Goal: Task Accomplishment & Management: Manage account settings

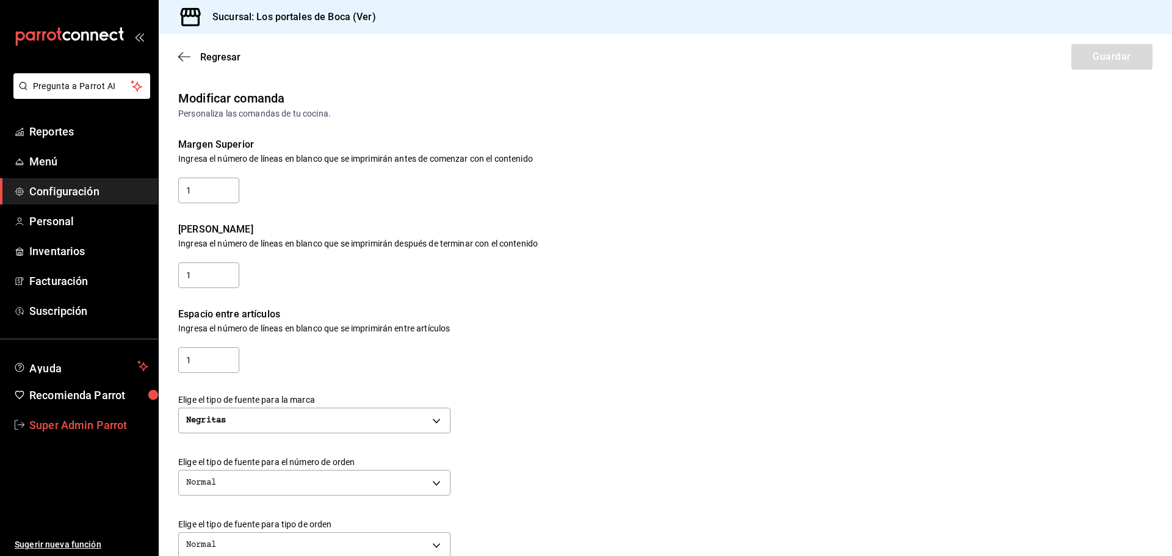
scroll to position [419, 0]
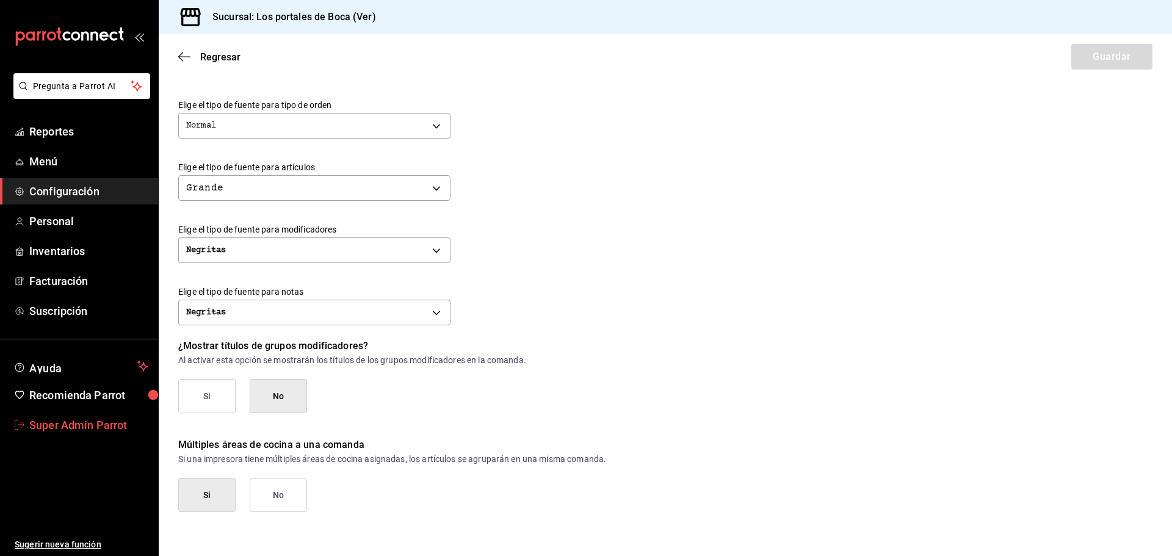
click at [109, 419] on span "Super Admin Parrot" at bounding box center [88, 425] width 119 height 16
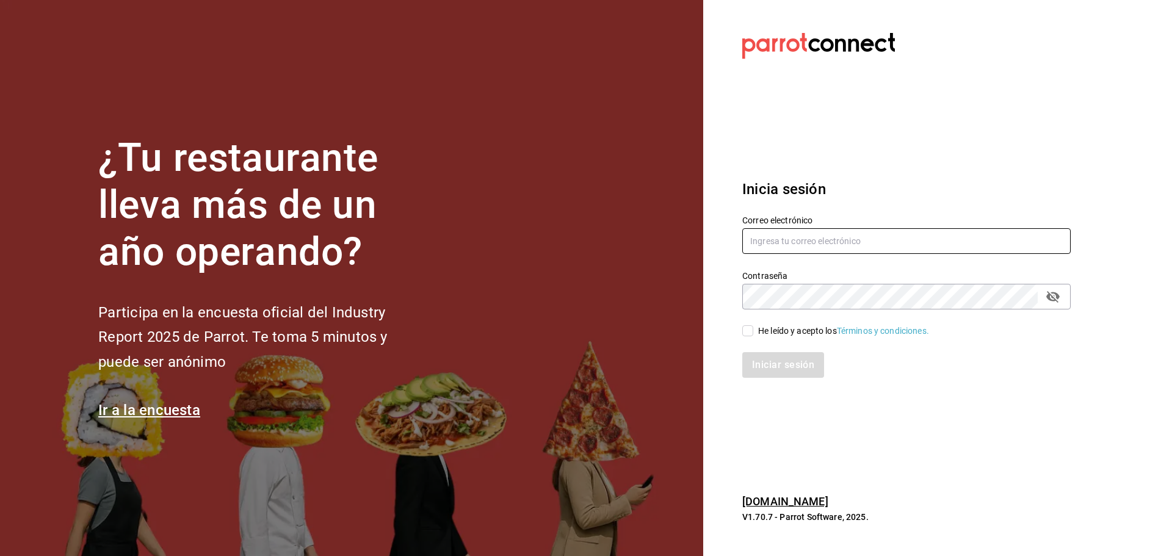
click at [770, 241] on input "text" at bounding box center [906, 241] width 328 height 26
paste input "palax@guadalupe.com"
type input "palax@guadalupe.com"
click at [751, 330] on input "He leído y acepto los Términos y condiciones." at bounding box center [747, 330] width 11 height 11
checkbox input "true"
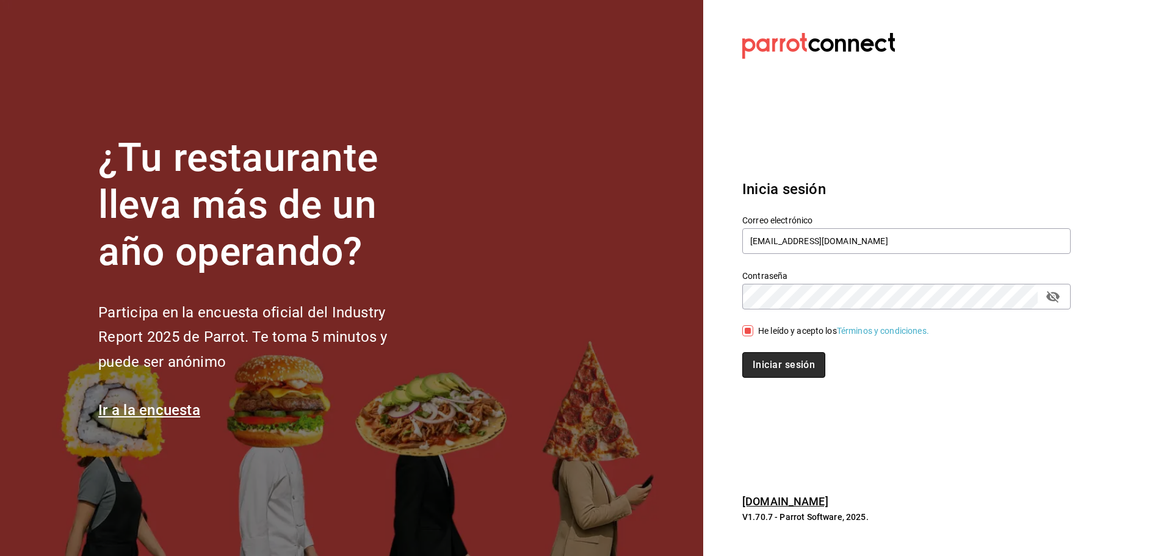
click at [765, 363] on button "Iniciar sesión" at bounding box center [783, 365] width 83 height 26
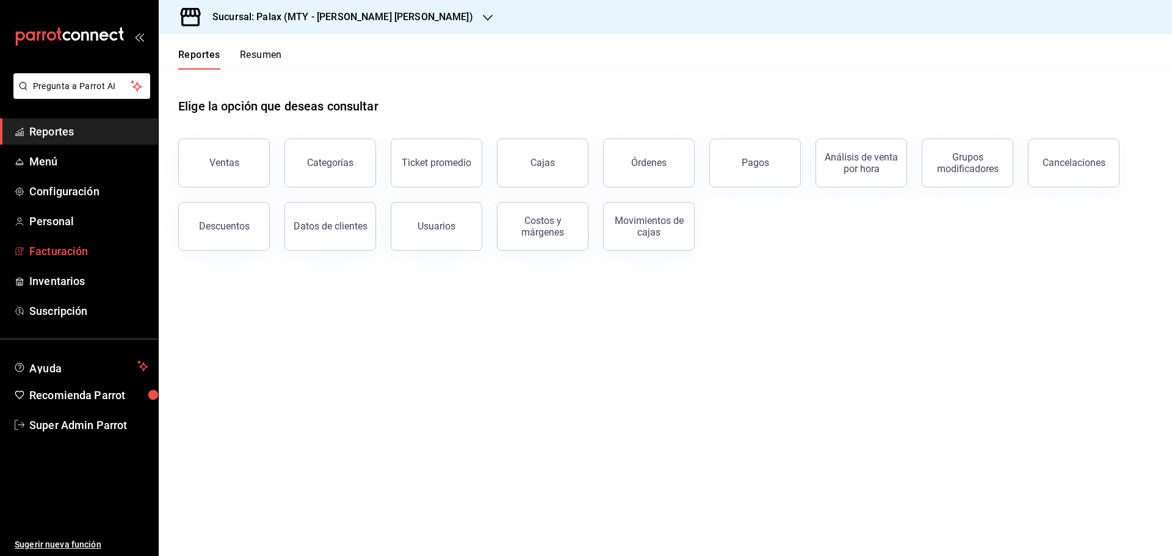
click at [89, 249] on span "Facturación" at bounding box center [88, 251] width 119 height 16
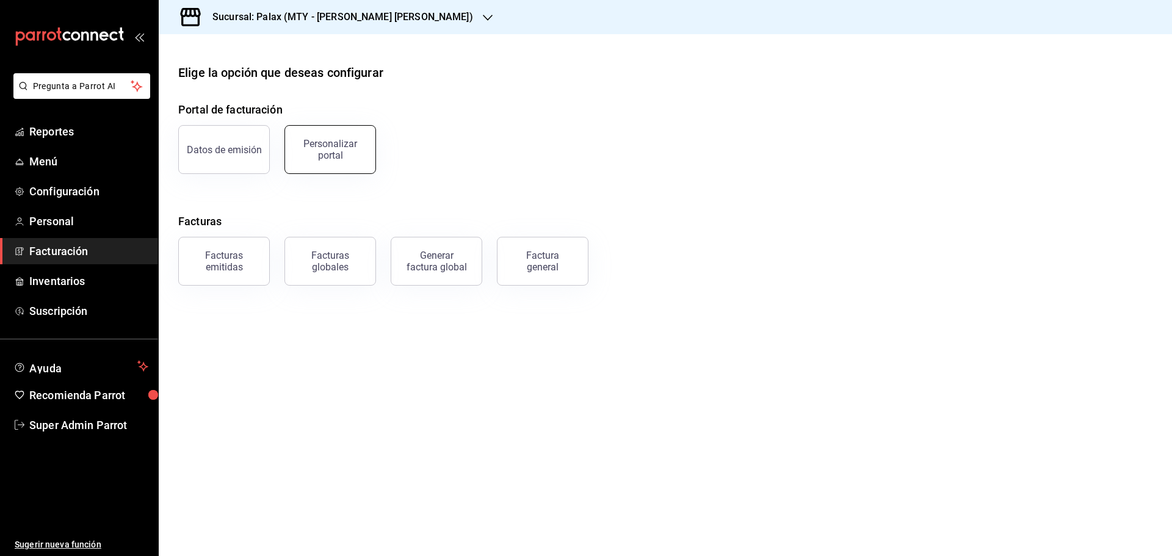
click at [346, 151] on div "Personalizar portal" at bounding box center [330, 149] width 76 height 23
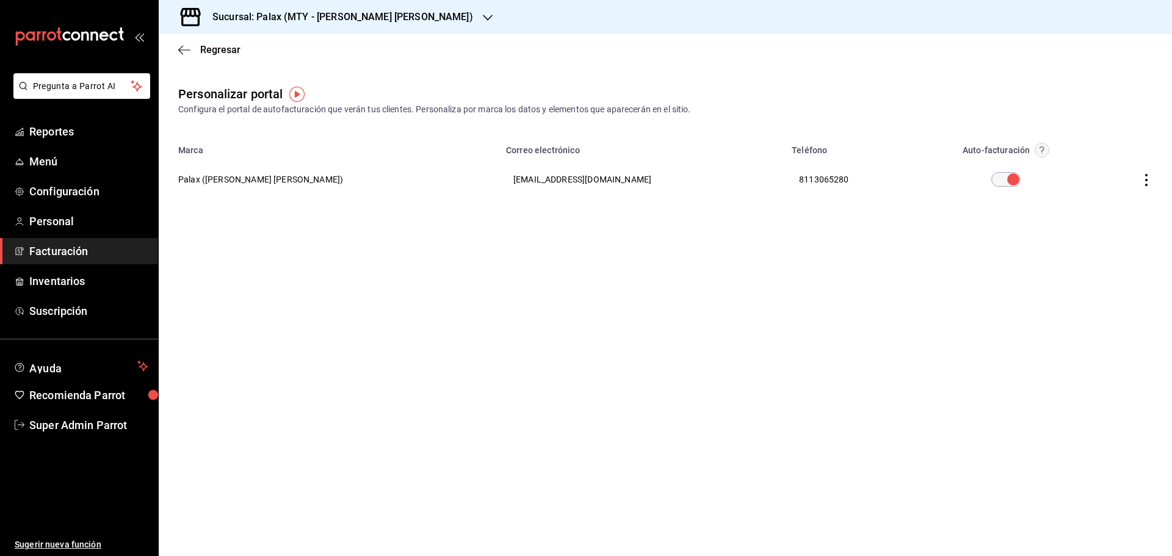
click at [214, 183] on th "Palax ([PERSON_NAME])" at bounding box center [329, 179] width 340 height 44
click at [192, 176] on th "Palax ([PERSON_NAME])" at bounding box center [329, 179] width 340 height 44
click at [499, 189] on th "compras.palaxgsada@gmail.com" at bounding box center [642, 179] width 286 height 44
click at [1144, 177] on icon "button" at bounding box center [1146, 180] width 12 height 12
drag, startPoint x: 877, startPoint y: 292, endPoint x: 832, endPoint y: 292, distance: 45.8
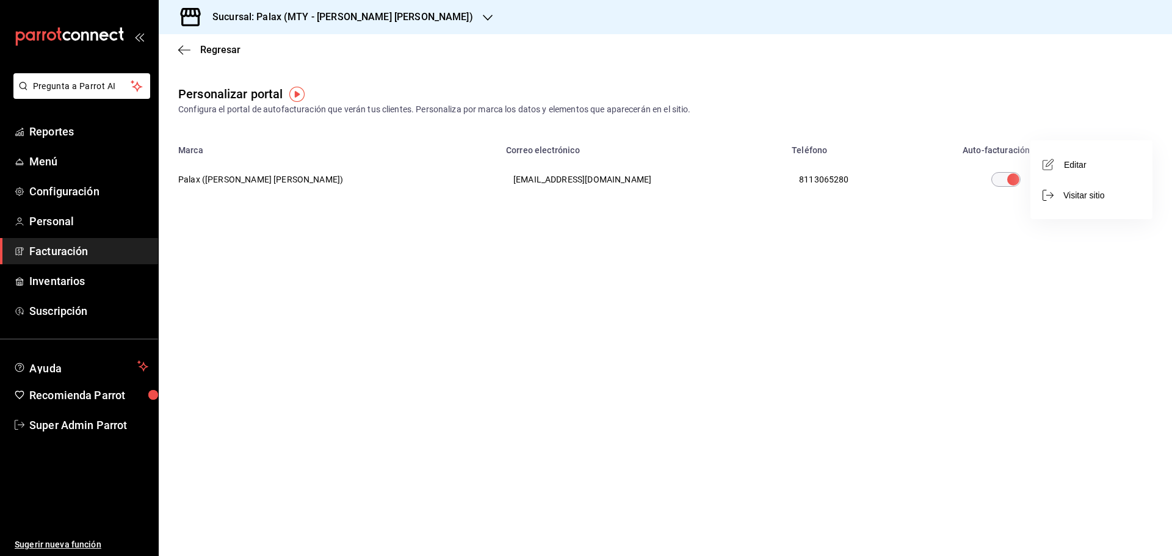
click at [872, 292] on div at bounding box center [586, 278] width 1172 height 556
click at [1147, 177] on icon "button" at bounding box center [1146, 180] width 12 height 12
click at [1072, 165] on span "Editar" at bounding box center [1065, 165] width 41 height 12
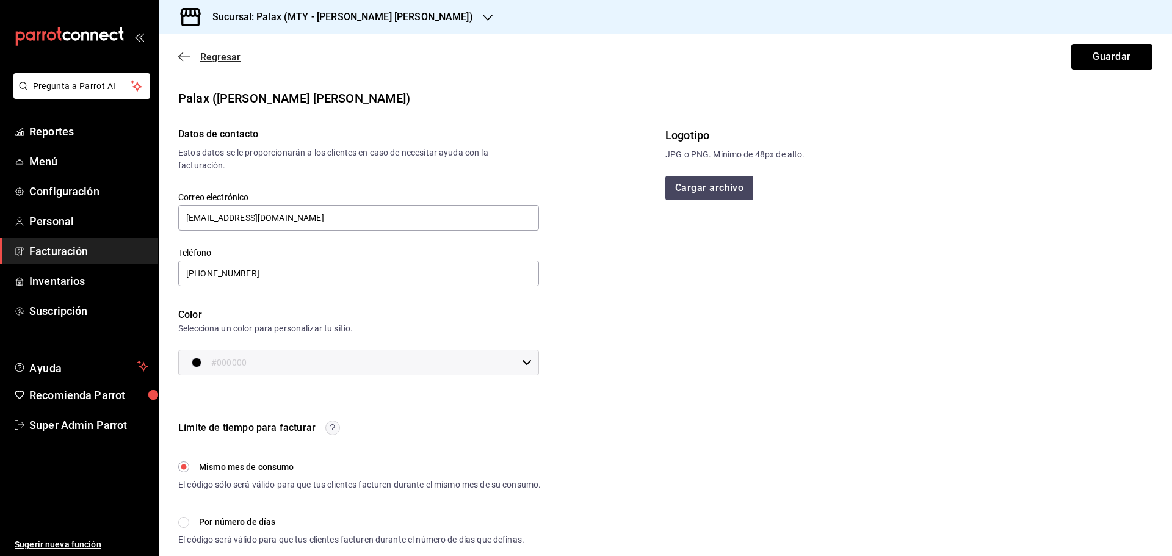
click at [182, 54] on icon "button" at bounding box center [180, 56] width 5 height 9
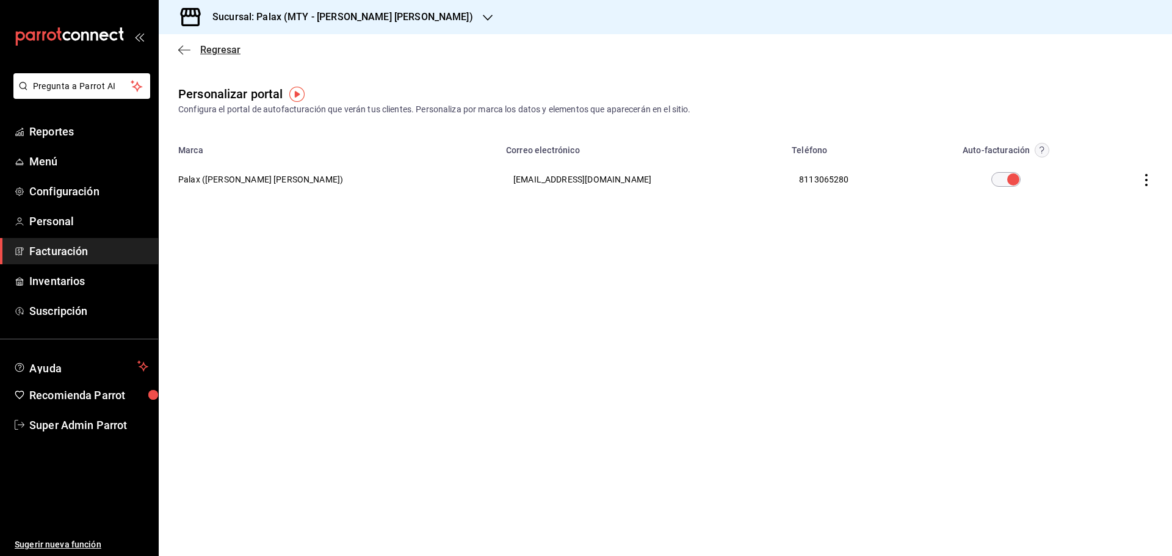
click at [186, 50] on icon "button" at bounding box center [184, 49] width 12 height 1
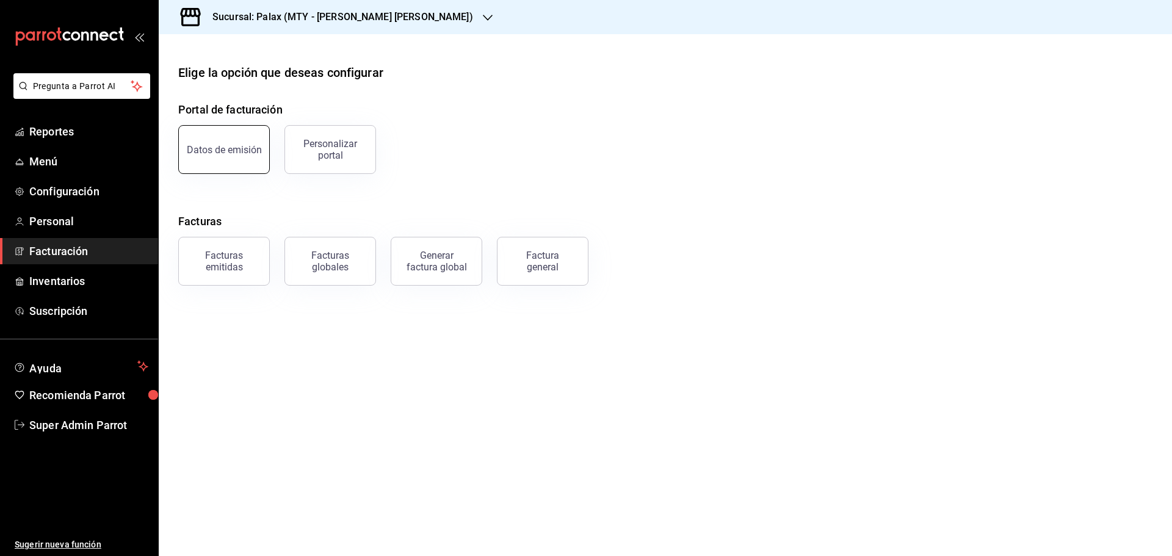
click at [237, 160] on button "Datos de emisión" at bounding box center [224, 149] width 92 height 49
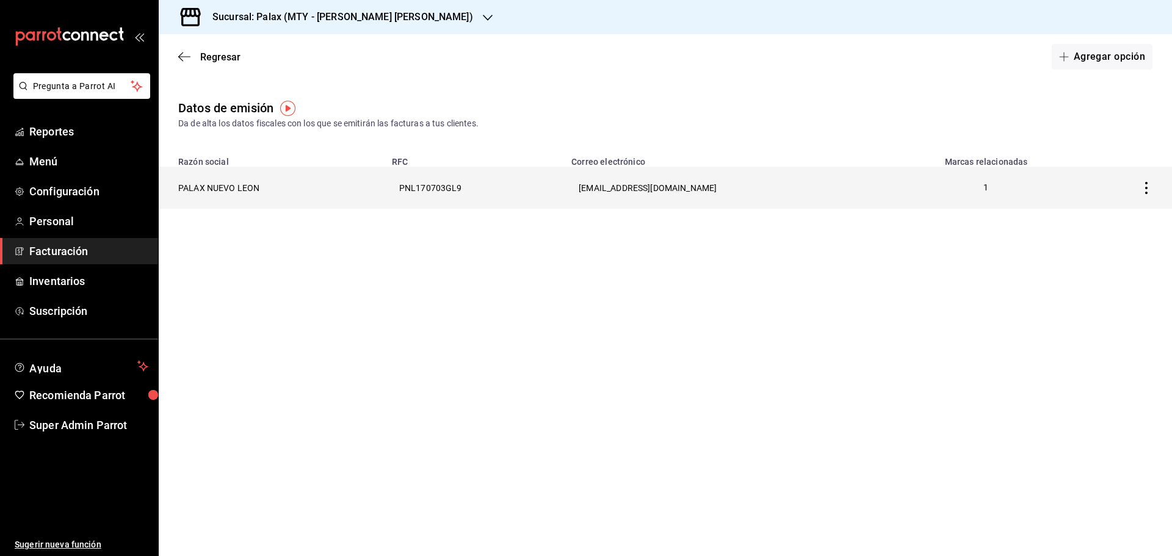
click at [223, 187] on th "PALAX NUEVO LEON" at bounding box center [272, 188] width 226 height 42
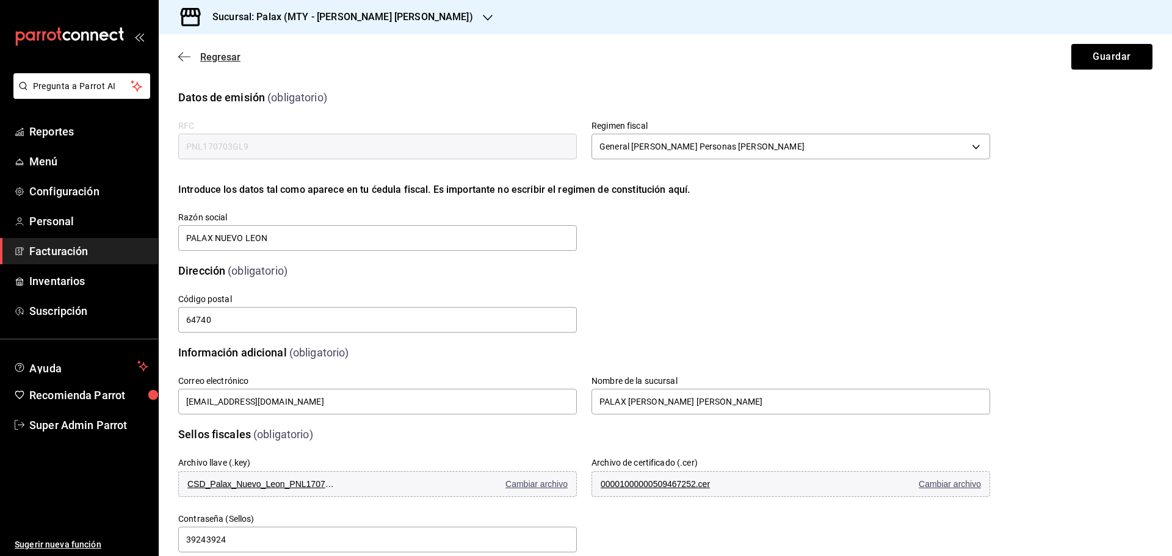
click at [181, 56] on icon "button" at bounding box center [184, 56] width 12 height 11
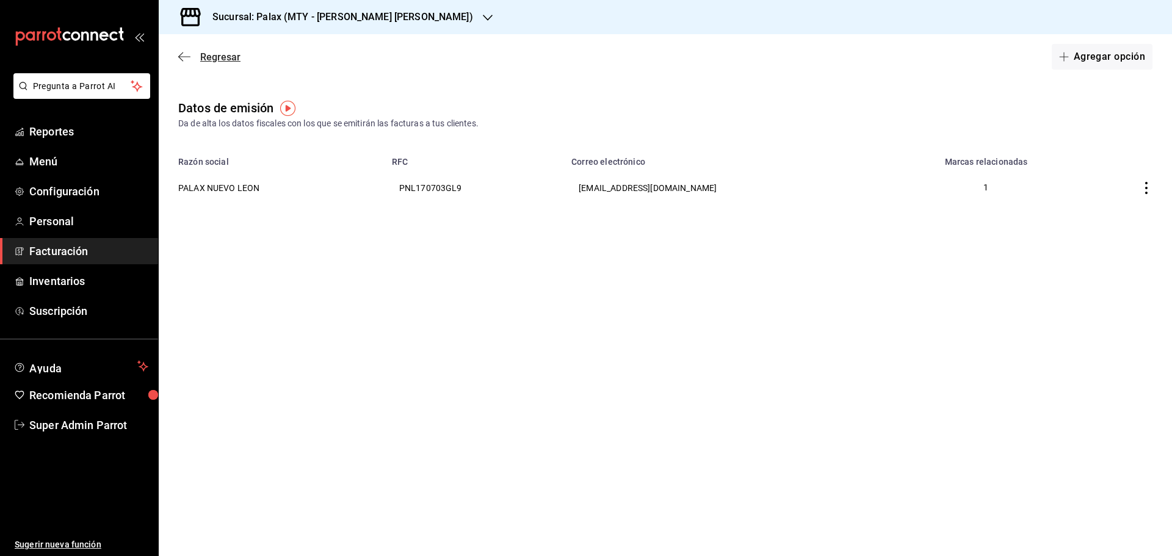
click at [189, 54] on icon "button" at bounding box center [184, 56] width 12 height 11
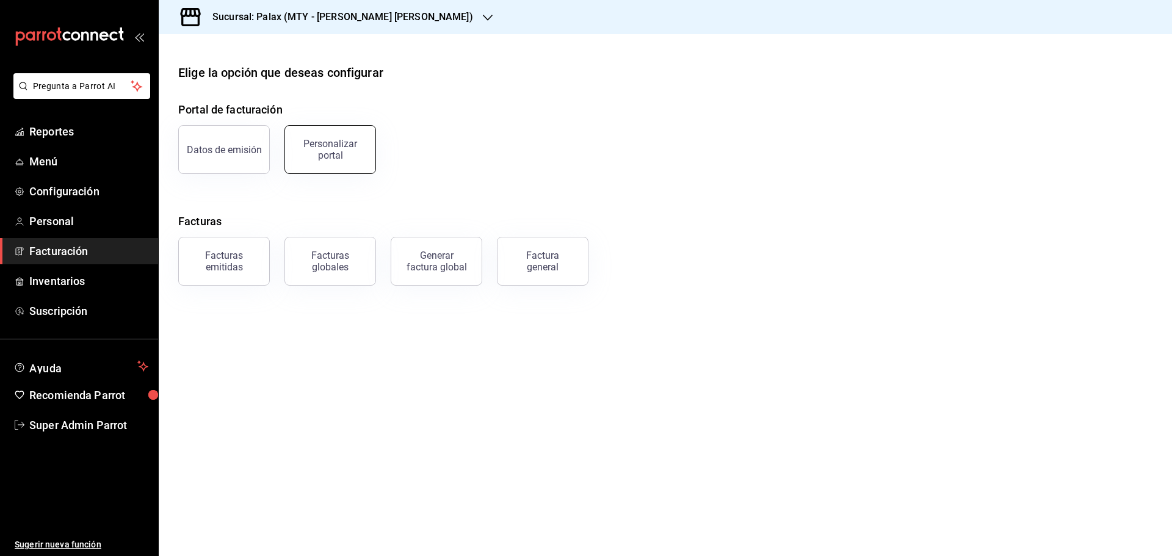
click at [331, 152] on div "Personalizar portal" at bounding box center [330, 149] width 76 height 23
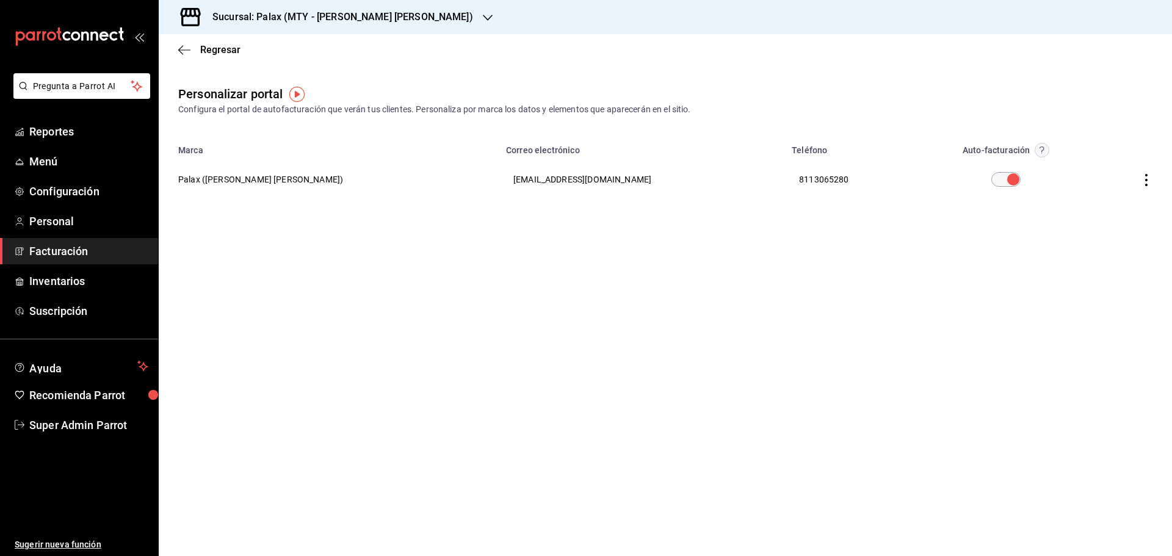
click at [1146, 180] on icon "button" at bounding box center [1146, 180] width 2 height 12
click at [1078, 164] on span "Editar" at bounding box center [1065, 165] width 41 height 12
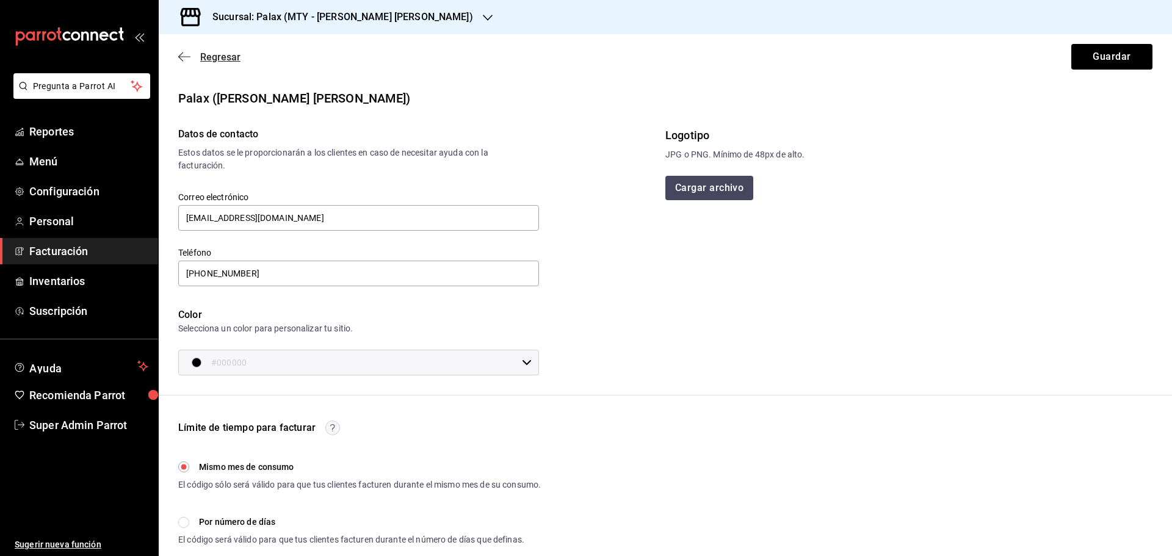
click at [196, 55] on span "Regresar" at bounding box center [209, 57] width 62 height 12
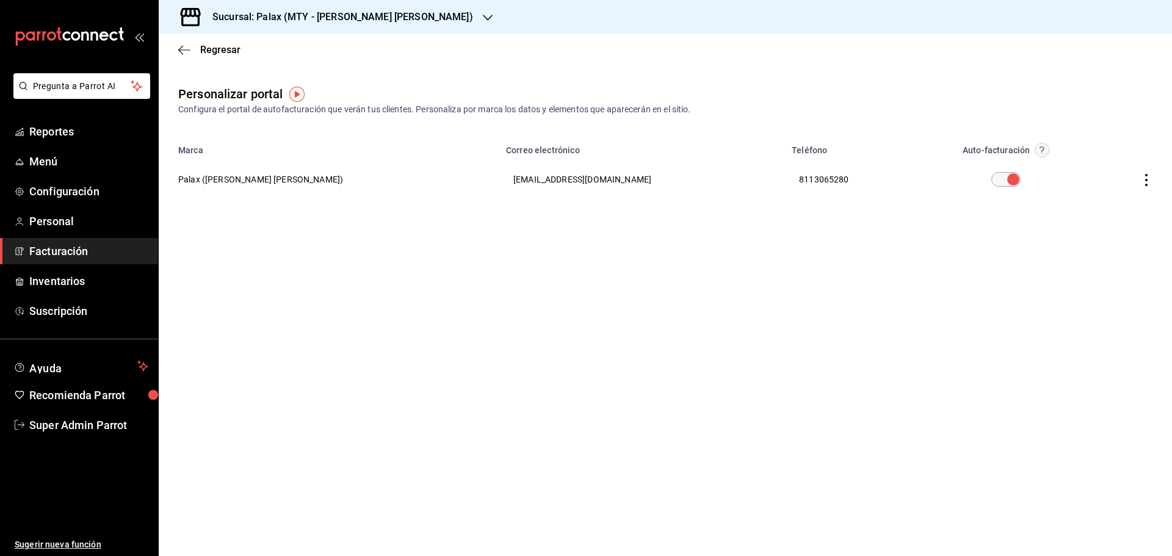
click at [1145, 178] on icon "button" at bounding box center [1146, 180] width 12 height 12
click at [1074, 193] on span "Visitar sitio" at bounding box center [1074, 195] width 59 height 11
click at [56, 239] on link "Facturación" at bounding box center [79, 251] width 158 height 26
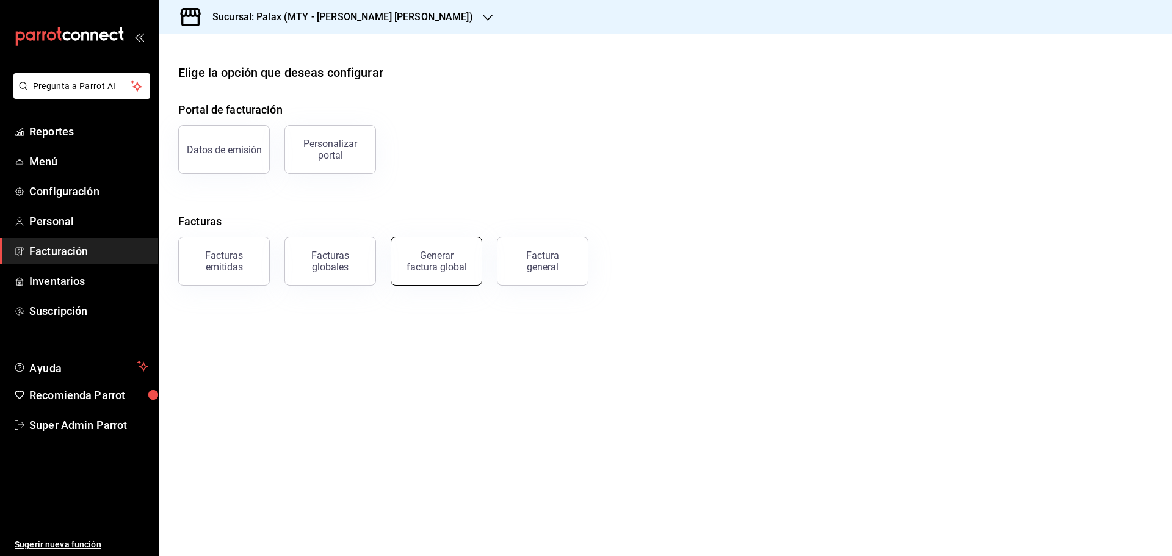
click at [412, 277] on button "Generar factura global" at bounding box center [437, 261] width 92 height 49
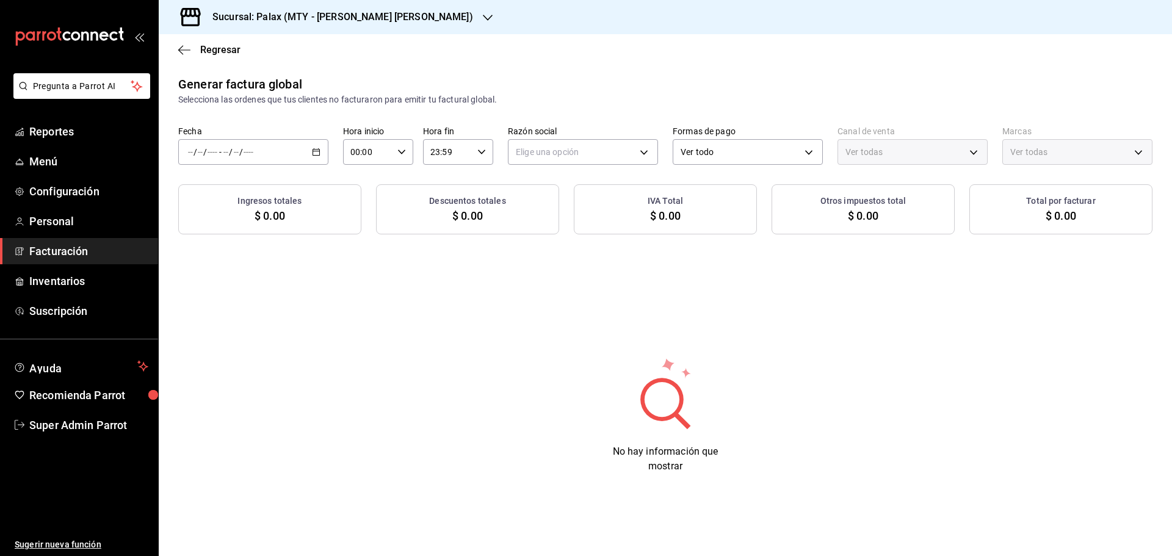
type input "PARROT,UBER_EATS,RAPPI,DIDI_FOOD,ONLINE"
click at [318, 151] on icon "button" at bounding box center [316, 152] width 9 height 9
click at [254, 192] on span "Rango de fechas" at bounding box center [236, 188] width 95 height 13
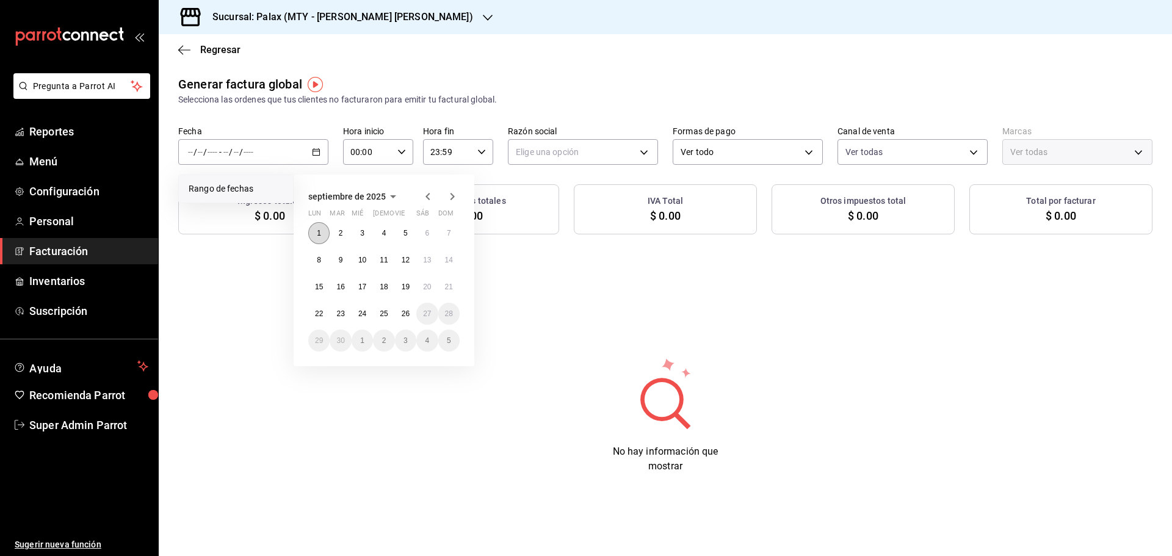
click at [319, 232] on abbr "1" at bounding box center [319, 233] width 4 height 9
click at [406, 314] on abbr "26" at bounding box center [406, 313] width 8 height 9
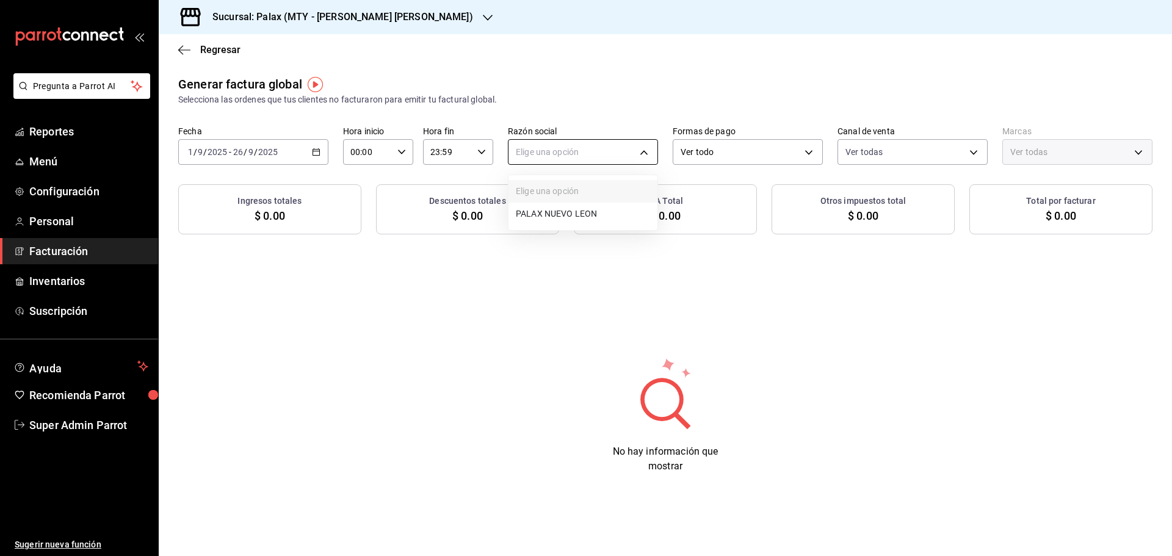
click at [646, 149] on body "Pregunta a Parrot AI Reportes Menú Configuración Personal Facturación Inventari…" at bounding box center [586, 278] width 1172 height 556
click at [566, 217] on li "PALAX NUEVO LEON" at bounding box center [582, 214] width 149 height 23
type input "cebf5491-6674-4ad1-82d5-1f67c757f965"
type input "7795581a-13ec-4648-b830-0343ae492405"
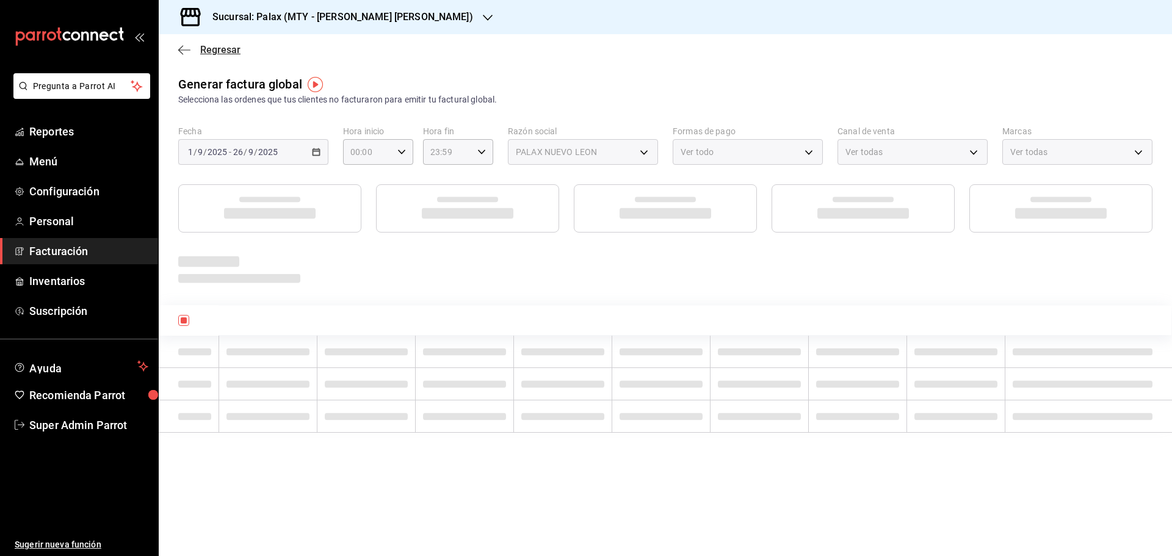
click at [180, 51] on icon "button" at bounding box center [180, 49] width 5 height 9
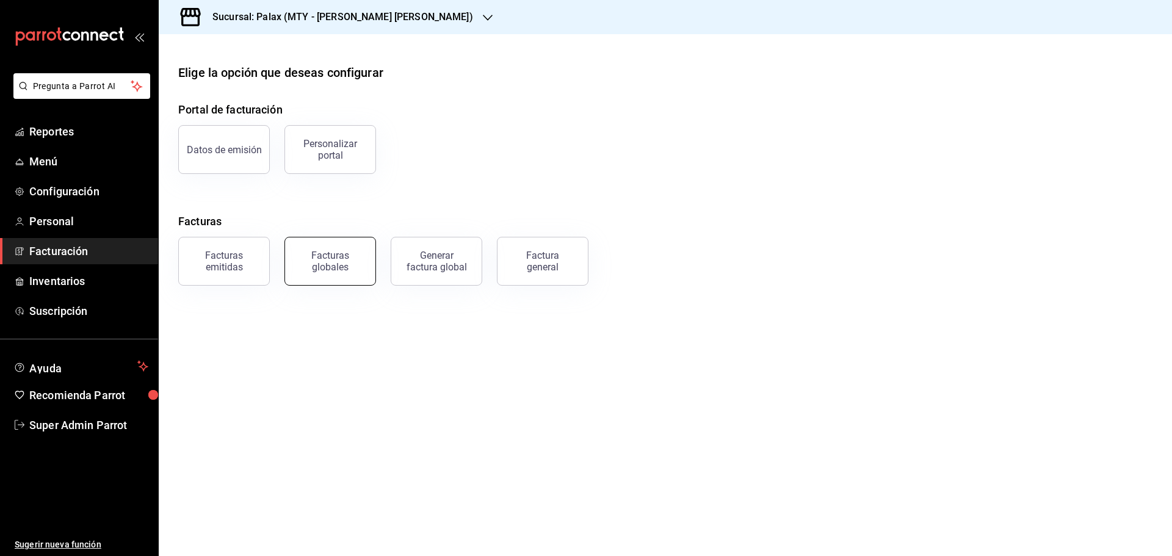
click at [304, 273] on button "Facturas globales" at bounding box center [330, 261] width 92 height 49
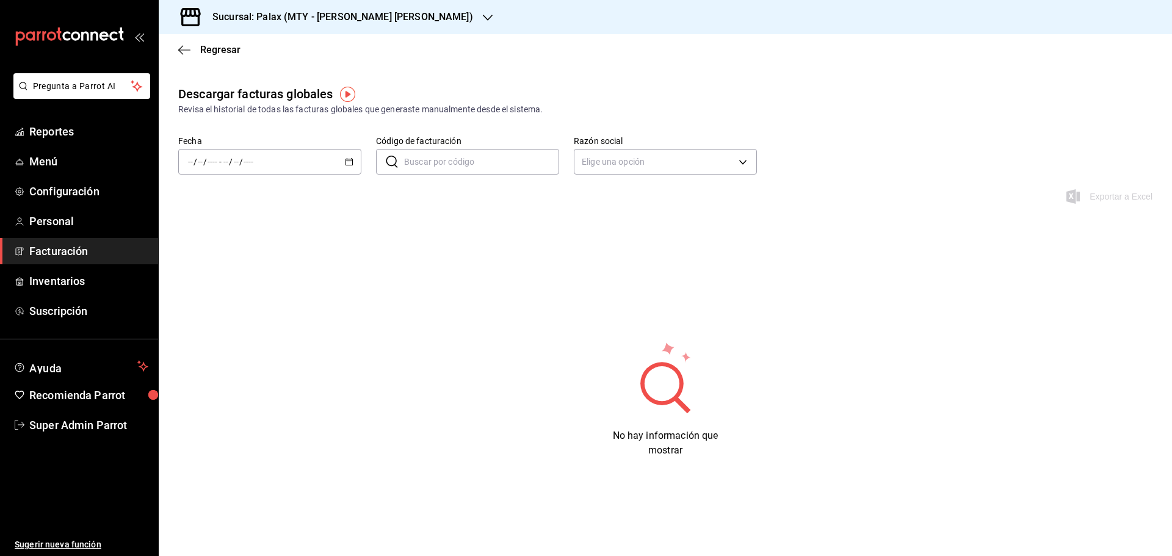
click at [319, 160] on div "/ / - / /" at bounding box center [269, 162] width 183 height 26
click at [218, 332] on span "Rango de fechas" at bounding box center [236, 336] width 95 height 13
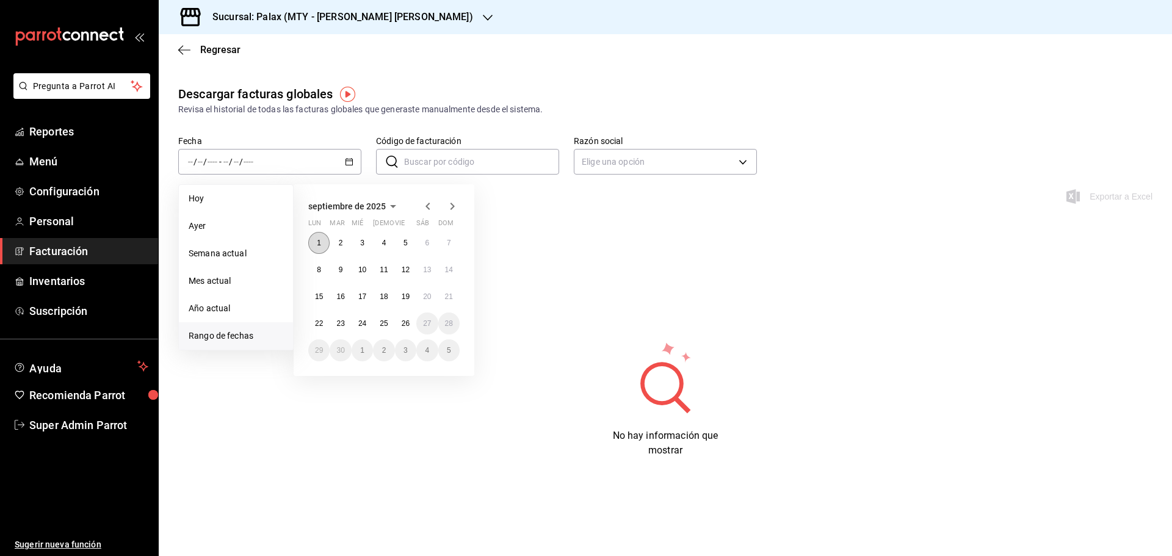
drag, startPoint x: 320, startPoint y: 240, endPoint x: 322, endPoint y: 247, distance: 6.4
click at [320, 241] on abbr "1" at bounding box center [319, 243] width 4 height 9
click at [406, 320] on abbr "26" at bounding box center [406, 323] width 8 height 9
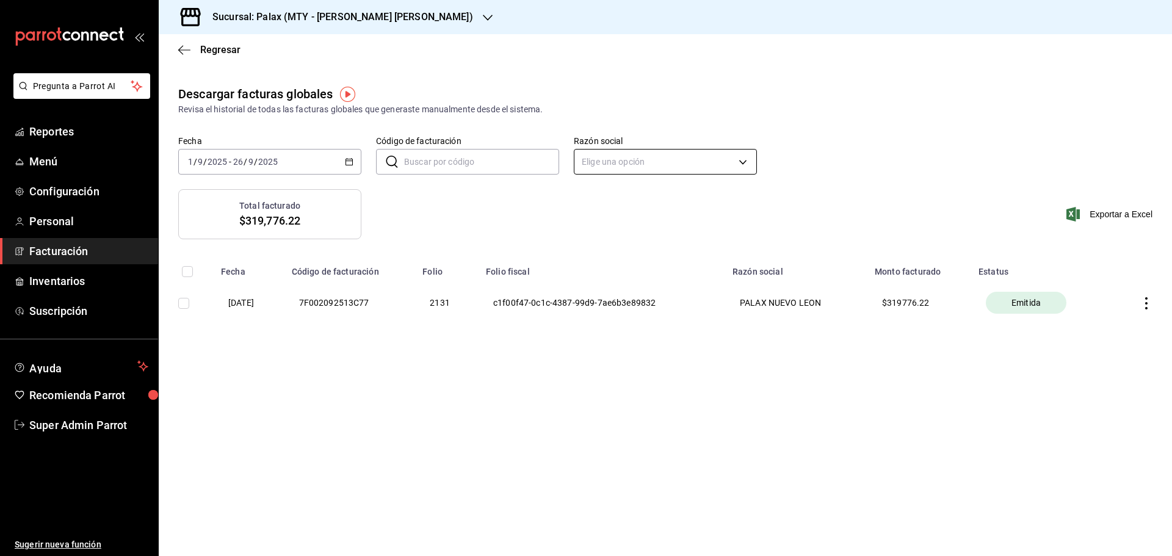
click at [715, 161] on body "Pregunta a Parrot AI Reportes Menú Configuración Personal Facturación Inventari…" at bounding box center [586, 278] width 1172 height 556
click at [662, 228] on li "PALAX NUEVO LEON" at bounding box center [665, 223] width 182 height 23
type input "cebf5491-6674-4ad1-82d5-1f67c757f965"
click at [59, 135] on span "Reportes" at bounding box center [88, 131] width 119 height 16
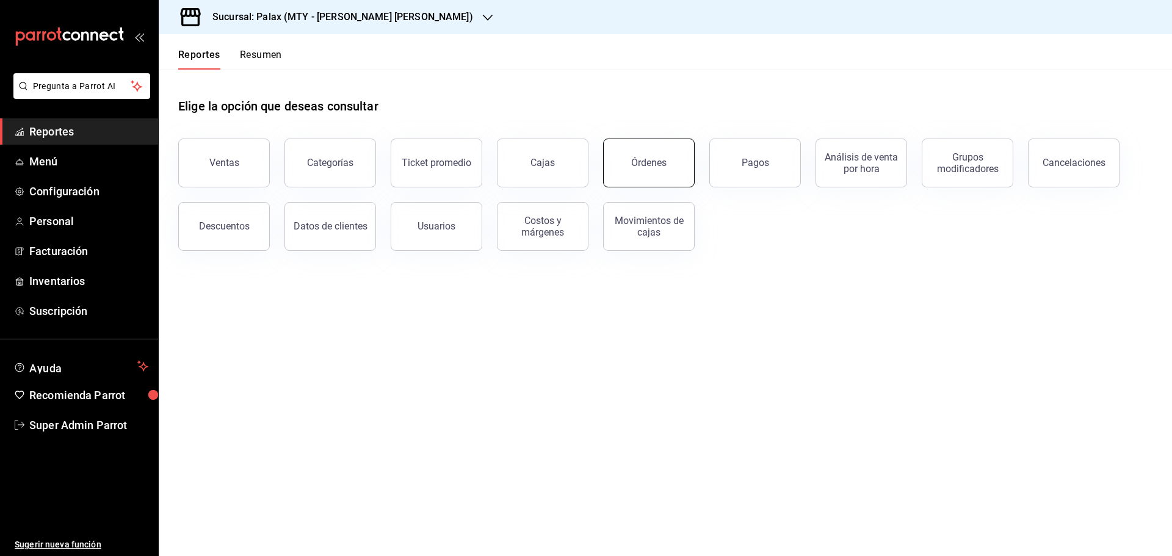
click at [626, 170] on button "Órdenes" at bounding box center [649, 163] width 92 height 49
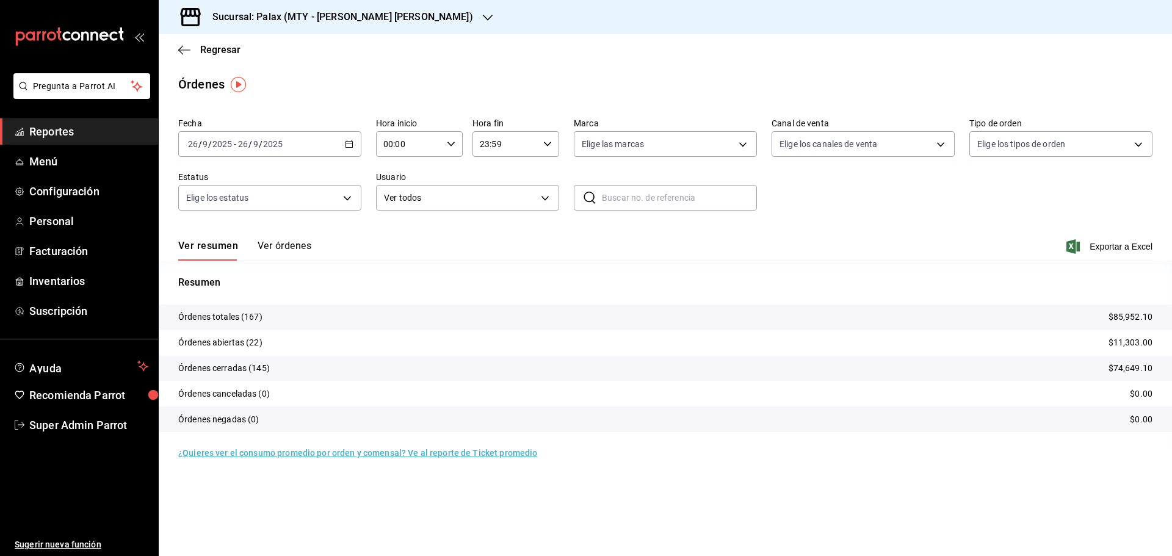
click at [622, 193] on input "text" at bounding box center [679, 197] width 155 height 24
drag, startPoint x: 680, startPoint y: 203, endPoint x: 572, endPoint y: 199, distance: 108.1
click at [572, 199] on div "Fecha 2025-09-26 26 / 9 / 2025 - 2025-09-26 26 / 9 / 2025 Hora inicio 00:00 Hor…" at bounding box center [665, 169] width 974 height 112
type input "110925-P-0054"
click at [287, 243] on button "Ver órdenes" at bounding box center [285, 250] width 54 height 21
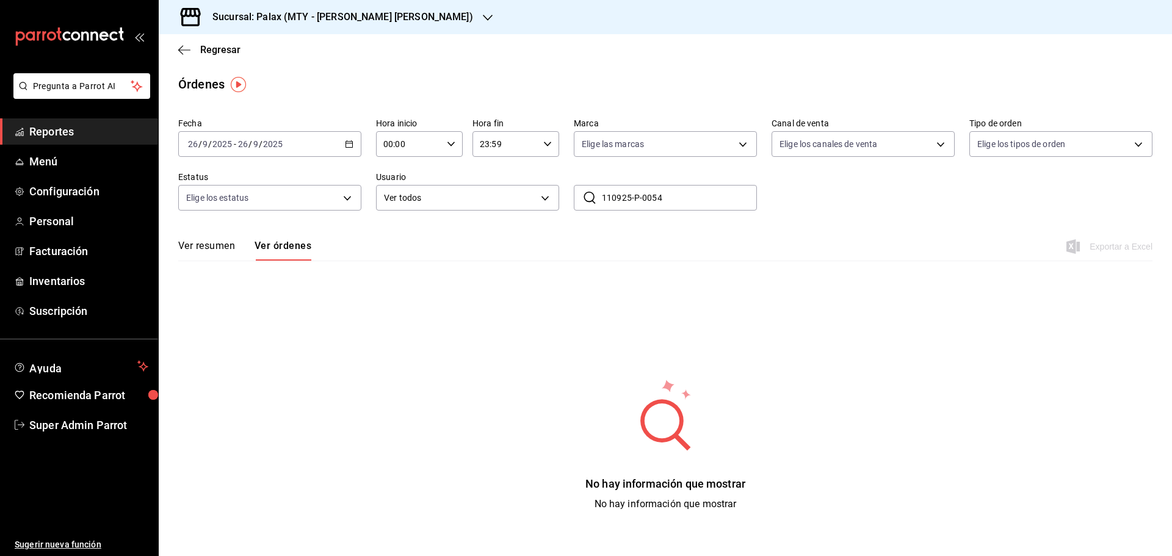
click at [665, 196] on input "110925-P-0054" at bounding box center [679, 197] width 155 height 24
click at [350, 142] on icon "button" at bounding box center [349, 144] width 9 height 9
click at [223, 264] on span "Mes actual" at bounding box center [236, 263] width 95 height 13
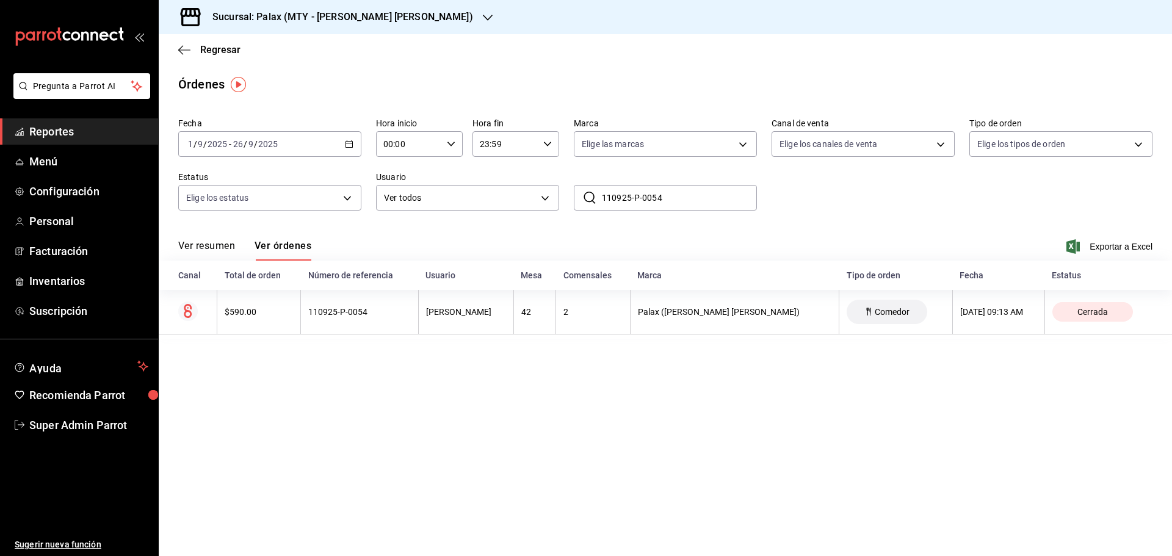
click at [676, 198] on input "110925-P-0054" at bounding box center [679, 197] width 155 height 24
click at [63, 252] on span "Facturación" at bounding box center [88, 251] width 119 height 16
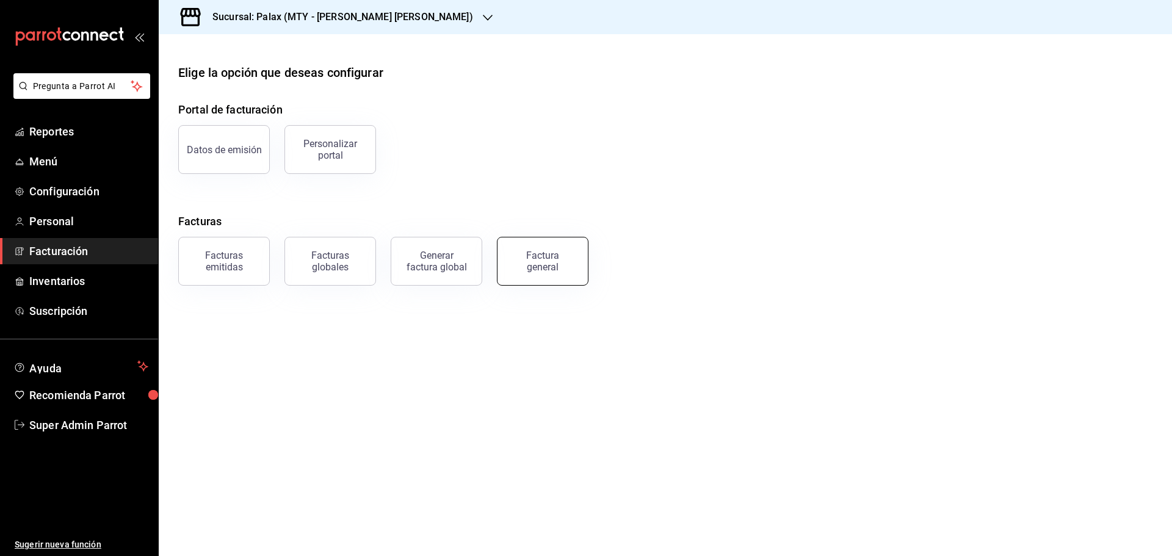
click at [535, 270] on div "Factura general" at bounding box center [542, 261] width 61 height 23
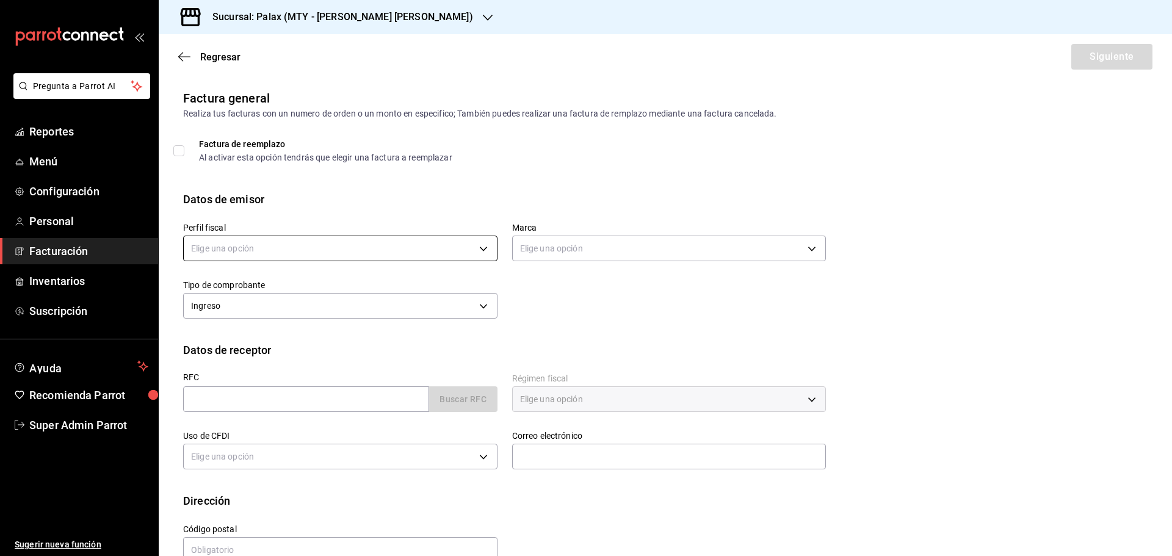
scroll to position [28, 0]
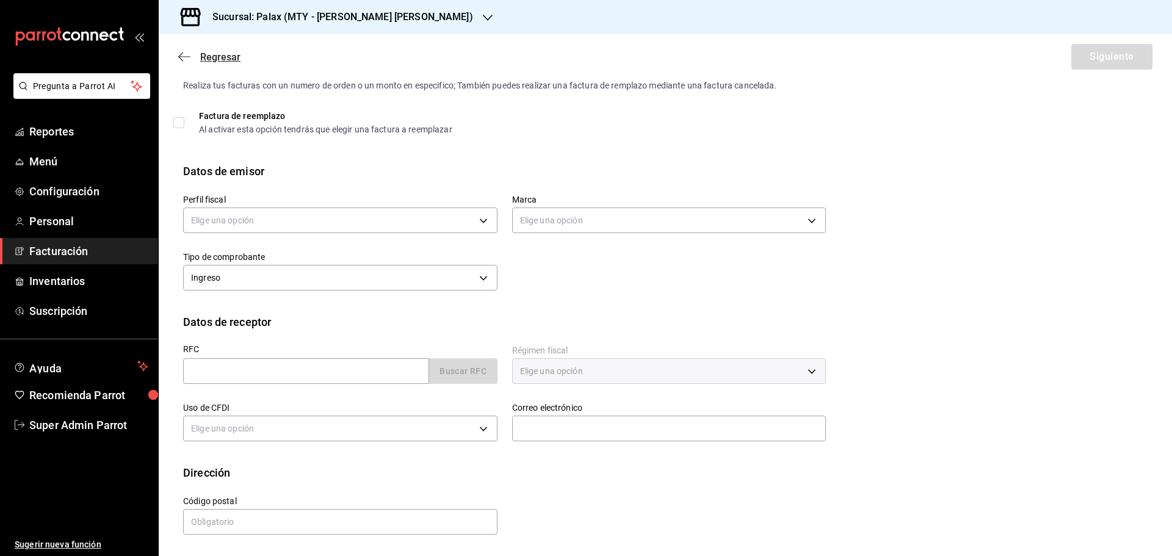
click at [185, 58] on icon "button" at bounding box center [184, 56] width 12 height 11
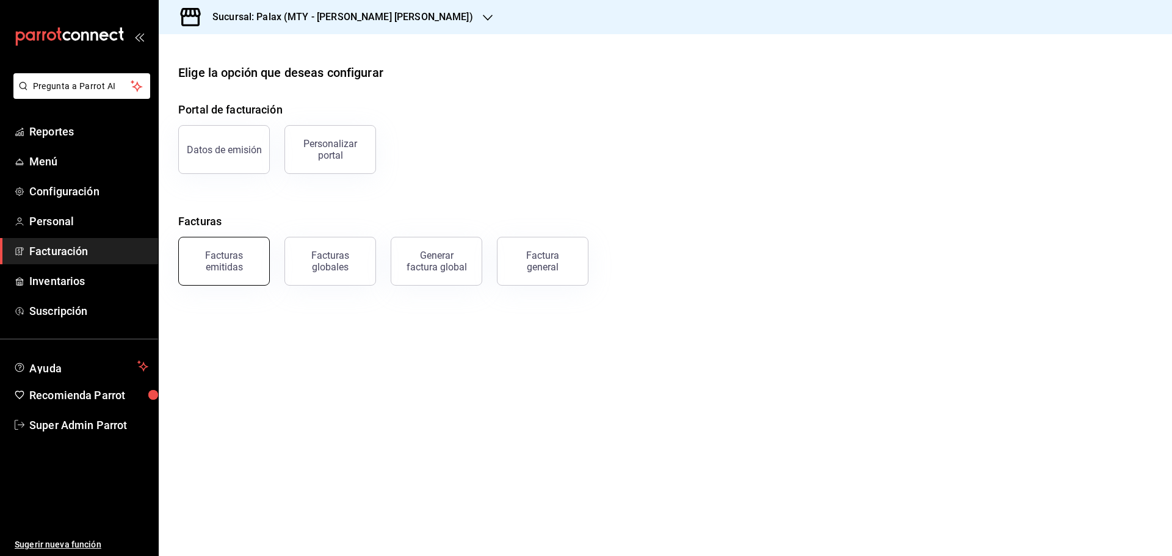
click at [219, 270] on div "Facturas emitidas" at bounding box center [224, 261] width 76 height 23
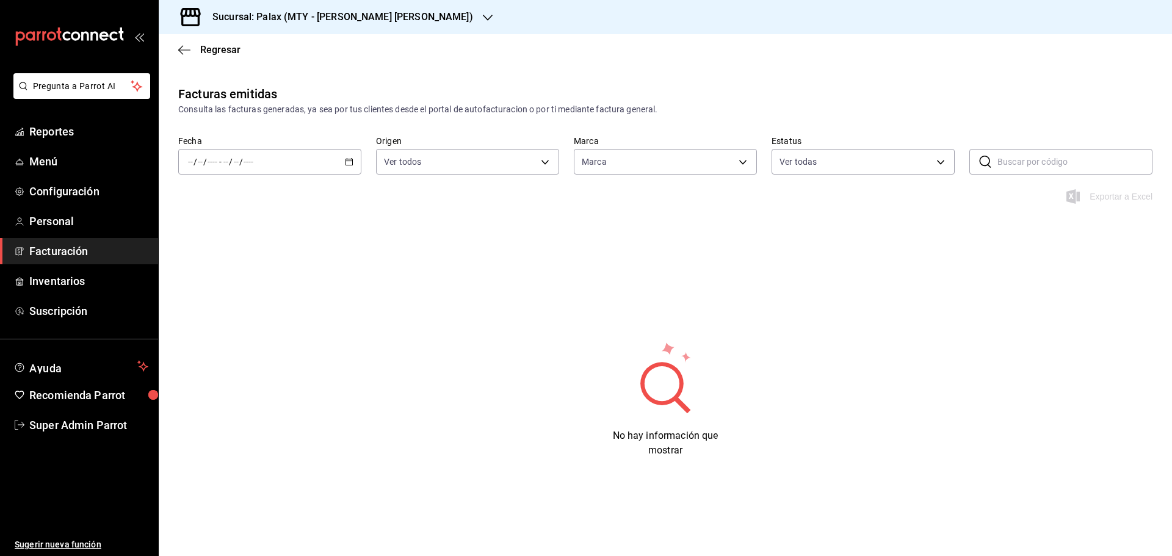
type input "7795581a-13ec-4648-b830-0343ae492405"
click at [300, 166] on div "/ / - / /" at bounding box center [269, 162] width 183 height 26
click at [230, 276] on span "Mes actual" at bounding box center [236, 281] width 95 height 13
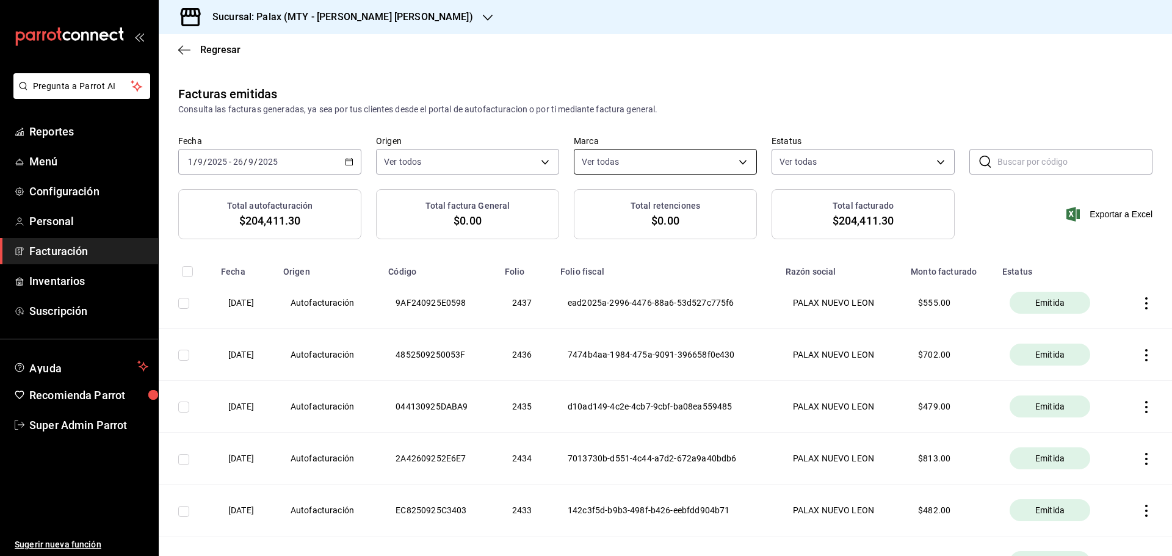
click at [743, 161] on body "Pregunta a Parrot AI Reportes Menú Configuración Personal Facturación Inventari…" at bounding box center [586, 278] width 1172 height 556
click at [738, 92] on div at bounding box center [586, 278] width 1172 height 556
click at [1003, 160] on input "text" at bounding box center [1074, 161] width 155 height 24
click at [1004, 166] on input "text" at bounding box center [1074, 161] width 155 height 24
paste input "3B3110925F7149"
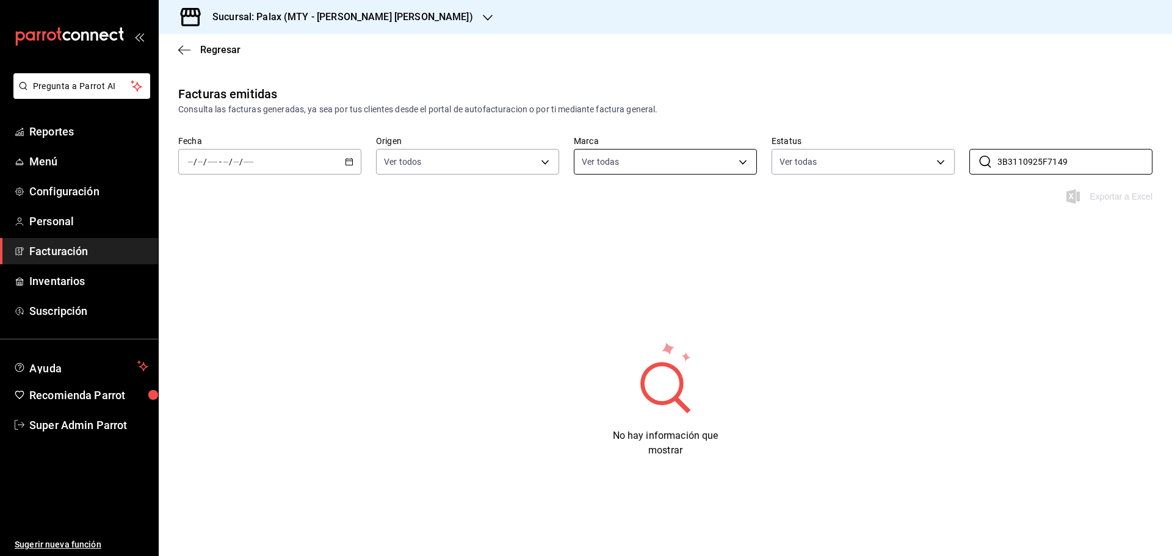
type input "3B3110925F7149"
click at [743, 156] on body "Pregunta a Parrot AI Reportes Menú Configuración Personal Facturación Inventari…" at bounding box center [586, 278] width 1172 height 556
click at [622, 208] on span "Ver todas" at bounding box center [625, 209] width 37 height 13
checkbox input "false"
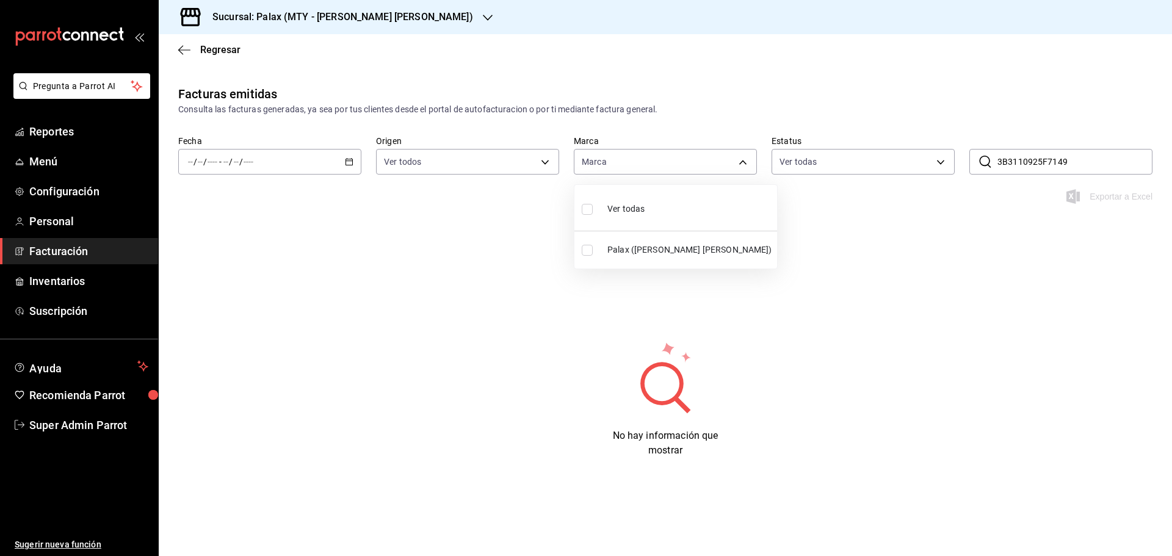
click at [634, 240] on li "Palax (Garza Sada)" at bounding box center [675, 249] width 203 height 27
type input "7795581a-13ec-4648-b830-0343ae492405"
checkbox input "true"
click at [746, 157] on div at bounding box center [586, 278] width 1172 height 556
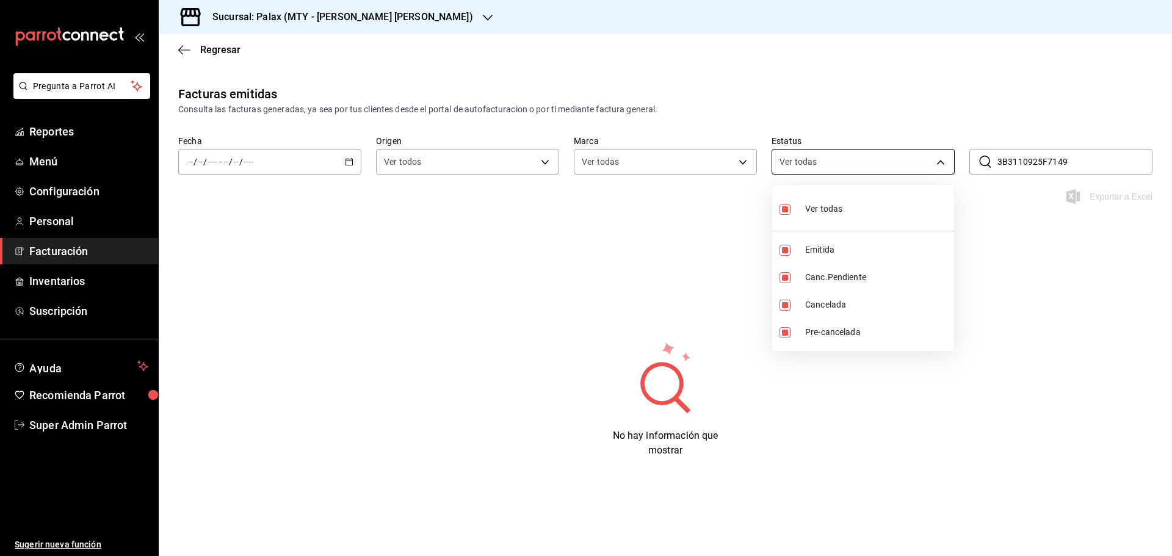
click at [949, 161] on body "Pregunta a Parrot AI Reportes Menú Configuración Personal Facturación Inventari…" at bounding box center [586, 278] width 1172 height 556
click at [946, 161] on div at bounding box center [586, 278] width 1172 height 556
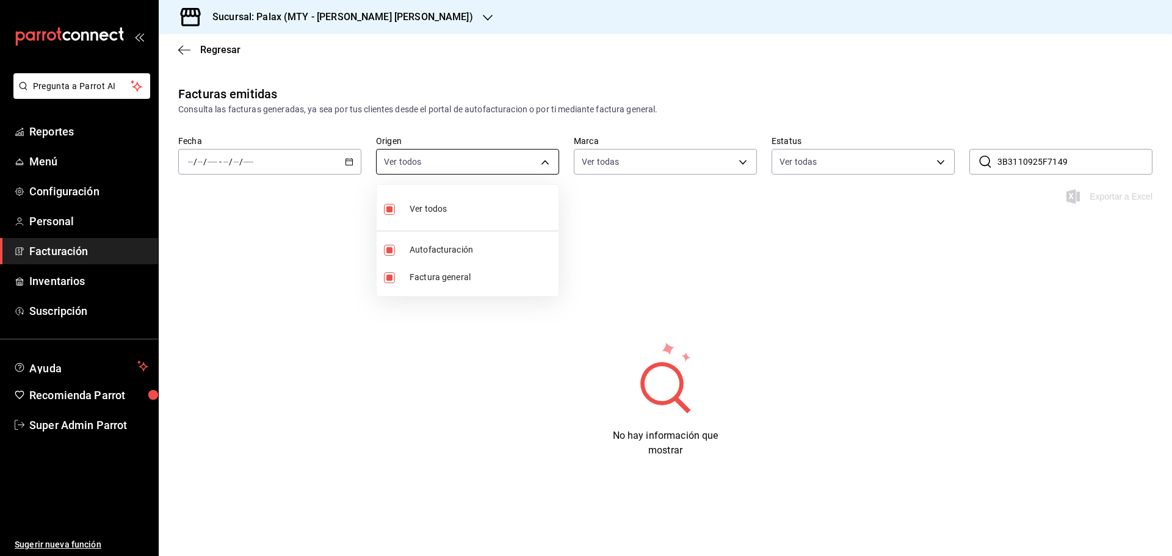
click at [549, 161] on body "Pregunta a Parrot AI Reportes Menú Configuración Personal Facturación Inventari…" at bounding box center [586, 278] width 1172 height 556
click at [549, 161] on div at bounding box center [586, 278] width 1172 height 556
click at [270, 161] on div "/ / - / /" at bounding box center [269, 162] width 183 height 26
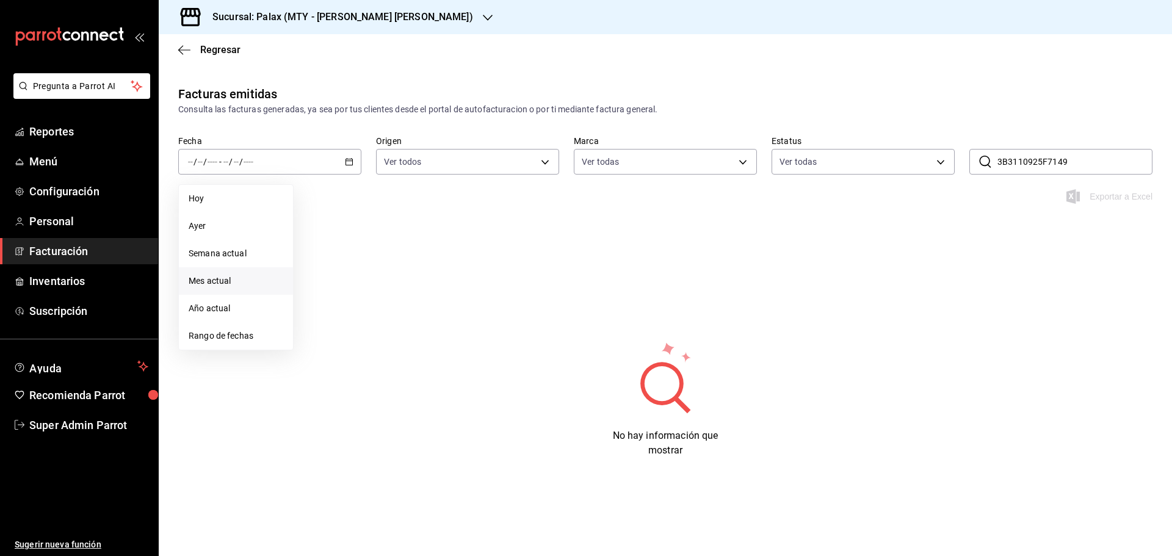
click at [239, 279] on span "Mes actual" at bounding box center [236, 281] width 95 height 13
click at [184, 48] on icon "button" at bounding box center [184, 50] width 12 height 11
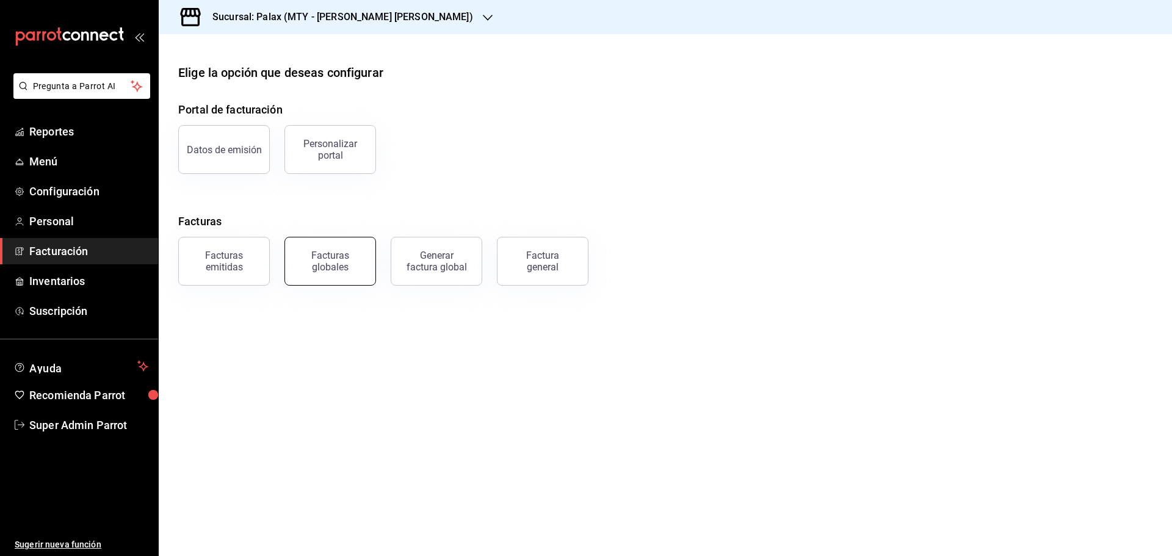
click at [332, 268] on div "Facturas globales" at bounding box center [330, 261] width 76 height 23
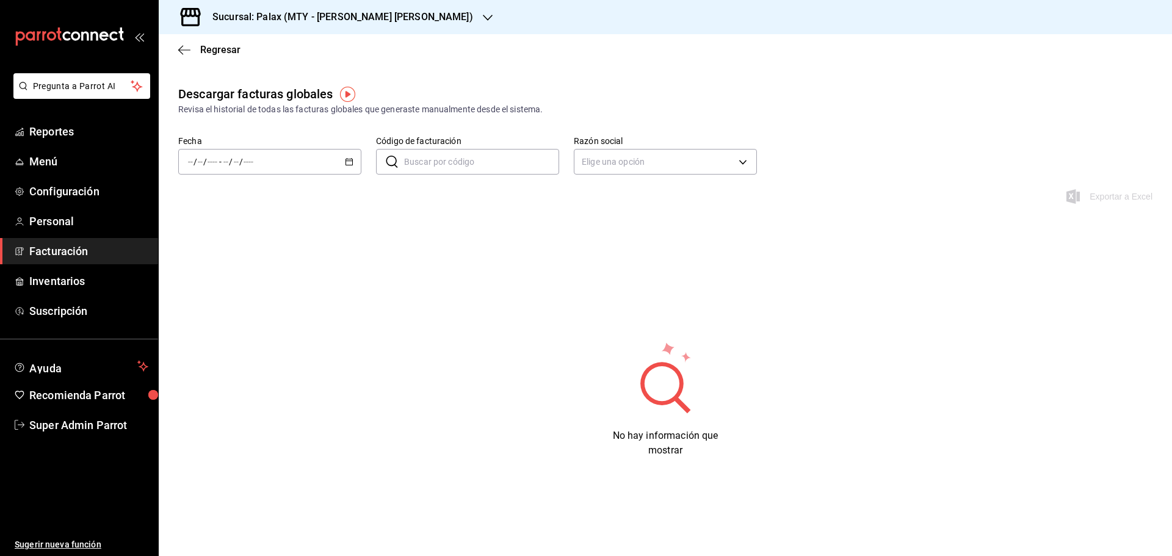
click at [347, 160] on icon "button" at bounding box center [349, 161] width 9 height 9
click at [225, 230] on span "Ayer" at bounding box center [236, 226] width 95 height 13
click at [344, 156] on div "2025-09-25 25 / 9 / 2025 - 2025-09-25 25 / 9 / 2025" at bounding box center [269, 162] width 183 height 26
click at [222, 256] on span "Semana actual" at bounding box center [236, 253] width 95 height 13
click at [63, 166] on span "Menú" at bounding box center [88, 161] width 119 height 16
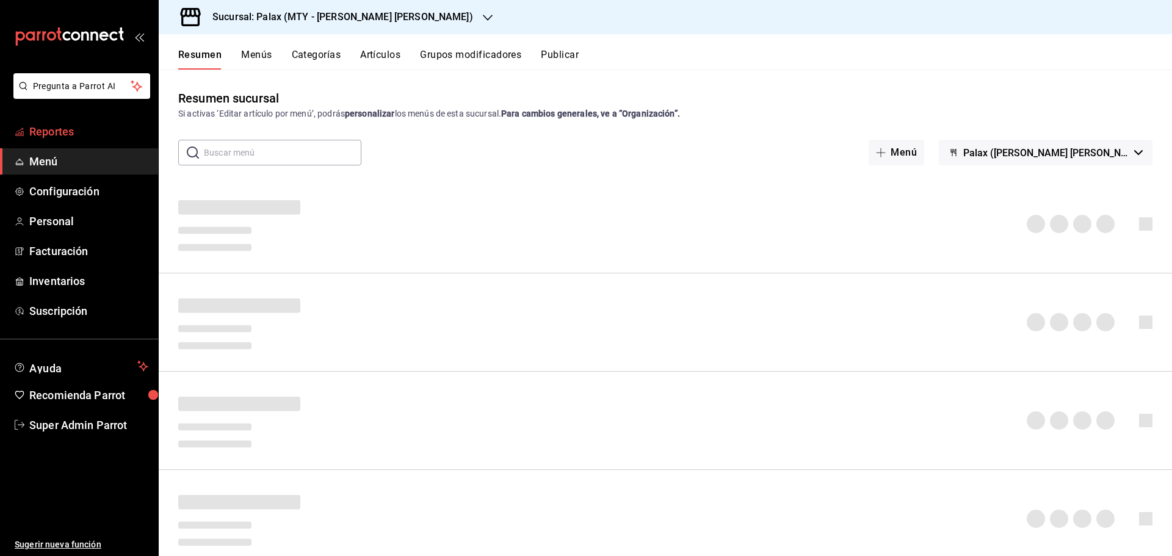
click at [56, 131] on span "Reportes" at bounding box center [88, 131] width 119 height 16
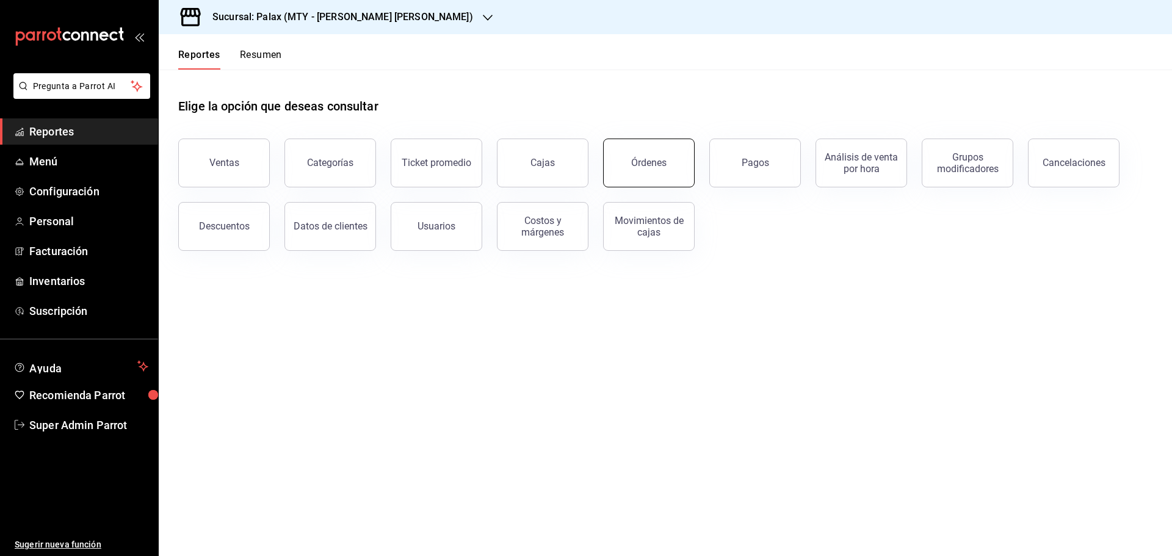
click at [637, 170] on button "Órdenes" at bounding box center [649, 163] width 92 height 49
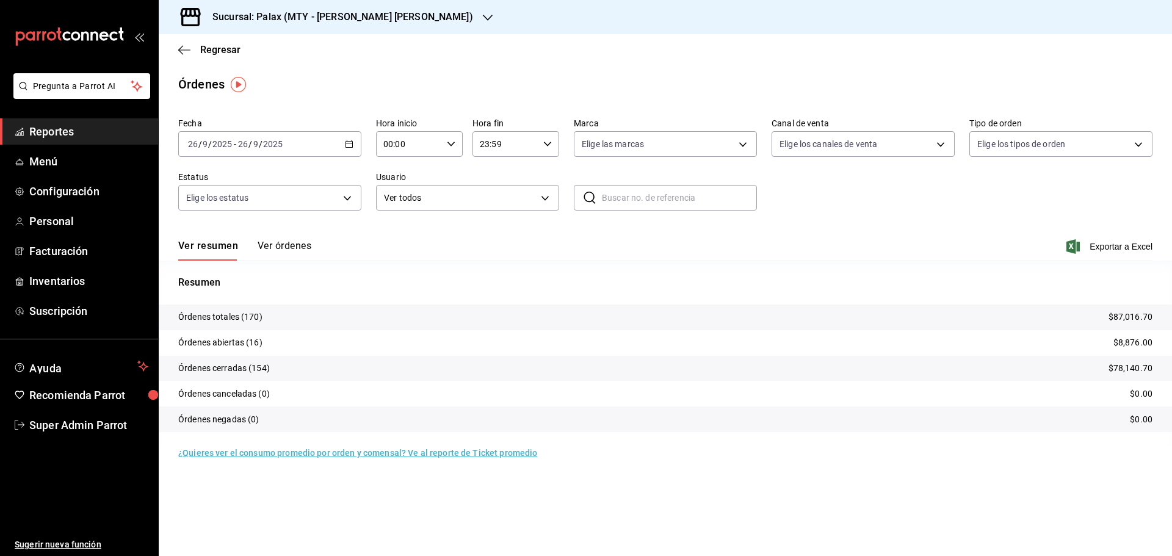
click at [277, 246] on button "Ver órdenes" at bounding box center [285, 250] width 54 height 21
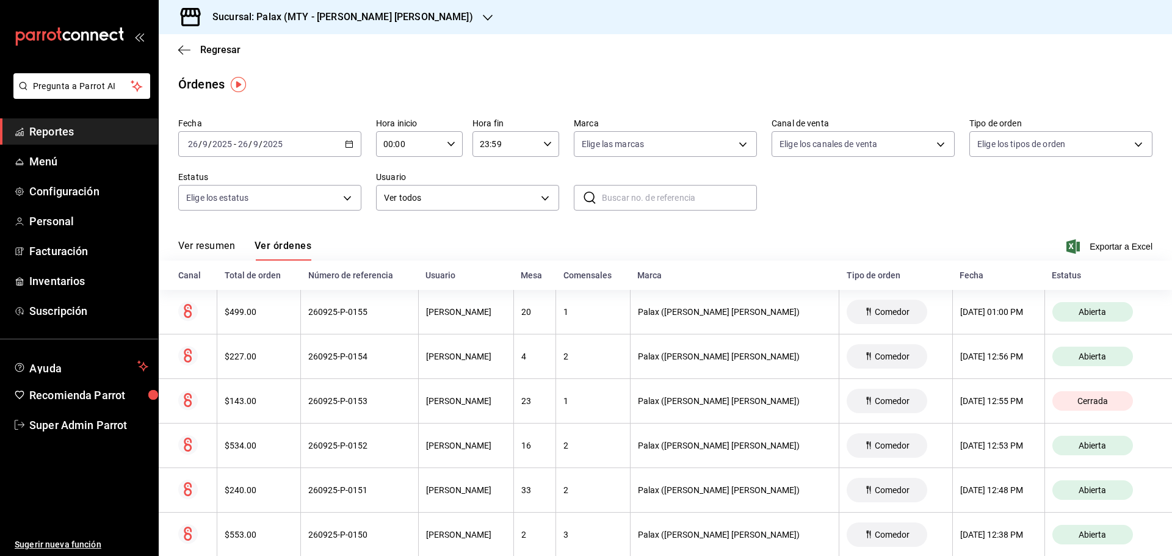
click at [644, 196] on input "text" at bounding box center [679, 197] width 155 height 24
click at [625, 196] on input "110925P-0054" at bounding box center [679, 197] width 155 height 24
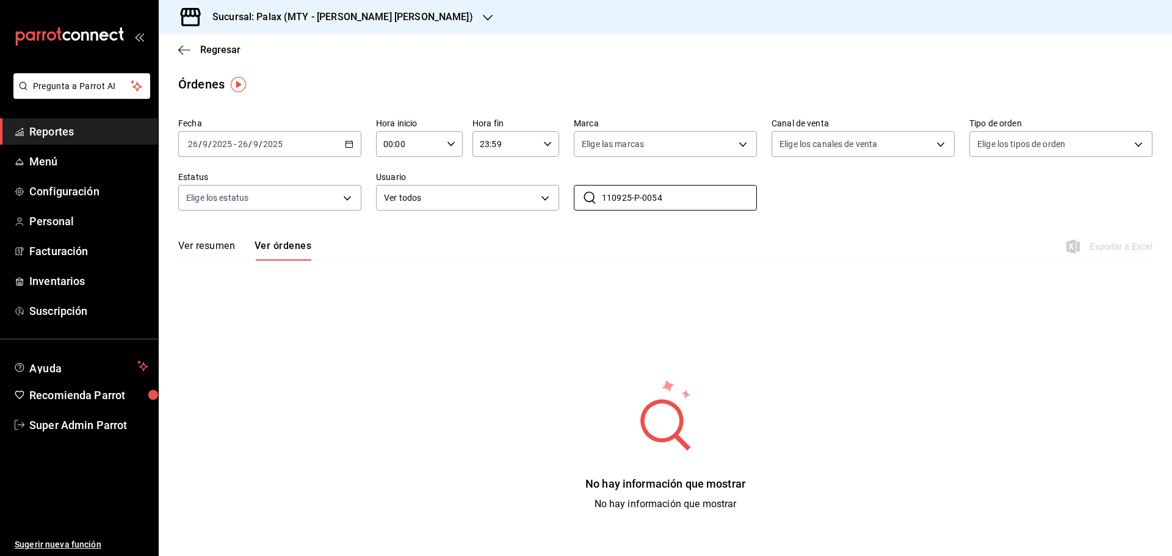
type input "110925-P-0054"
click at [346, 142] on \(Stroke\) "button" at bounding box center [348, 144] width 7 height 7
click at [226, 257] on span "Mes actual" at bounding box center [236, 263] width 95 height 13
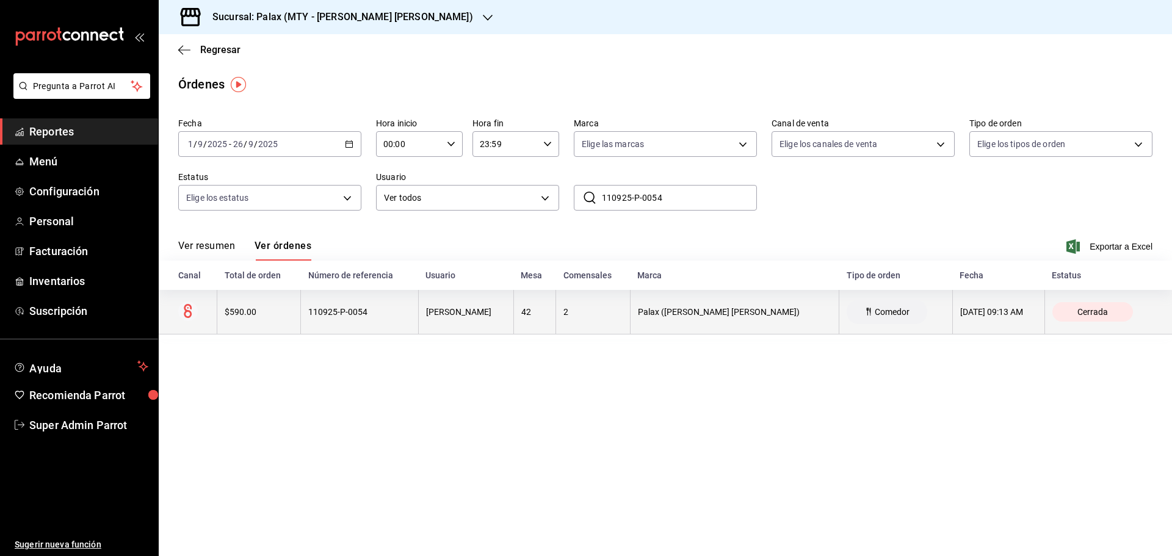
click at [339, 309] on div "110925-P-0054" at bounding box center [359, 312] width 103 height 10
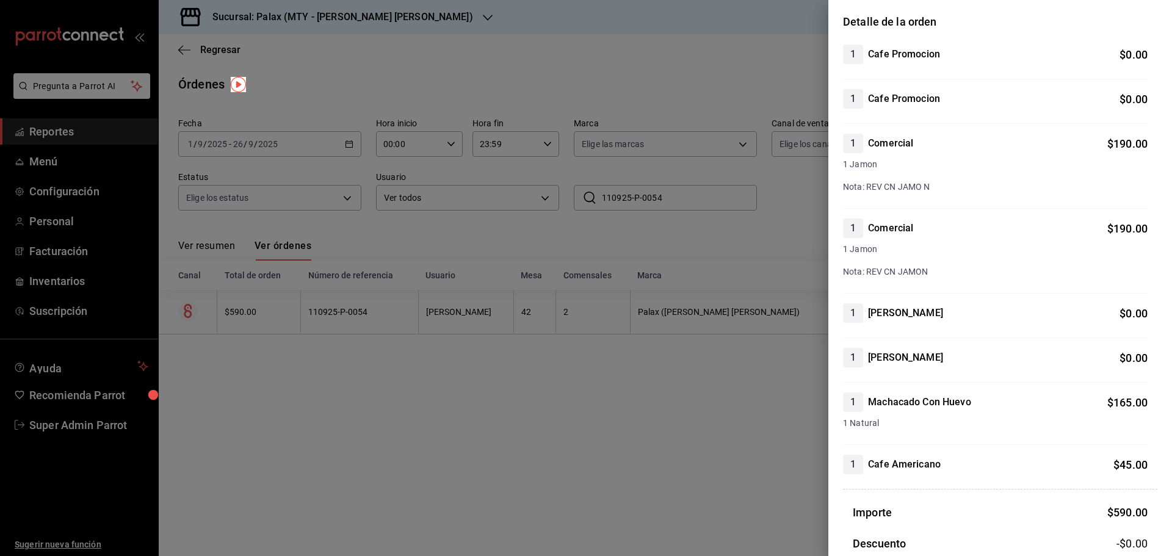
scroll to position [282, 0]
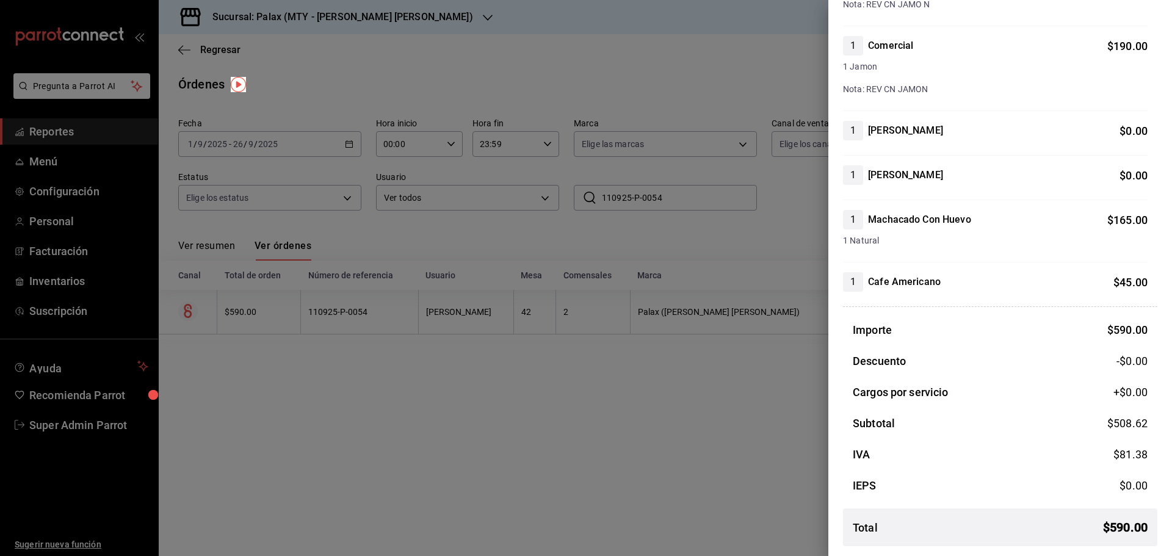
click at [226, 416] on div at bounding box center [586, 278] width 1172 height 556
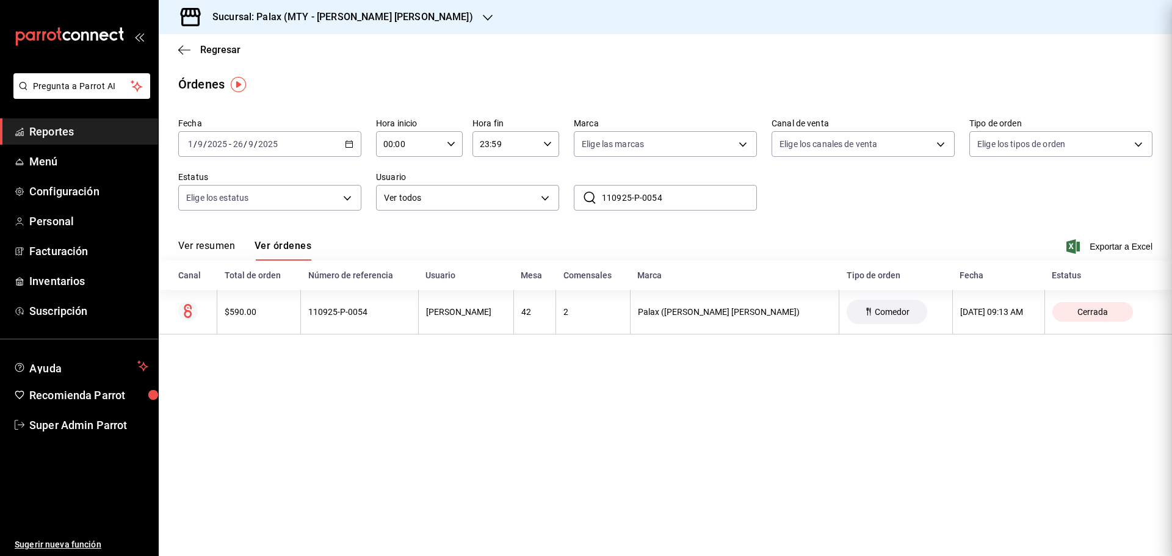
scroll to position [0, 0]
click at [102, 246] on span "Facturación" at bounding box center [88, 251] width 119 height 16
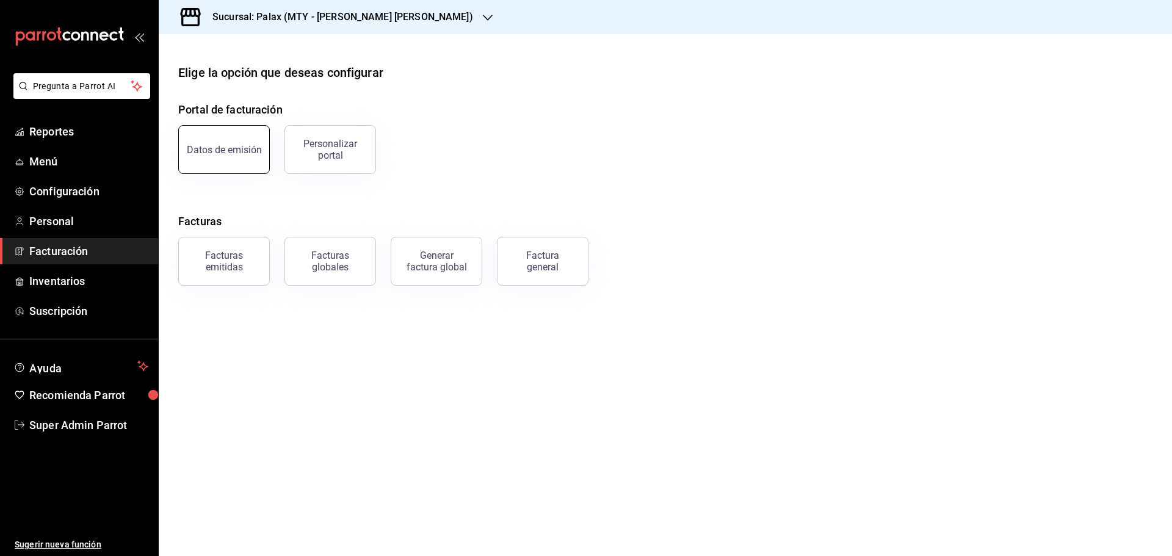
click at [240, 156] on button "Datos de emisión" at bounding box center [224, 149] width 92 height 49
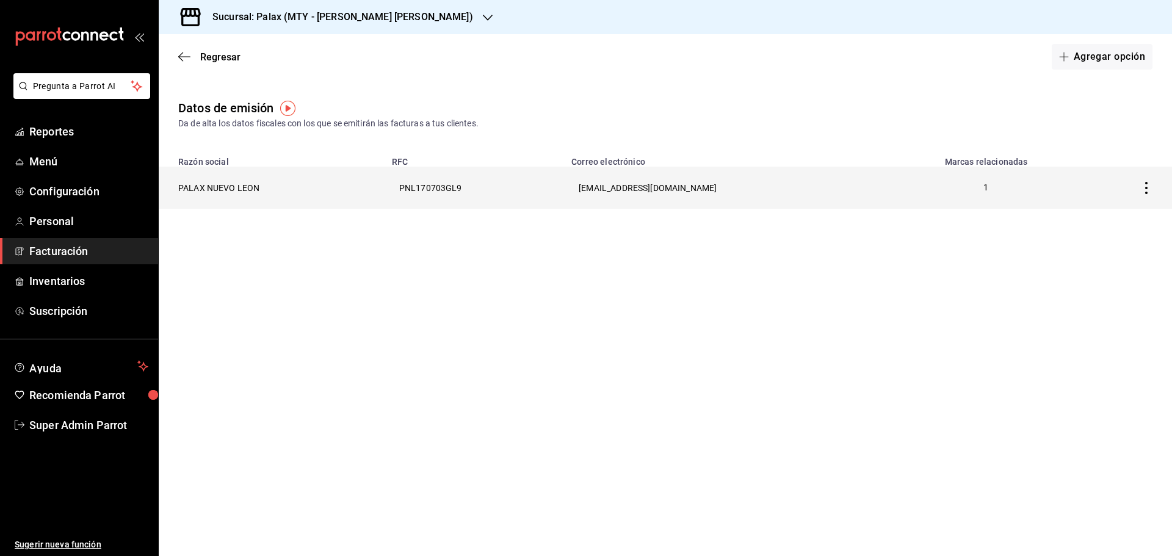
click at [229, 181] on th "PALAX NUEVO LEON" at bounding box center [272, 188] width 226 height 42
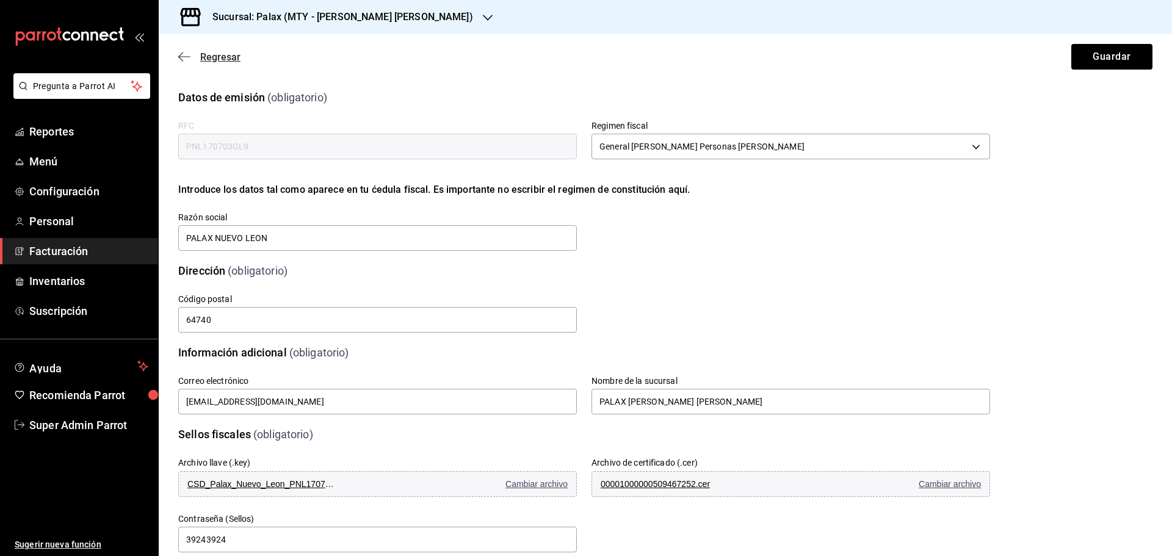
click at [185, 56] on icon "button" at bounding box center [184, 56] width 12 height 11
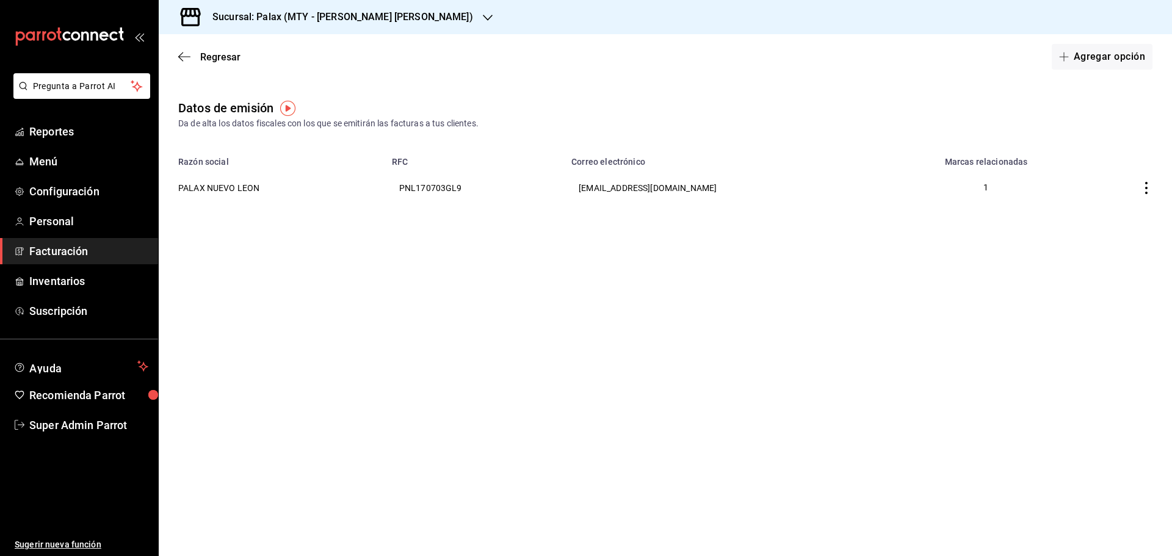
click at [185, 56] on icon "button" at bounding box center [184, 56] width 12 height 11
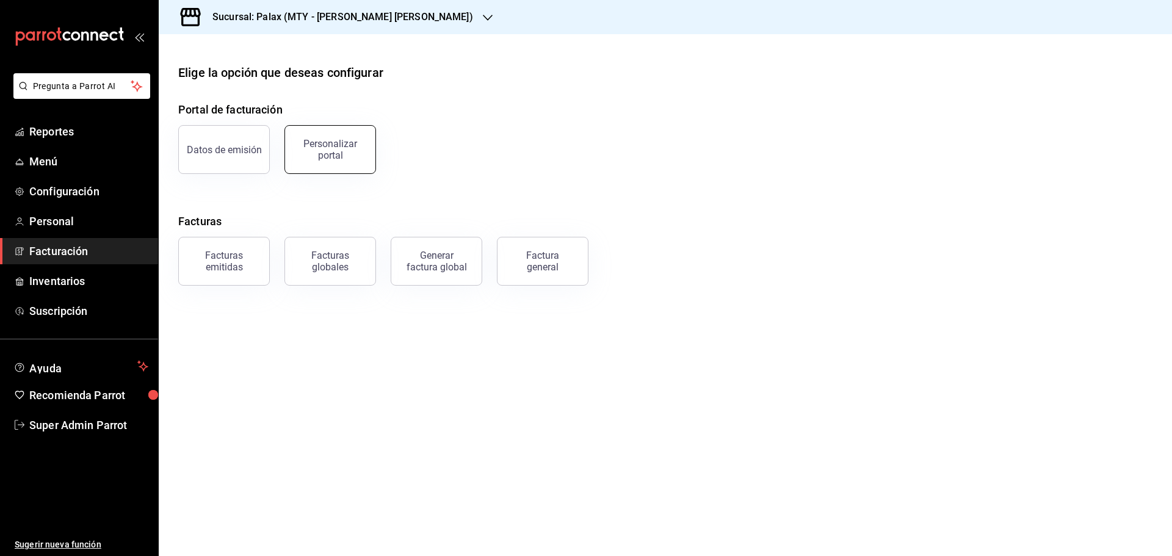
click at [347, 146] on div "Personalizar portal" at bounding box center [330, 149] width 76 height 23
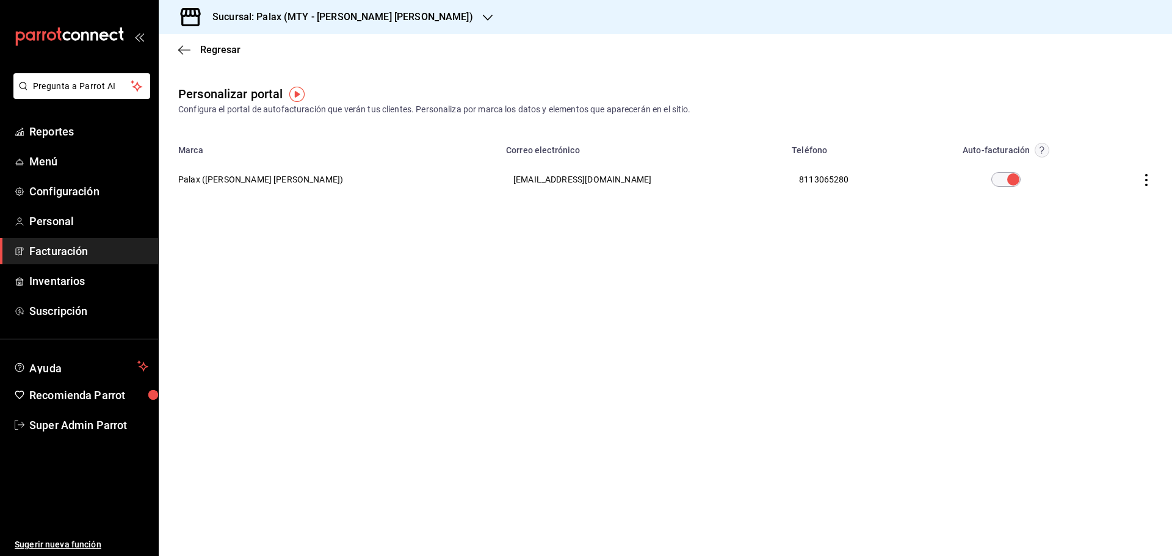
click at [1145, 177] on icon "button" at bounding box center [1146, 180] width 12 height 12
click at [1079, 160] on span "Editar" at bounding box center [1065, 165] width 41 height 12
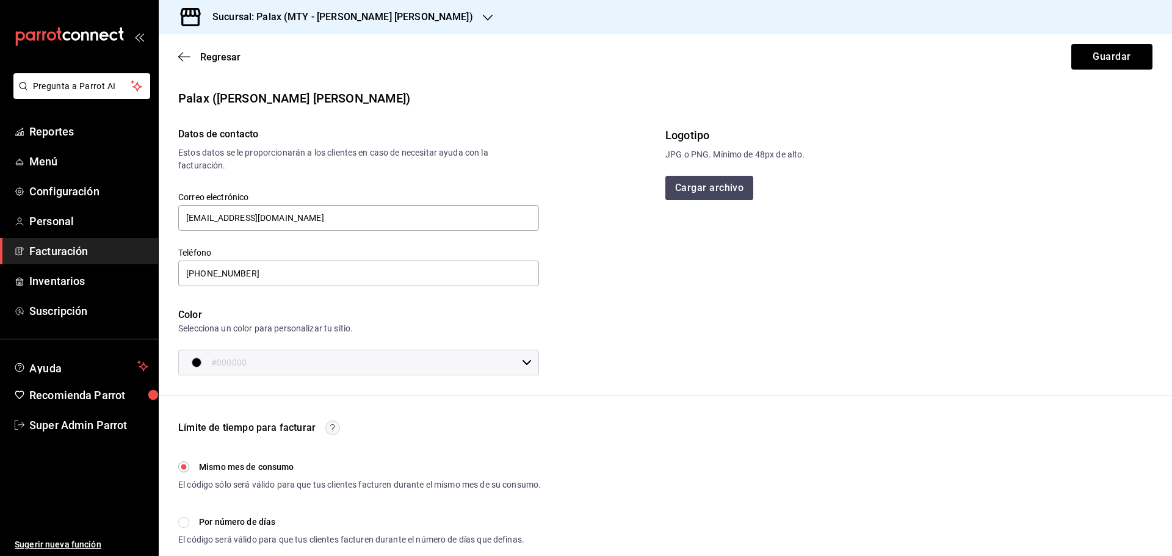
scroll to position [150, 0]
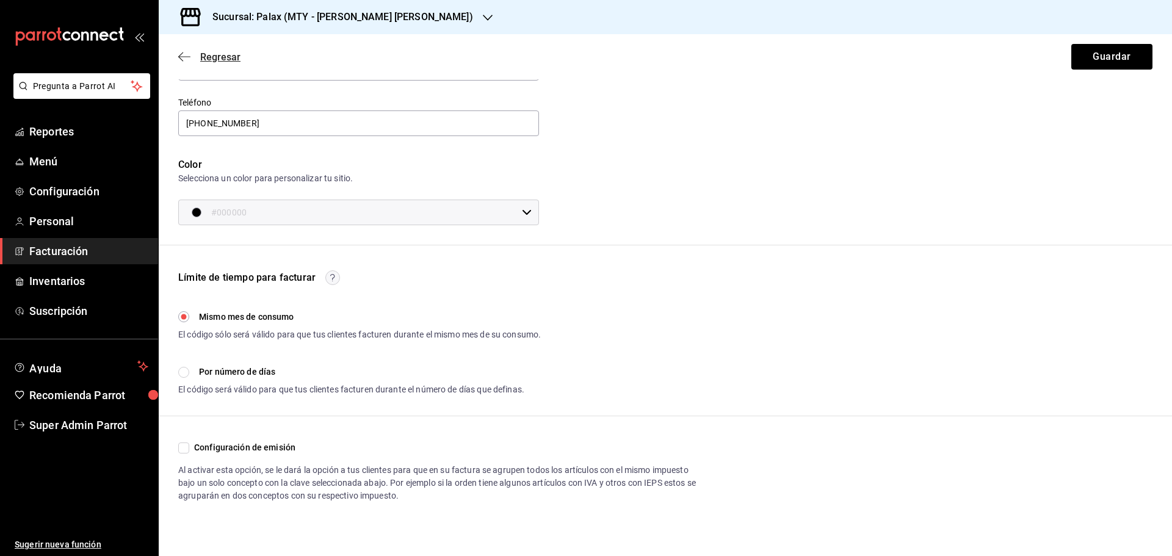
click at [181, 54] on icon "button" at bounding box center [180, 56] width 5 height 9
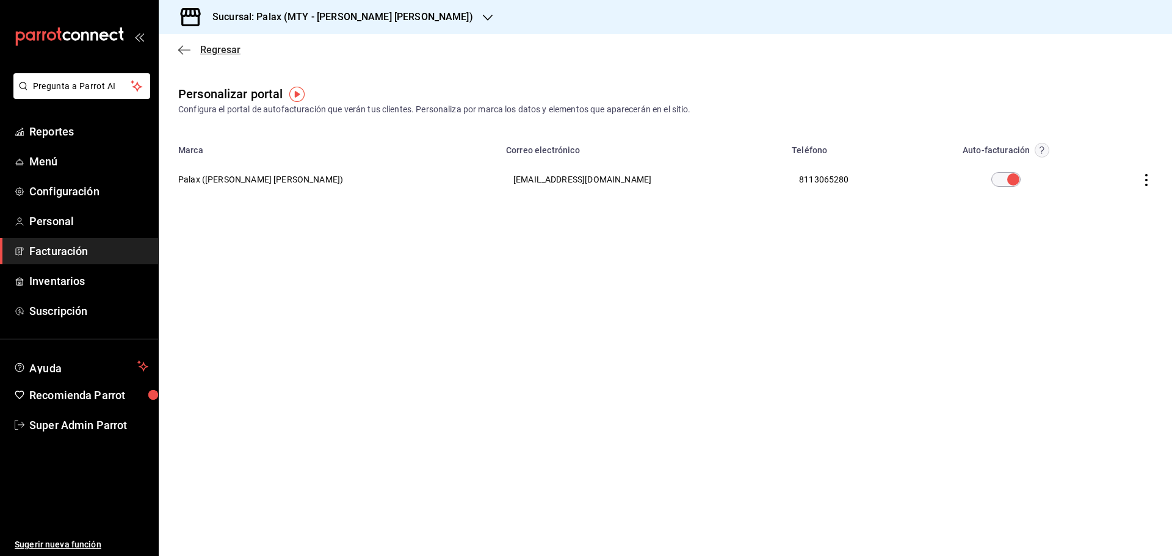
click at [181, 49] on icon "button" at bounding box center [184, 50] width 12 height 11
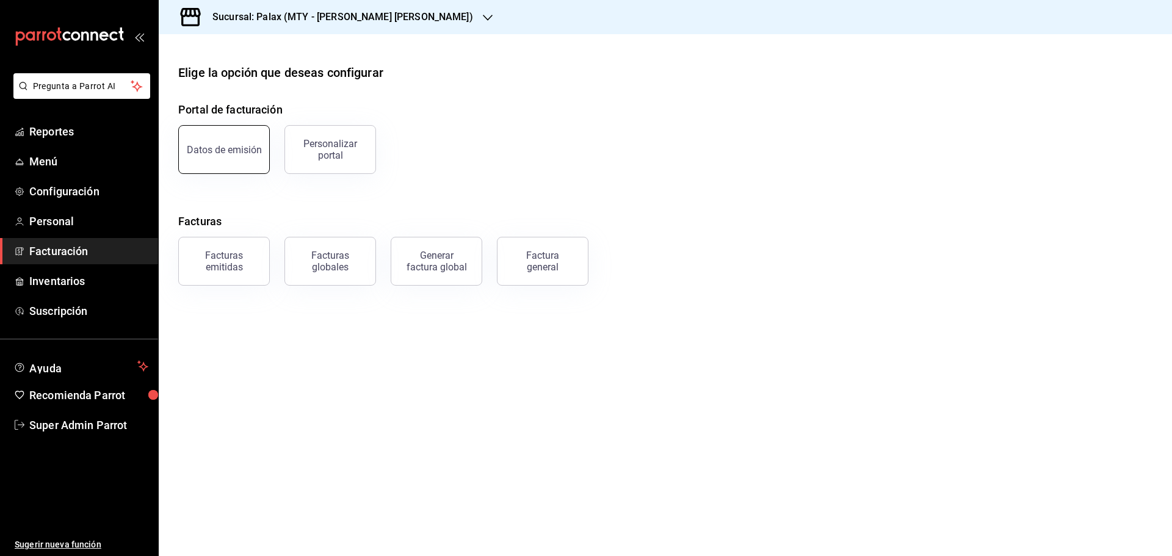
click at [228, 151] on div "Datos de emisión" at bounding box center [224, 150] width 75 height 12
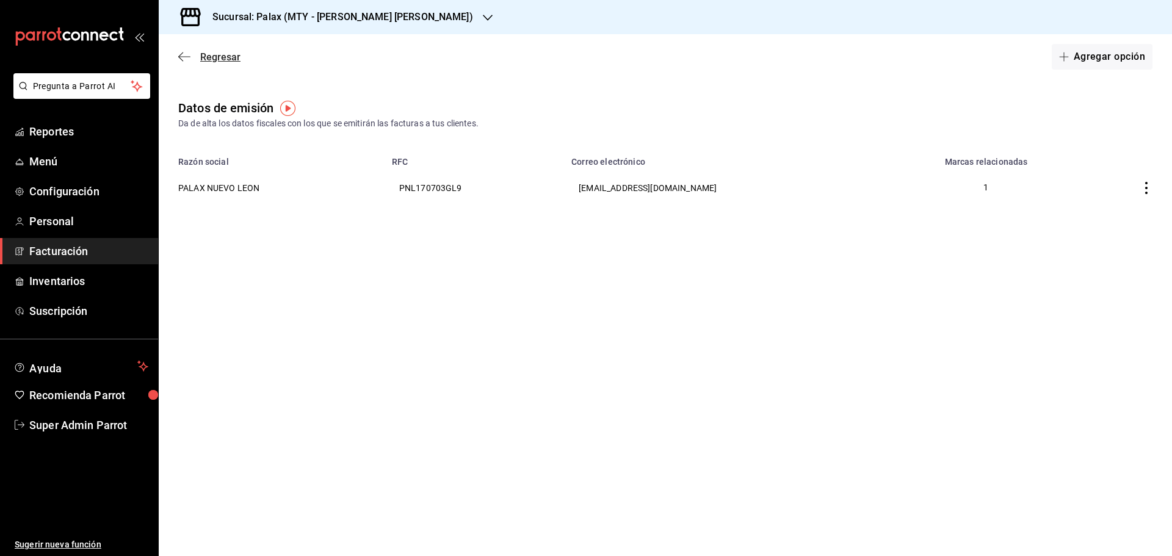
click at [184, 52] on icon "button" at bounding box center [184, 56] width 12 height 11
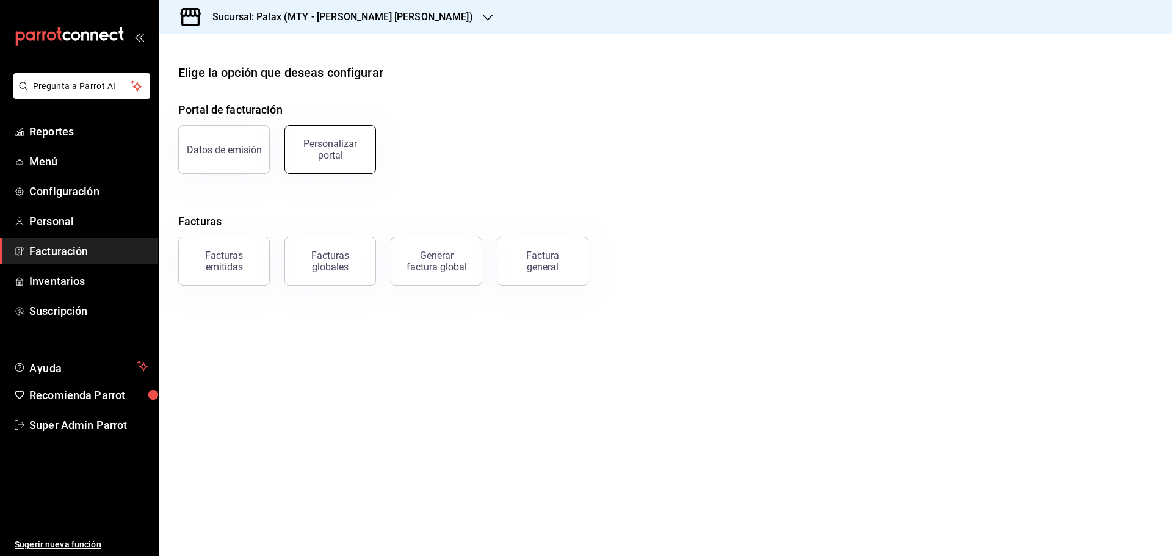
click at [345, 143] on div "Personalizar portal" at bounding box center [330, 149] width 76 height 23
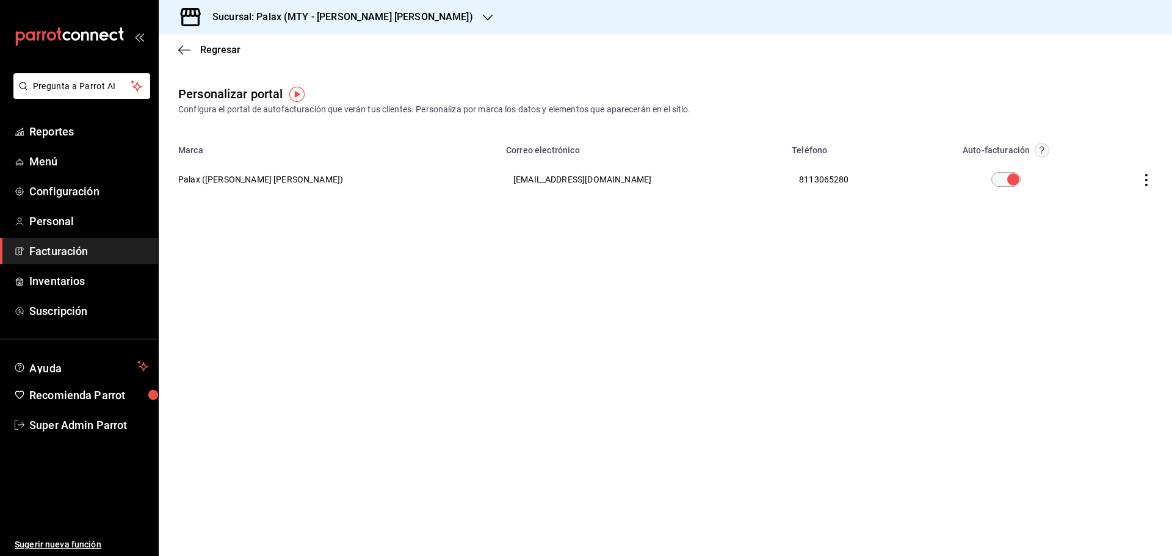
click at [1150, 177] on icon "button" at bounding box center [1146, 180] width 12 height 12
click at [1092, 167] on li "Editar" at bounding box center [1091, 164] width 122 height 31
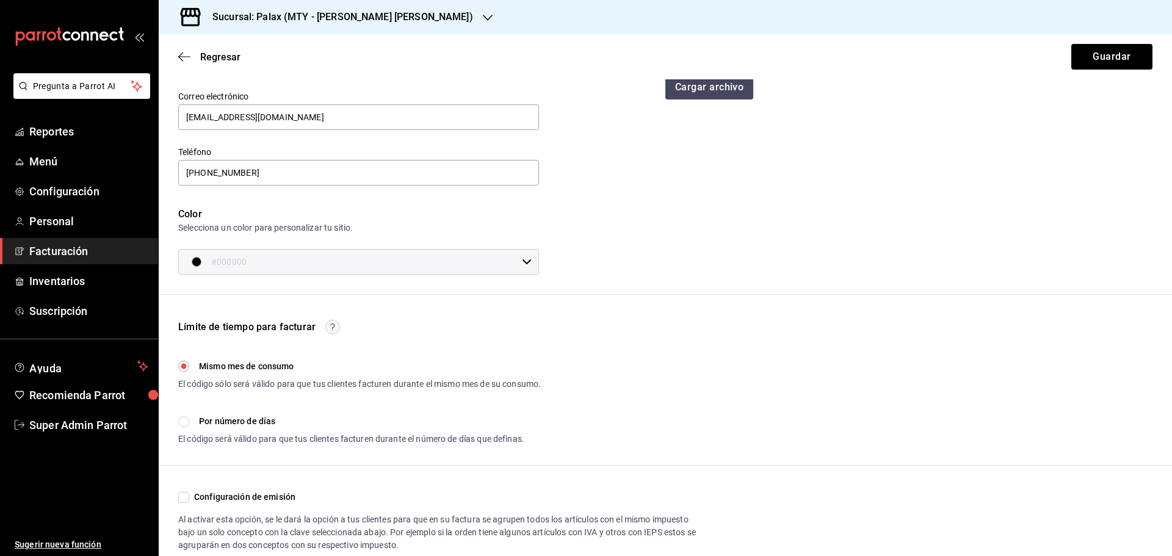
scroll to position [122, 0]
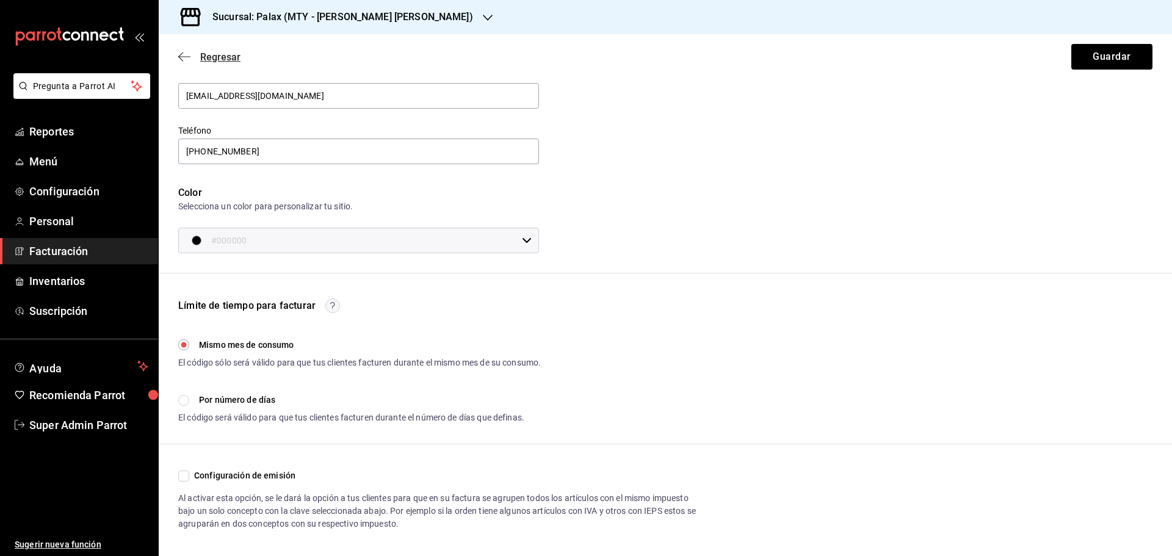
click at [178, 58] on icon "button" at bounding box center [184, 56] width 12 height 11
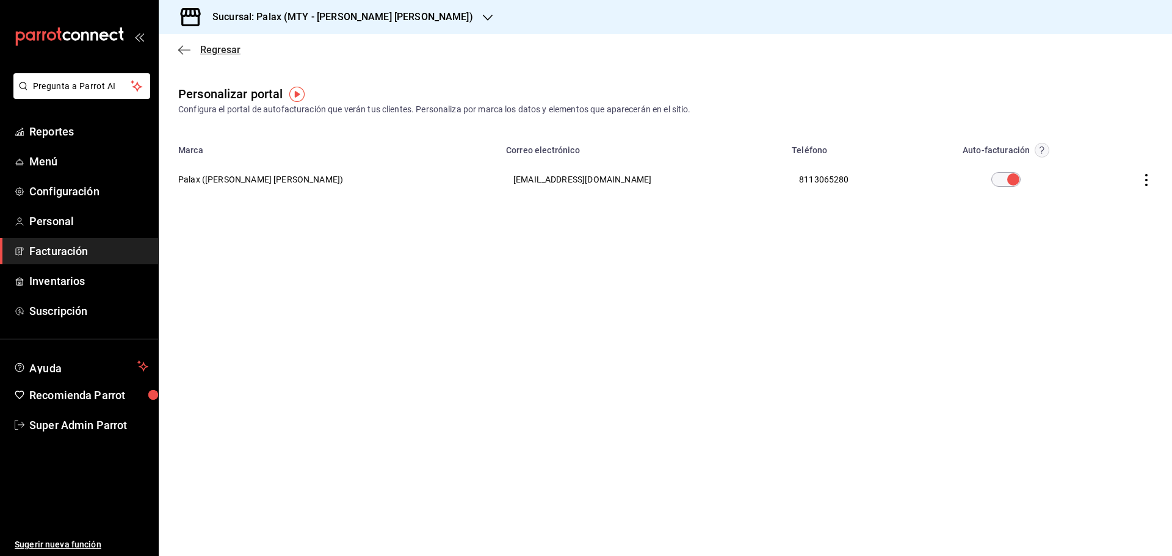
click at [184, 47] on icon "button" at bounding box center [184, 50] width 12 height 11
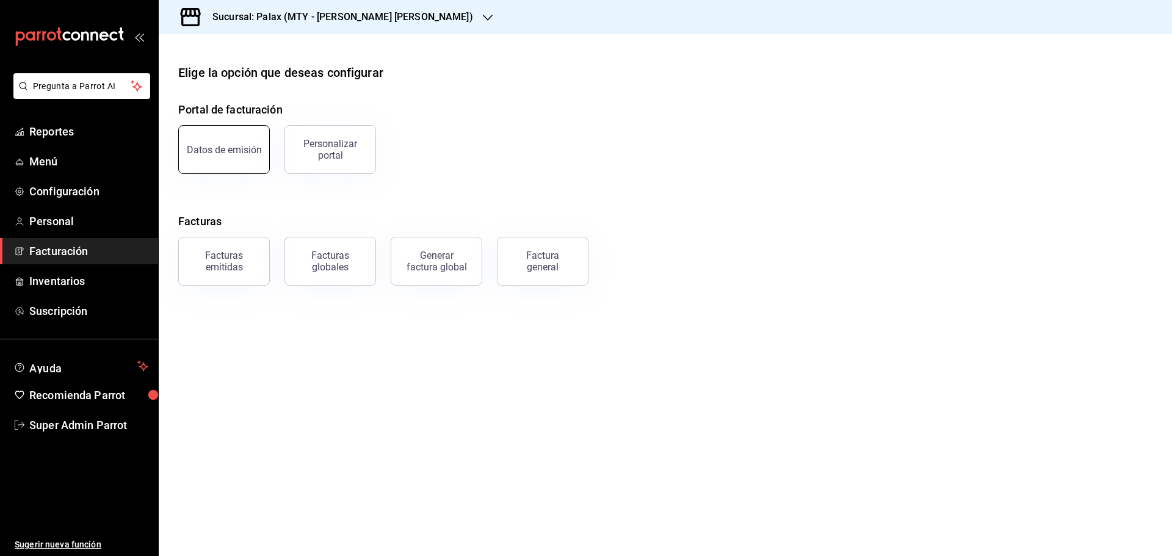
click at [214, 144] on div "Datos de emisión" at bounding box center [224, 150] width 75 height 12
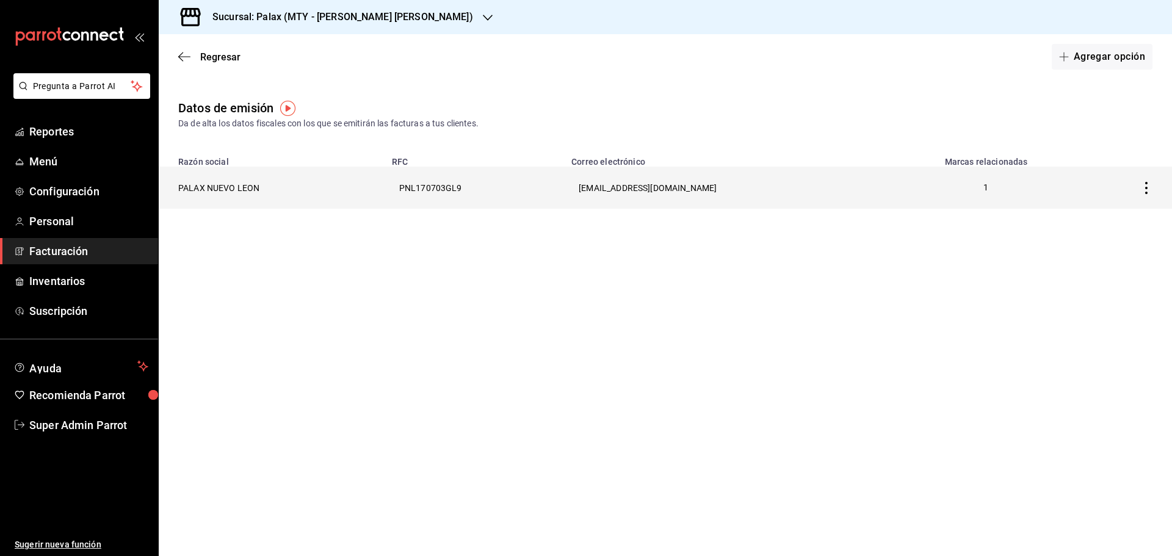
click at [258, 181] on th "PALAX NUEVO LEON" at bounding box center [272, 188] width 226 height 42
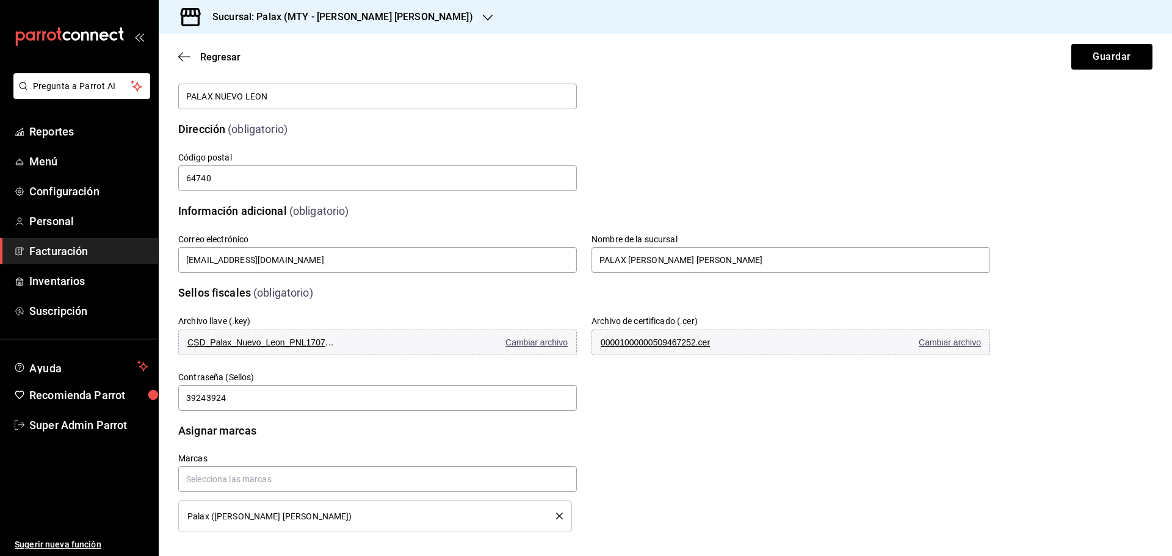
scroll to position [148, 0]
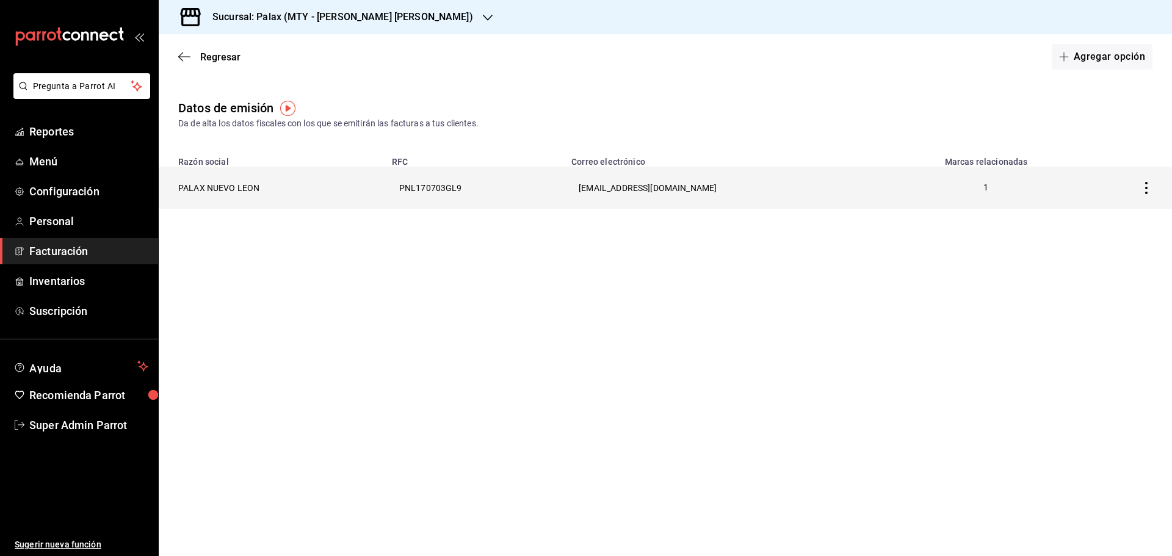
click at [207, 184] on th "PALAX NUEVO LEON" at bounding box center [272, 188] width 226 height 42
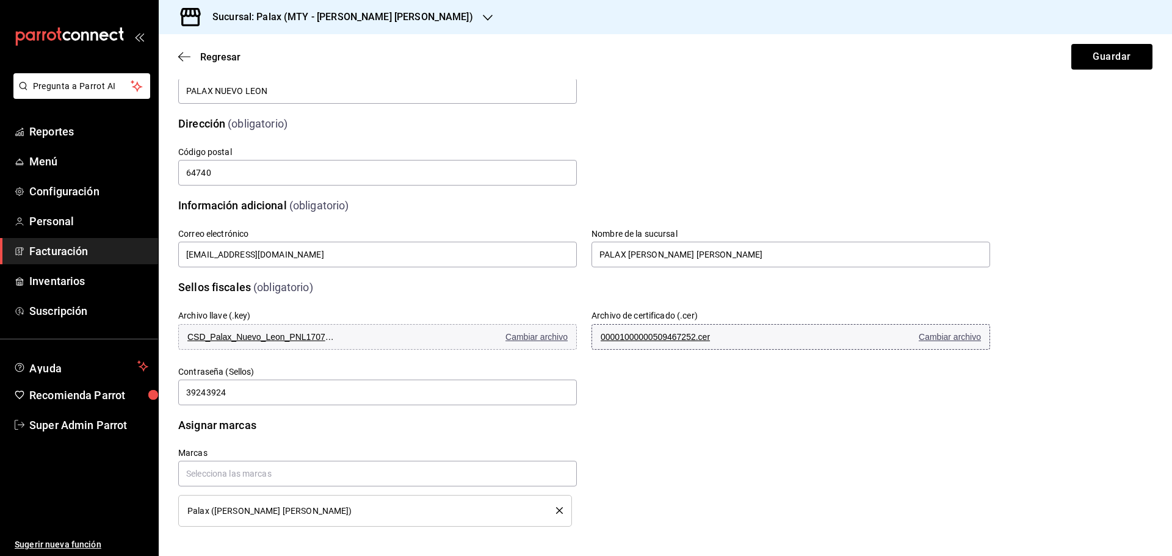
scroll to position [148, 0]
click at [693, 337] on span "00001000000509467252.cer" at bounding box center [673, 337] width 146 height 10
click at [650, 384] on div "Archivo llave (.key) CSD_Palax_Nuevo_Leon_PNL170703GL9_20211018_130408.key Camb…" at bounding box center [569, 344] width 841 height 126
click at [315, 333] on span "CSD_Palax_Nuevo_Leon_PNL170703GL9_20211018_130408.key" at bounding box center [260, 337] width 146 height 10
click at [176, 53] on div "Regresar Guardar" at bounding box center [665, 56] width 1013 height 45
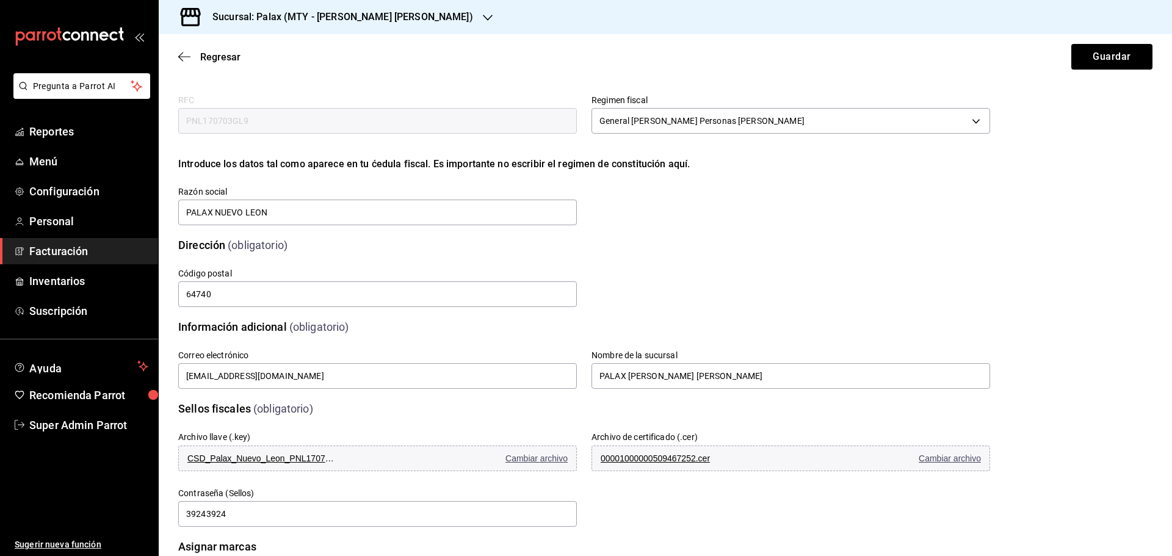
scroll to position [0, 0]
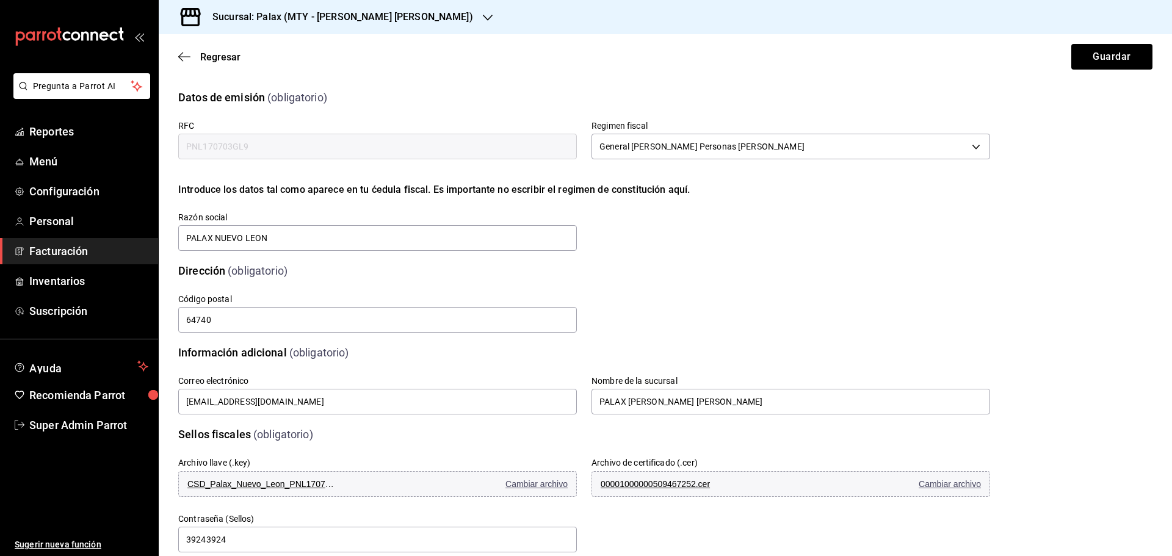
drag, startPoint x: 257, startPoint y: 143, endPoint x: 176, endPoint y: 146, distance: 80.6
click at [176, 146] on div "RFC PNL170703GL9" at bounding box center [370, 134] width 413 height 57
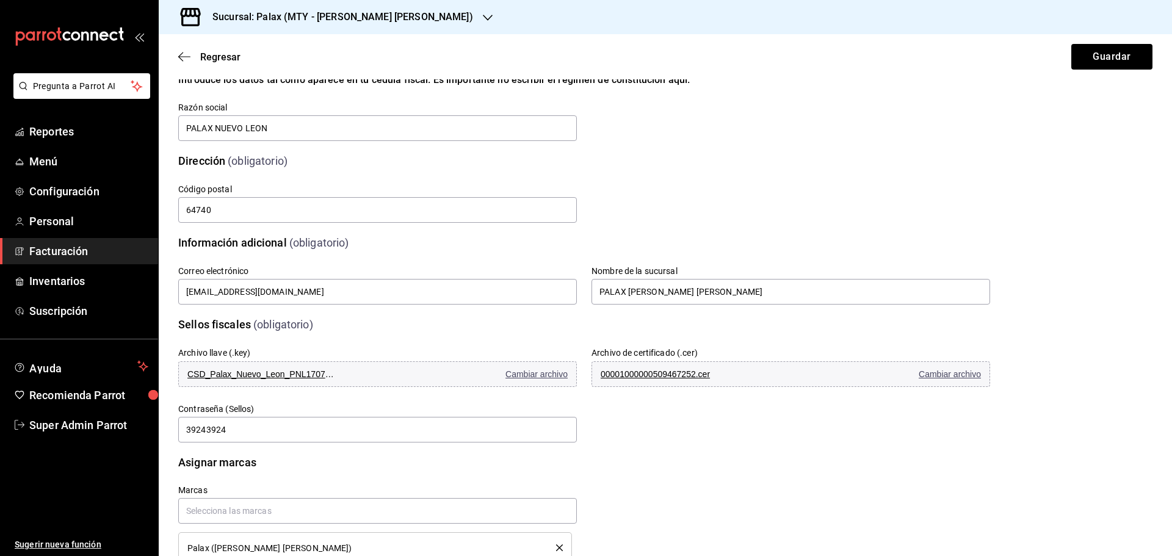
scroll to position [122, 0]
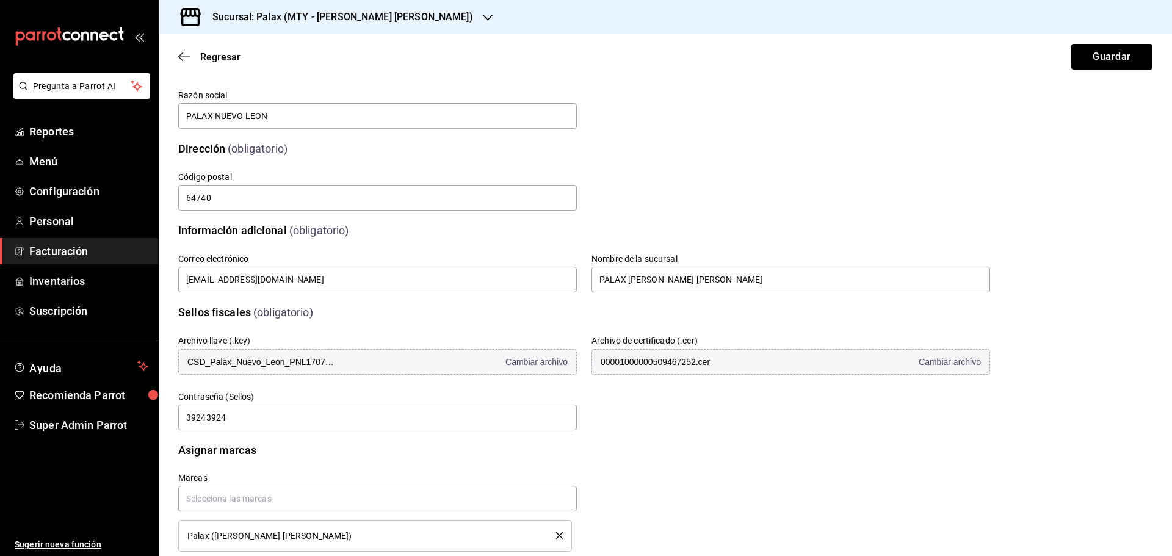
click at [60, 253] on span "Facturación" at bounding box center [88, 251] width 119 height 16
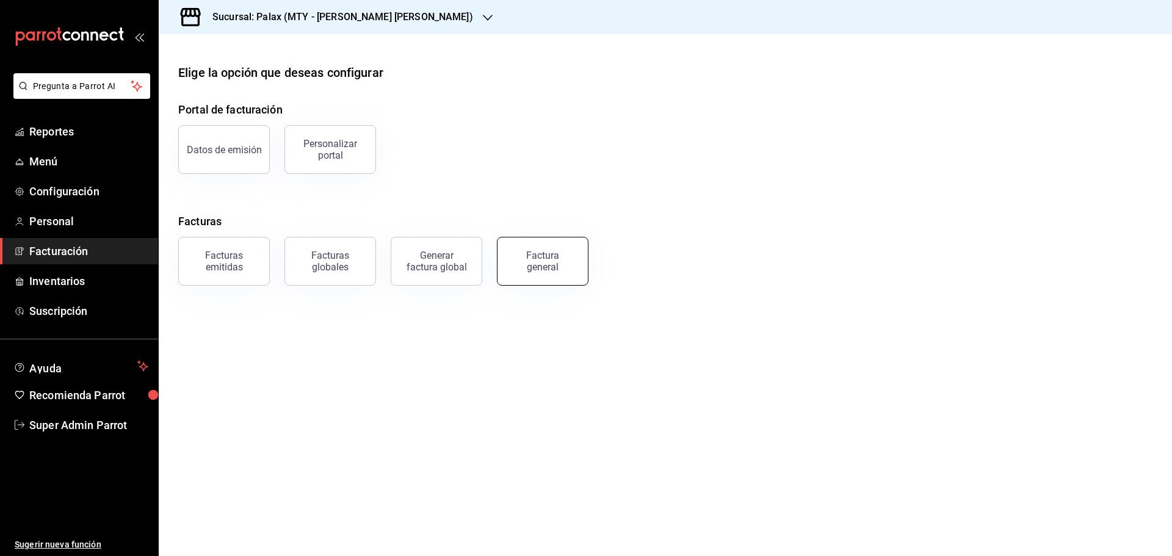
click at [559, 267] on div "Factura general" at bounding box center [542, 261] width 61 height 23
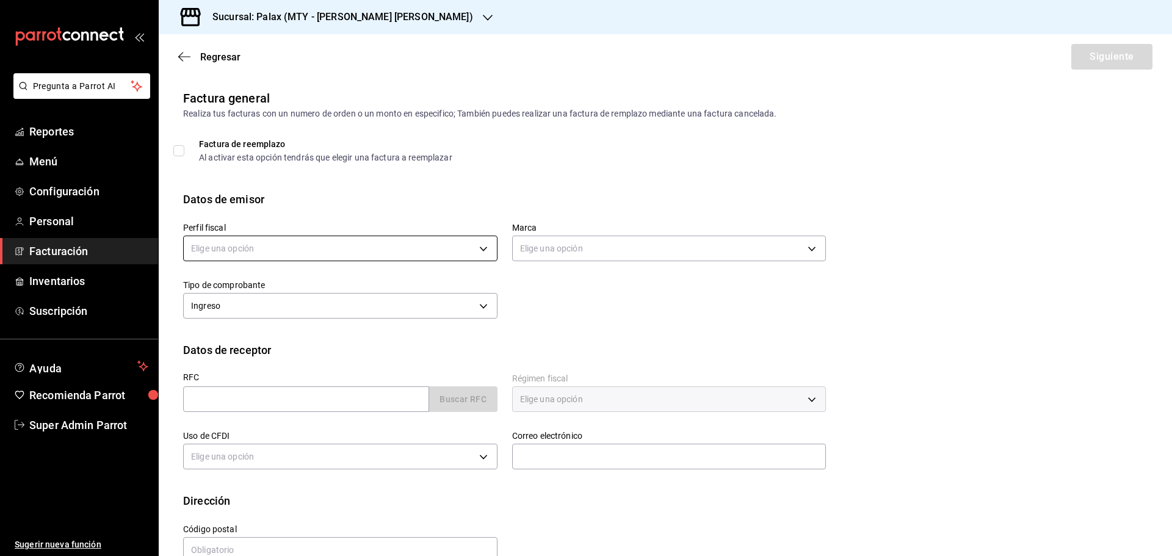
click at [383, 244] on body "Pregunta a Parrot AI Reportes Menú Configuración Personal Facturación Inventari…" at bounding box center [586, 278] width 1172 height 556
click at [308, 242] on div at bounding box center [586, 278] width 1172 height 556
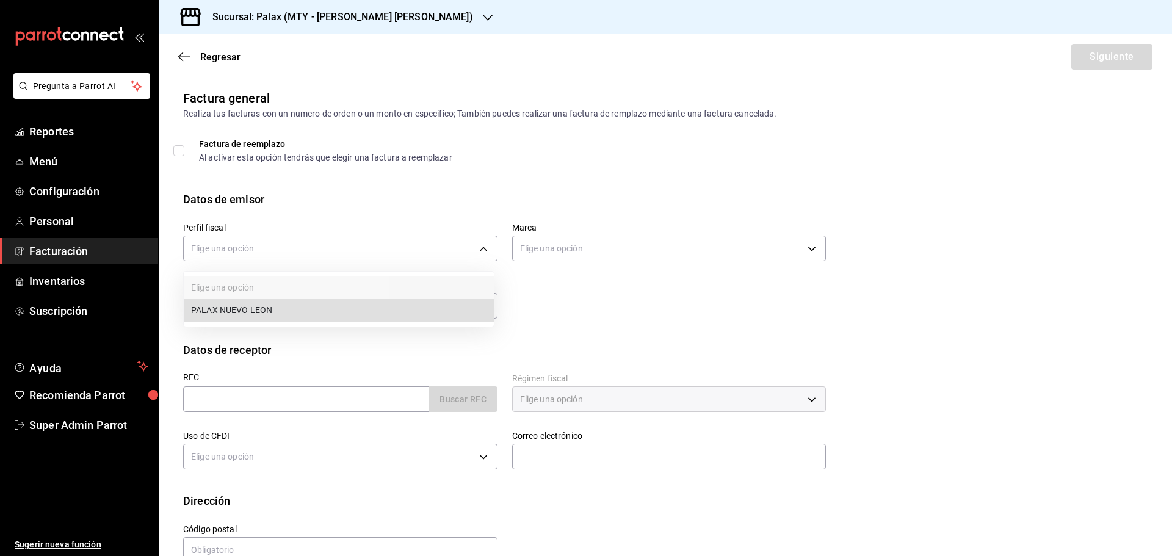
click at [308, 242] on body "Pregunta a Parrot AI Reportes Menú Configuración Personal Facturación Inventari…" at bounding box center [586, 278] width 1172 height 556
click at [308, 314] on li "PALAX NUEVO LEON" at bounding box center [339, 310] width 310 height 23
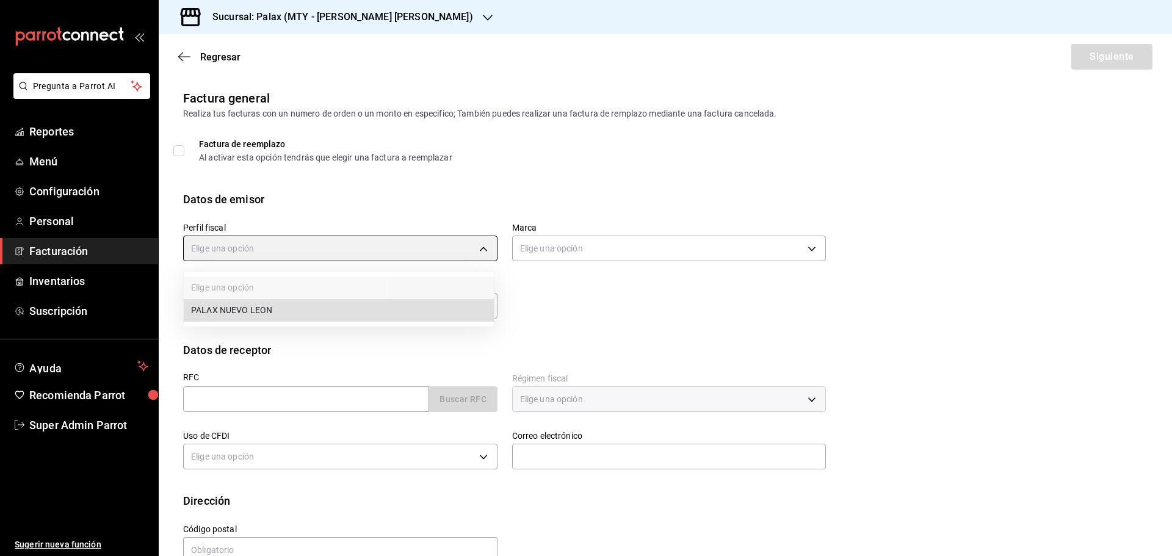
type input "cebf5491-6674-4ad1-82d5-1f67c757f965"
type input "7795581a-13ec-4648-b830-0343ae492405"
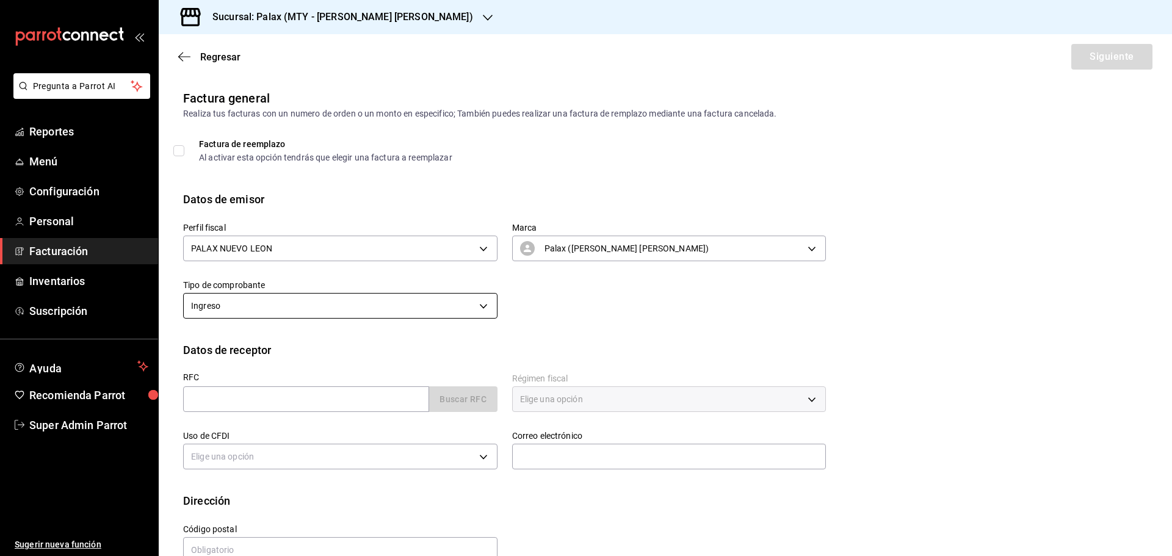
click at [474, 304] on body "Pregunta a Parrot AI Reportes Menú Configuración Personal Facturación Inventari…" at bounding box center [586, 278] width 1172 height 556
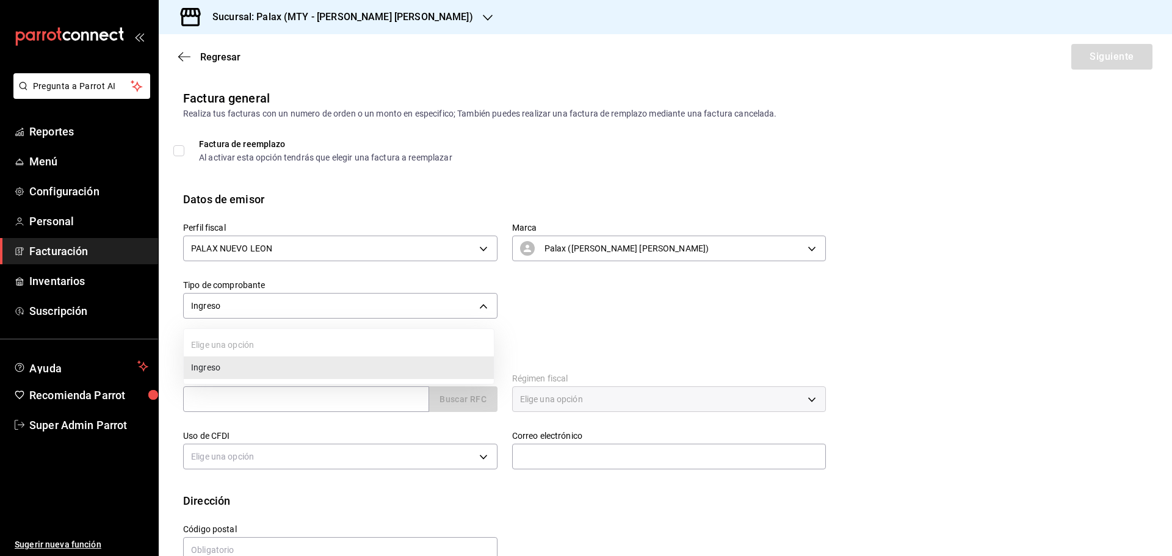
click at [275, 342] on ul "Elige una opción Ingreso" at bounding box center [339, 356] width 310 height 55
click at [305, 302] on div at bounding box center [586, 278] width 1172 height 556
click at [342, 401] on input "text" at bounding box center [306, 399] width 246 height 26
click at [319, 394] on input "text" at bounding box center [306, 399] width 246 height 26
paste input "MBD171024AE3"
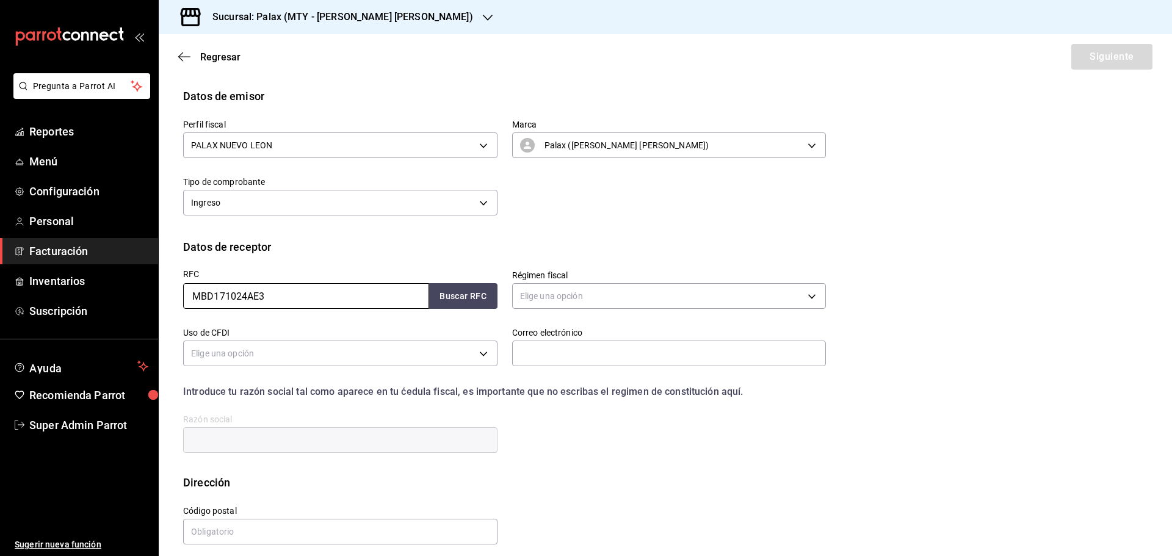
scroll to position [113, 0]
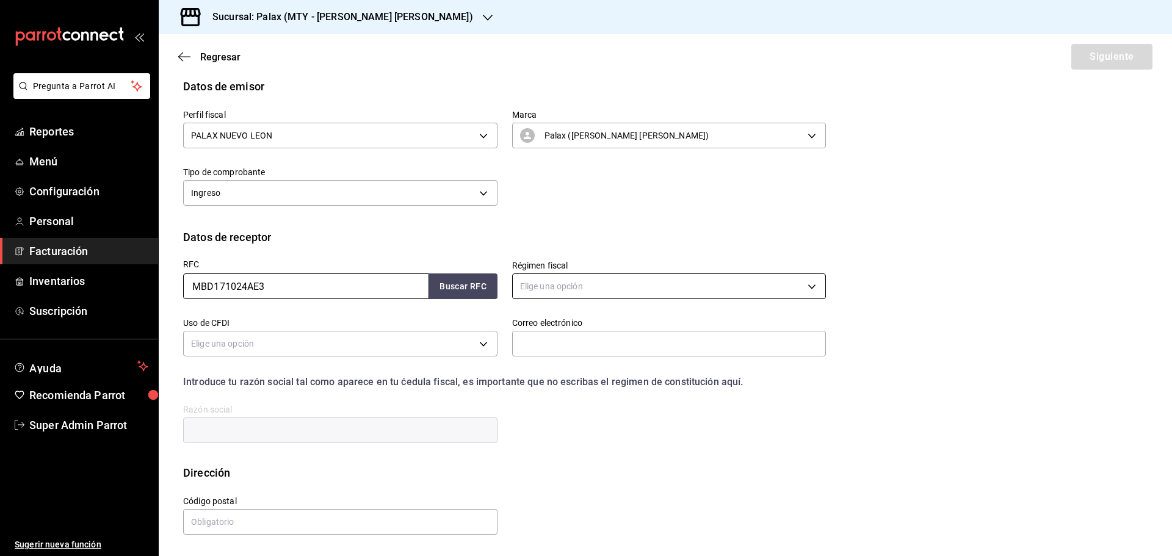
type input "MBD171024AE3"
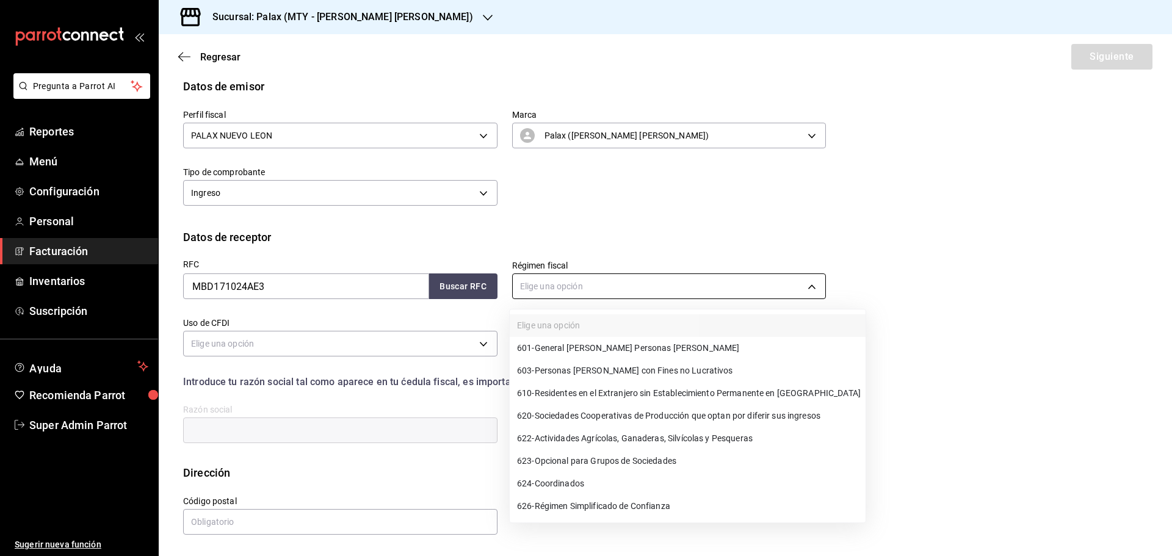
click at [799, 286] on body "Pregunta a Parrot AI Reportes Menú Configuración Personal Facturación Inventari…" at bounding box center [586, 278] width 1172 height 556
click at [610, 350] on span "601 - General de Ley Personas Morales" at bounding box center [628, 348] width 222 height 13
type input "601"
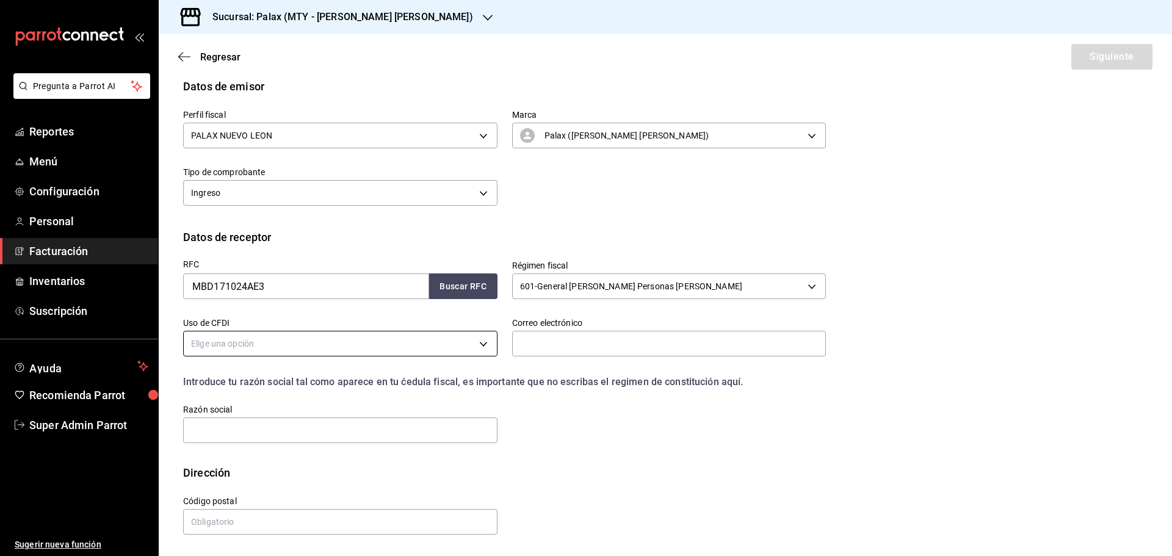
click at [477, 344] on body "Pregunta a Parrot AI Reportes Menú Configuración Personal Facturación Inventari…" at bounding box center [586, 278] width 1172 height 556
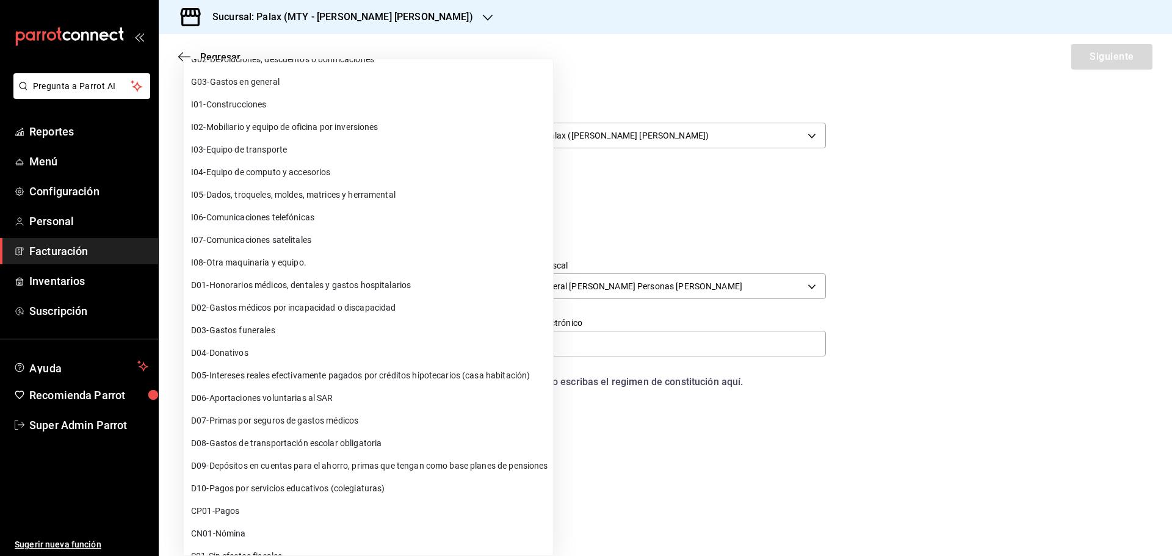
scroll to position [78, 0]
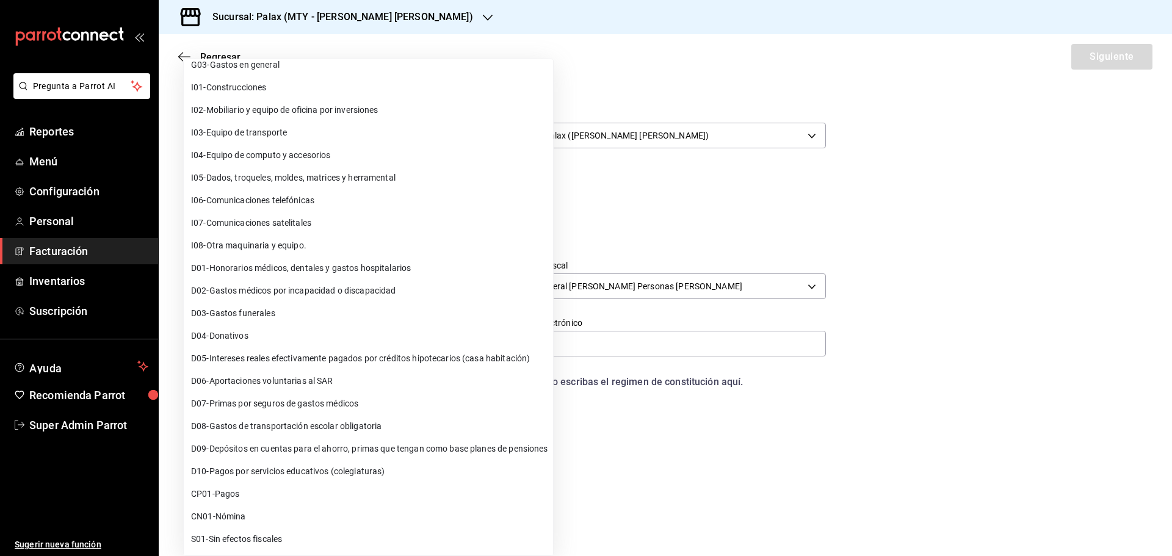
click at [671, 432] on div at bounding box center [586, 278] width 1172 height 556
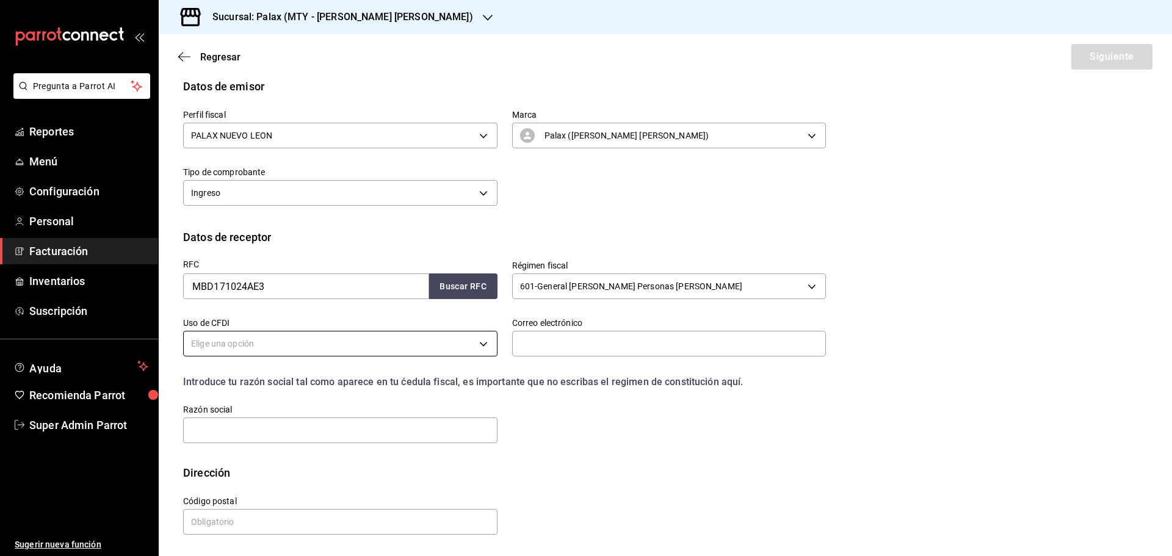
click at [343, 340] on body "Pregunta a Parrot AI Reportes Menú Configuración Personal Facturación Inventari…" at bounding box center [586, 278] width 1172 height 556
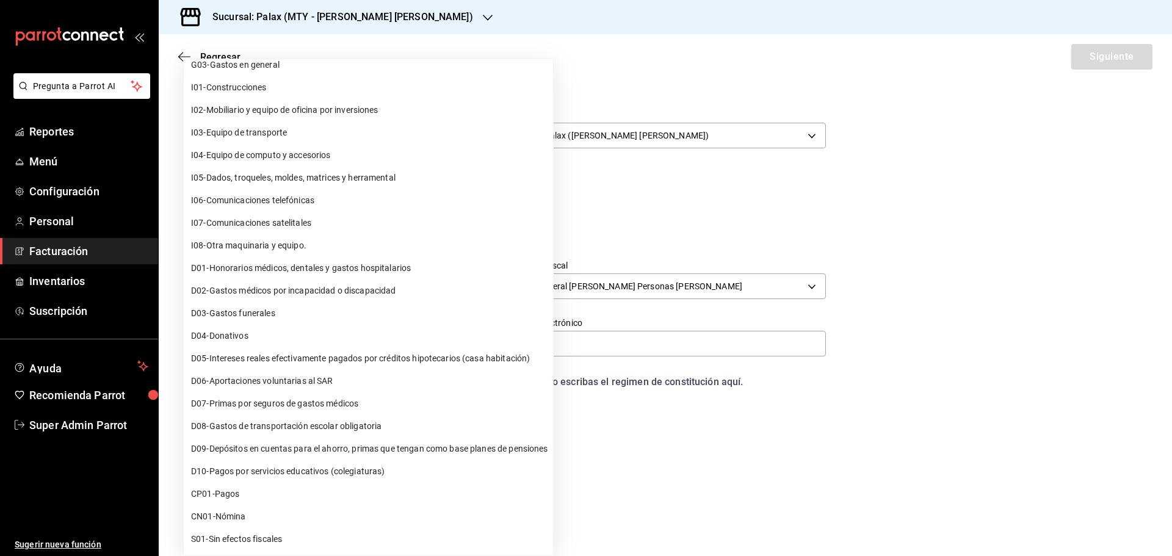
click at [632, 443] on div at bounding box center [586, 278] width 1172 height 556
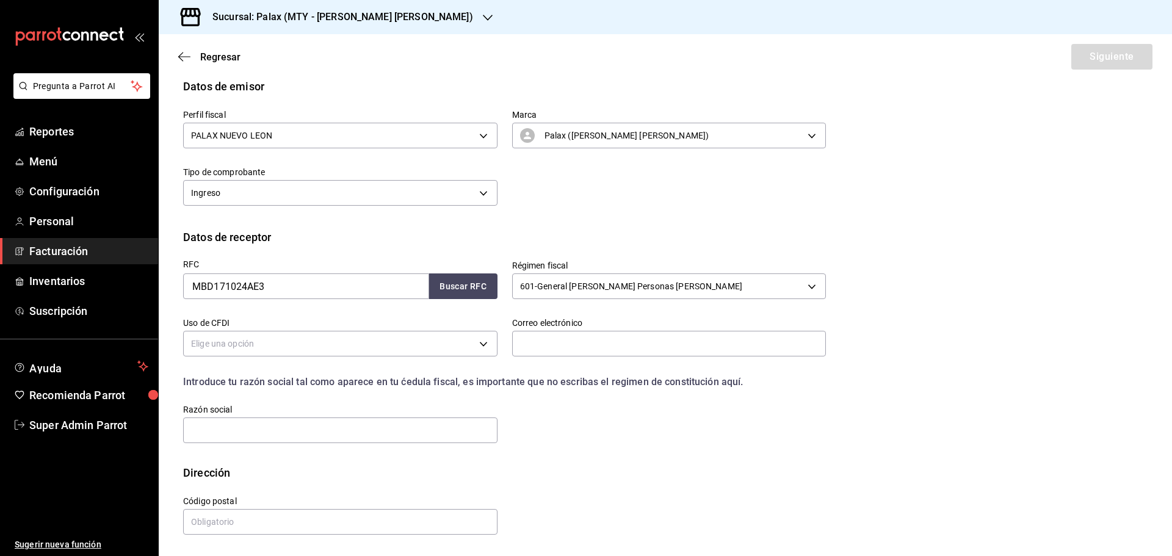
click at [419, 359] on div "Uso de CFDI Elige una opción" at bounding box center [340, 338] width 314 height 43
click at [427, 340] on body "Pregunta a Parrot AI Reportes Menú Configuración Personal Facturación Inventari…" at bounding box center [586, 278] width 1172 height 556
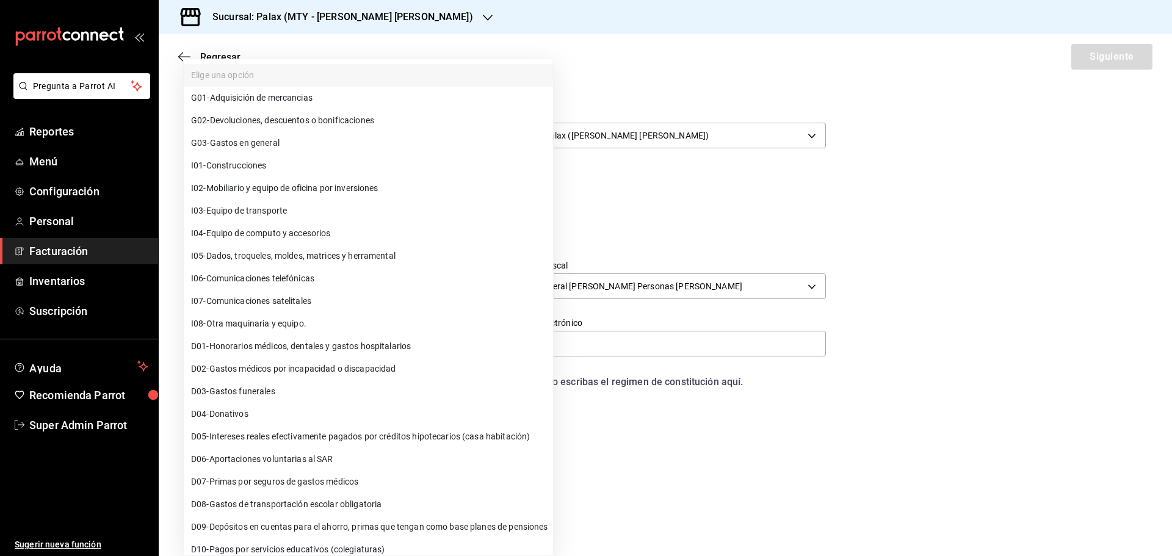
click at [372, 142] on li "G03 - Gastos en general" at bounding box center [368, 143] width 369 height 23
type input "G03"
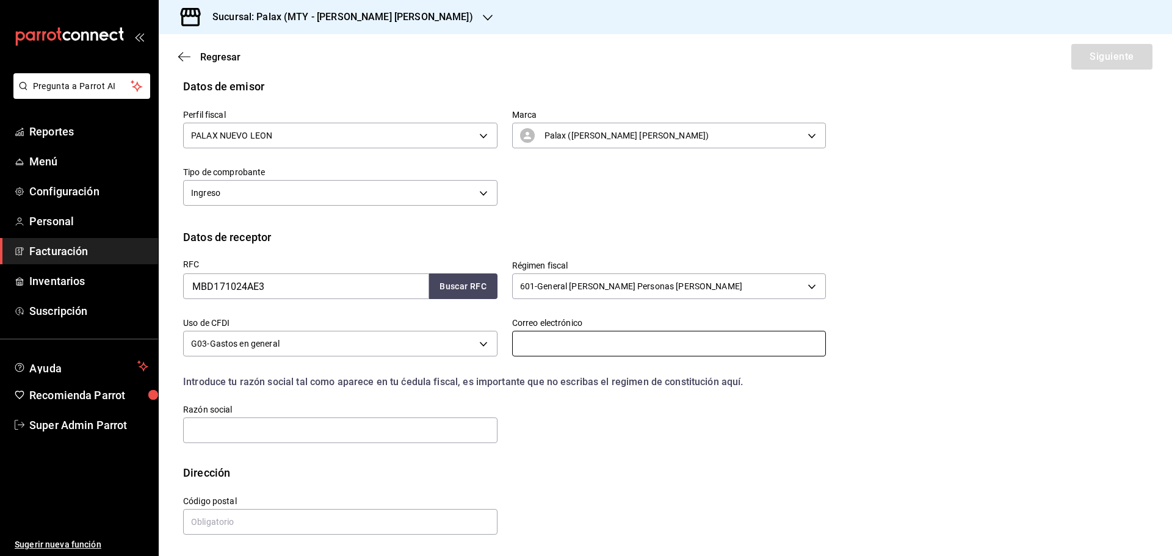
click at [559, 336] on input "text" at bounding box center [669, 344] width 314 height 26
paste input "geodoc78@hotmail.com"
type input "geodoc78@hotmail.com"
click at [268, 429] on input "text" at bounding box center [340, 430] width 314 height 26
click at [265, 427] on input "text" at bounding box center [340, 430] width 314 height 26
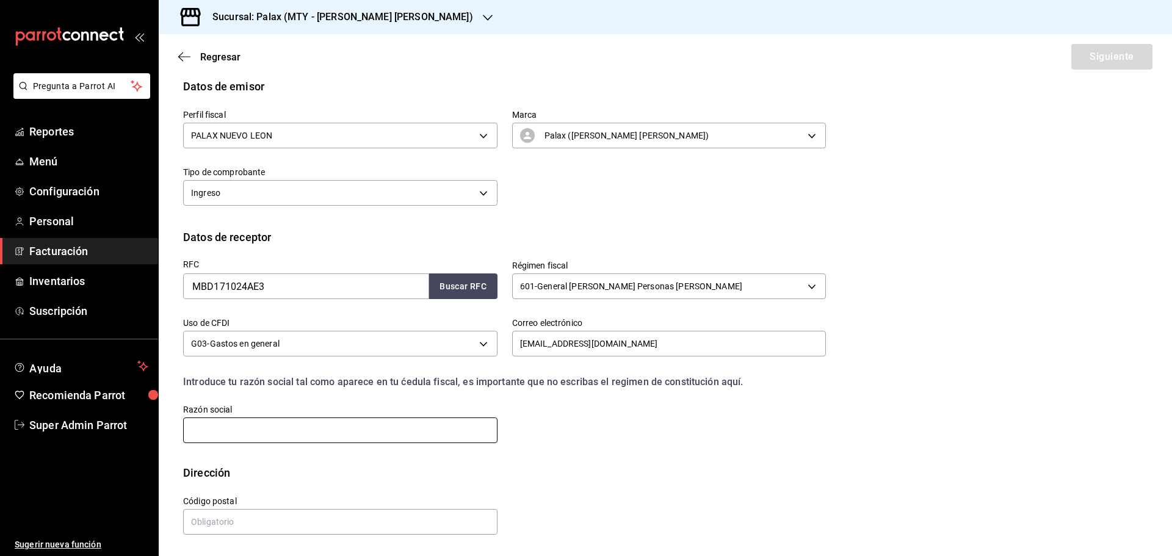
paste input "MERCKBIOPHARMADISTRIBUTION"
click at [189, 433] on input "MERCKBIOPHARMADISTRIBUTION" at bounding box center [340, 430] width 314 height 26
type input "MERCKBIOPHARMADISTRIBUTION"
drag, startPoint x: 223, startPoint y: 516, endPoint x: 319, endPoint y: 523, distance: 96.1
click at [225, 516] on input "text" at bounding box center [340, 522] width 314 height 26
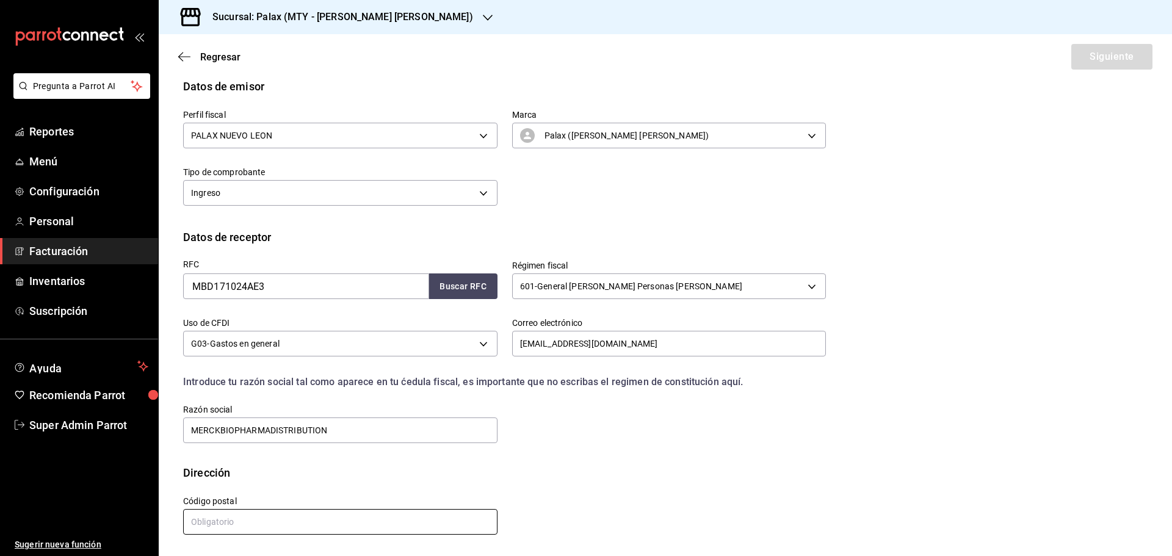
paste input "53370"
type input "53370"
click at [220, 426] on input "MERCKBIOPHARMADISTRIBUTION" at bounding box center [340, 430] width 314 height 26
click at [272, 431] on input "MERCK BIOPHARMADISTRIBUTION" at bounding box center [340, 430] width 314 height 26
type input "MERCK BIOPHARMA DISTRIBUTION"
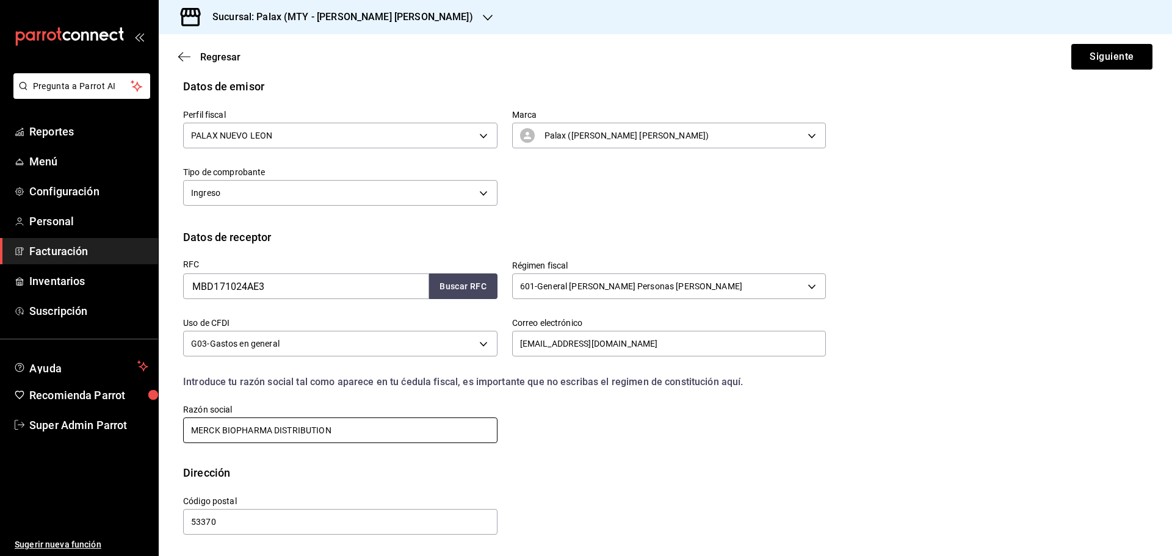
click at [340, 433] on input "MERCK BIOPHARMA DISTRIBUTION" at bounding box center [340, 430] width 314 height 26
click at [1089, 58] on button "Siguiente" at bounding box center [1111, 57] width 81 height 26
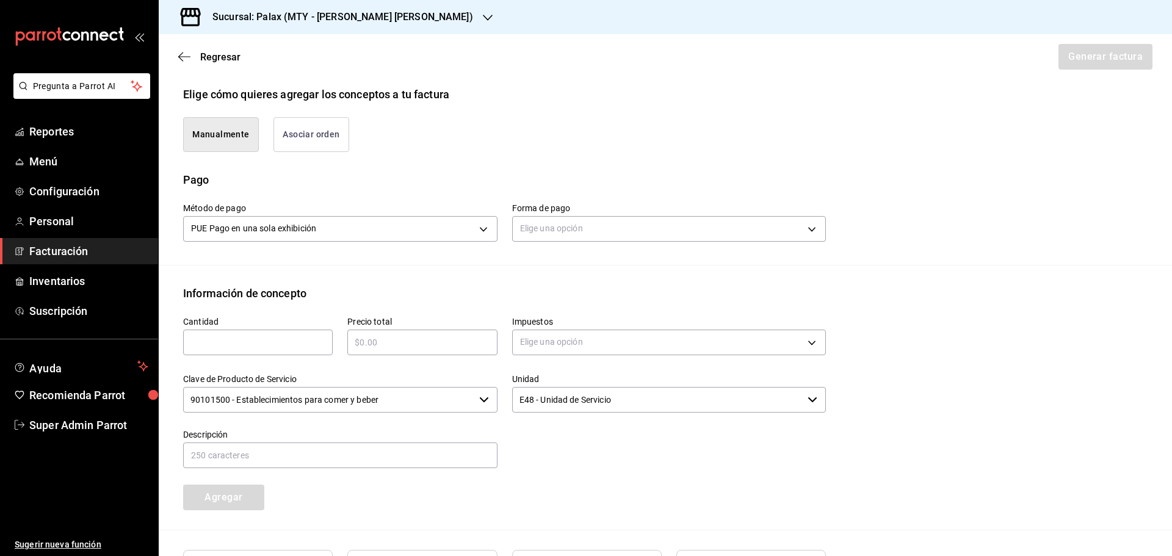
scroll to position [296, 0]
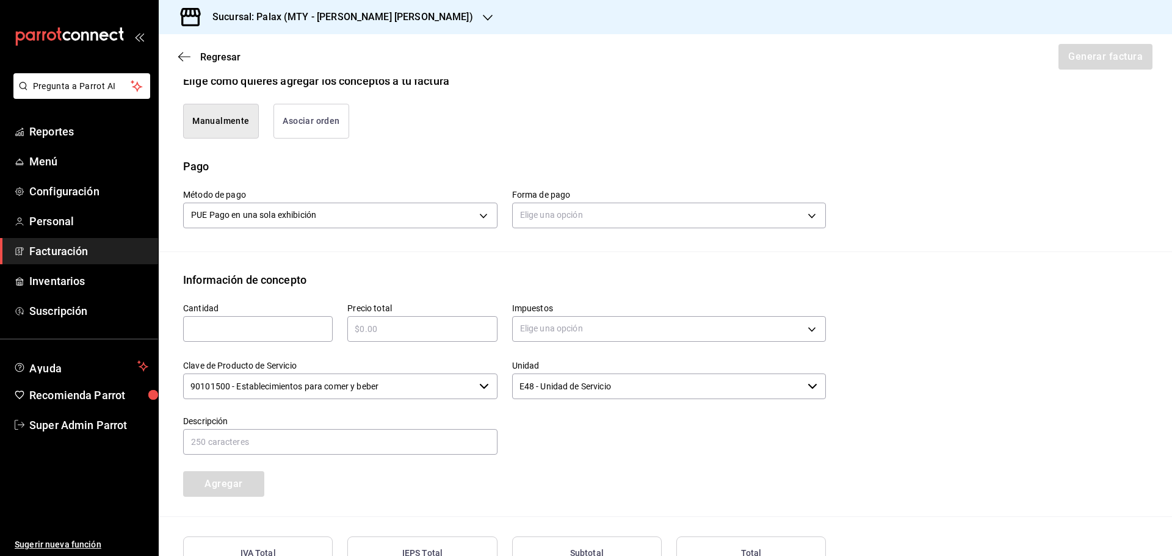
click at [307, 121] on button "Asociar orden" at bounding box center [311, 121] width 76 height 35
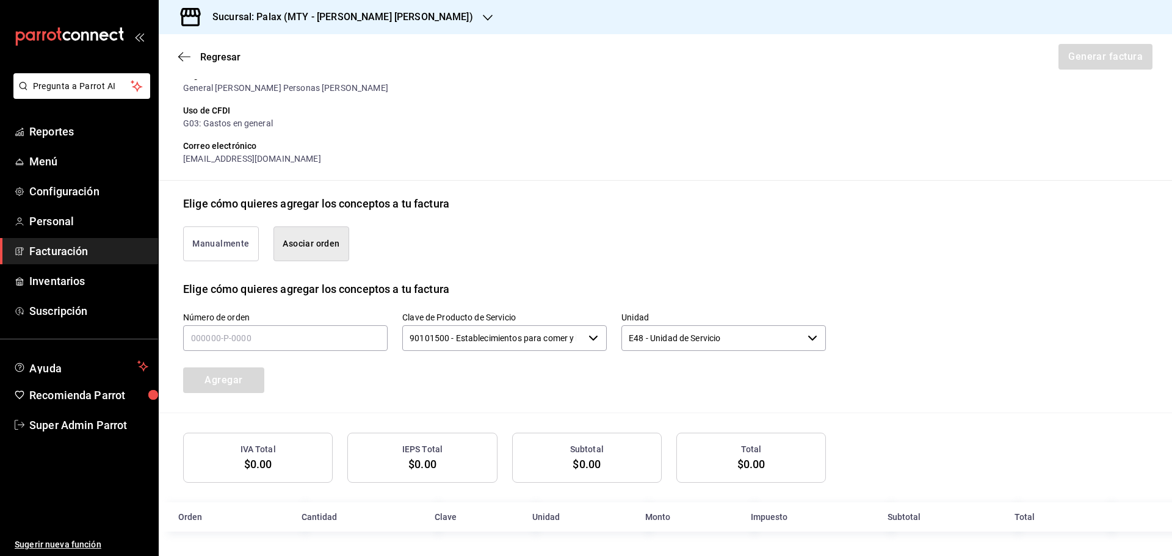
scroll to position [174, 0]
click at [284, 345] on input "text" at bounding box center [285, 338] width 204 height 26
type input "110925-P-0054"
click at [226, 381] on button "Agregar" at bounding box center [223, 380] width 81 height 26
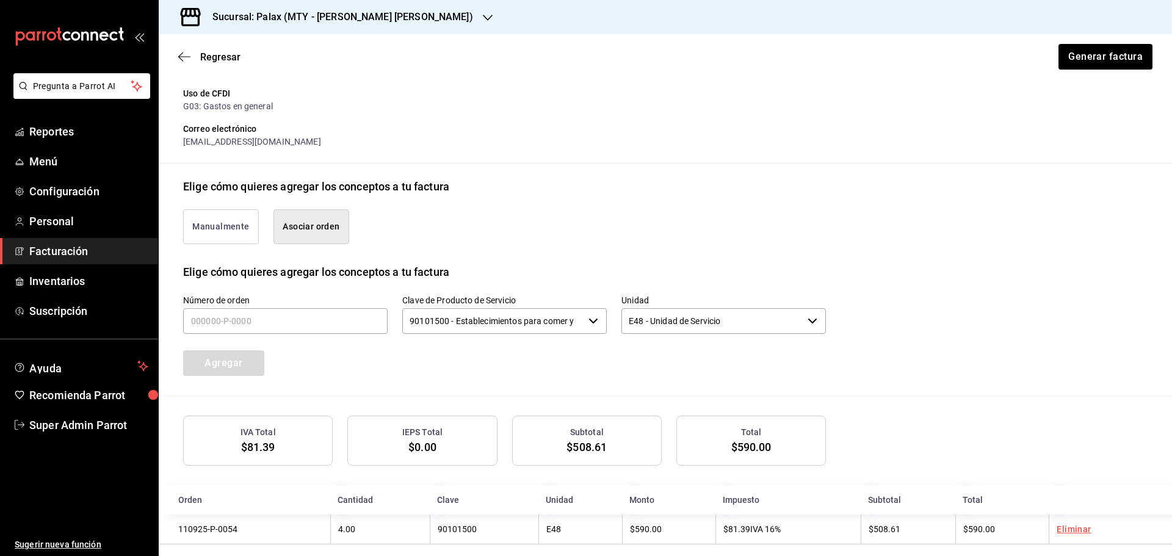
scroll to position [204, 0]
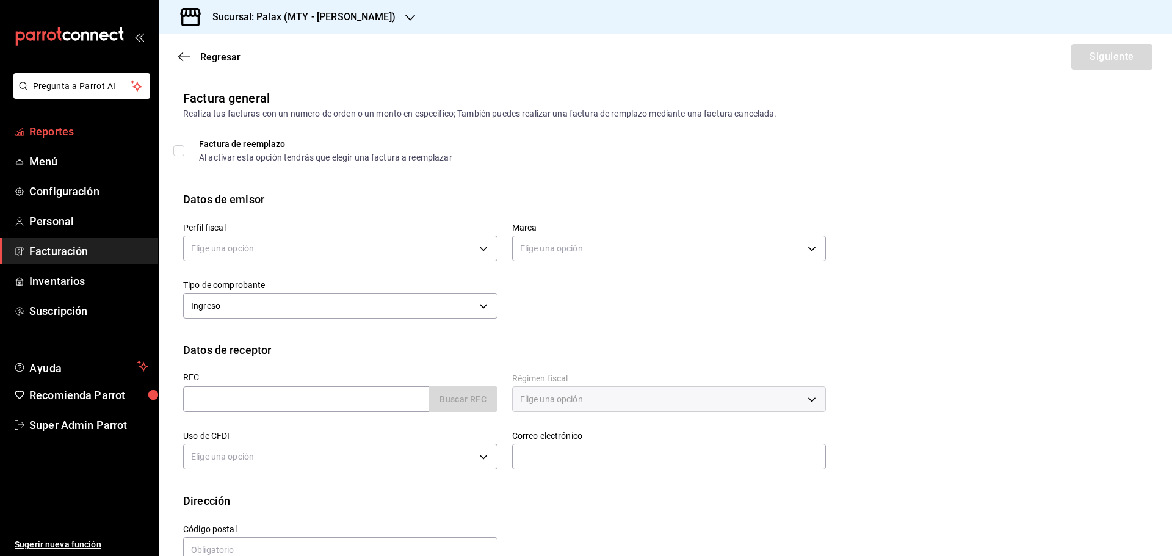
click at [61, 130] on span "Reportes" at bounding box center [88, 131] width 119 height 16
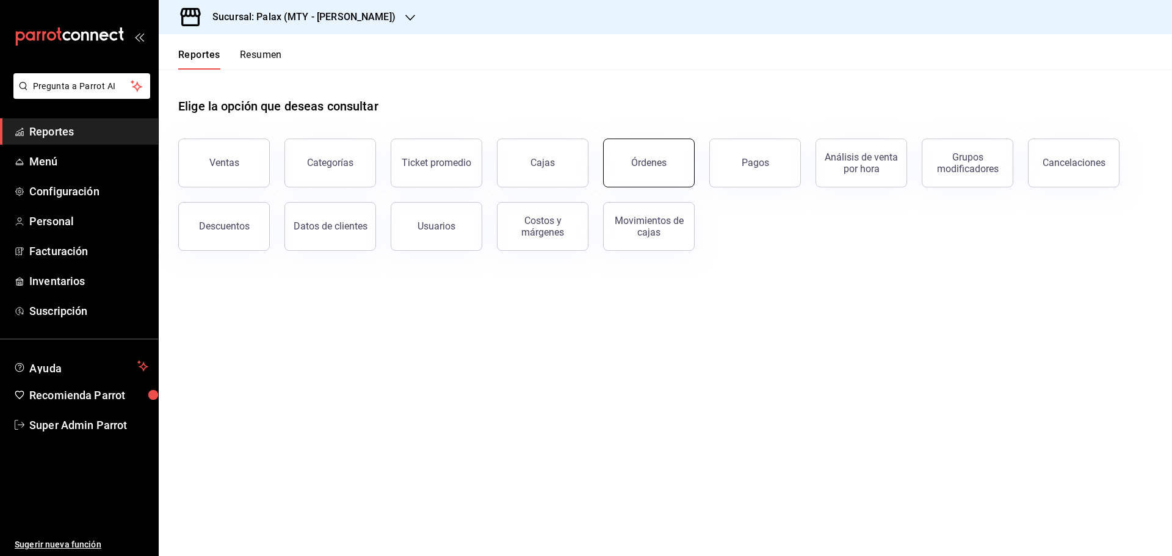
click at [636, 175] on button "Órdenes" at bounding box center [649, 163] width 92 height 49
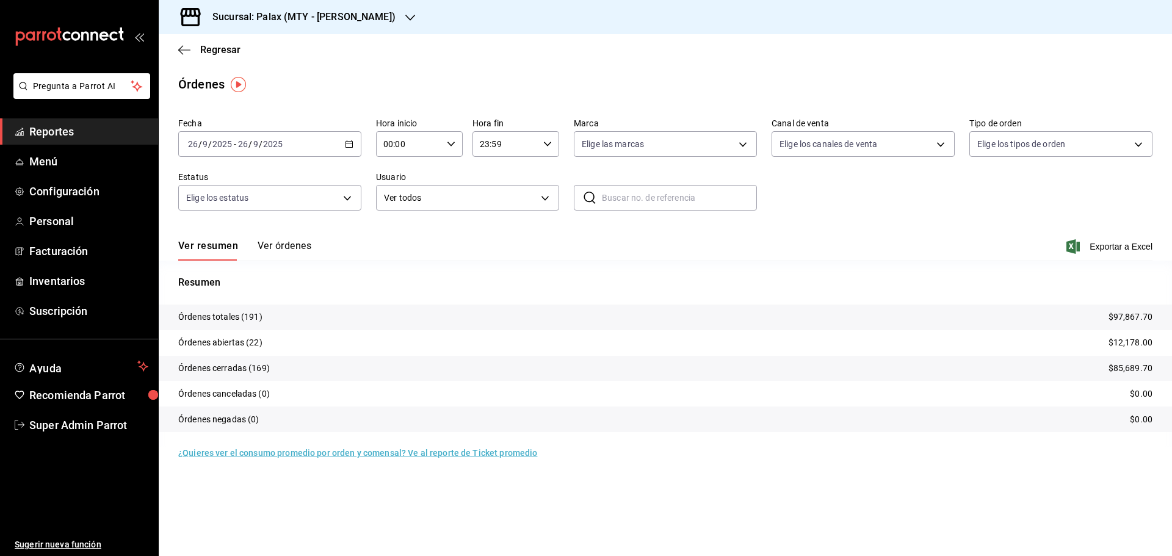
click at [351, 143] on icon "button" at bounding box center [349, 144] width 9 height 9
click at [217, 261] on span "Mes actual" at bounding box center [236, 263] width 95 height 13
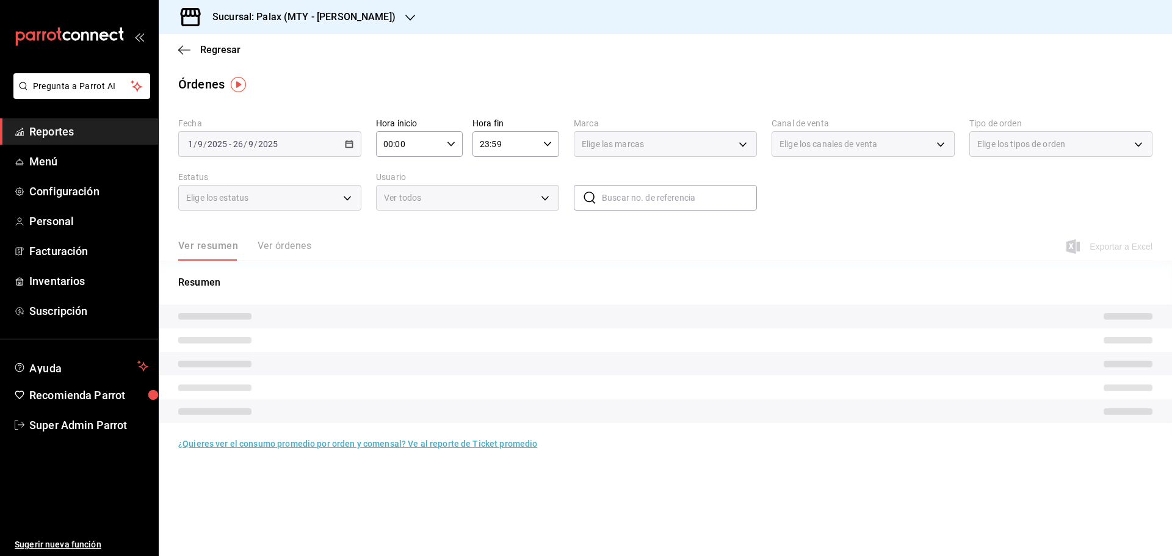
click at [620, 201] on input "text" at bounding box center [679, 197] width 155 height 24
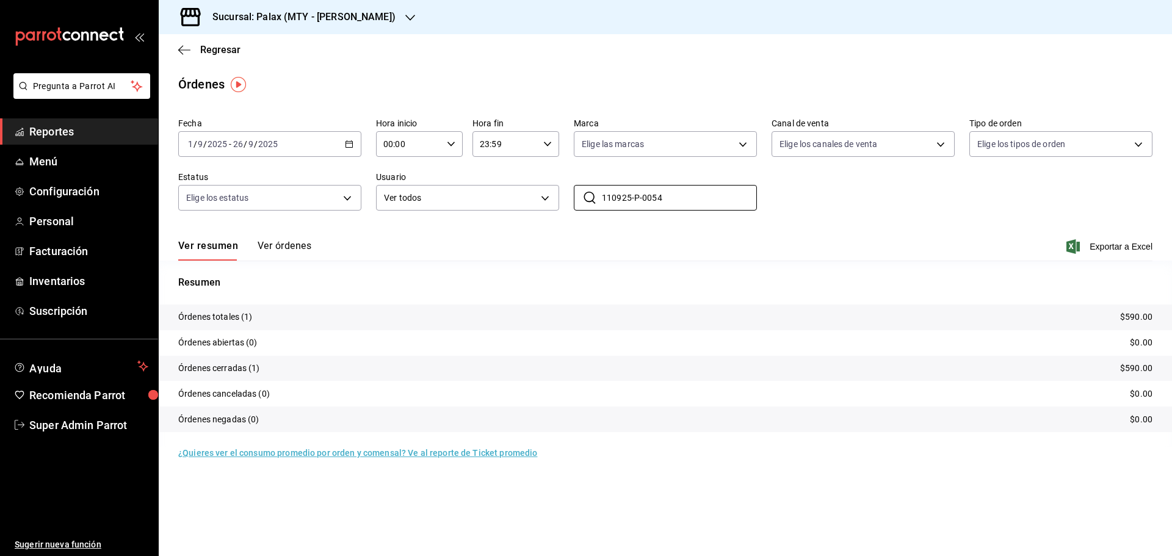
type input "110925-P-0054"
click at [294, 242] on button "Ver órdenes" at bounding box center [285, 250] width 54 height 21
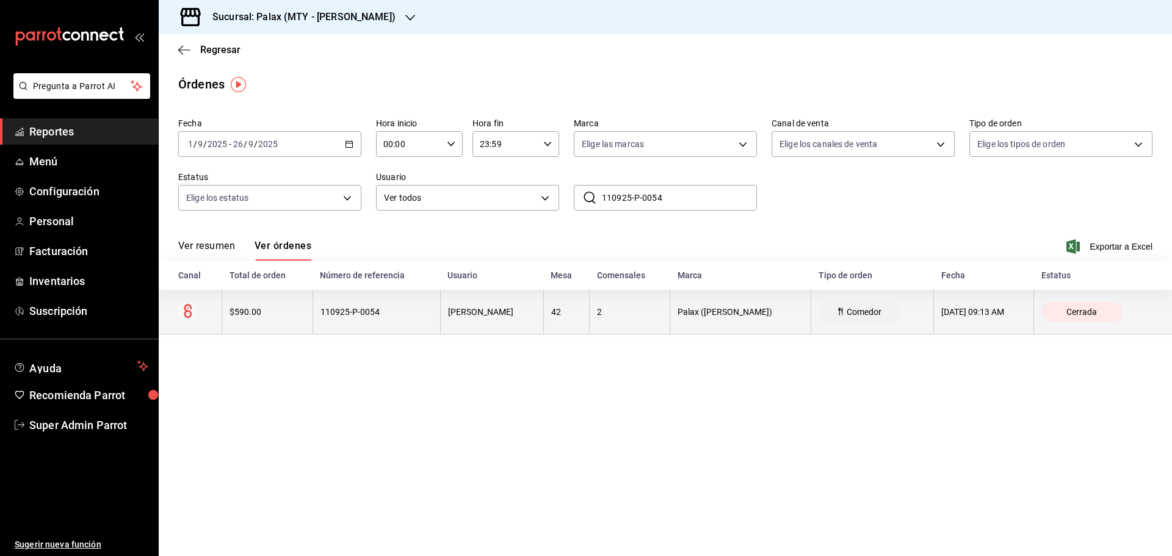
click at [348, 313] on div "110925-P-0054" at bounding box center [376, 312] width 112 height 10
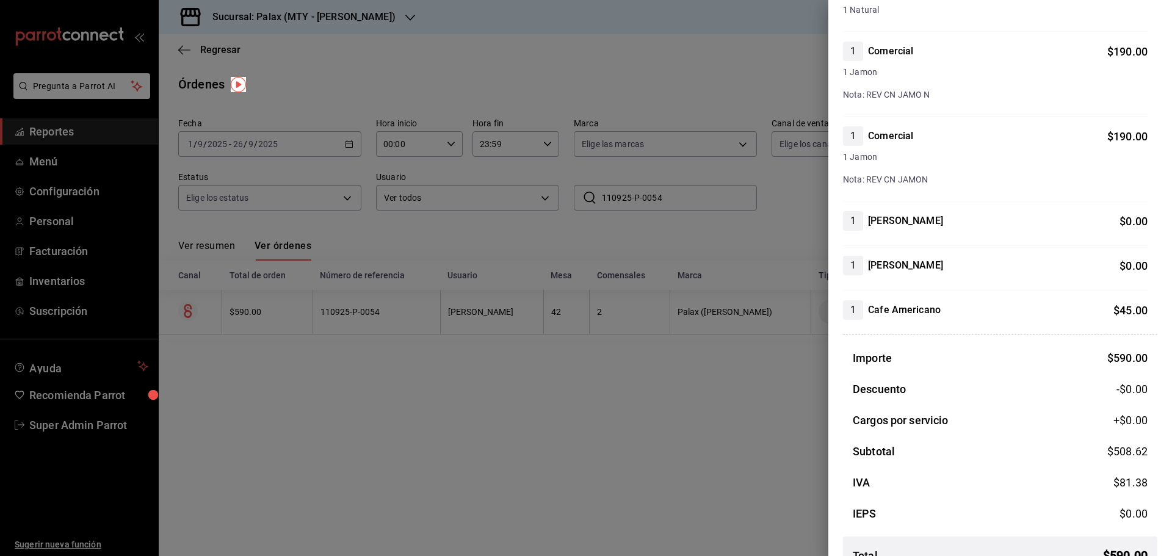
scroll to position [282, 0]
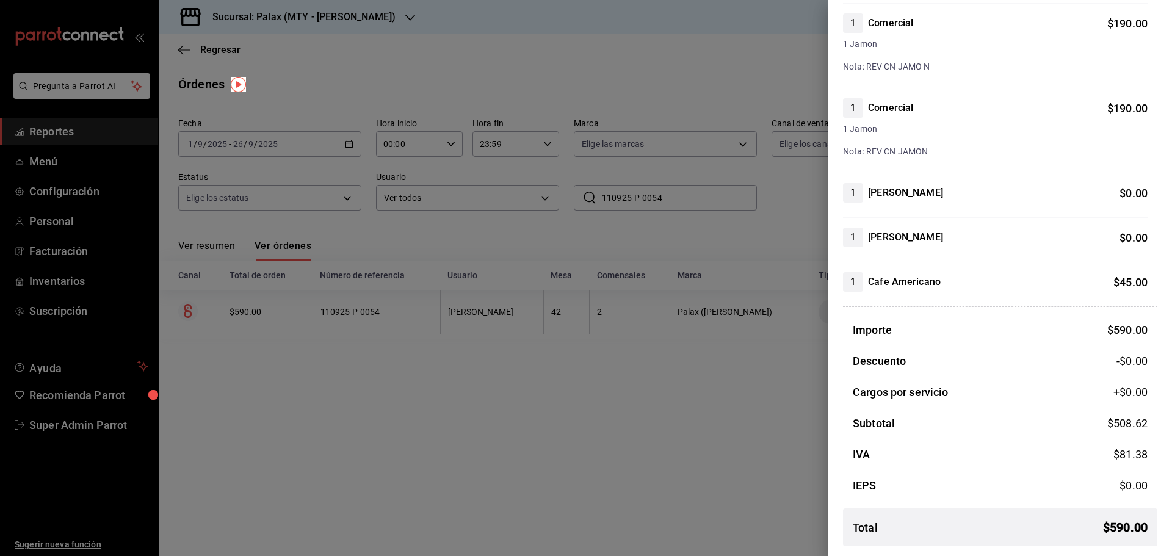
click at [430, 436] on div at bounding box center [586, 278] width 1172 height 556
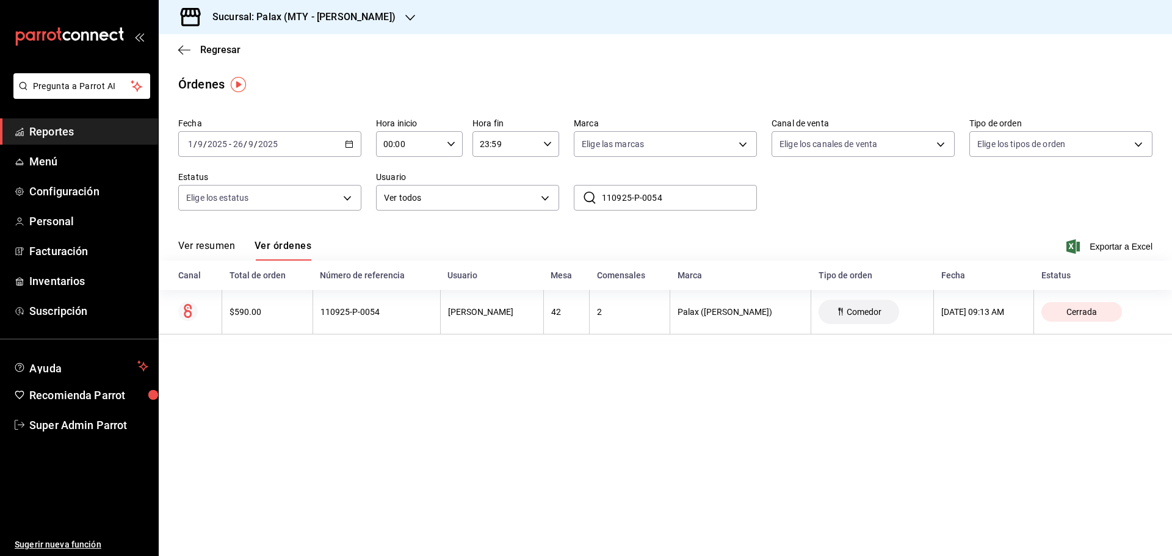
click at [70, 127] on span "Reportes" at bounding box center [88, 131] width 119 height 16
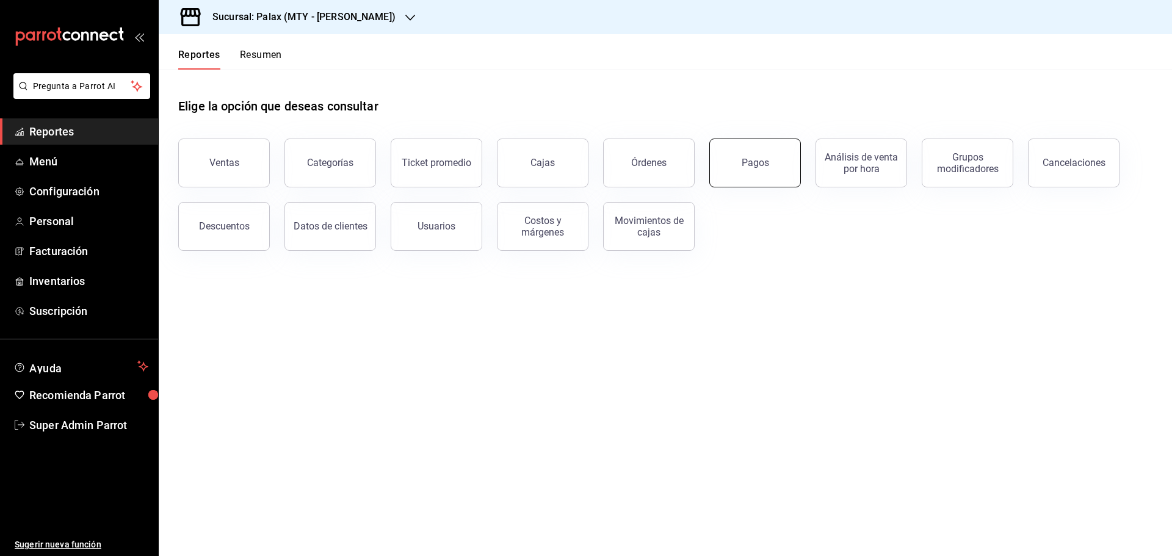
click at [741, 162] on button "Pagos" at bounding box center [755, 163] width 92 height 49
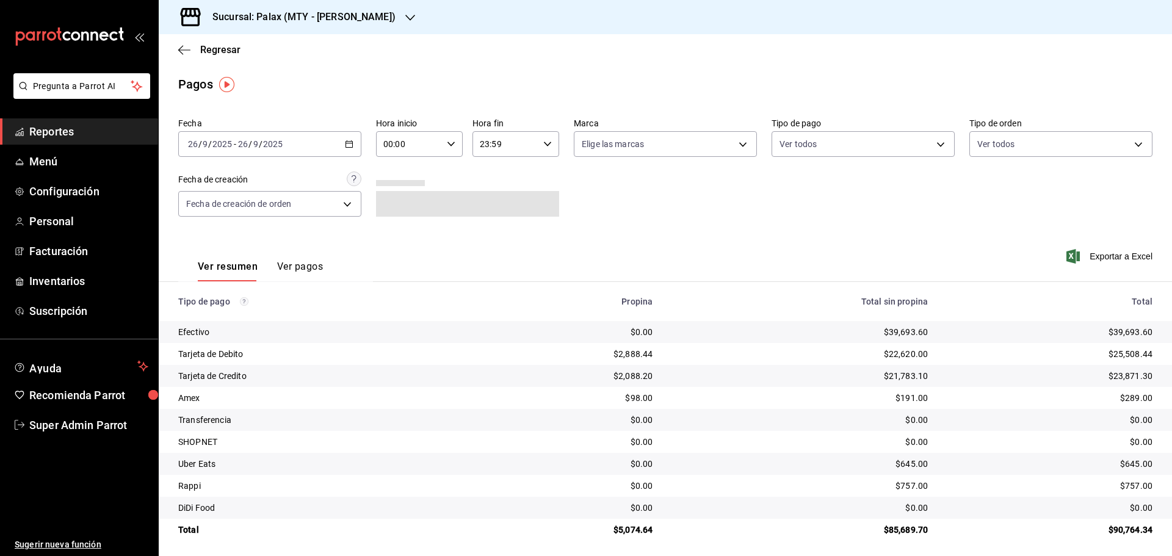
click at [294, 267] on button "Ver pagos" at bounding box center [300, 271] width 46 height 21
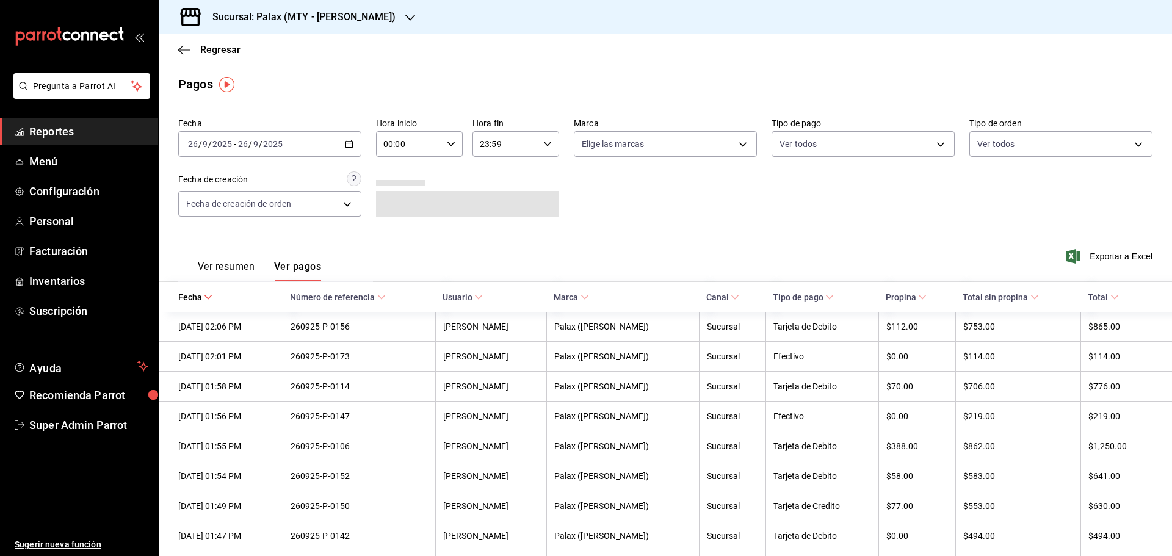
click at [350, 143] on icon "button" at bounding box center [349, 144] width 9 height 9
click at [209, 314] on span "Rango de fechas" at bounding box center [236, 318] width 95 height 13
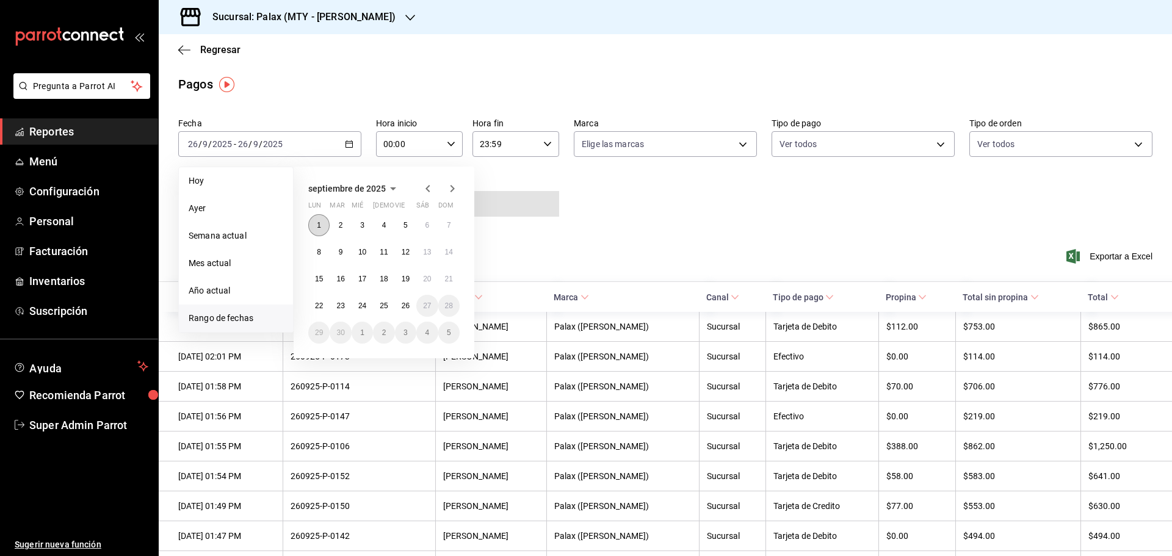
click at [311, 221] on button "1" at bounding box center [318, 225] width 21 height 22
click at [311, 220] on button "1" at bounding box center [318, 225] width 21 height 22
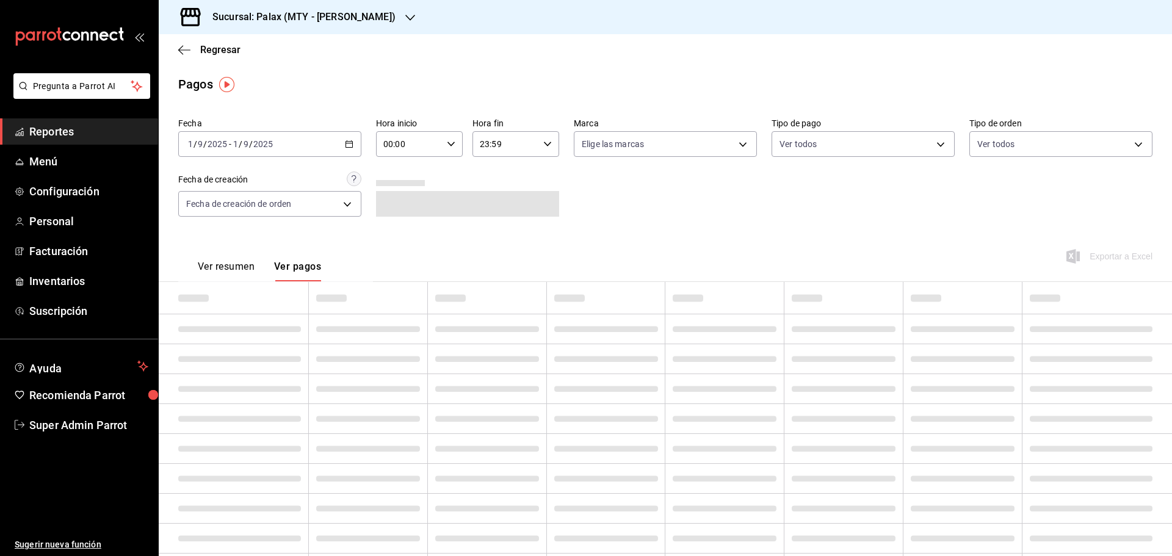
click at [345, 143] on \(Stroke\) "button" at bounding box center [348, 144] width 7 height 7
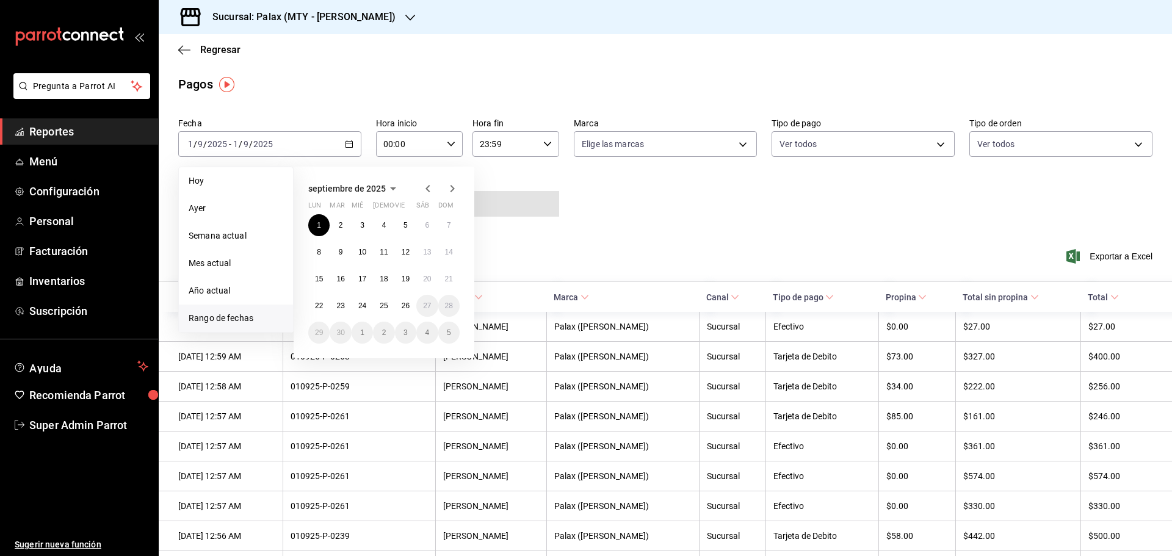
click at [206, 314] on span "Rango de fechas" at bounding box center [236, 318] width 95 height 13
click at [384, 248] on abbr "11" at bounding box center [384, 252] width 8 height 9
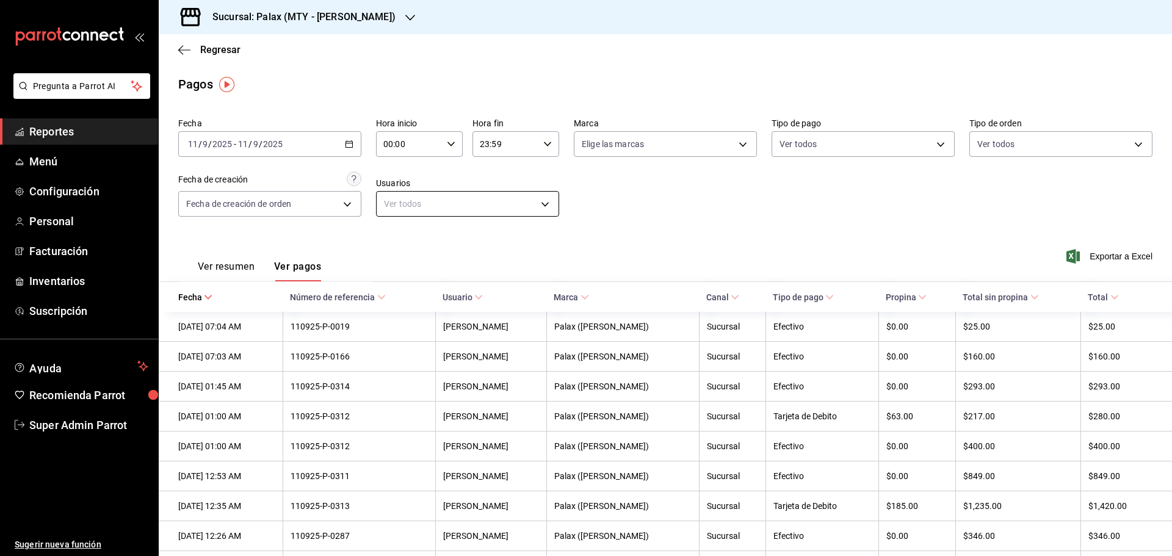
click at [402, 203] on body "Pregunta a Parrot AI Reportes Menú Configuración Personal Facturación Inventari…" at bounding box center [586, 278] width 1172 height 556
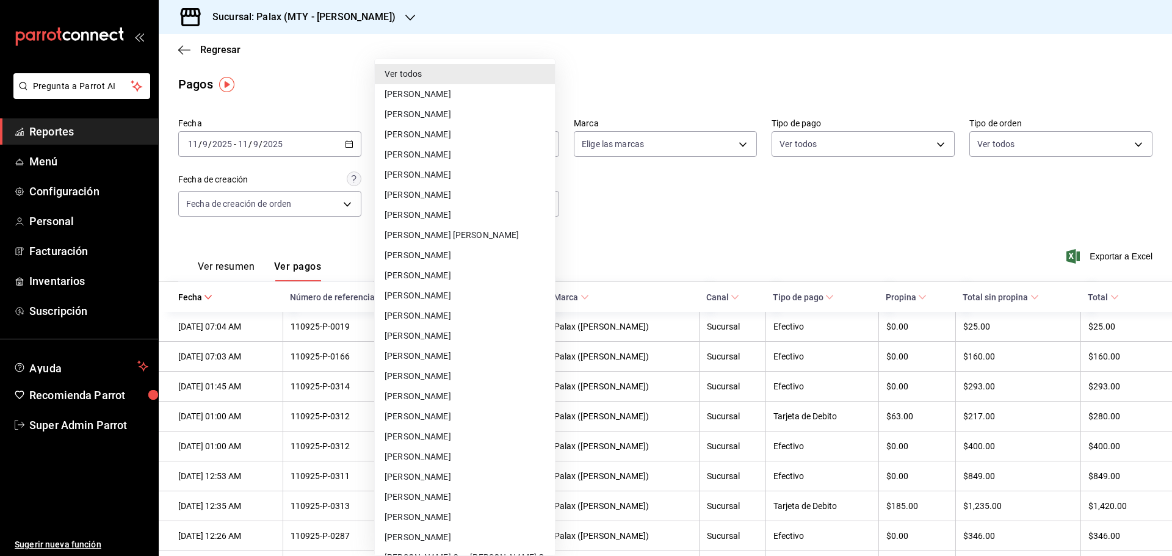
click at [661, 209] on div at bounding box center [586, 278] width 1172 height 556
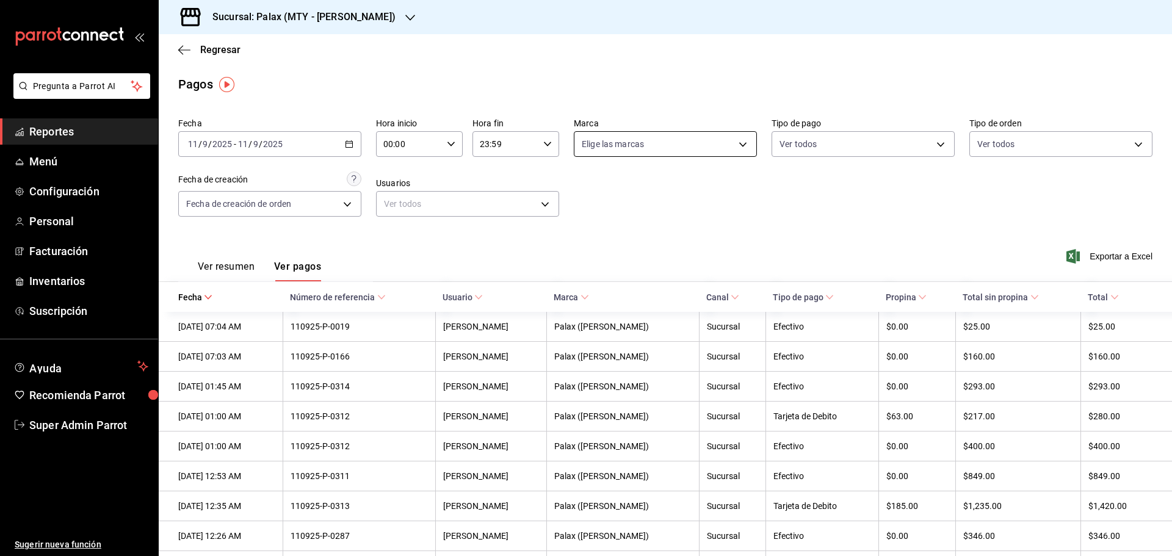
click at [736, 144] on body "Pregunta a Parrot AI Reportes Menú Configuración Personal Facturación Inventari…" at bounding box center [586, 278] width 1172 height 556
click at [736, 144] on div at bounding box center [586, 278] width 1172 height 556
click at [736, 144] on body "Pregunta a Parrot AI Reportes Menú Configuración Personal Facturación Inventari…" at bounding box center [586, 278] width 1172 height 556
click at [616, 236] on span "Palax (Garza Sada)" at bounding box center [674, 232] width 142 height 13
type input "7795581a-13ec-4648-b830-0343ae492405"
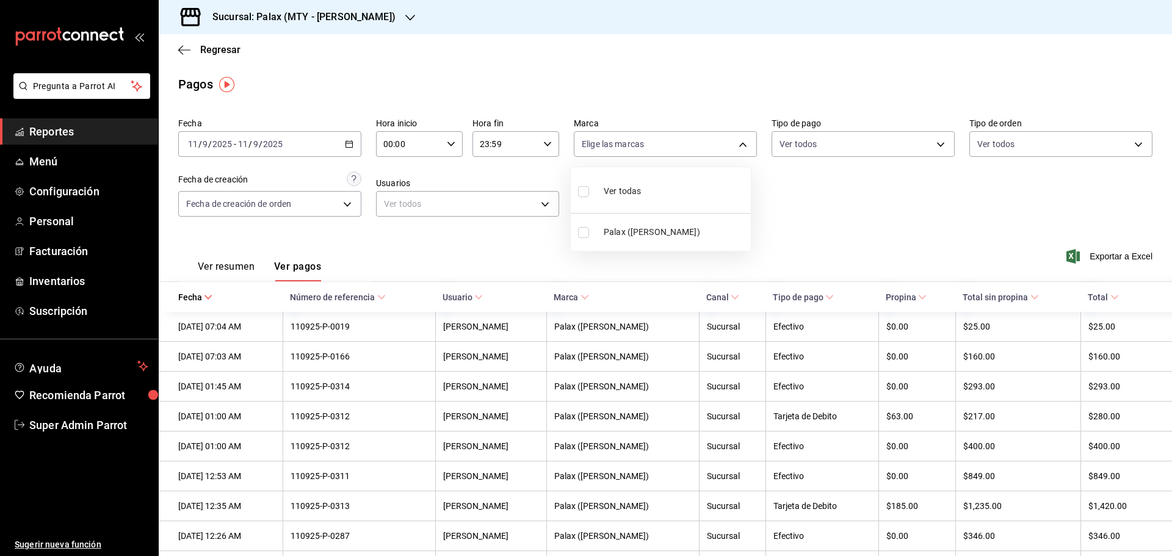
checkbox input "true"
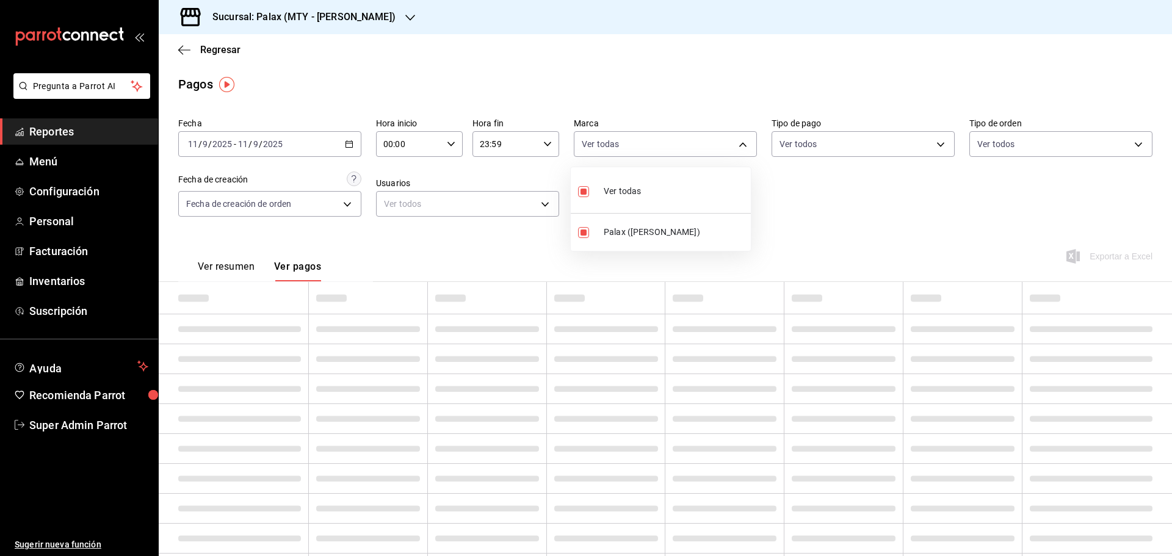
click at [932, 140] on div at bounding box center [586, 278] width 1172 height 556
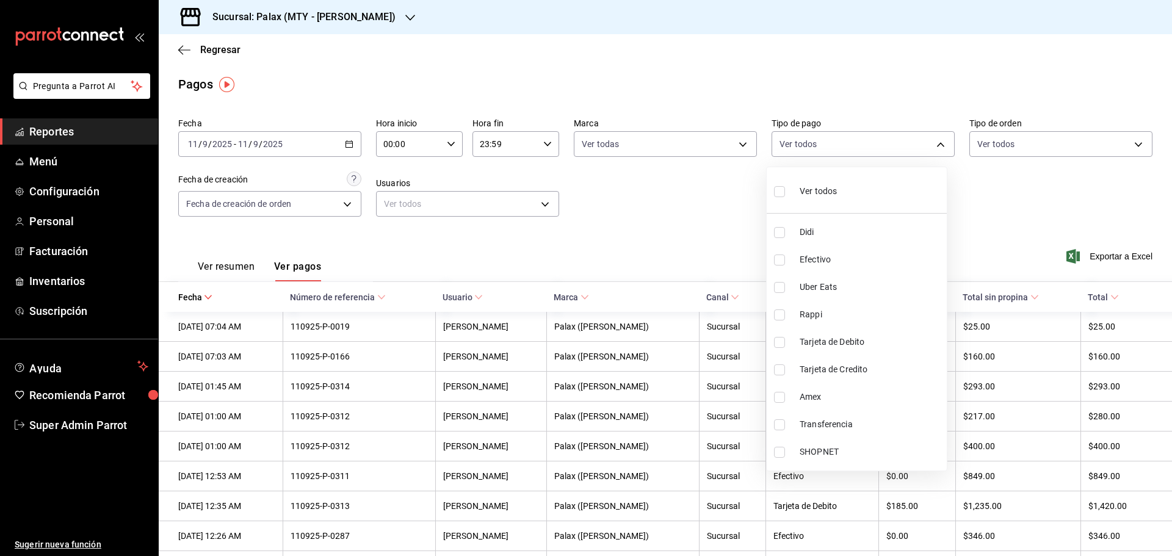
click at [932, 140] on body "Pregunta a Parrot AI Reportes Menú Configuración Personal Facturación Inventari…" at bounding box center [586, 278] width 1172 height 556
drag, startPoint x: 1029, startPoint y: 184, endPoint x: 1039, endPoint y: 179, distance: 10.9
click at [1033, 182] on div at bounding box center [586, 278] width 1172 height 556
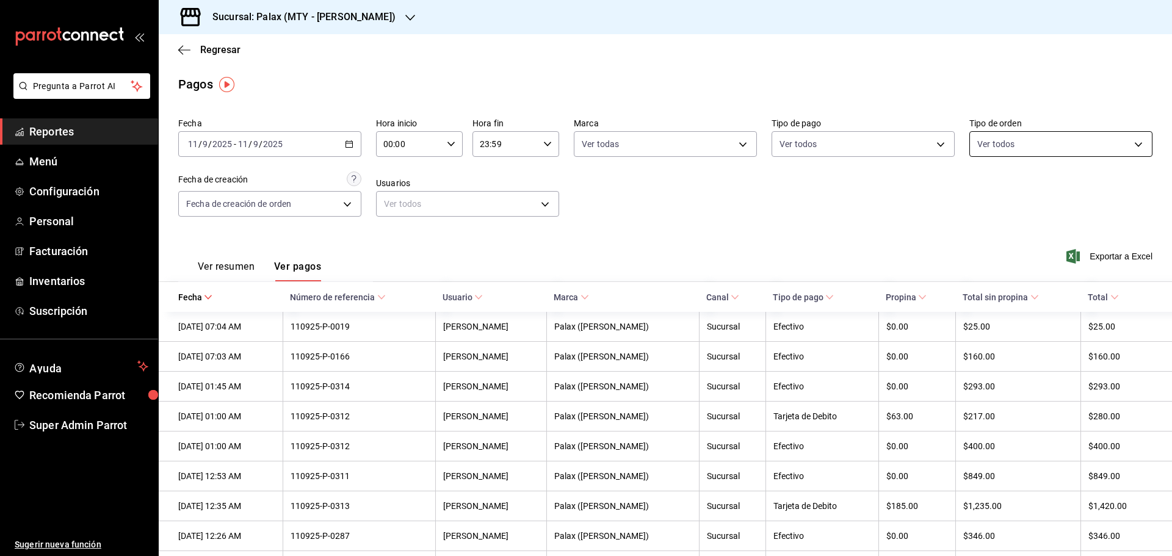
click at [1129, 136] on body "Pregunta a Parrot AI Reportes Menú Configuración Personal Facturación Inventari…" at bounding box center [586, 278] width 1172 height 556
click at [838, 220] on div at bounding box center [586, 278] width 1172 height 556
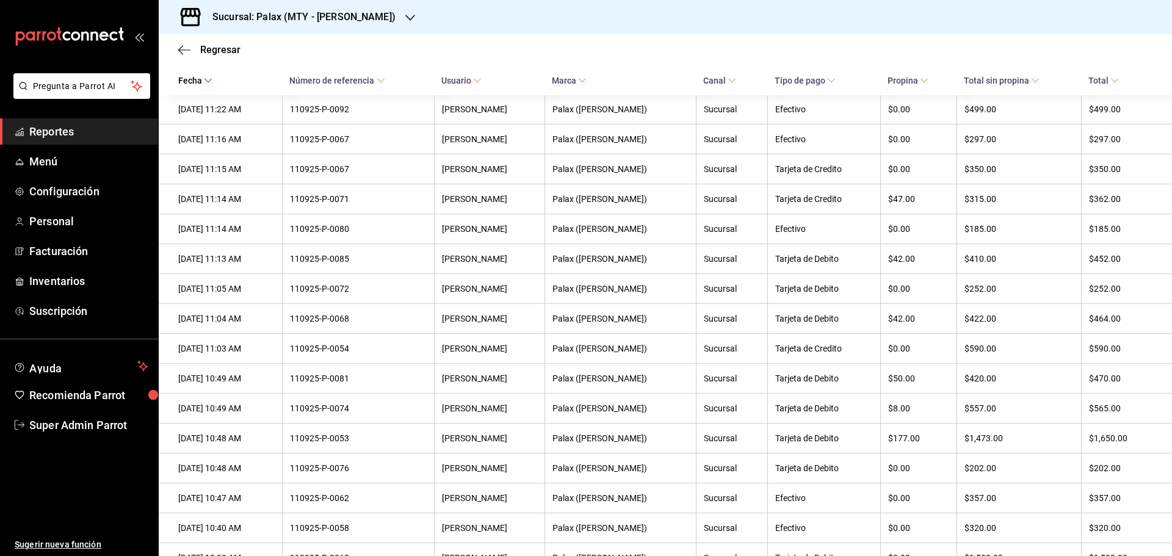
scroll to position [8441, 0]
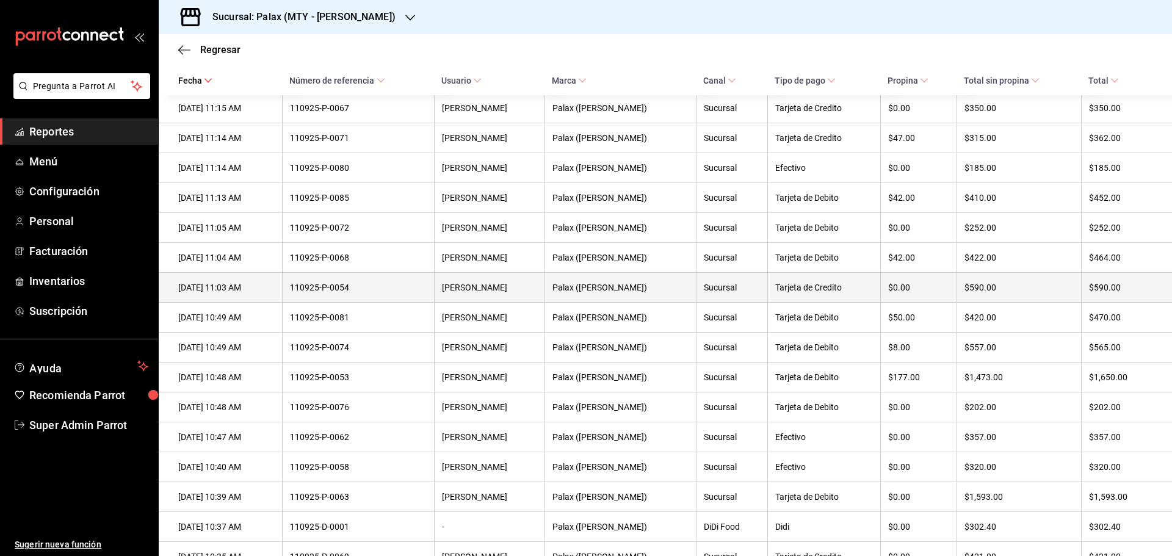
click at [347, 292] on div "110925-P-0054" at bounding box center [358, 288] width 136 height 10
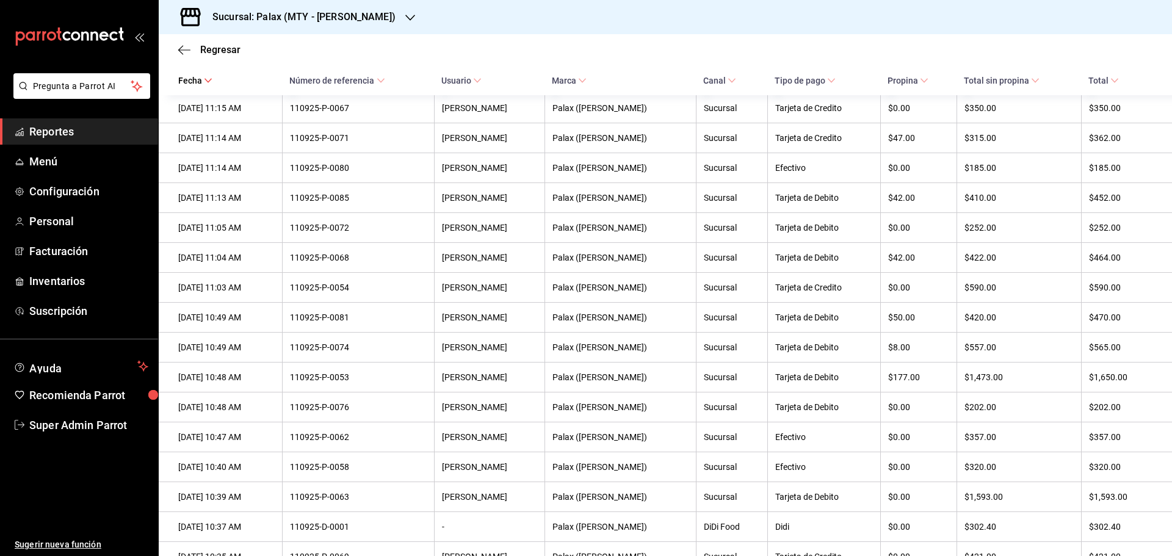
click at [74, 131] on span "Reportes" at bounding box center [88, 131] width 119 height 16
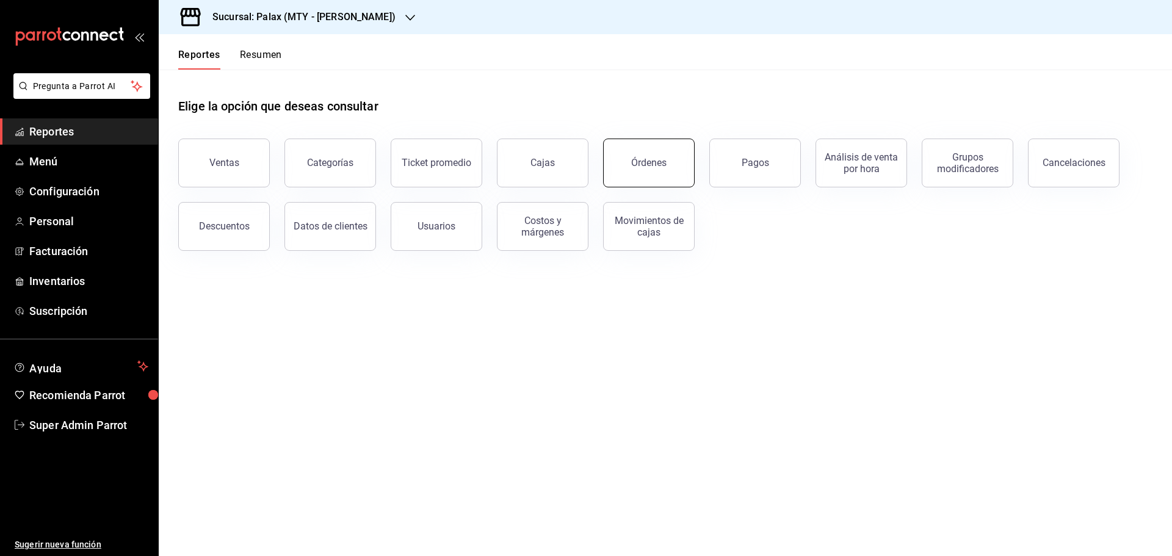
click at [640, 159] on div "Órdenes" at bounding box center [648, 163] width 35 height 12
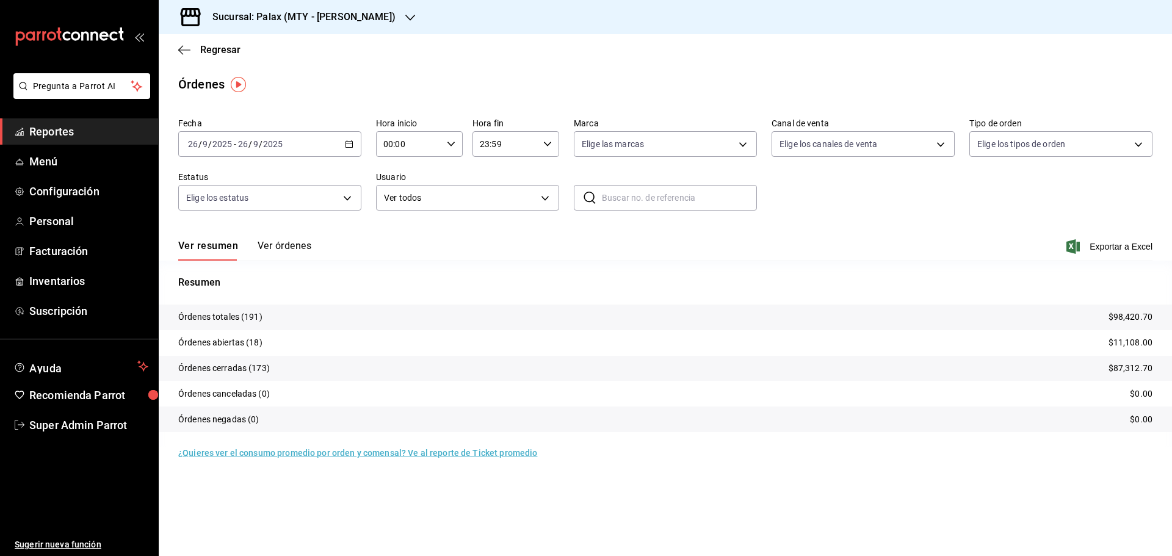
click at [274, 242] on button "Ver órdenes" at bounding box center [285, 250] width 54 height 21
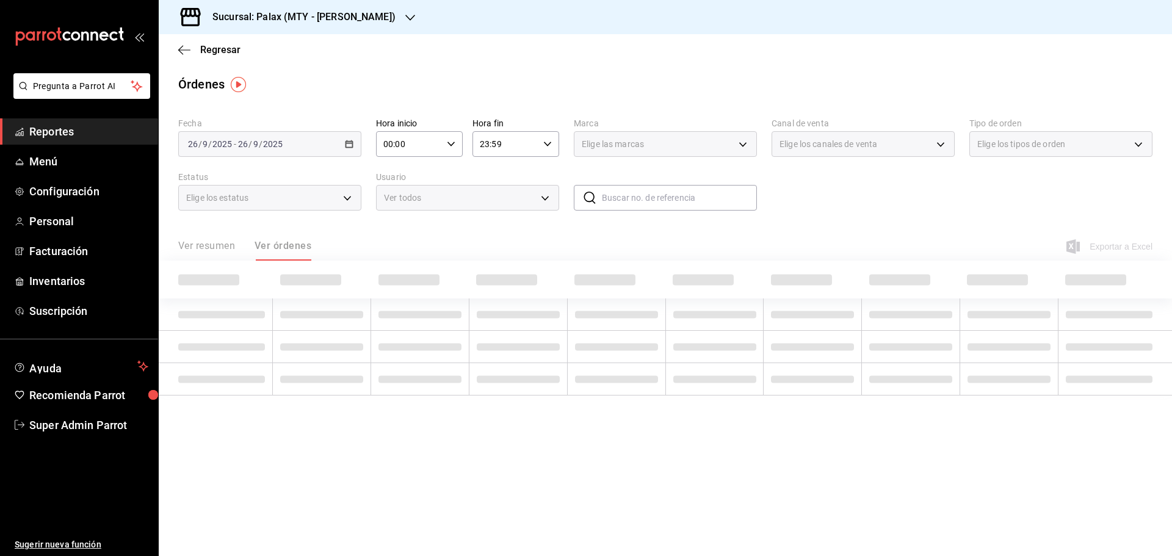
click at [619, 190] on input "text" at bounding box center [679, 197] width 155 height 24
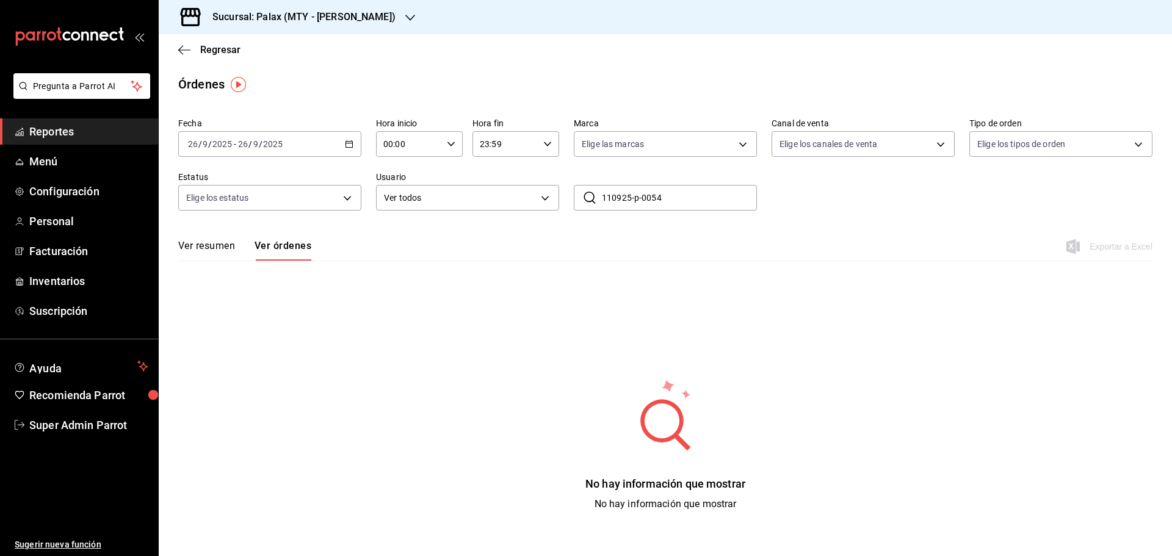
click at [637, 201] on input "110925-p-0054" at bounding box center [679, 197] width 155 height 24
type input "110925-P-0054"
click at [345, 134] on div "[DATE] [DATE] - [DATE] [DATE]" at bounding box center [269, 144] width 183 height 26
click at [222, 263] on span "Mes actual" at bounding box center [236, 263] width 95 height 13
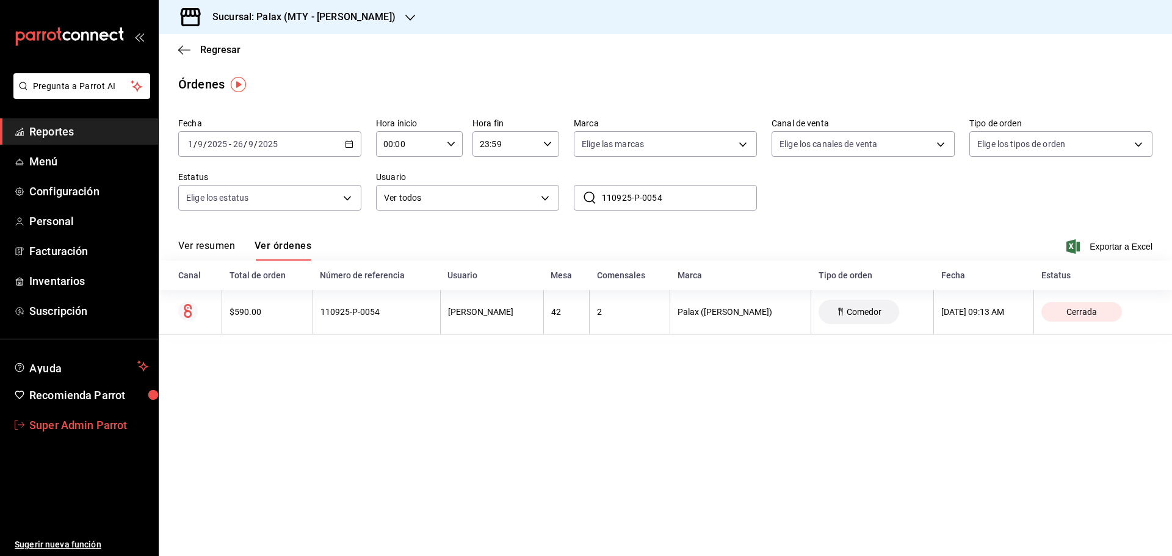
click at [54, 420] on span "Super Admin Parrot" at bounding box center [88, 425] width 119 height 16
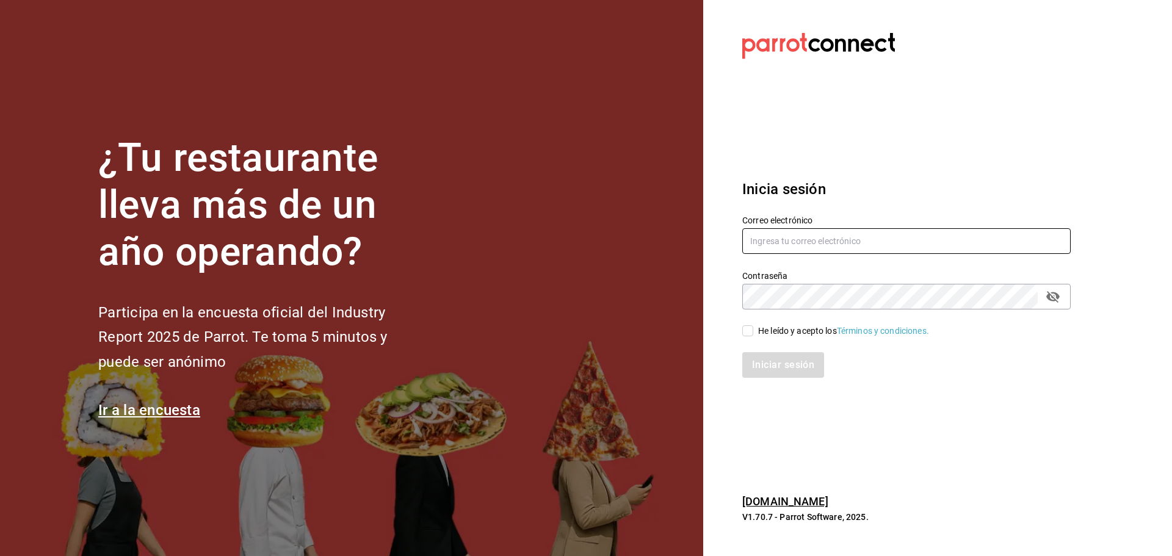
click at [772, 239] on input "text" at bounding box center [906, 241] width 328 height 26
paste input "tiberius3@slp.com"
type input "tiberius3@slp.com"
click at [767, 330] on div "He leído y acepto los Términos y condiciones." at bounding box center [843, 331] width 171 height 13
click at [753, 330] on input "He leído y acepto los Términos y condiciones." at bounding box center [747, 330] width 11 height 11
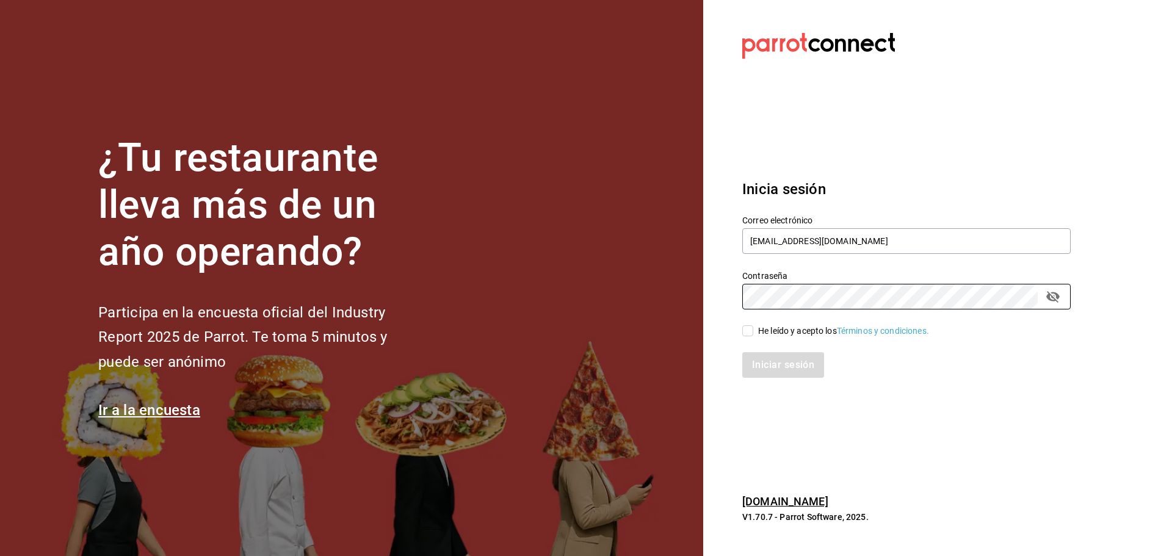
checkbox input "true"
click at [773, 373] on button "Iniciar sesión" at bounding box center [783, 365] width 83 height 26
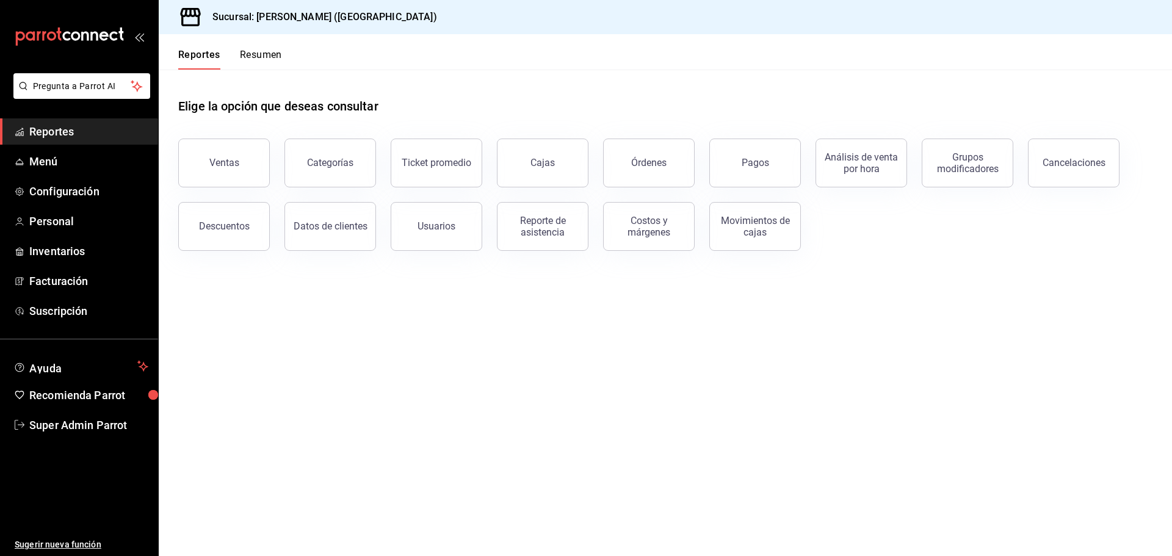
click at [649, 168] on button "Órdenes" at bounding box center [649, 163] width 92 height 49
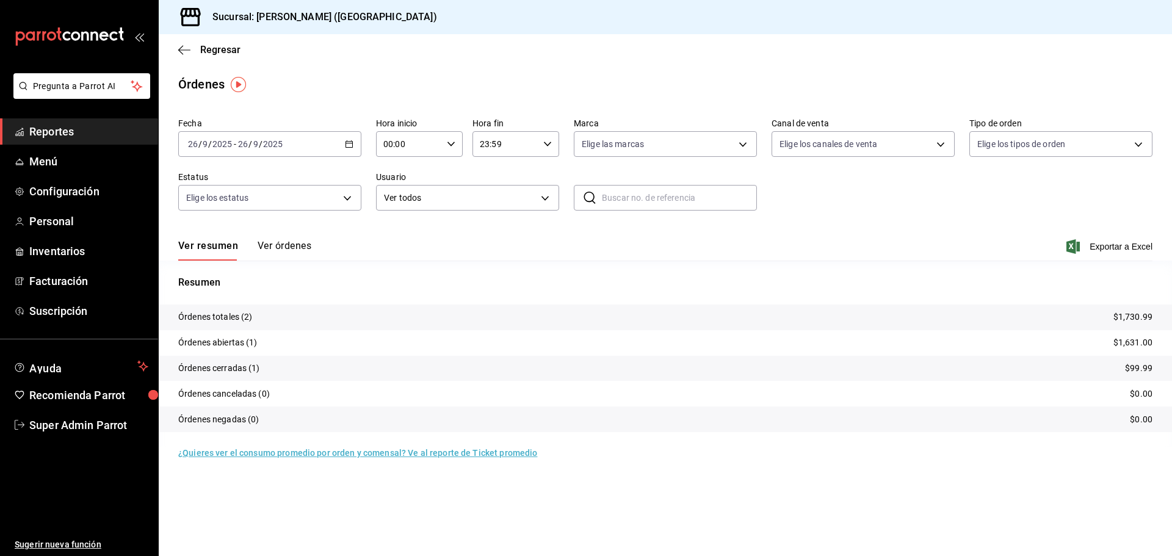
click at [295, 242] on button "Ver órdenes" at bounding box center [285, 250] width 54 height 21
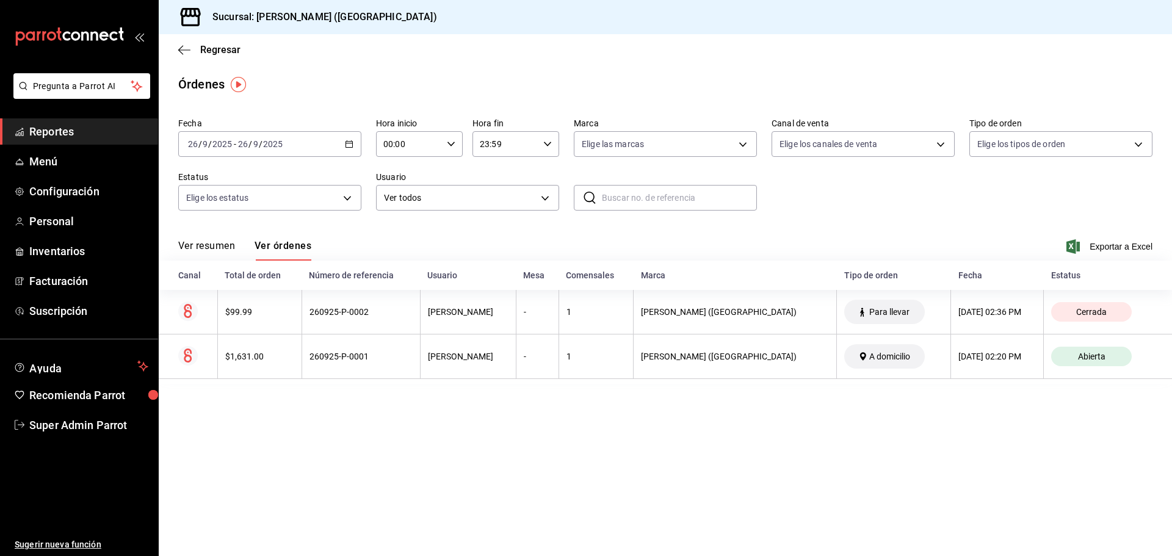
click at [350, 146] on icon "button" at bounding box center [349, 144] width 9 height 9
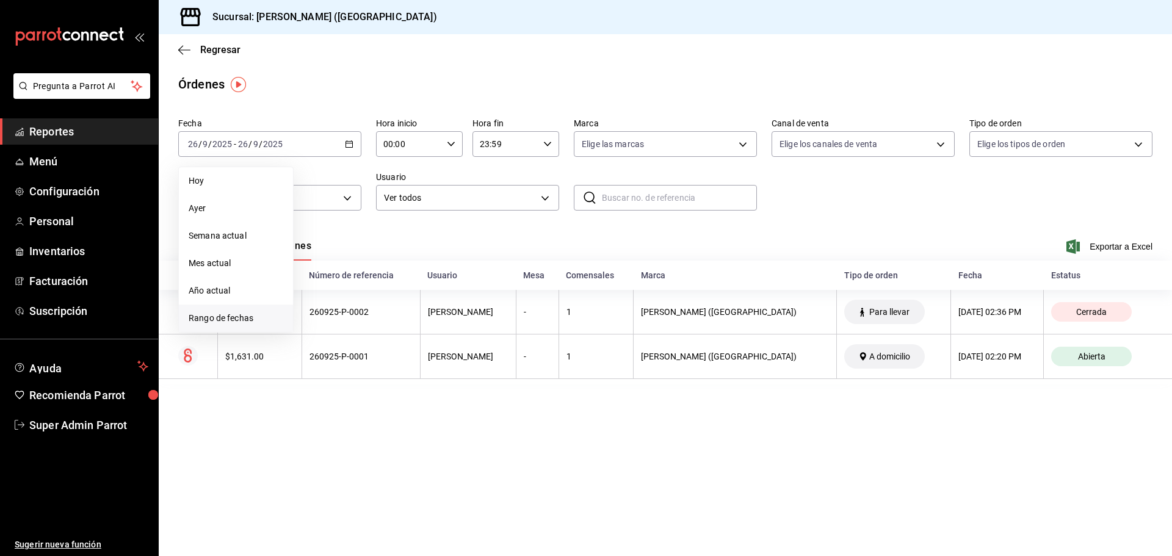
click at [225, 317] on span "Rango de fechas" at bounding box center [236, 318] width 95 height 13
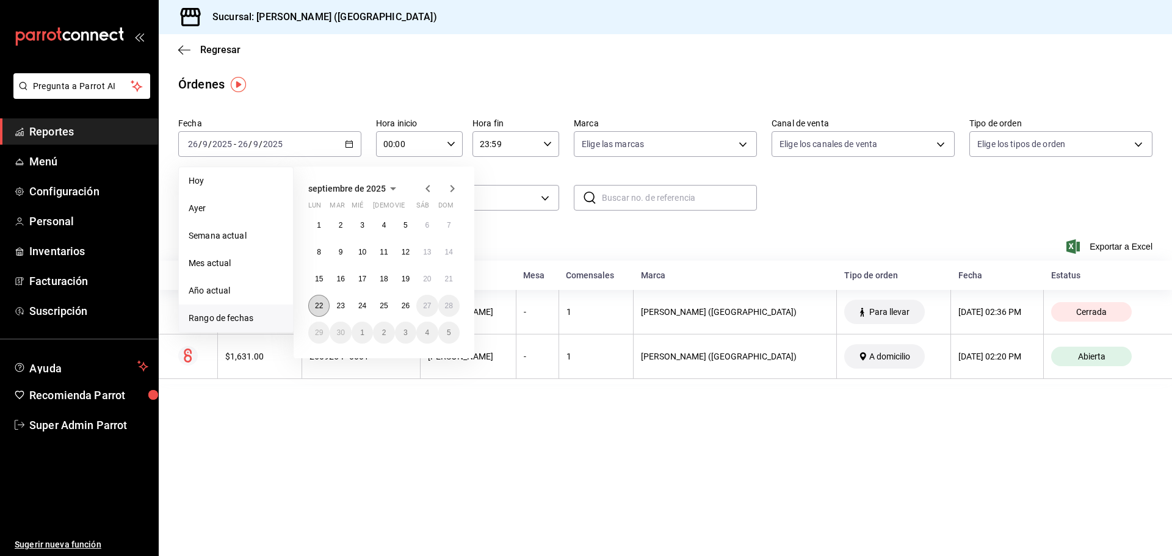
click at [319, 304] on abbr "22" at bounding box center [319, 305] width 8 height 9
click at [402, 304] on abbr "26" at bounding box center [406, 305] width 8 height 9
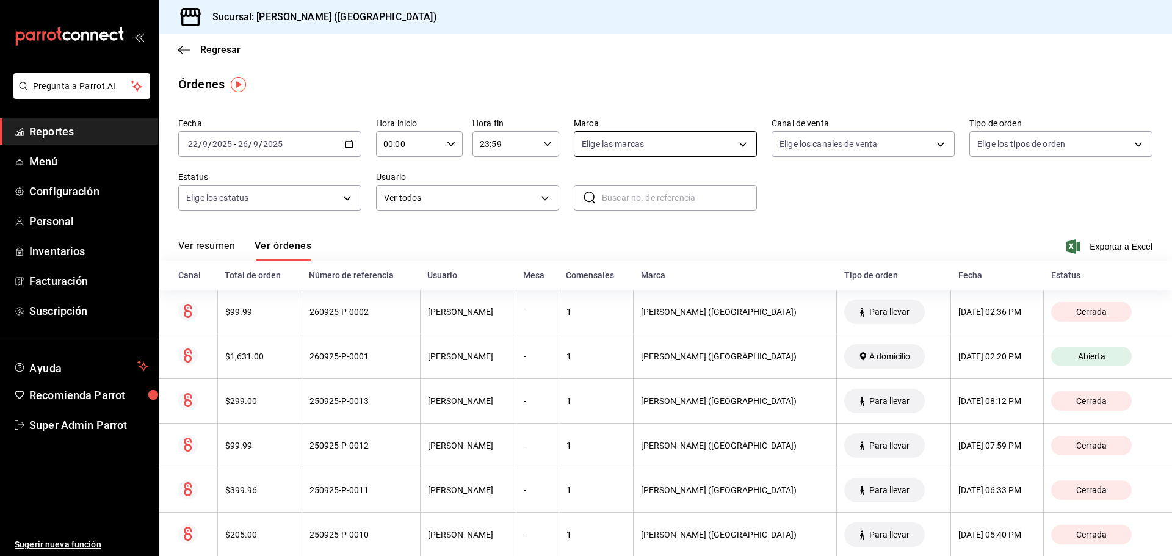
click at [735, 145] on body "Pregunta a Parrot AI Reportes Menú Configuración Personal Inventarios Facturaci…" at bounding box center [586, 278] width 1172 height 556
click at [610, 229] on span "Tiberius (Morín)" at bounding box center [682, 232] width 158 height 13
type input "b4a4133d-dc87-4249-955c-b67a15a9d9ff"
checkbox input "true"
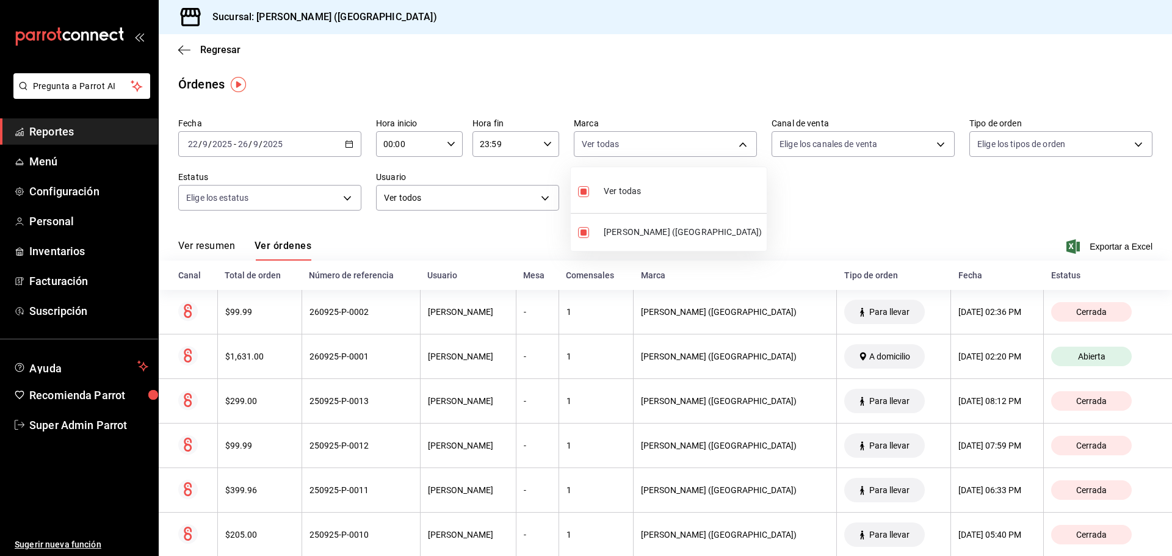
click at [931, 145] on div at bounding box center [586, 278] width 1172 height 556
click at [931, 145] on body "Pregunta a Parrot AI Reportes Menú Configuración Personal Inventarios Facturaci…" at bounding box center [586, 278] width 1172 height 556
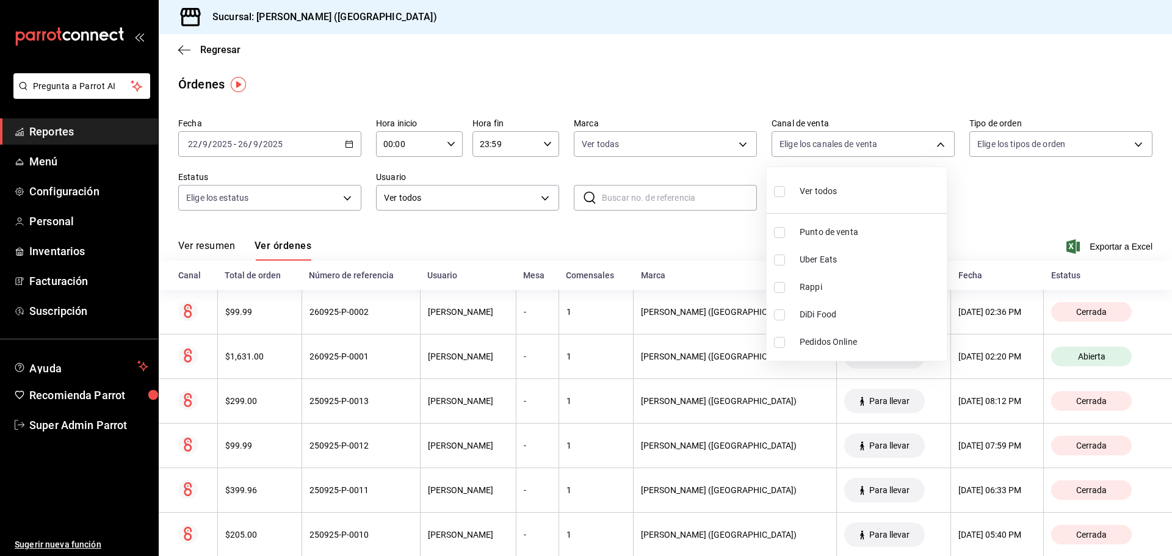
click at [818, 256] on span "Uber Eats" at bounding box center [870, 259] width 142 height 13
type input "UBER_EATS"
checkbox input "true"
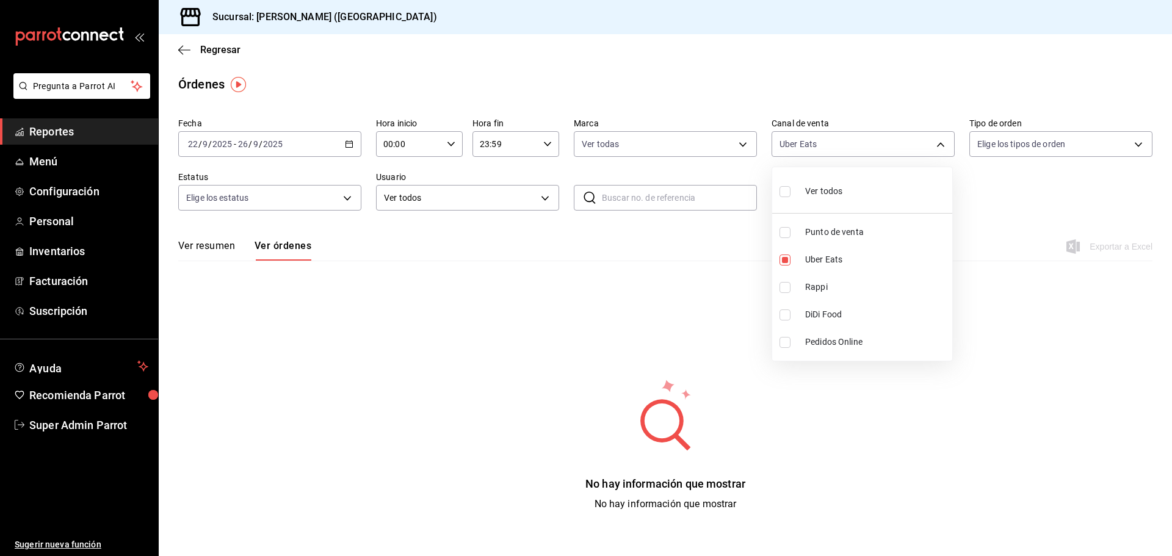
click at [696, 300] on div at bounding box center [586, 278] width 1172 height 556
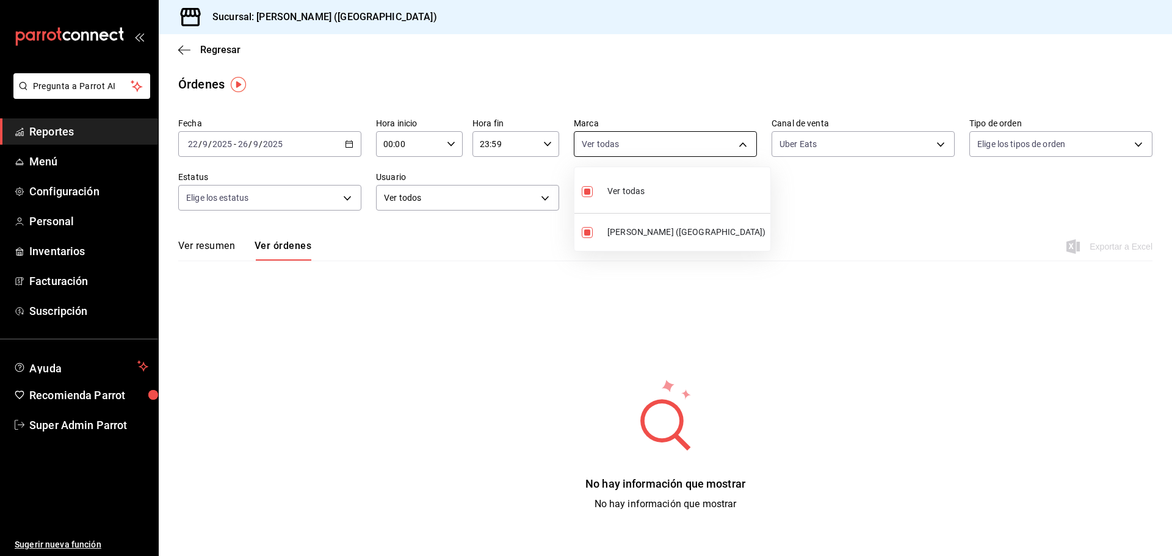
click at [746, 140] on body "Pregunta a Parrot AI Reportes Menú Configuración Personal Inventarios Facturaci…" at bounding box center [586, 278] width 1172 height 556
click at [620, 192] on span "Ver todas" at bounding box center [625, 191] width 37 height 13
checkbox input "false"
click at [648, 181] on li "Ver todas" at bounding box center [672, 190] width 196 height 36
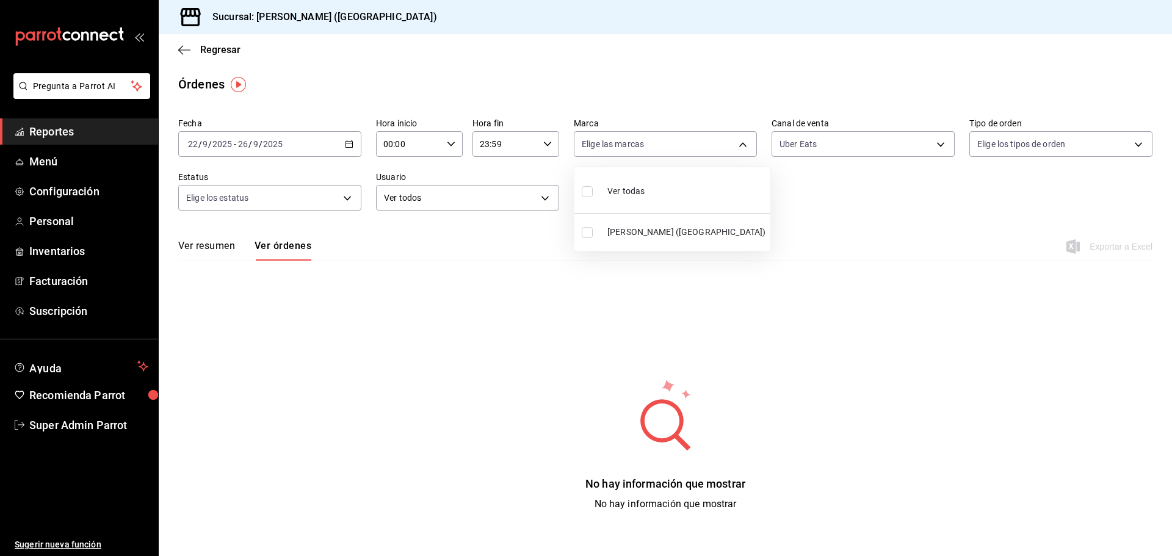
type input "b4a4133d-dc87-4249-955c-b67a15a9d9ff"
checkbox input "true"
click at [346, 144] on div at bounding box center [586, 278] width 1172 height 556
click at [350, 140] on icon "button" at bounding box center [349, 144] width 9 height 9
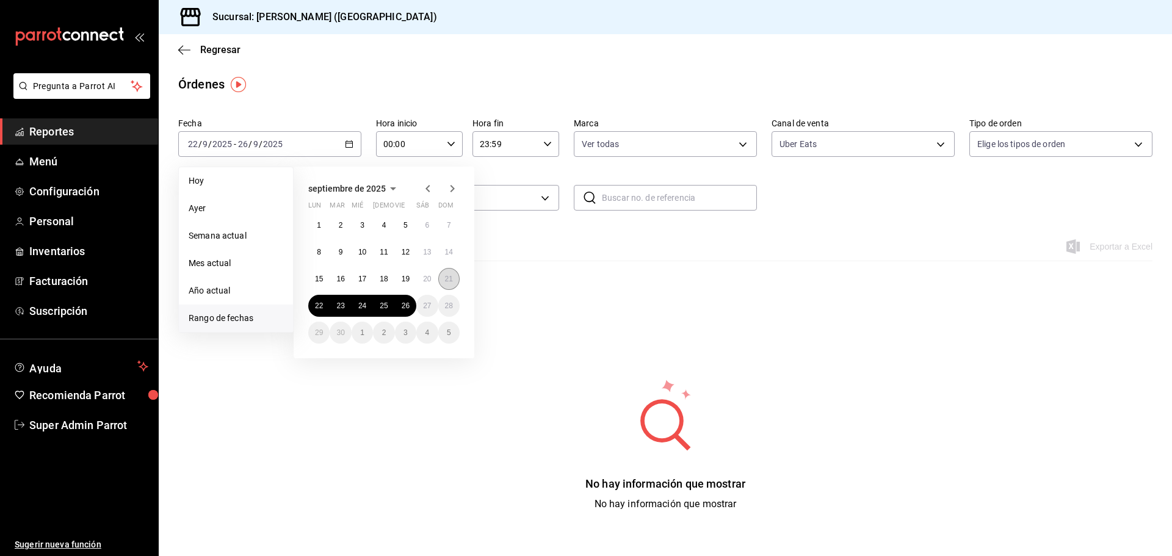
click at [451, 275] on abbr "21" at bounding box center [449, 279] width 8 height 9
click at [398, 298] on button "26" at bounding box center [405, 306] width 21 height 22
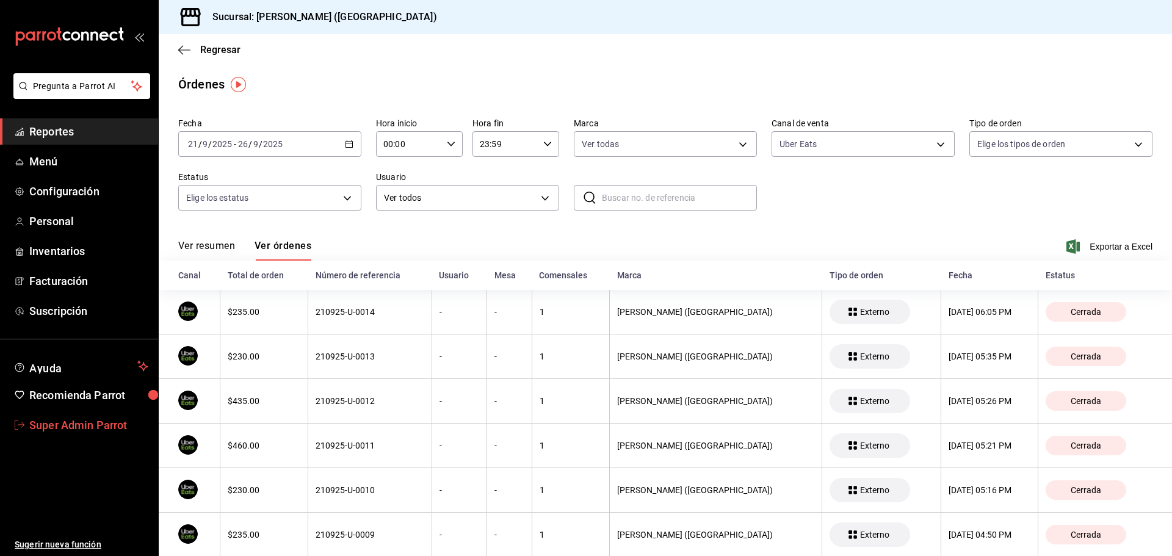
click at [102, 422] on span "Super Admin Parrot" at bounding box center [88, 425] width 119 height 16
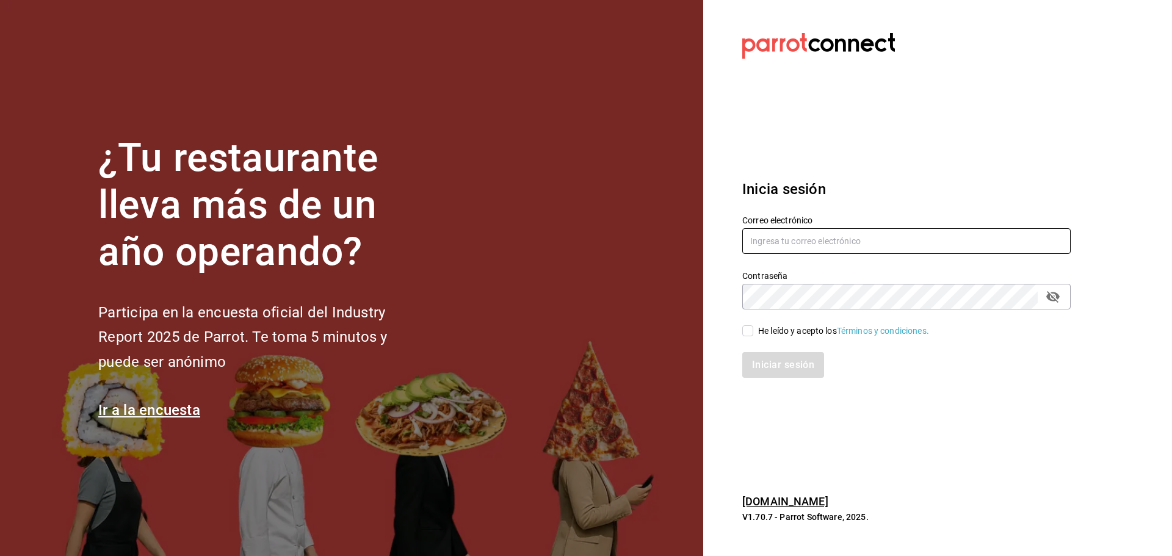
click at [847, 239] on input "text" at bounding box center [906, 241] width 328 height 26
paste input "negrito@chiapas.com"
type input "negrito@chiapas.com"
click at [759, 332] on div "He leído y acepto los Términos y condiciones." at bounding box center [843, 331] width 171 height 13
click at [753, 332] on input "He leído y acepto los Términos y condiciones." at bounding box center [747, 330] width 11 height 11
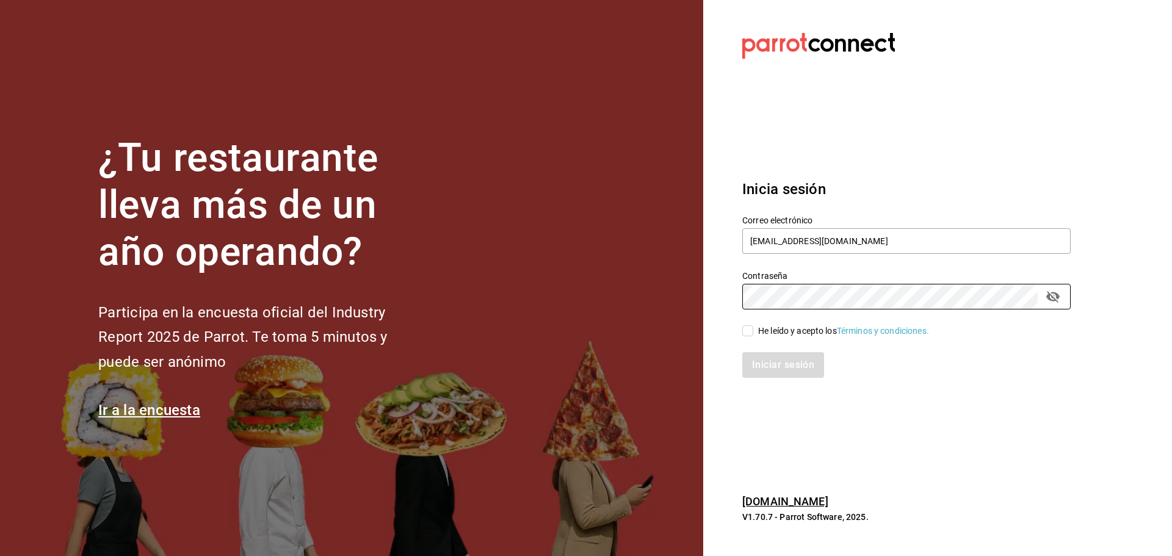
checkbox input "true"
click at [767, 370] on button "Iniciar sesión" at bounding box center [783, 365] width 83 height 26
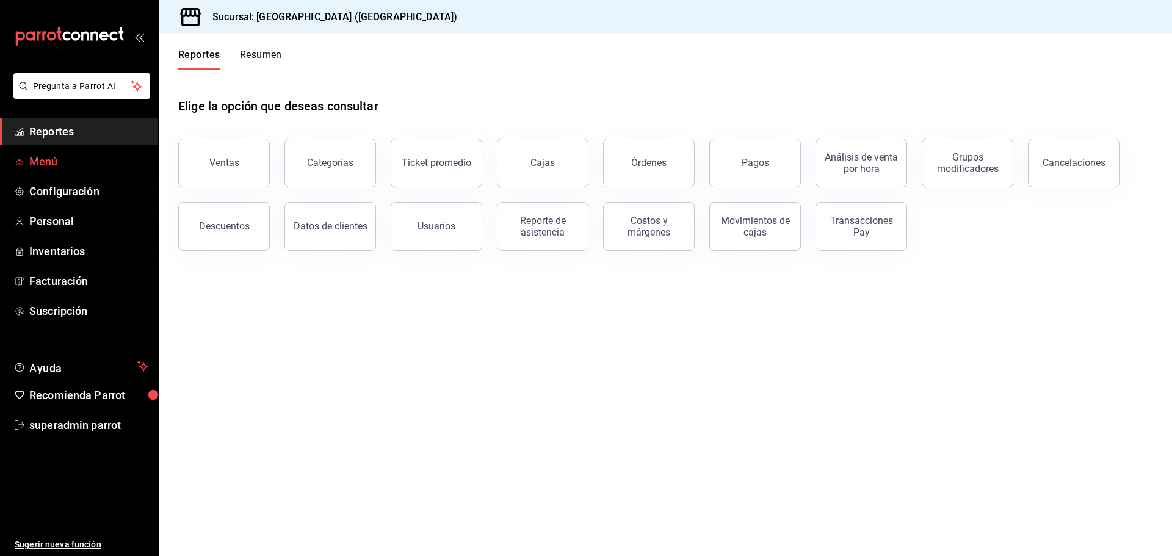
click at [64, 159] on span "Menú" at bounding box center [88, 161] width 119 height 16
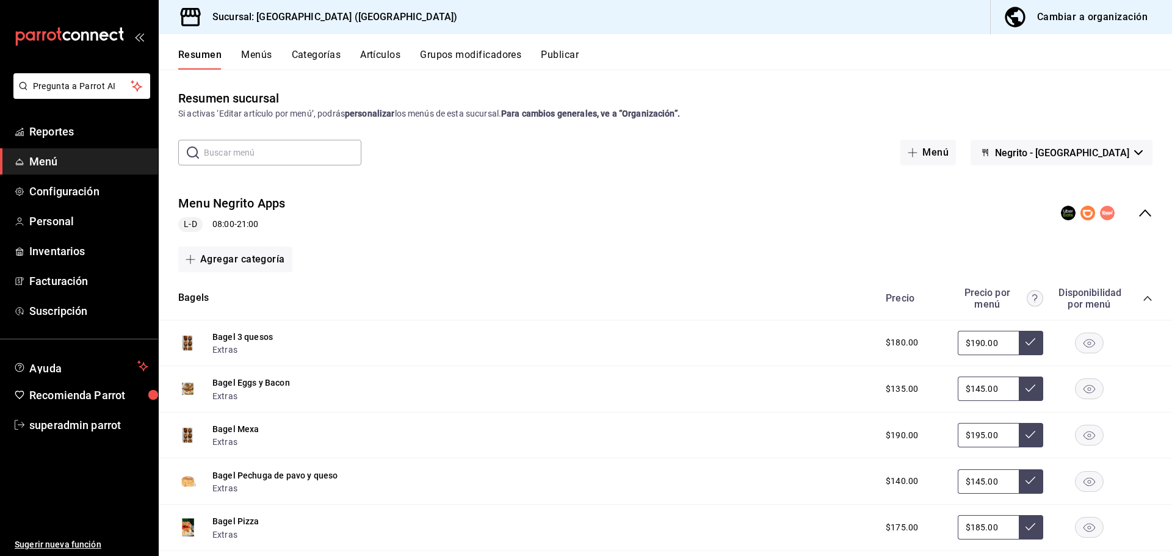
click at [1137, 214] on icon "collapse-menu-row" at bounding box center [1144, 213] width 15 height 15
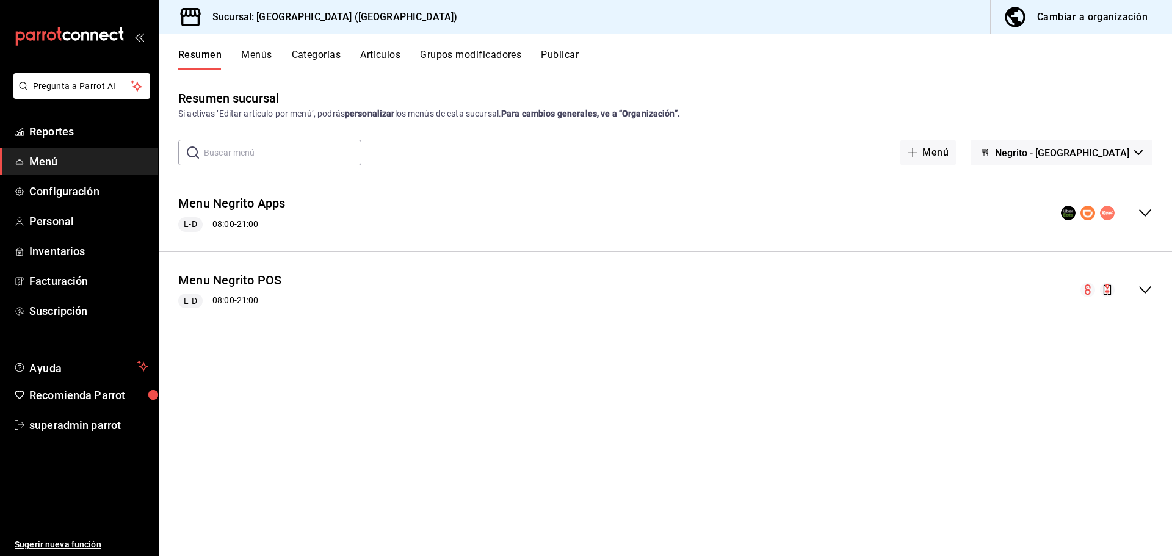
click at [241, 52] on button "Menús" at bounding box center [256, 59] width 31 height 21
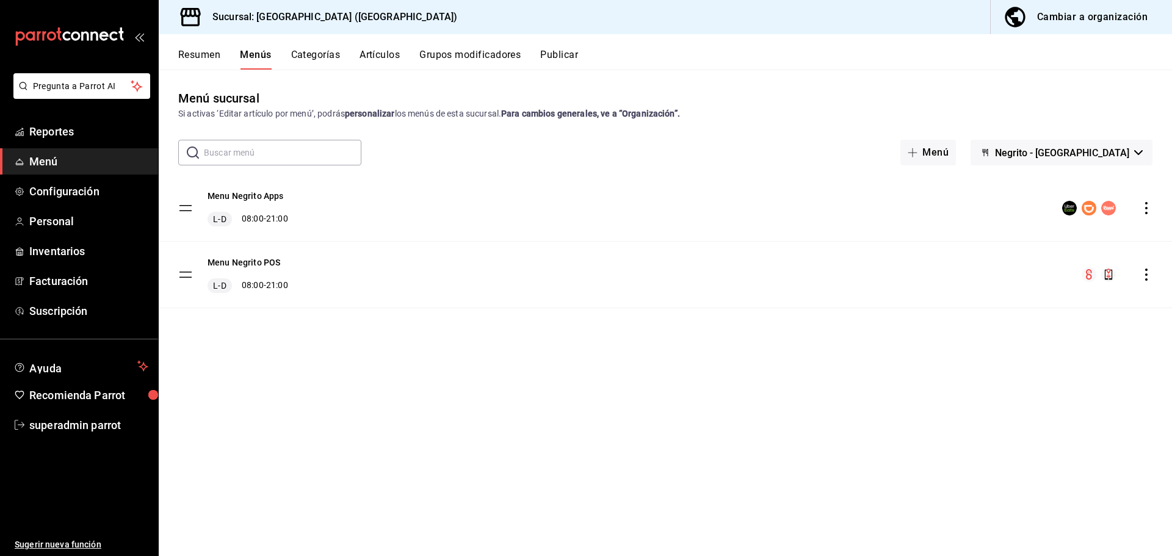
drag, startPoint x: 299, startPoint y: 192, endPoint x: 205, endPoint y: 370, distance: 202.0
click at [204, 370] on div "Menú sucursal Si activas ‘Editar artículo por menú’, podrás personalizar los me…" at bounding box center [665, 322] width 1013 height 466
click at [190, 53] on button "Resumen" at bounding box center [199, 59] width 42 height 21
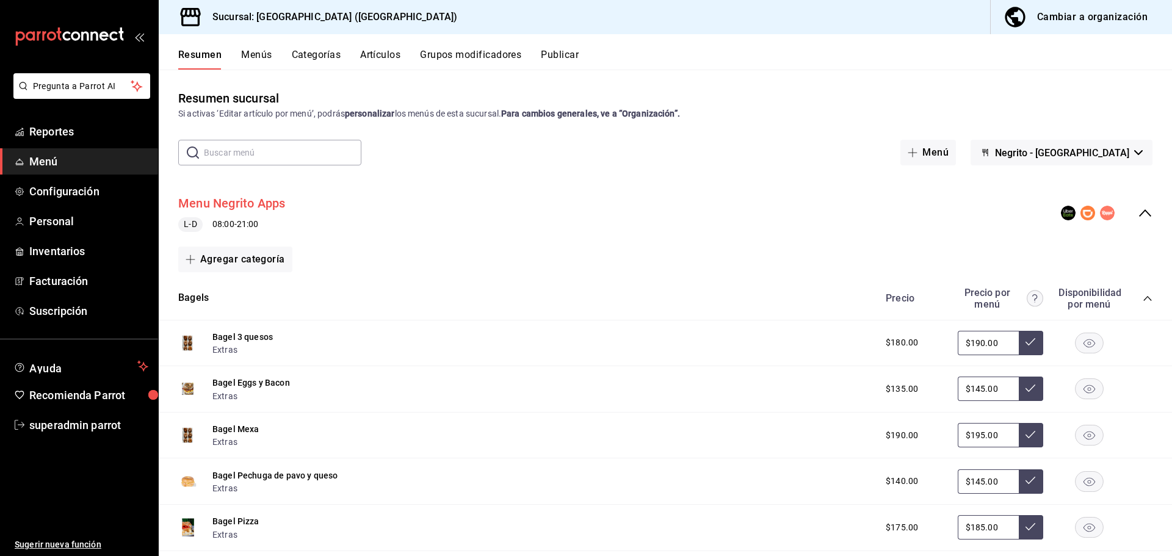
drag, startPoint x: 292, startPoint y: 207, endPoint x: 195, endPoint y: 211, distance: 97.1
click at [195, 211] on div "Menu Negrito Apps L-D 08:00 - 21:00" at bounding box center [665, 213] width 1013 height 57
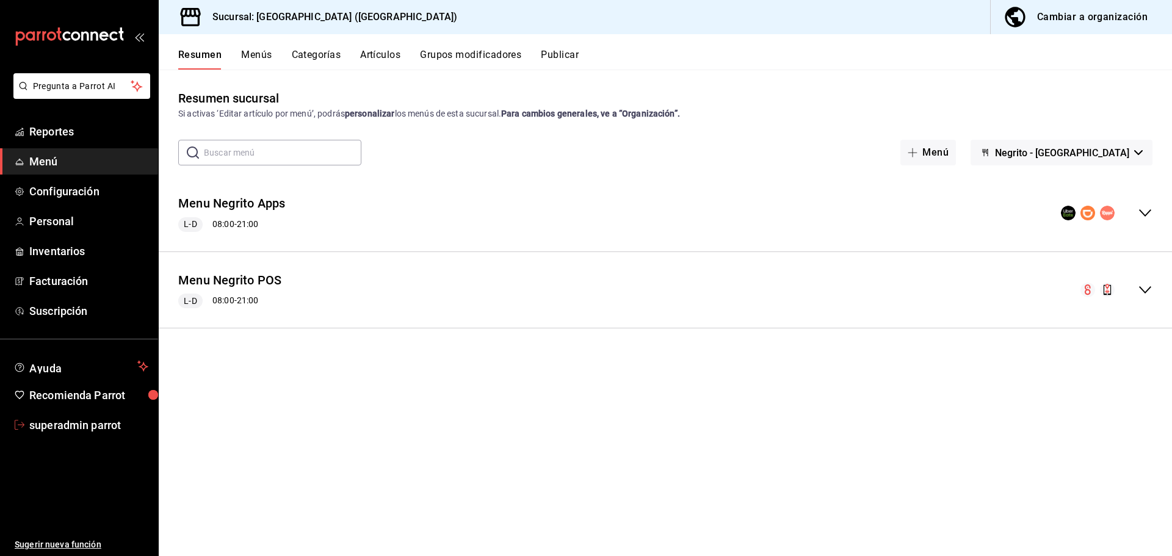
click at [95, 430] on span "superadmin parrot" at bounding box center [88, 425] width 119 height 16
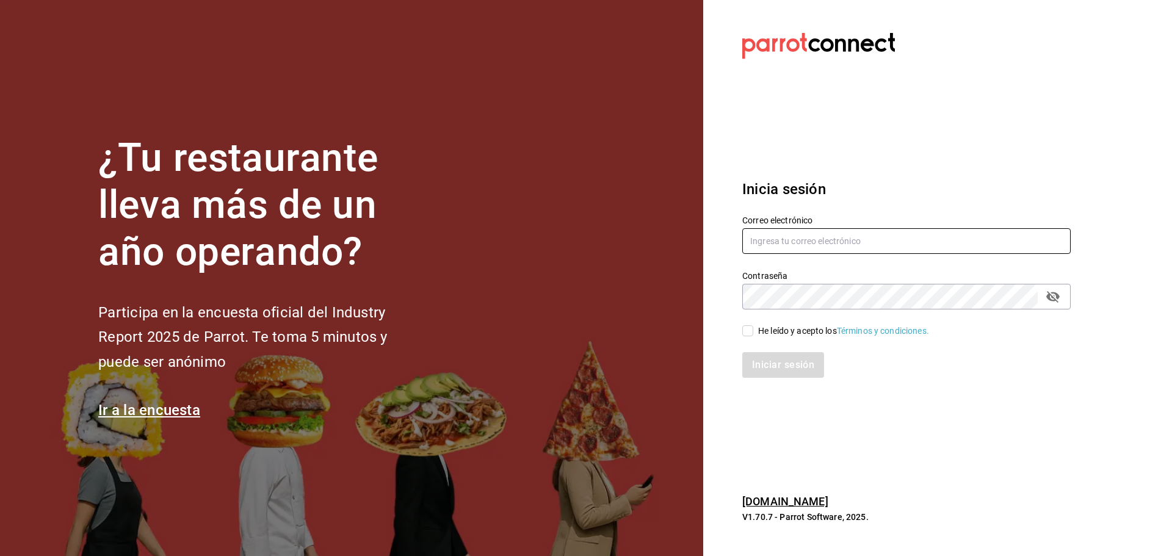
click at [824, 228] on input "text" at bounding box center [906, 241] width 328 height 26
paste input "[EMAIL_ADDRESS][DOMAIN_NAME]"
type input "[EMAIL_ADDRESS][DOMAIN_NAME]"
click at [771, 331] on div "He leído y acepto los Términos y condiciones." at bounding box center [843, 331] width 171 height 13
click at [753, 331] on input "He leído y acepto los Términos y condiciones." at bounding box center [747, 330] width 11 height 11
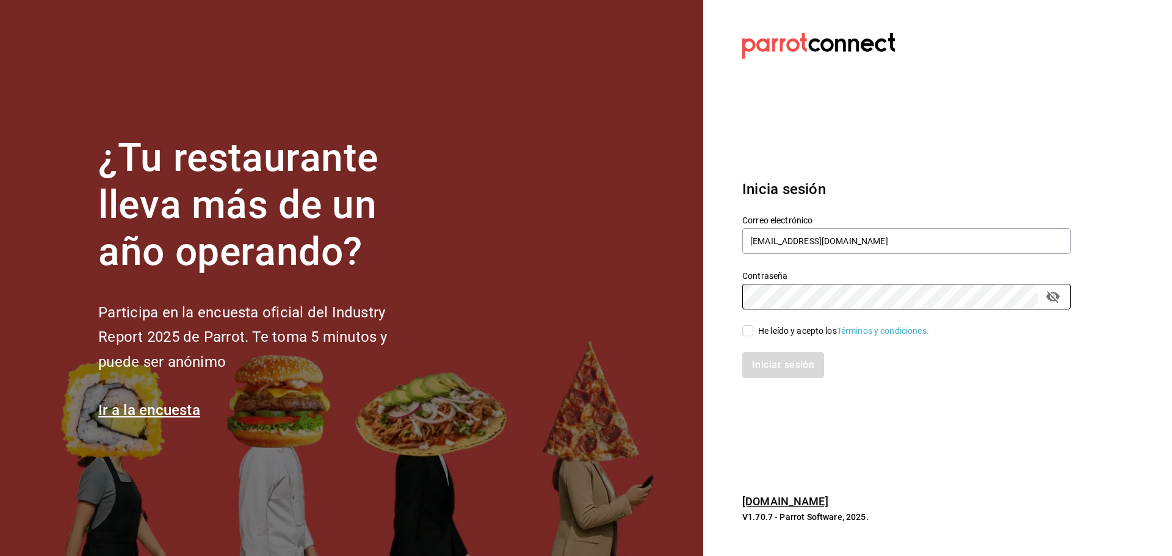
checkbox input "true"
click at [764, 368] on button "Iniciar sesión" at bounding box center [783, 365] width 83 height 26
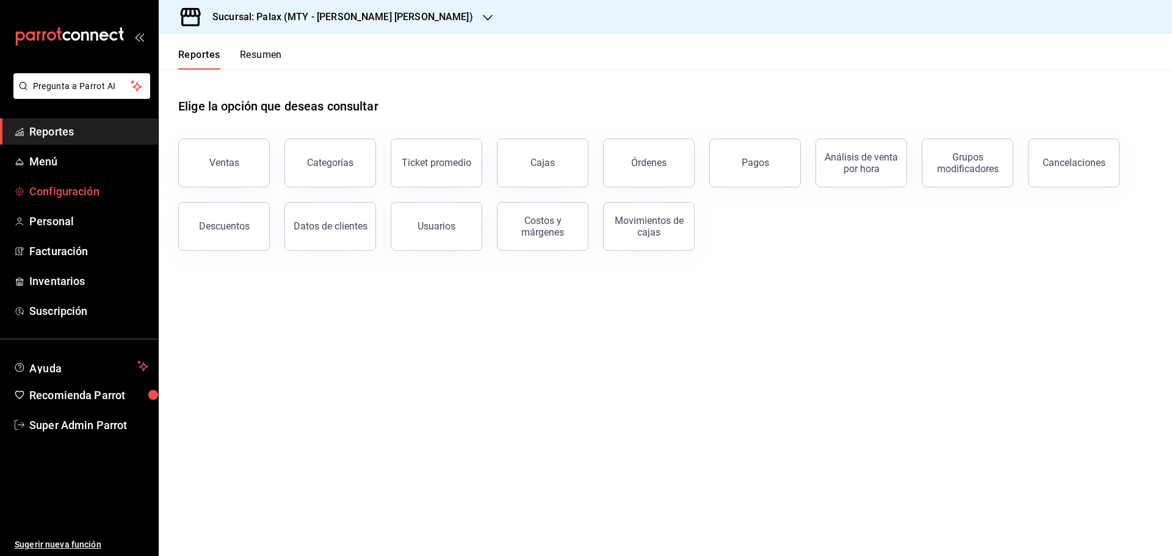
click at [91, 192] on span "Configuración" at bounding box center [88, 191] width 119 height 16
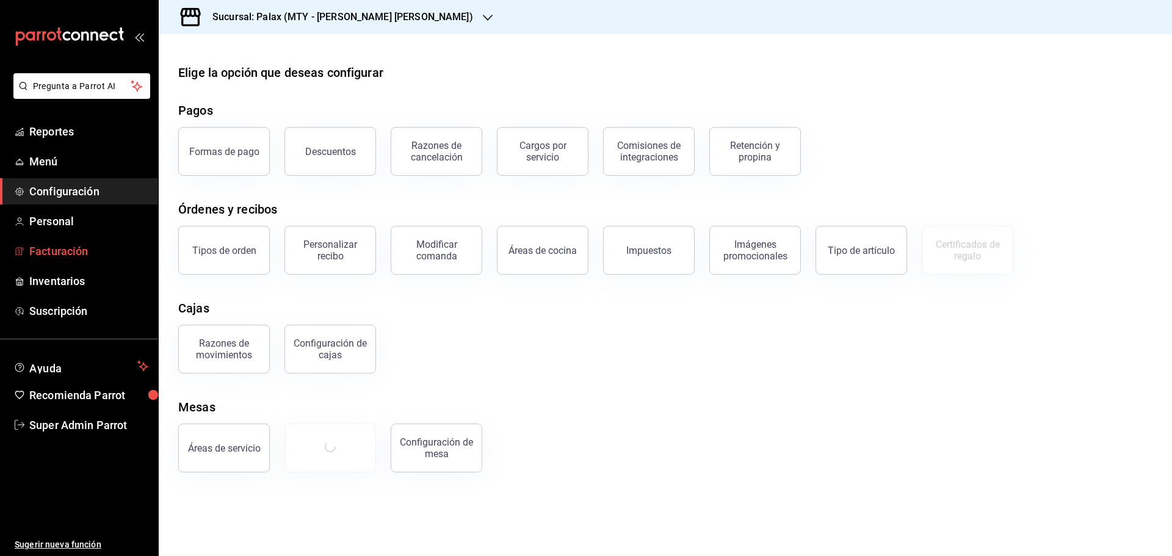
click at [64, 253] on span "Facturación" at bounding box center [88, 251] width 119 height 16
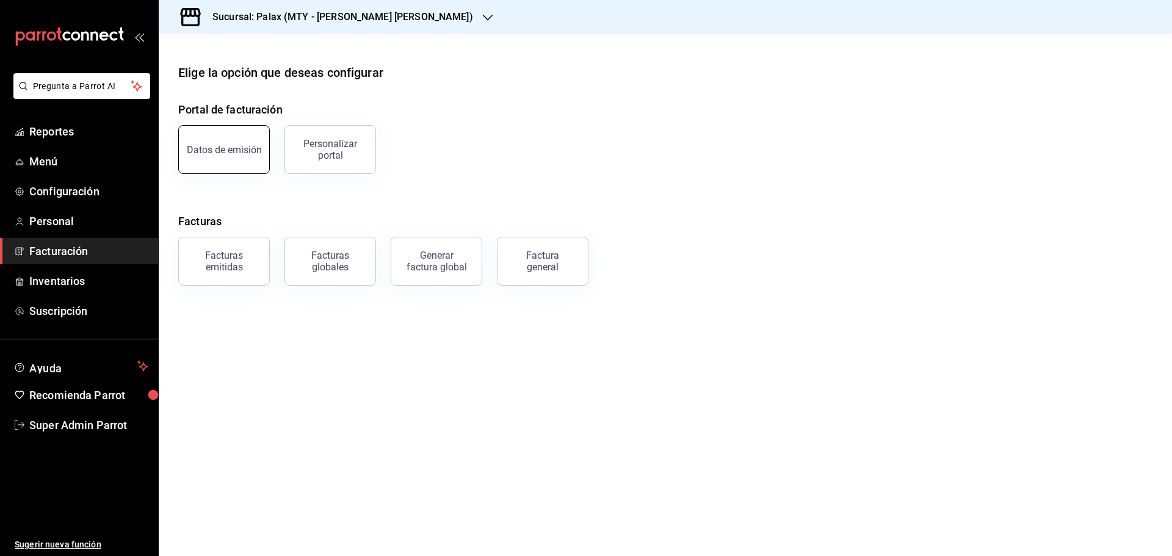
click at [232, 153] on div "Datos de emisión" at bounding box center [224, 150] width 75 height 12
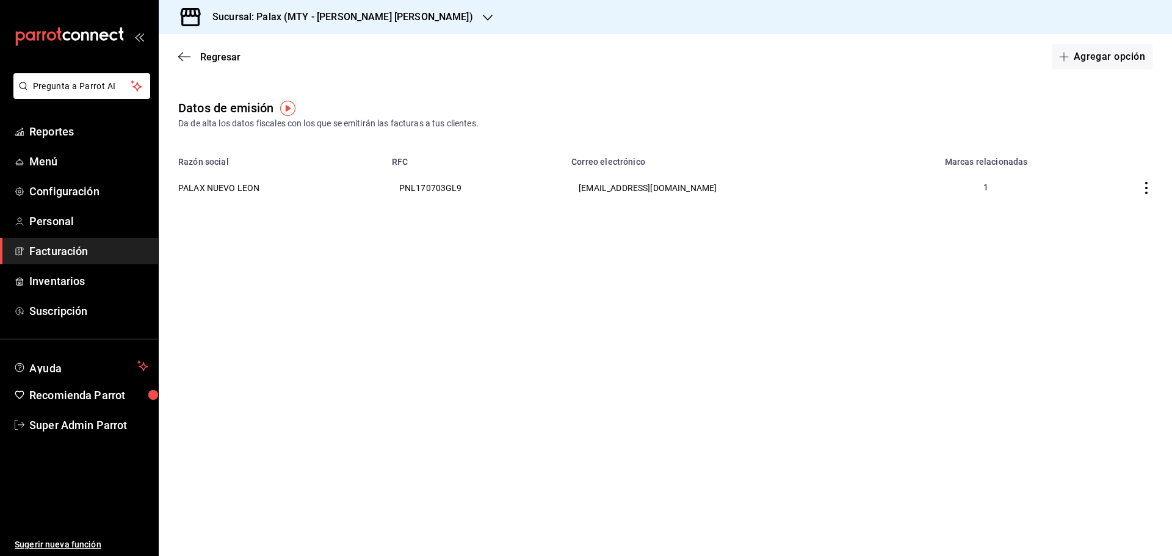
click at [171, 52] on div "Regresar Agregar opción" at bounding box center [665, 56] width 1013 height 45
click at [182, 52] on icon "button" at bounding box center [184, 56] width 12 height 11
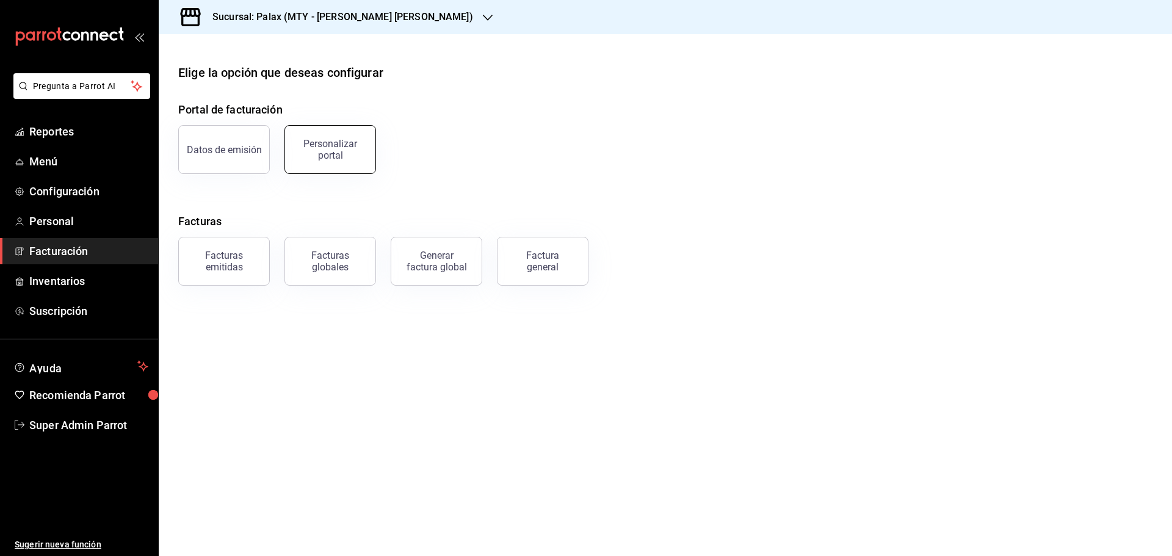
click at [333, 159] on div "Personalizar portal" at bounding box center [330, 149] width 76 height 23
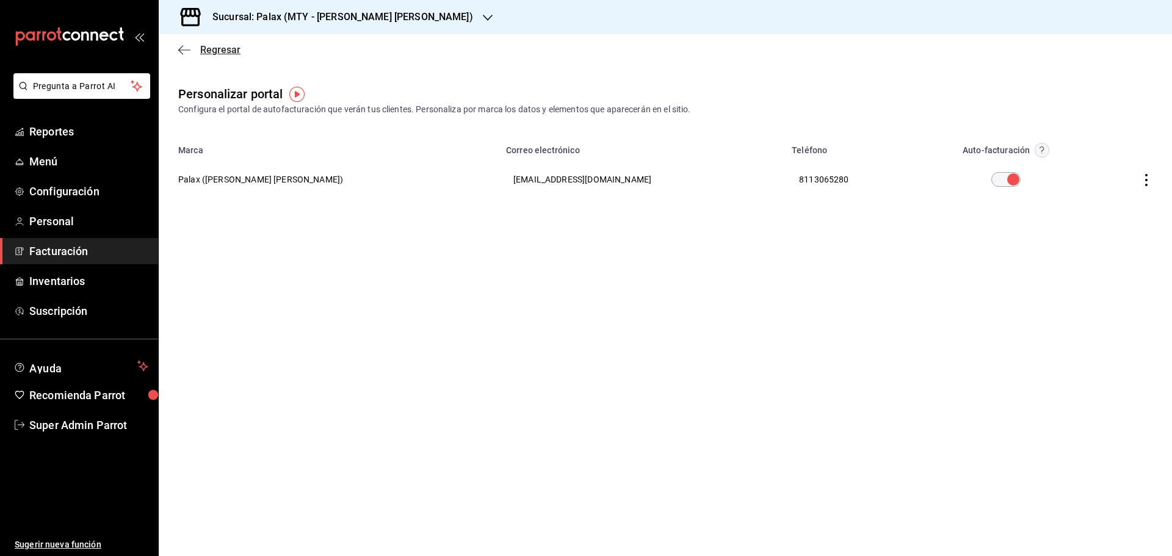
click at [181, 48] on icon "button" at bounding box center [184, 50] width 12 height 11
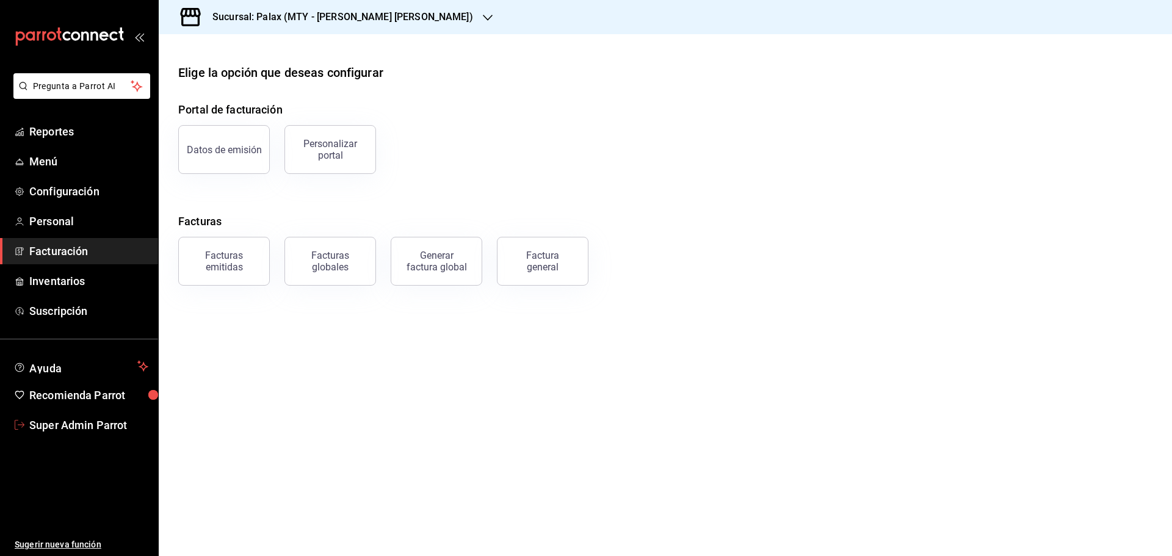
click at [63, 417] on link "Super Admin Parrot" at bounding box center [79, 425] width 158 height 26
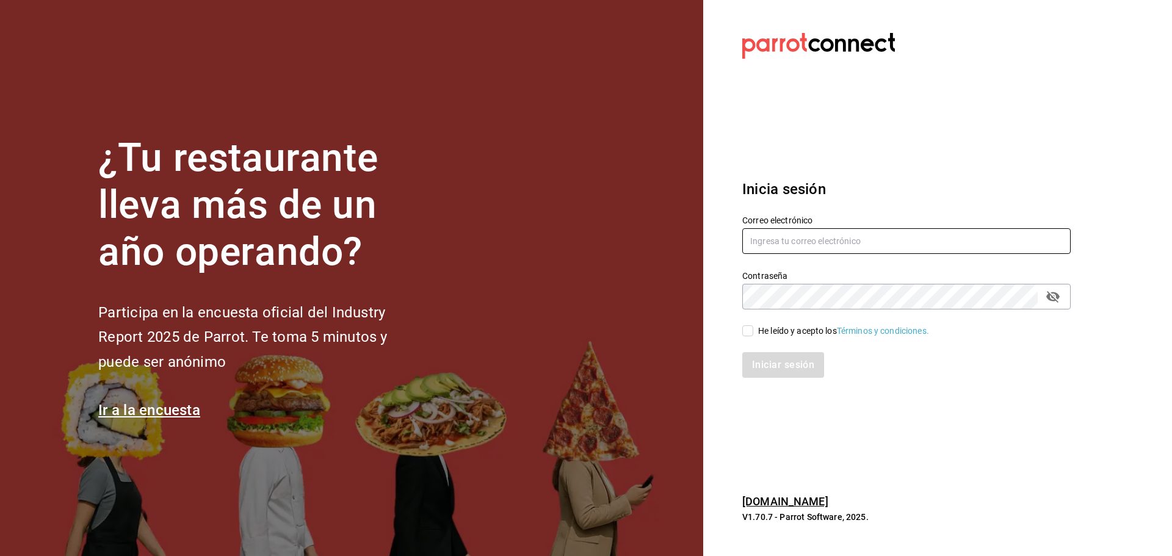
click at [777, 242] on input "text" at bounding box center [906, 241] width 328 height 26
paste input "[EMAIL_ADDRESS][PERSON_NAME][DOMAIN_NAME]"
type input "[EMAIL_ADDRESS][PERSON_NAME][DOMAIN_NAME]"
click at [773, 331] on div "He leído y acepto los Términos y condiciones." at bounding box center [843, 331] width 171 height 13
click at [753, 331] on input "He leído y acepto los Términos y condiciones." at bounding box center [747, 330] width 11 height 11
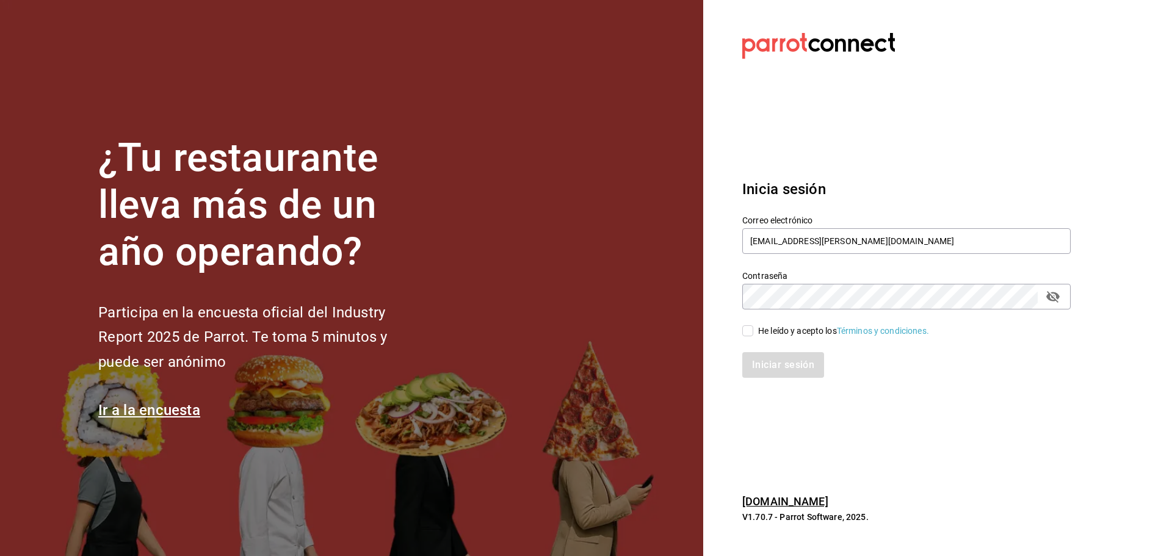
checkbox input "true"
click at [768, 362] on button "Iniciar sesión" at bounding box center [783, 365] width 83 height 26
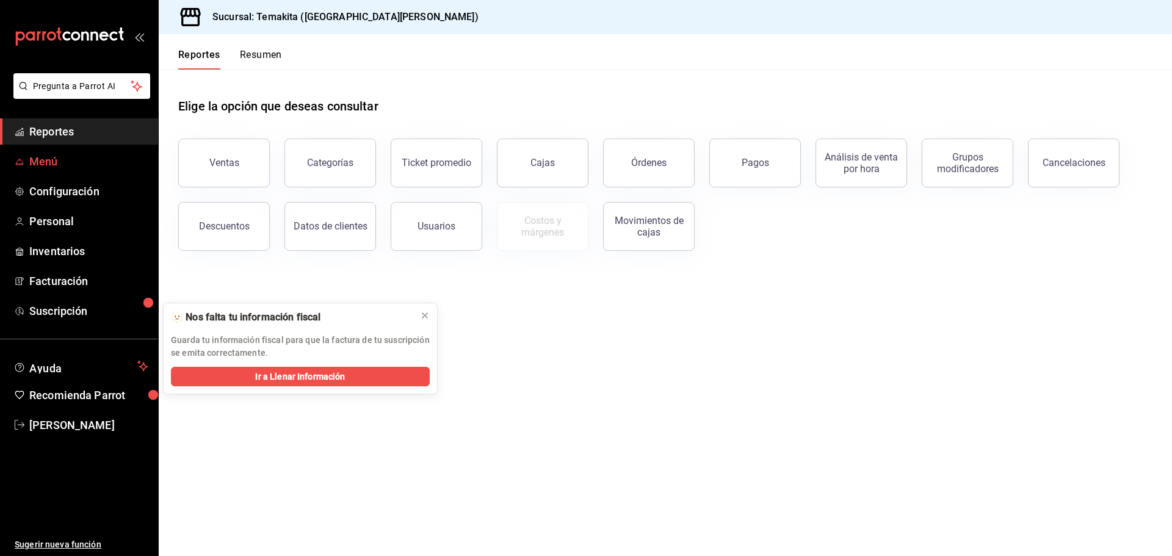
click at [65, 154] on span "Menú" at bounding box center [88, 161] width 119 height 16
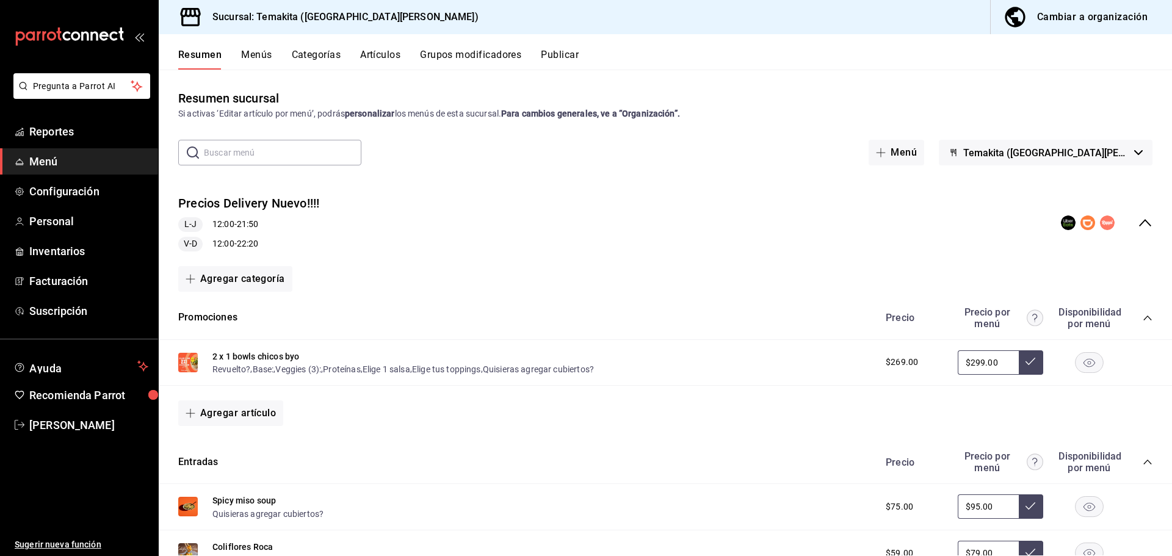
click at [1137, 219] on icon "collapse-menu-row" at bounding box center [1144, 222] width 15 height 15
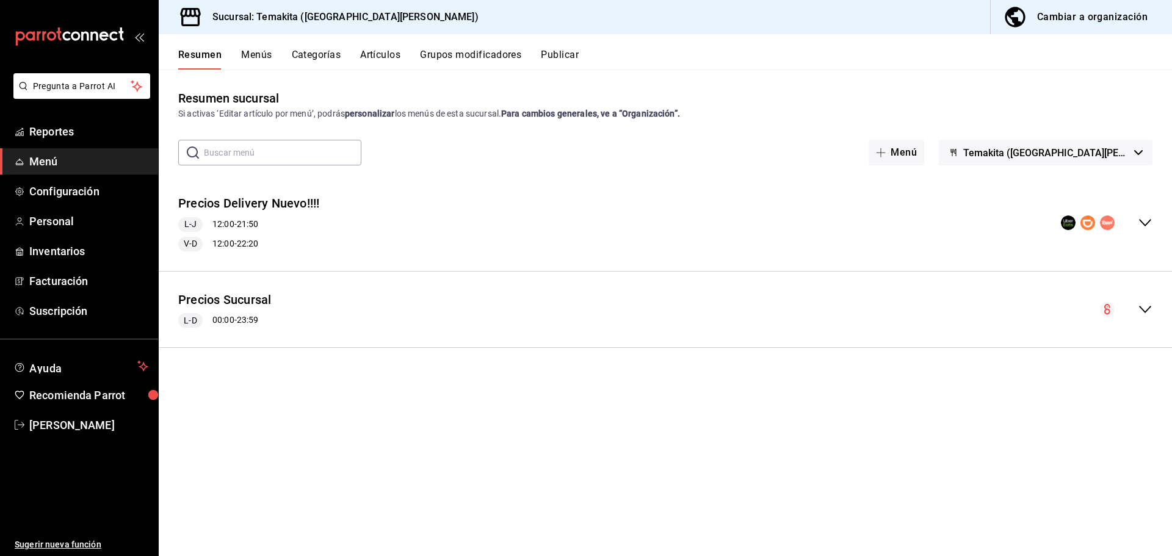
click at [255, 54] on button "Menús" at bounding box center [256, 59] width 31 height 21
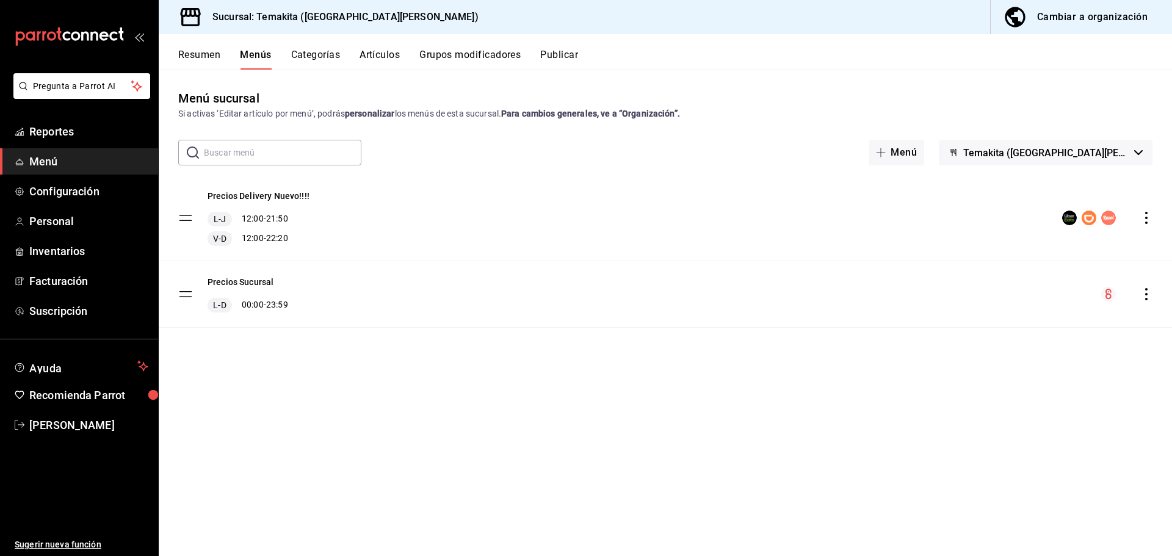
click at [196, 56] on button "Resumen" at bounding box center [199, 59] width 42 height 21
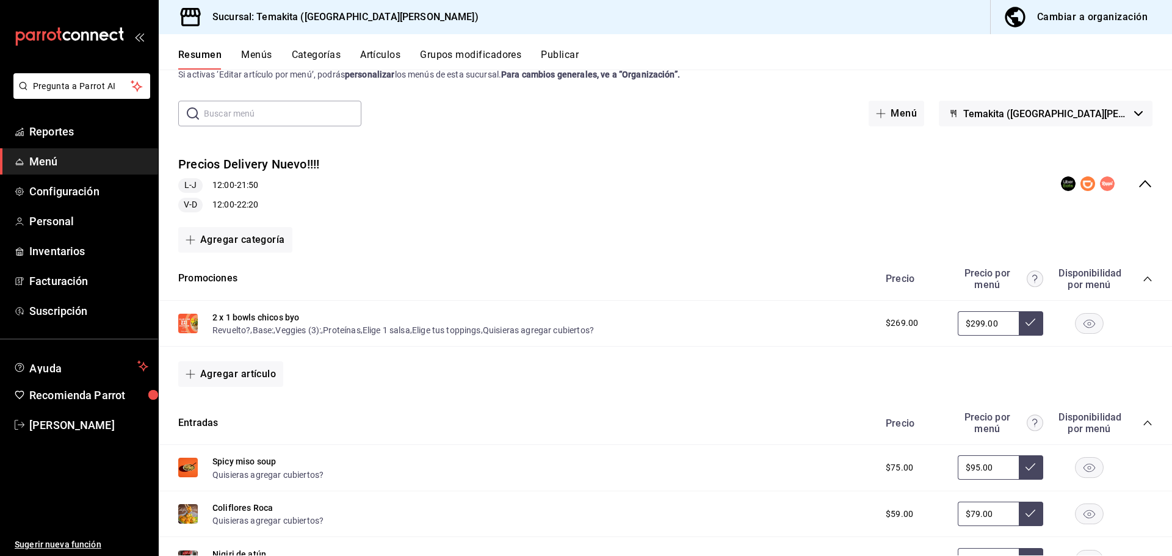
scroll to position [61, 0]
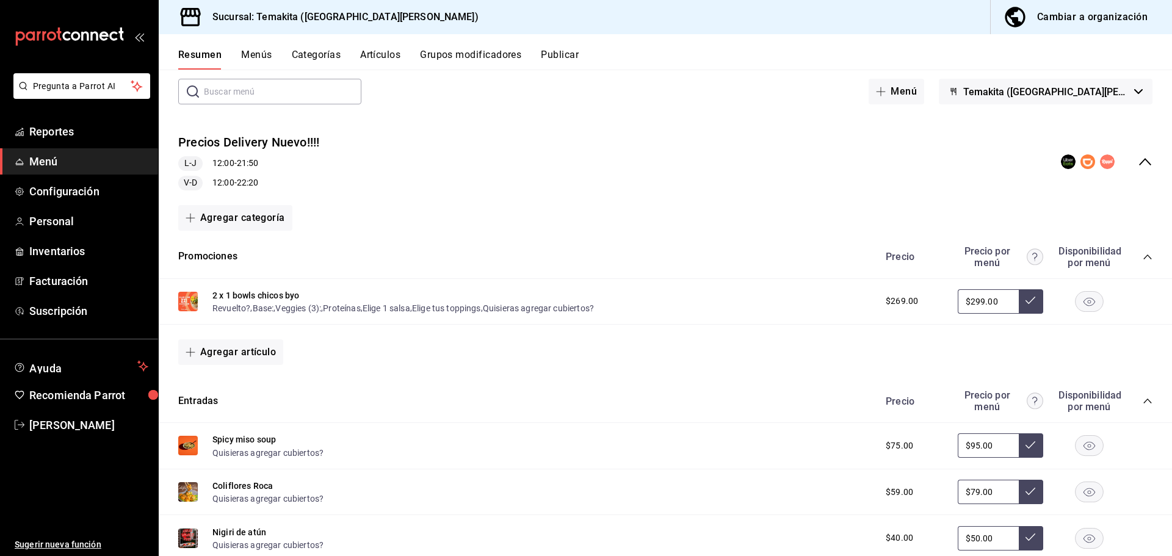
click at [1142, 259] on icon "collapse-category-row" at bounding box center [1147, 257] width 10 height 10
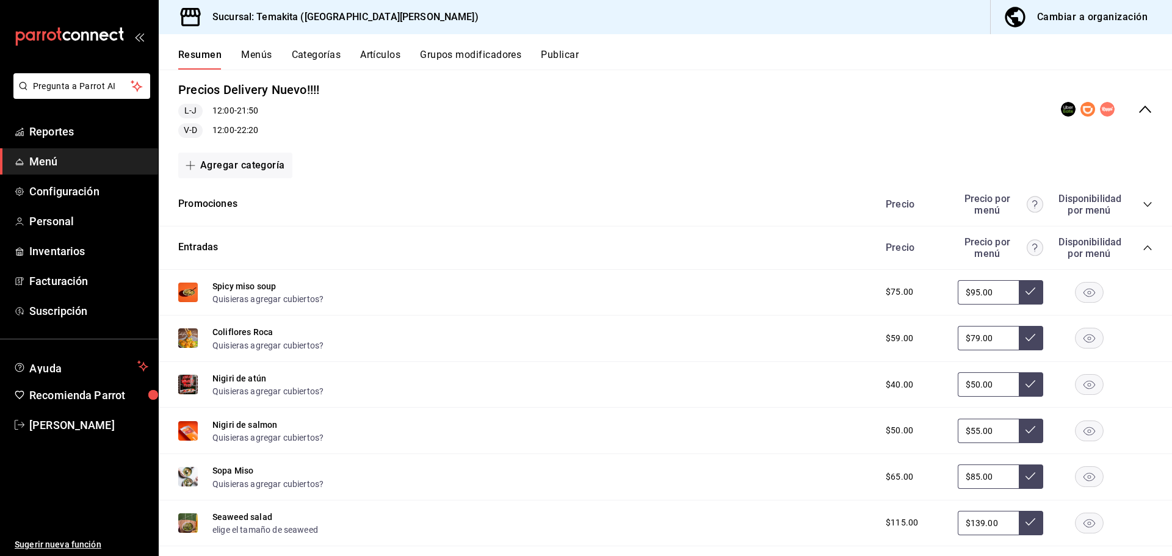
scroll to position [183, 0]
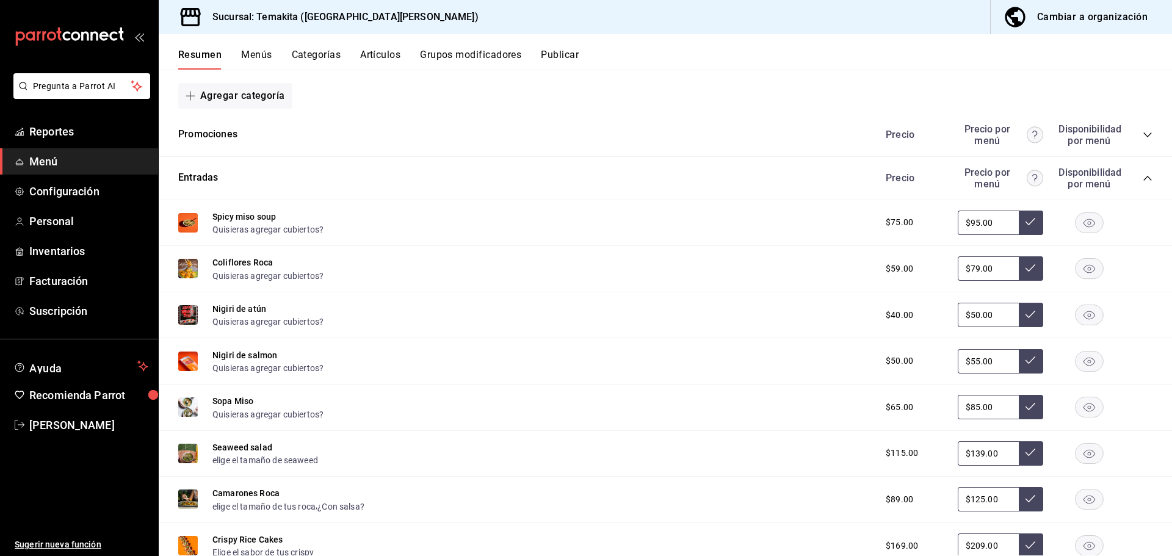
click at [1142, 178] on icon "collapse-category-row" at bounding box center [1147, 178] width 10 height 10
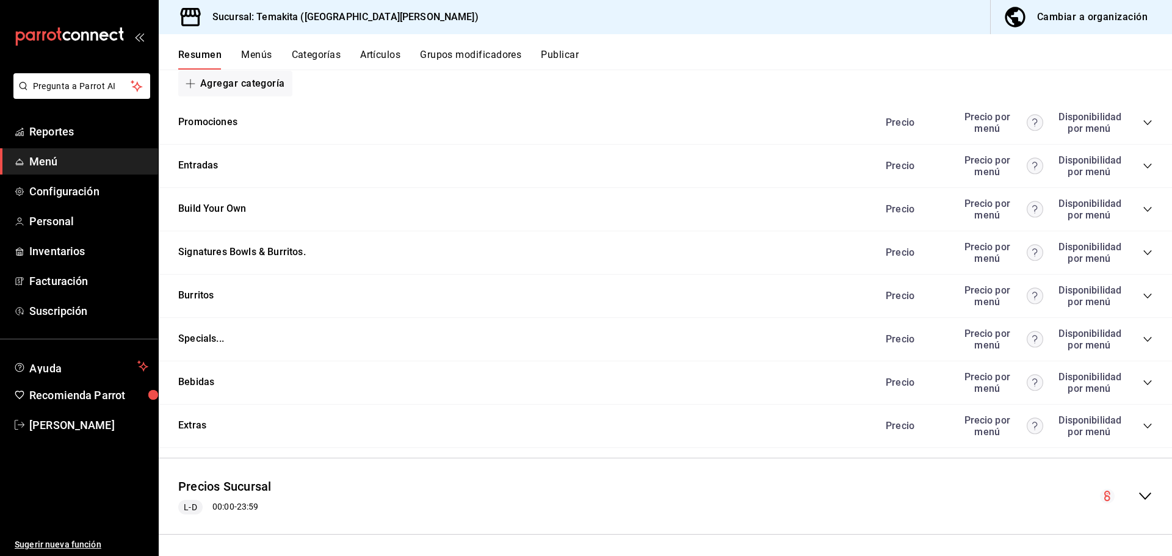
scroll to position [199, 0]
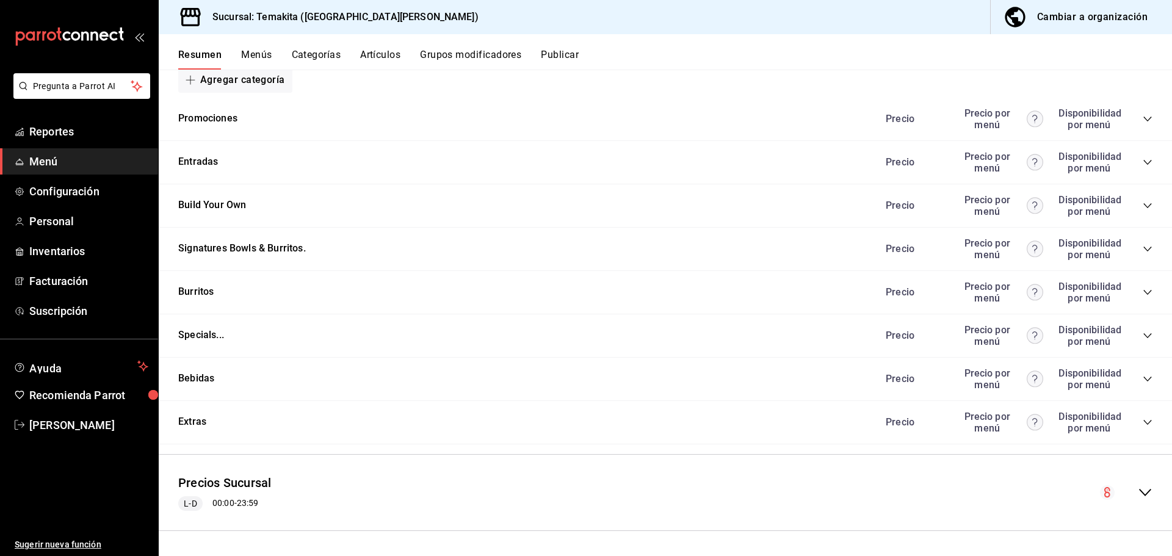
click at [1142, 419] on icon "collapse-category-row" at bounding box center [1147, 422] width 10 height 10
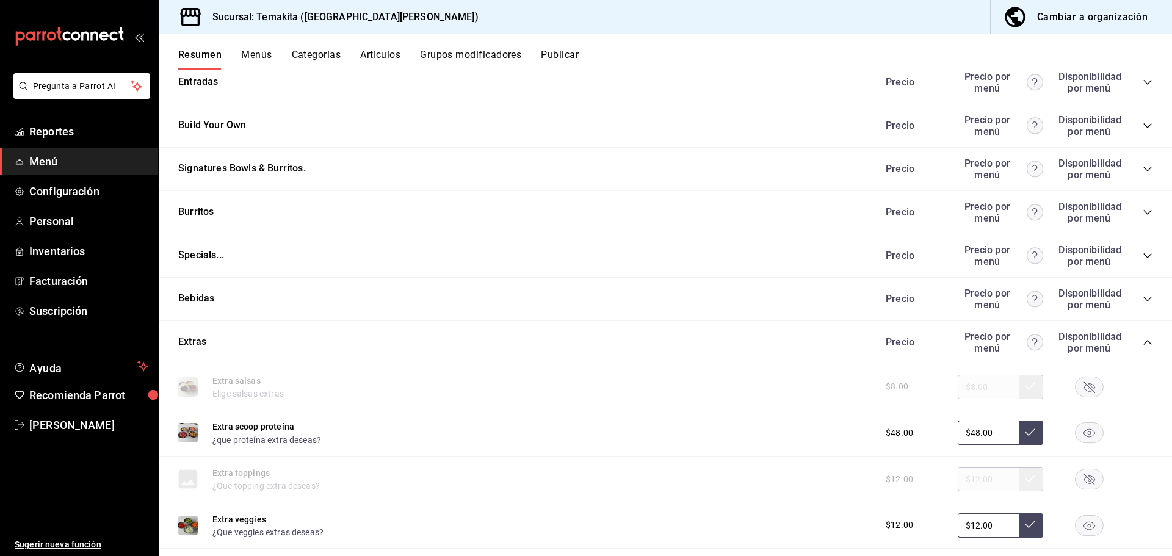
scroll to position [256, 0]
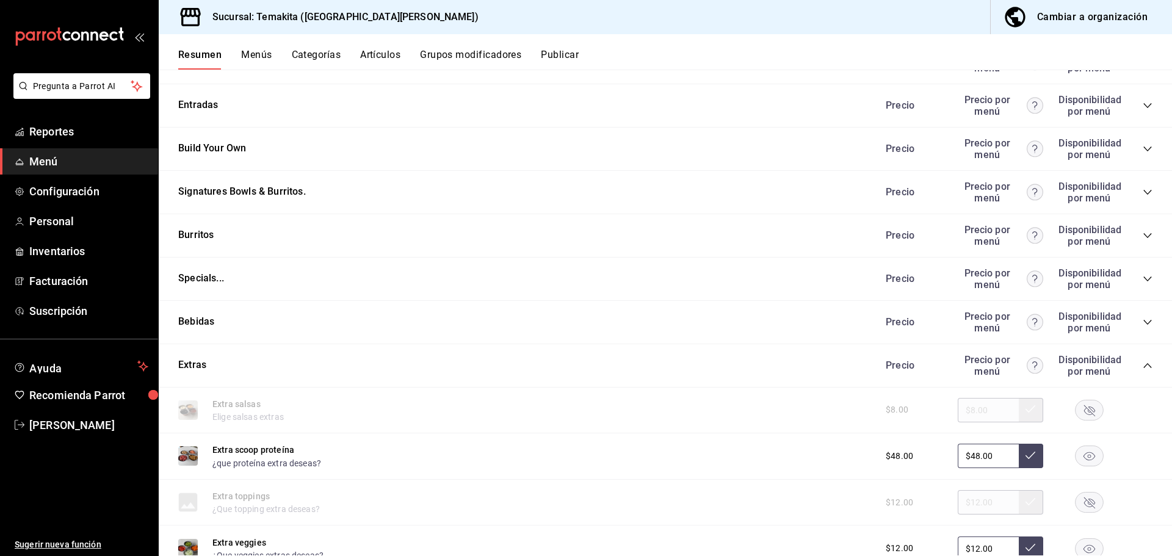
click at [1142, 363] on icon "collapse-category-row" at bounding box center [1147, 366] width 10 height 10
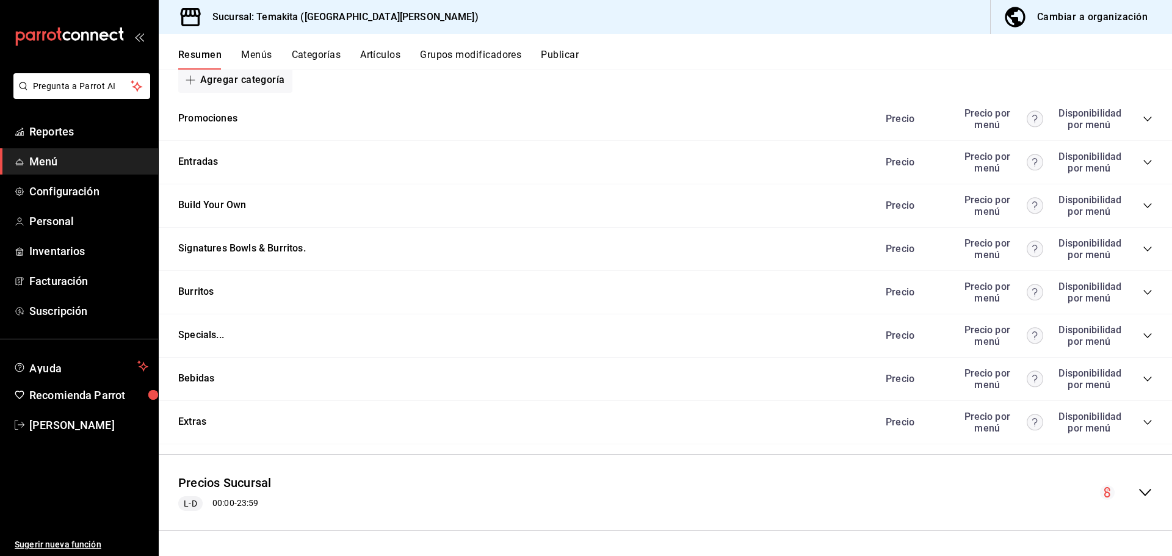
scroll to position [199, 0]
click at [1137, 486] on icon "collapse-menu-row" at bounding box center [1144, 492] width 15 height 15
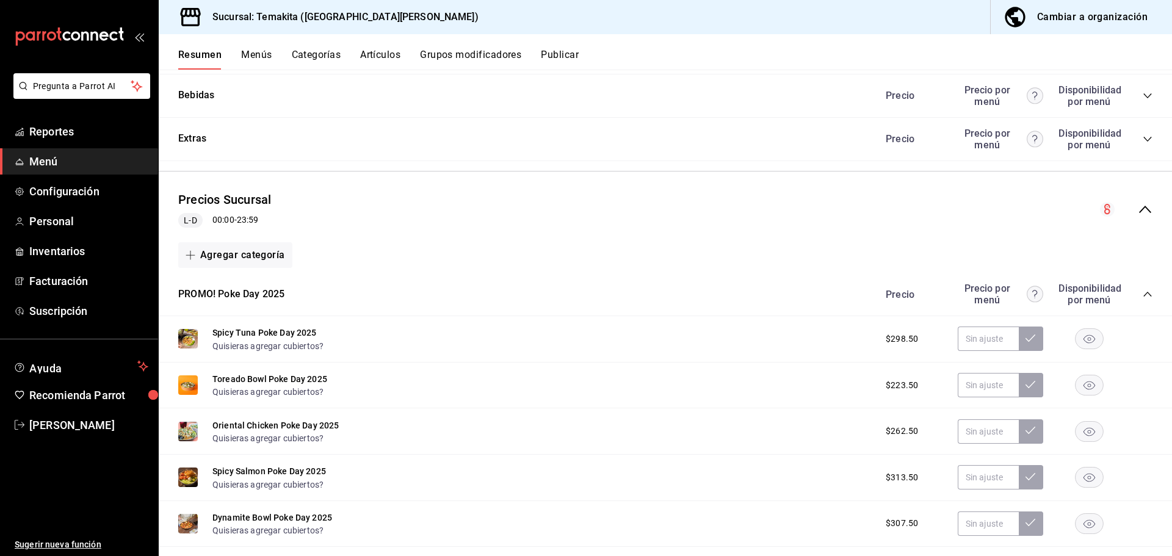
scroll to position [504, 0]
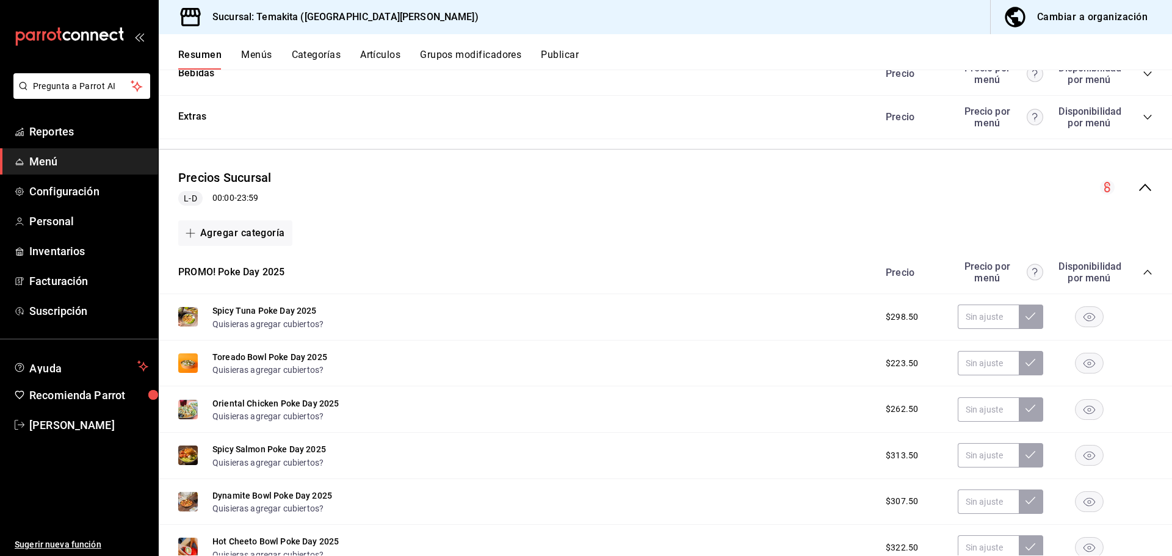
click at [1145, 190] on div "Precios Sucursal L-D 00:00 - 23:59" at bounding box center [665, 187] width 1013 height 57
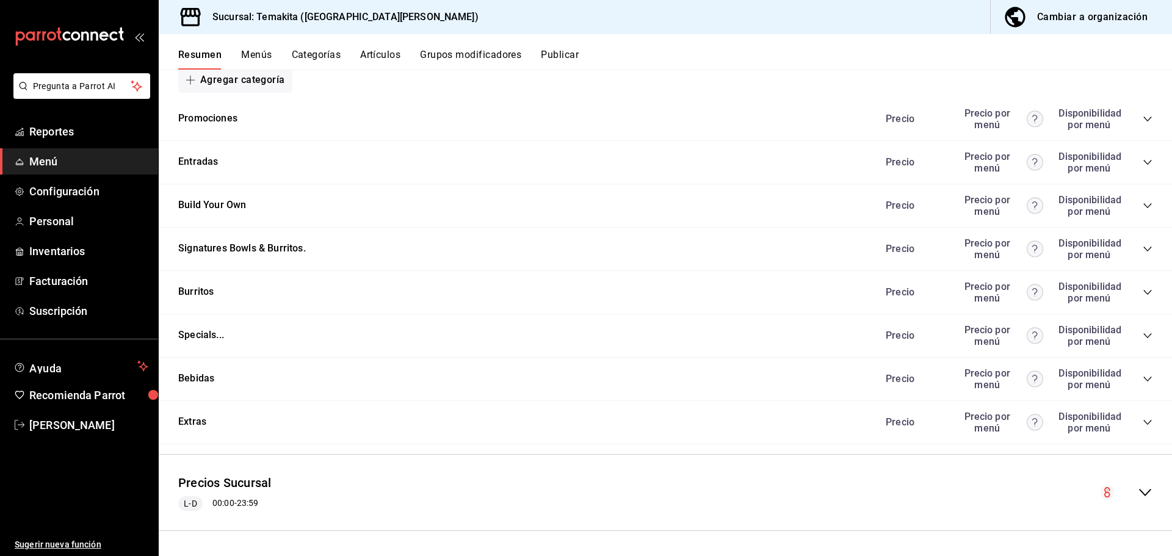
scroll to position [199, 0]
click at [1141, 490] on icon "collapse-menu-row" at bounding box center [1145, 492] width 12 height 7
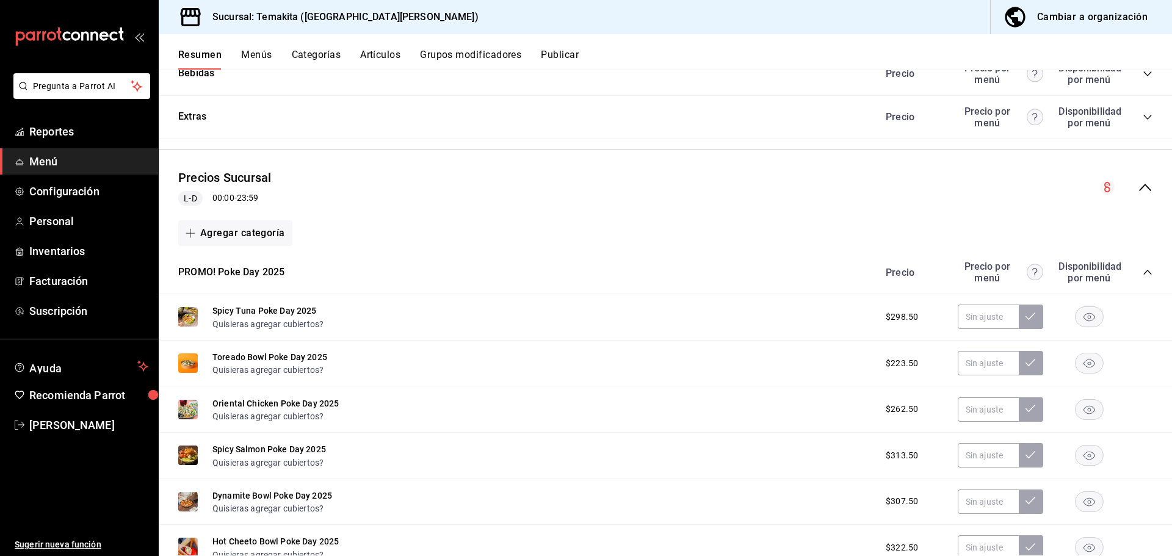
click at [1142, 270] on icon "collapse-category-row" at bounding box center [1147, 272] width 10 height 10
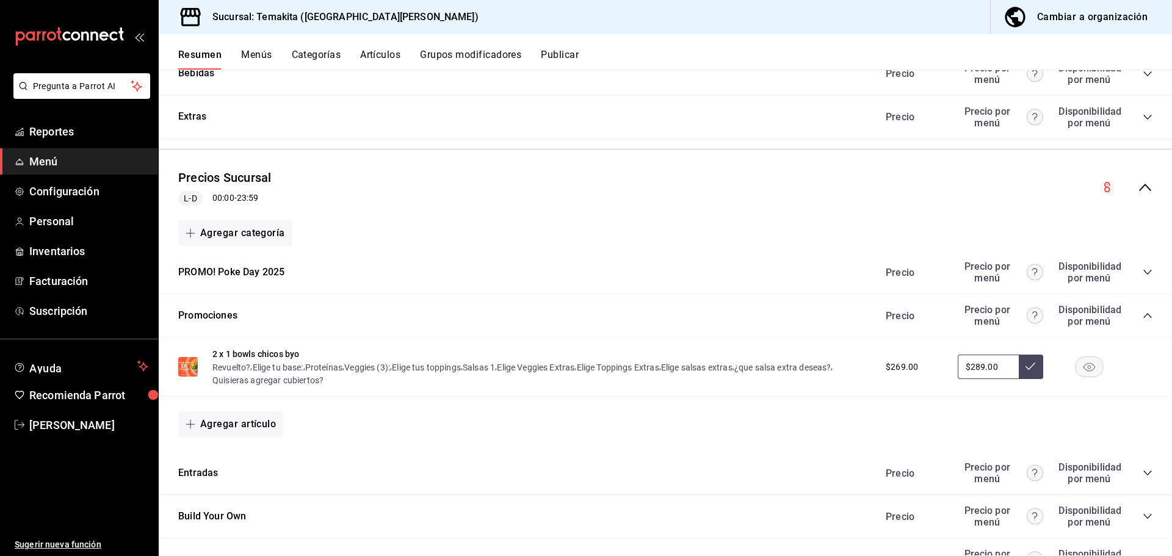
click at [1143, 316] on icon "collapse-category-row" at bounding box center [1147, 315] width 8 height 5
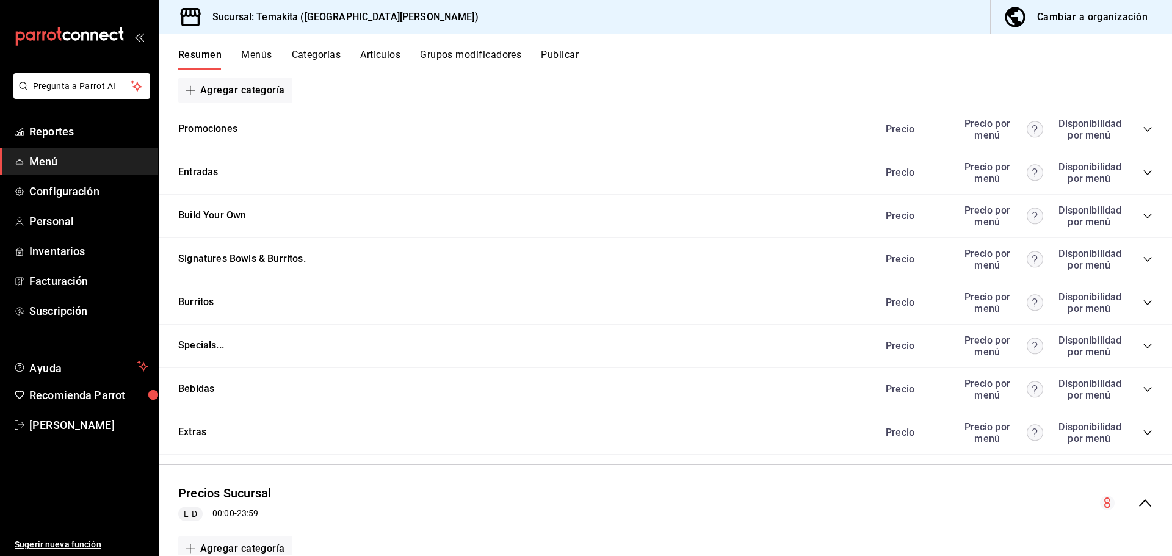
scroll to position [183, 0]
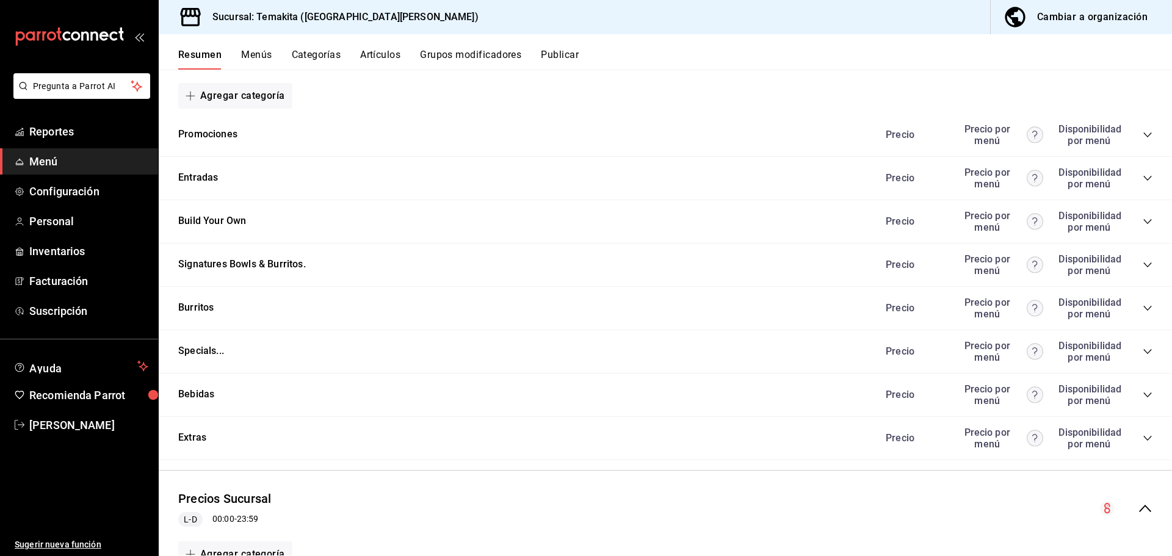
click at [258, 57] on button "Menús" at bounding box center [256, 59] width 31 height 21
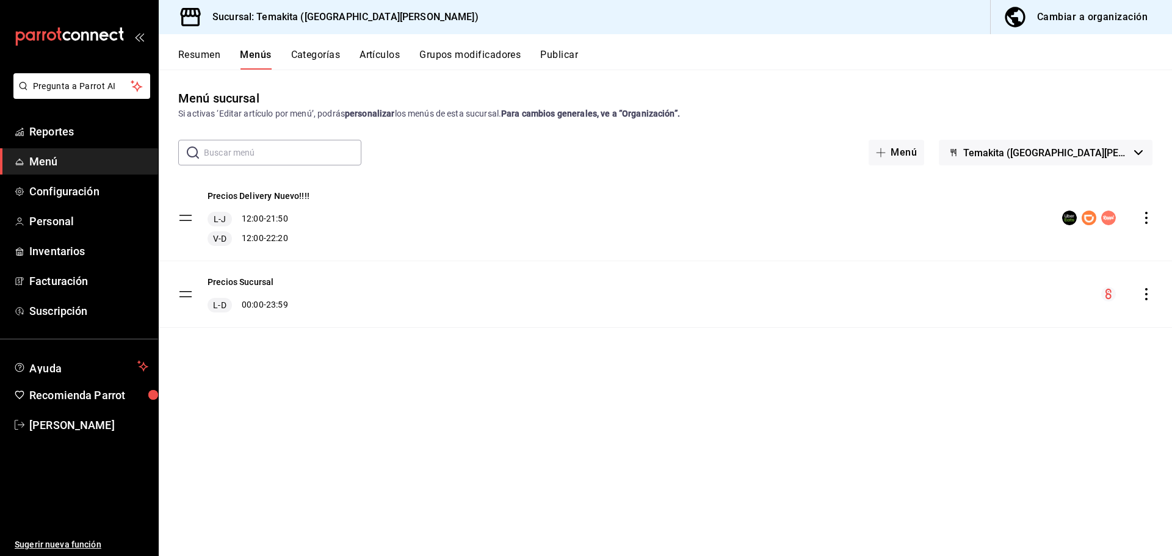
click at [1148, 290] on icon "actions" at bounding box center [1146, 294] width 12 height 12
click at [785, 315] on div at bounding box center [586, 278] width 1172 height 556
click at [1074, 10] on div "Cambiar a organización" at bounding box center [1092, 17] width 110 height 17
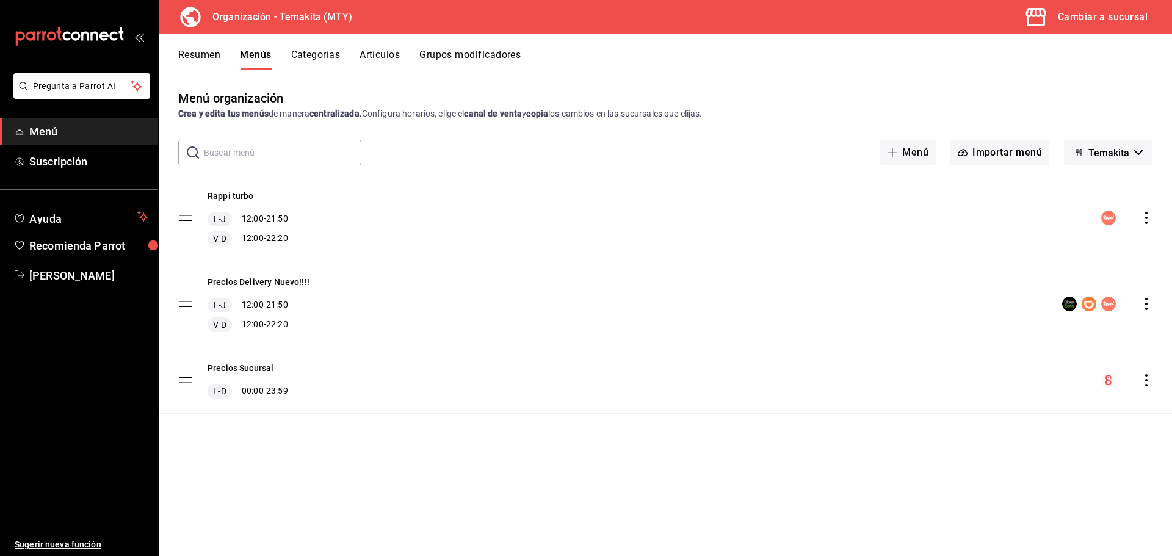
click at [199, 56] on button "Resumen" at bounding box center [199, 59] width 42 height 21
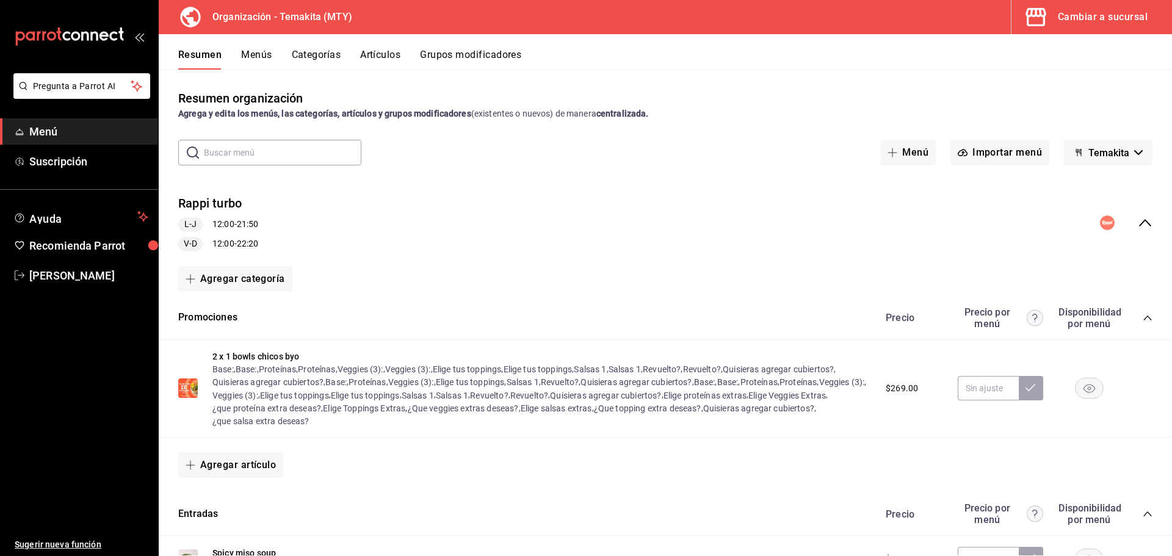
click at [1139, 222] on icon "collapse-menu-row" at bounding box center [1145, 222] width 12 height 7
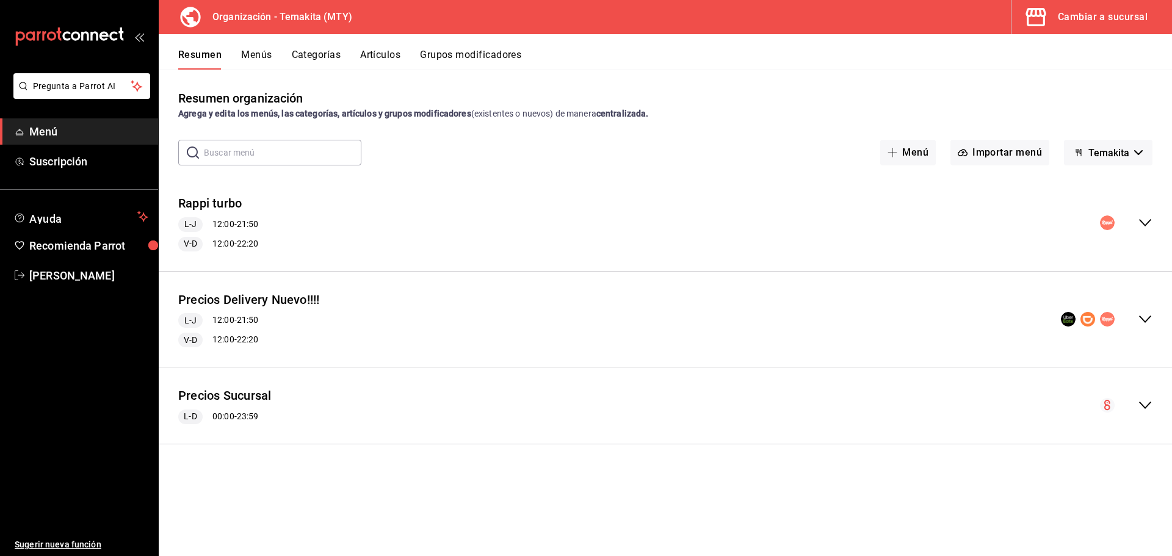
click at [1147, 402] on icon "collapse-menu-row" at bounding box center [1144, 405] width 15 height 15
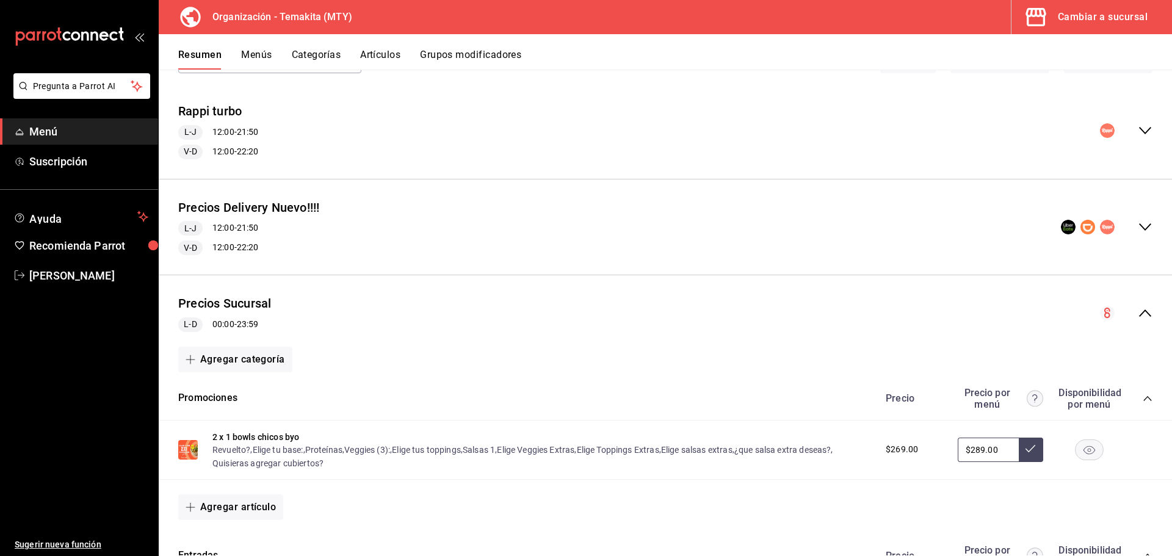
scroll to position [122, 0]
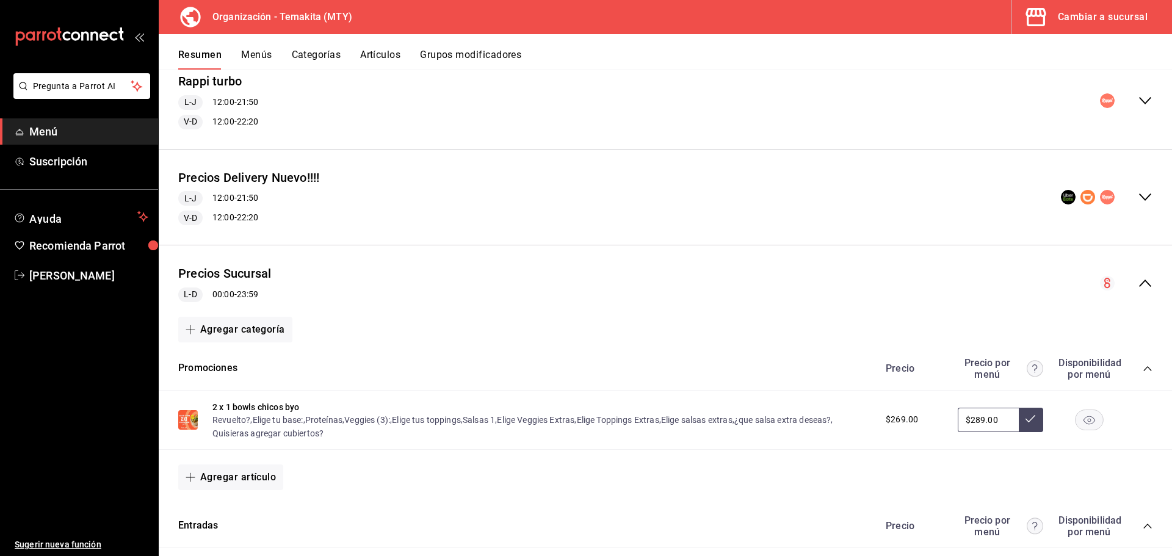
click at [1142, 368] on icon "collapse-category-row" at bounding box center [1147, 369] width 10 height 10
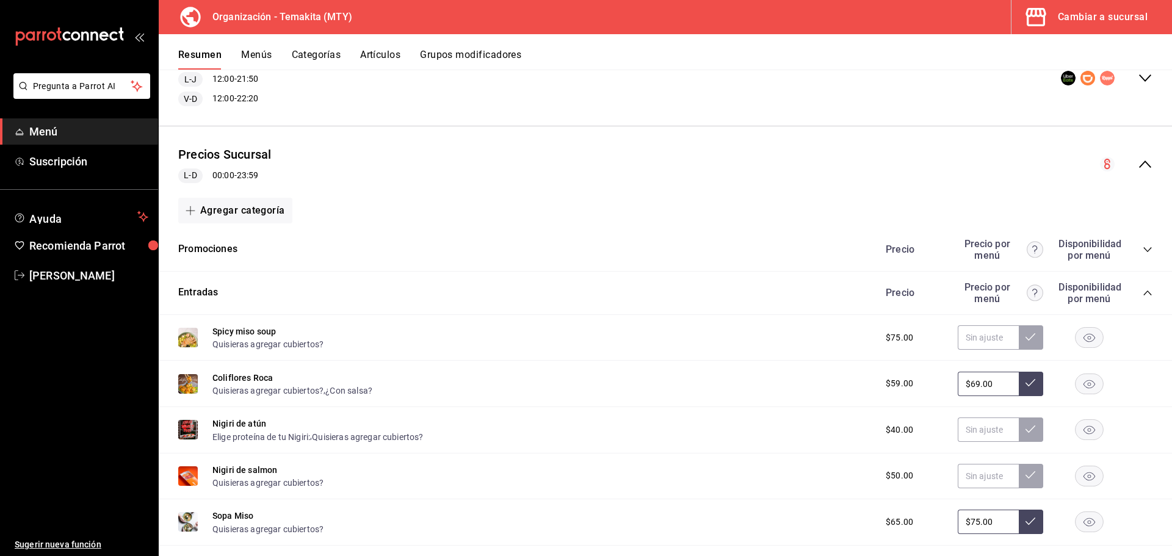
scroll to position [244, 0]
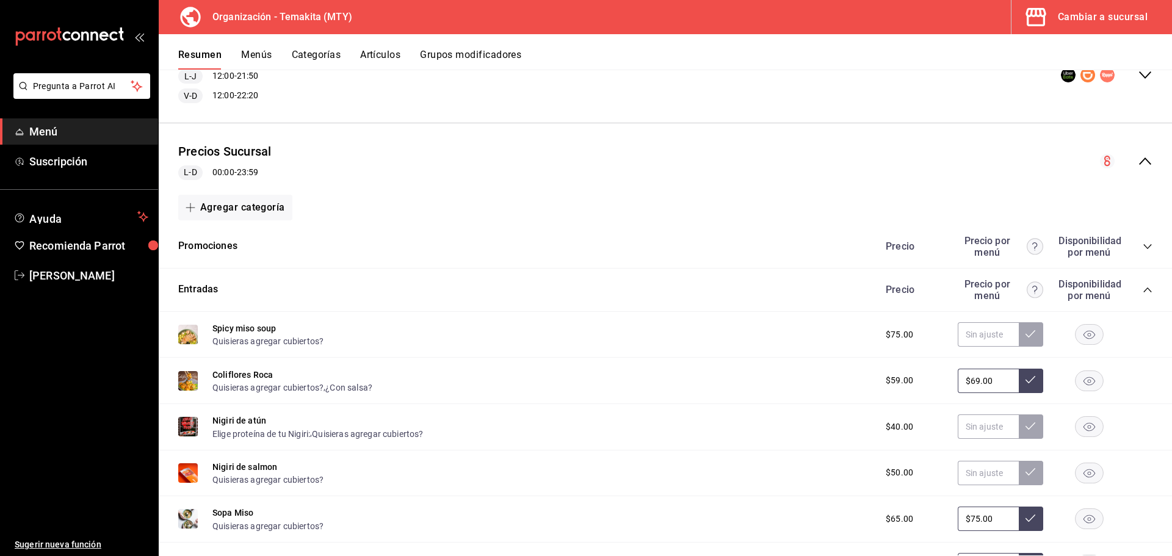
click at [1142, 287] on icon "collapse-category-row" at bounding box center [1147, 290] width 10 height 10
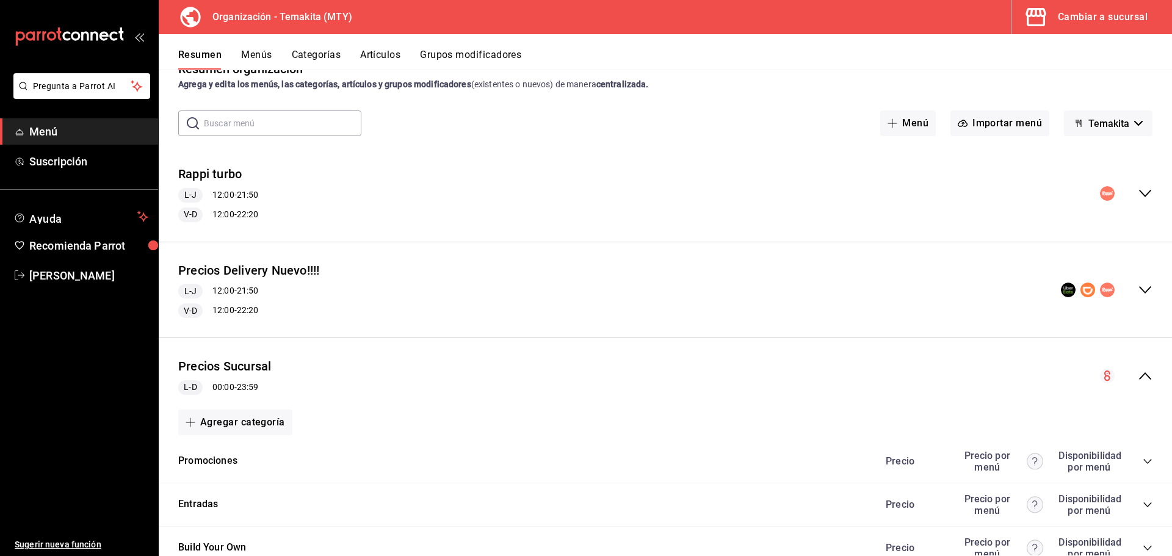
scroll to position [0, 0]
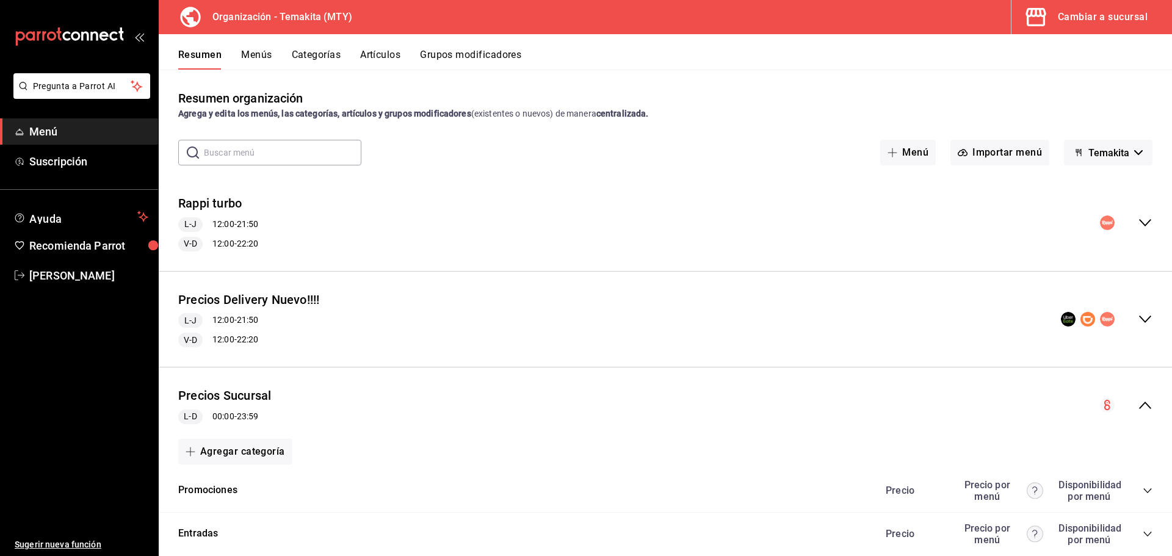
click at [1074, 23] on div "Cambiar a sucursal" at bounding box center [1102, 17] width 90 height 17
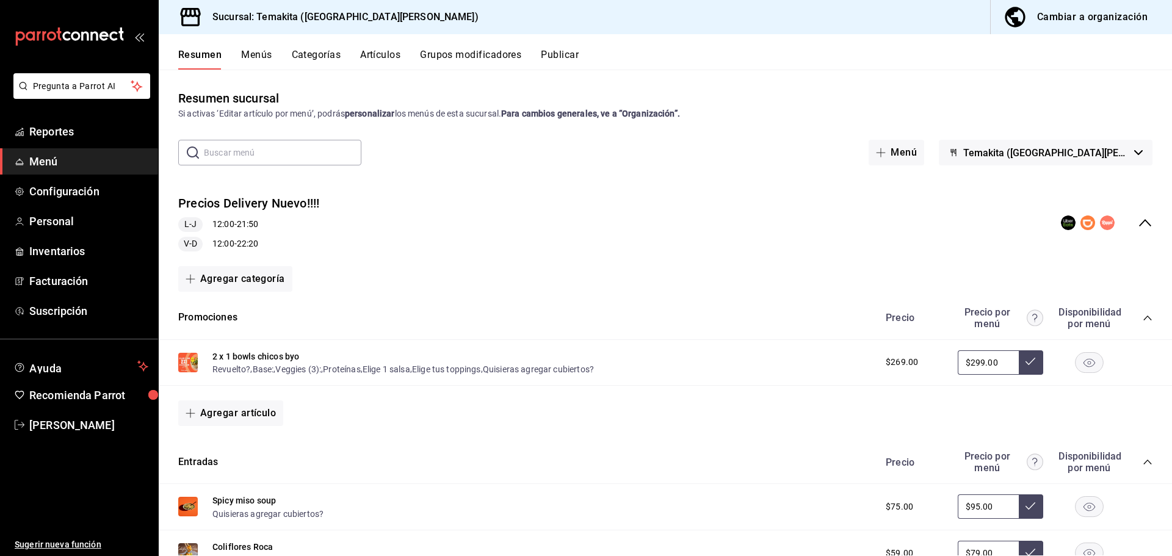
click at [562, 54] on button "Publicar" at bounding box center [560, 59] width 38 height 21
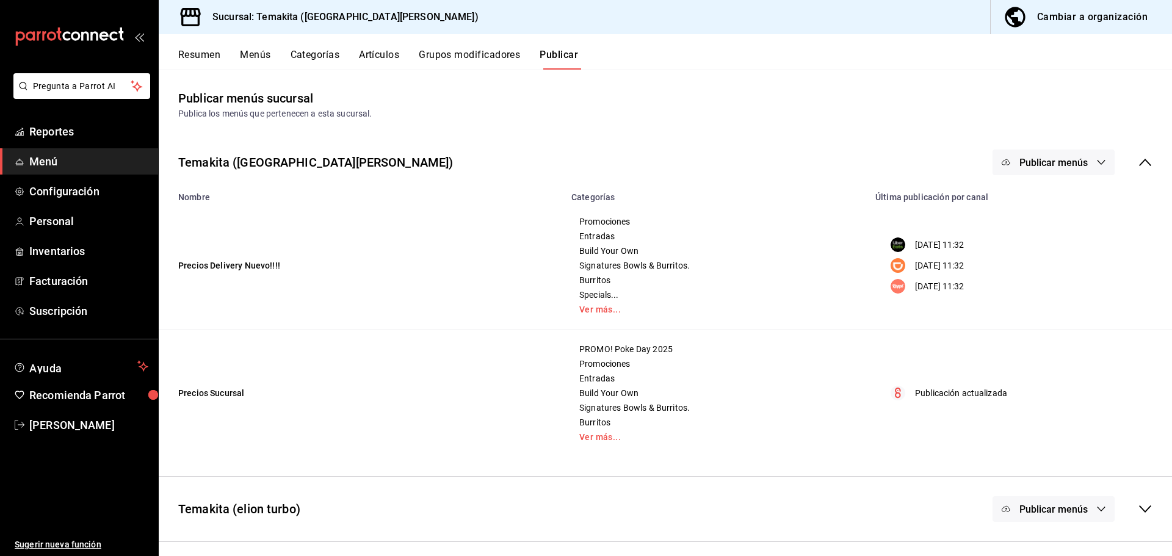
click at [1059, 159] on span "Publicar menús" at bounding box center [1053, 163] width 68 height 12
click at [1056, 311] on li "Punto de venta" at bounding box center [1054, 304] width 112 height 34
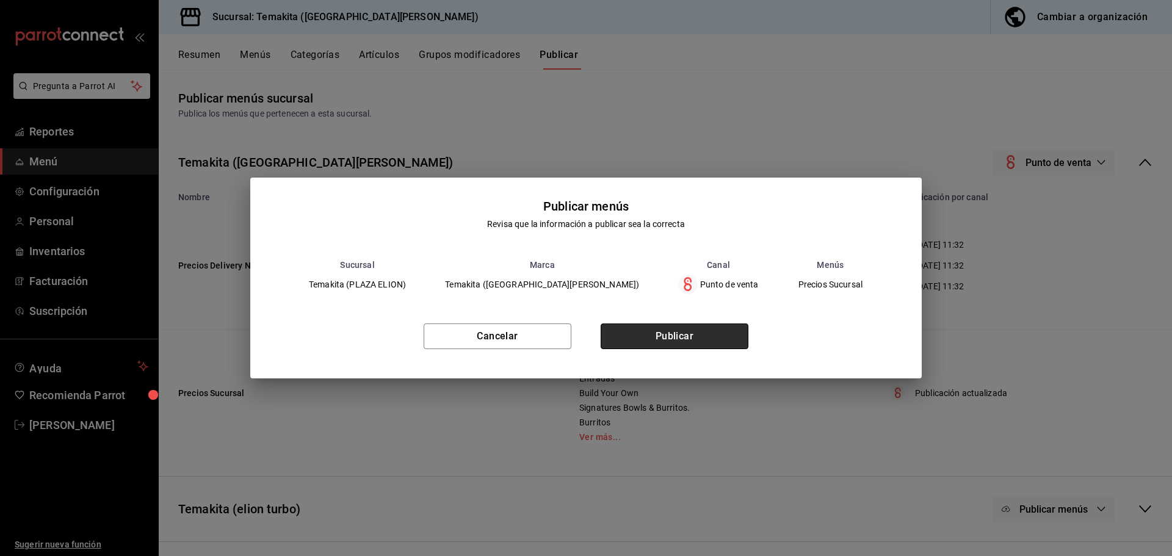
click at [686, 339] on button "Publicar" at bounding box center [674, 336] width 148 height 26
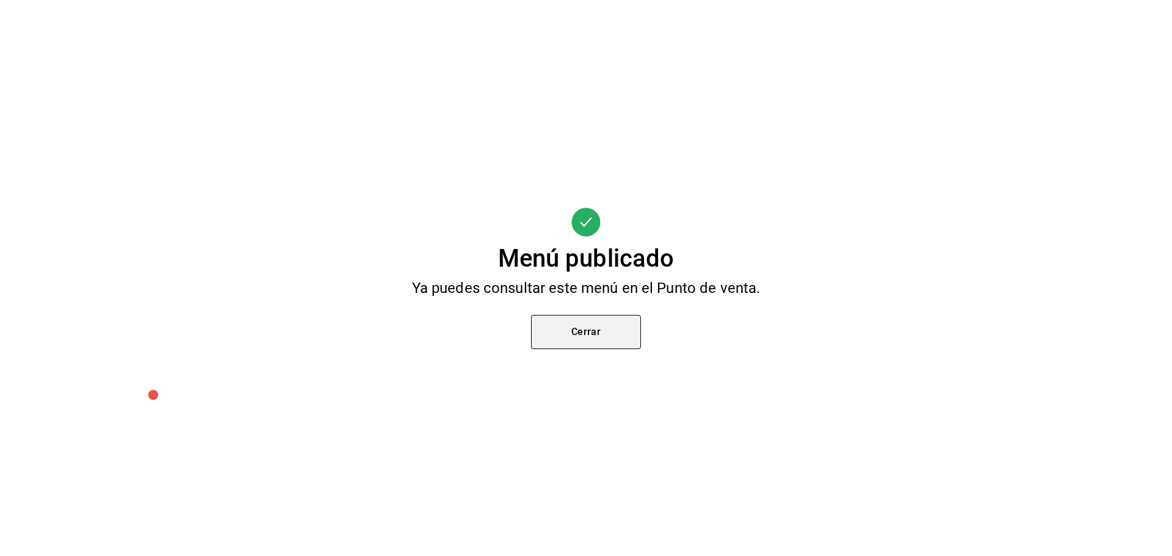
click at [569, 337] on button "Cerrar" at bounding box center [586, 332] width 110 height 34
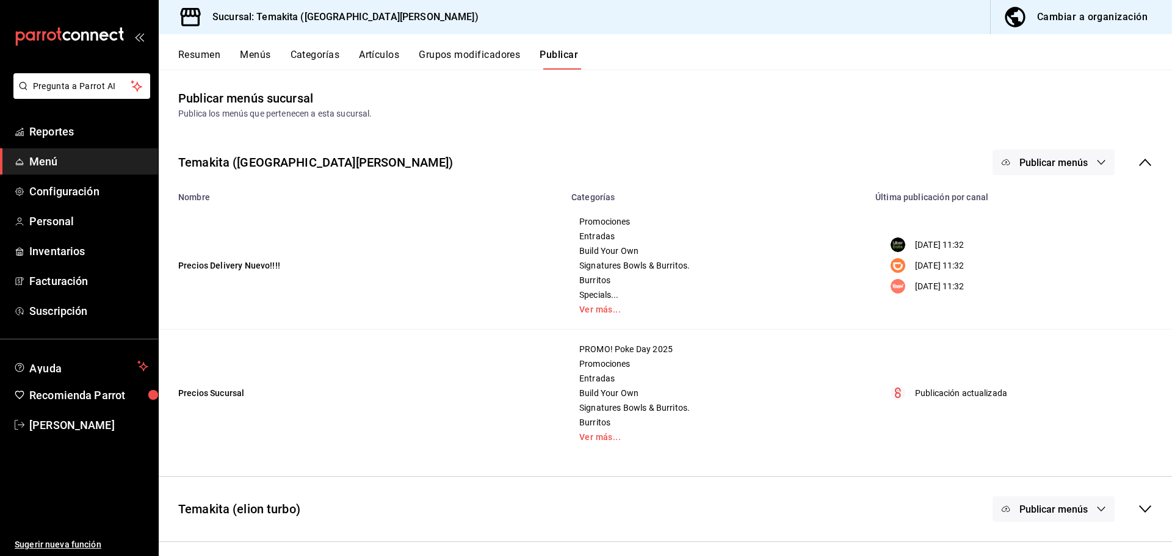
click at [195, 54] on button "Resumen" at bounding box center [199, 59] width 42 height 21
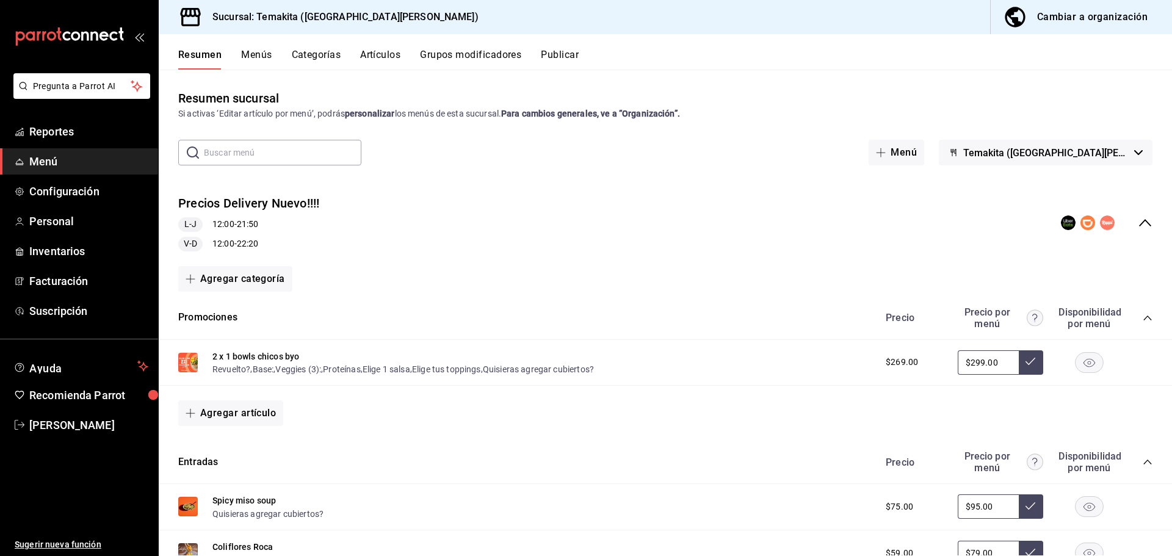
click at [1137, 224] on icon "collapse-menu-row" at bounding box center [1144, 222] width 15 height 15
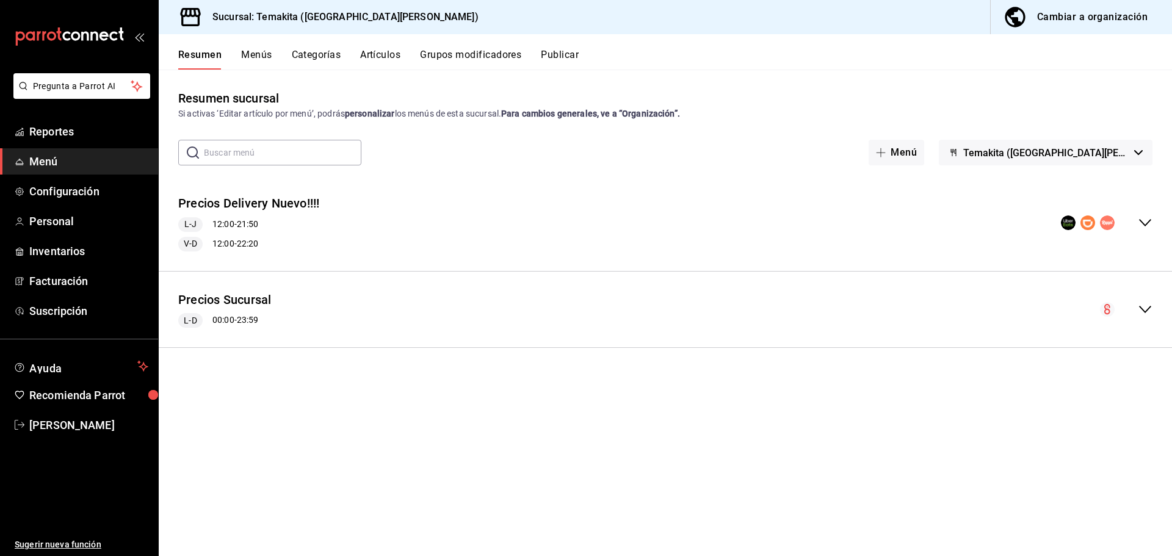
click at [1151, 306] on icon "collapse-menu-row" at bounding box center [1144, 309] width 15 height 15
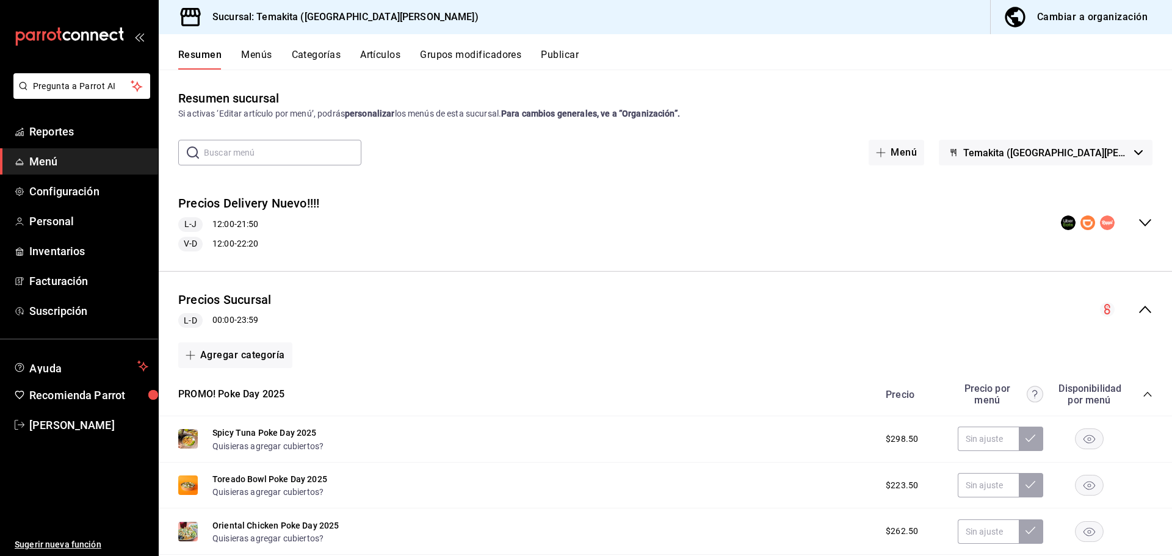
click at [1142, 397] on icon "collapse-category-row" at bounding box center [1147, 394] width 10 height 10
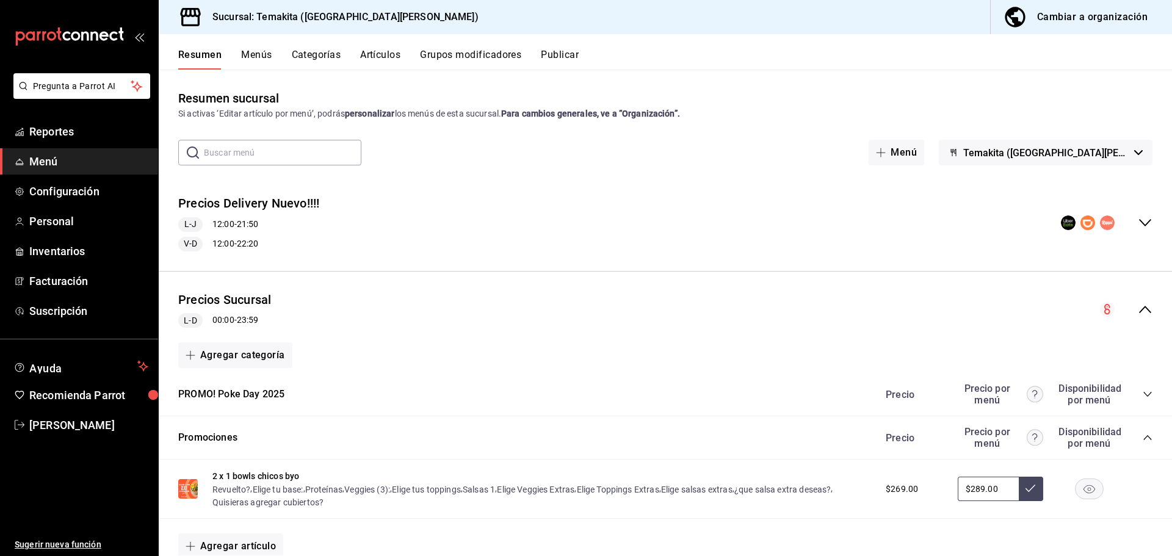
click at [1142, 434] on icon "collapse-category-row" at bounding box center [1147, 438] width 10 height 10
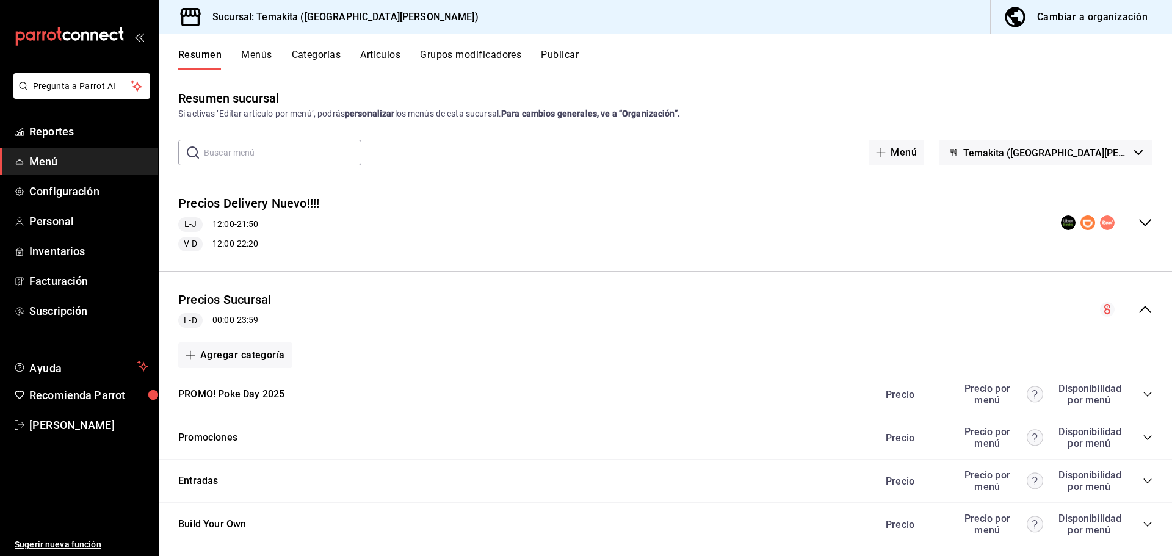
click at [1137, 314] on icon "collapse-menu-row" at bounding box center [1144, 309] width 15 height 15
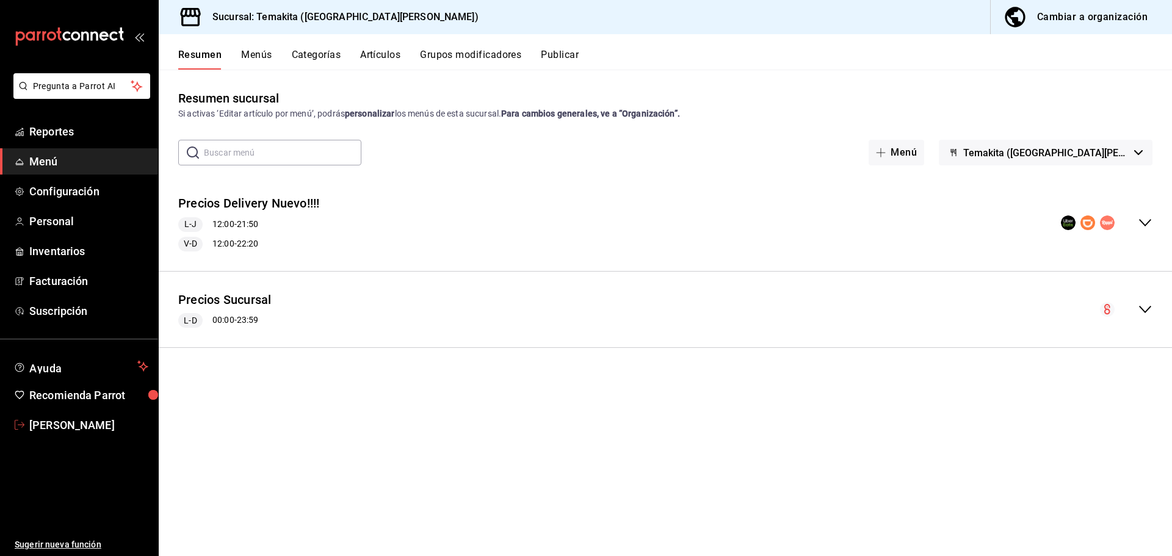
click at [45, 422] on span "[PERSON_NAME]" at bounding box center [88, 425] width 119 height 16
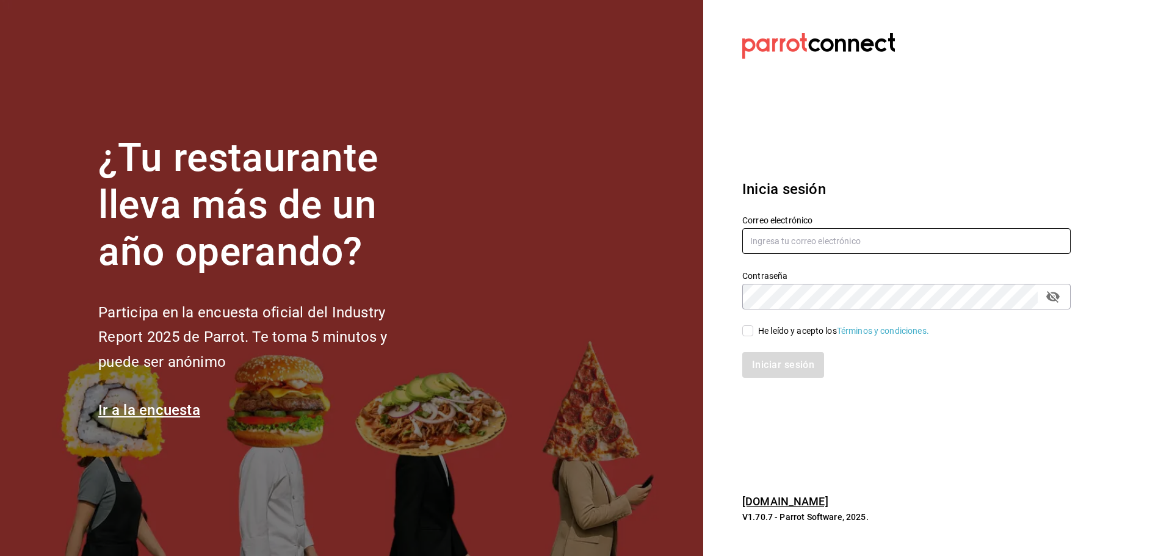
click at [784, 243] on input "text" at bounding box center [906, 241] width 328 height 26
paste input "temakita@cumbres.com"
type input "temakita@cumbres.com"
click at [767, 335] on div "He leído y acepto los Términos y condiciones." at bounding box center [843, 331] width 171 height 13
click at [753, 335] on input "He leído y acepto los Términos y condiciones." at bounding box center [747, 330] width 11 height 11
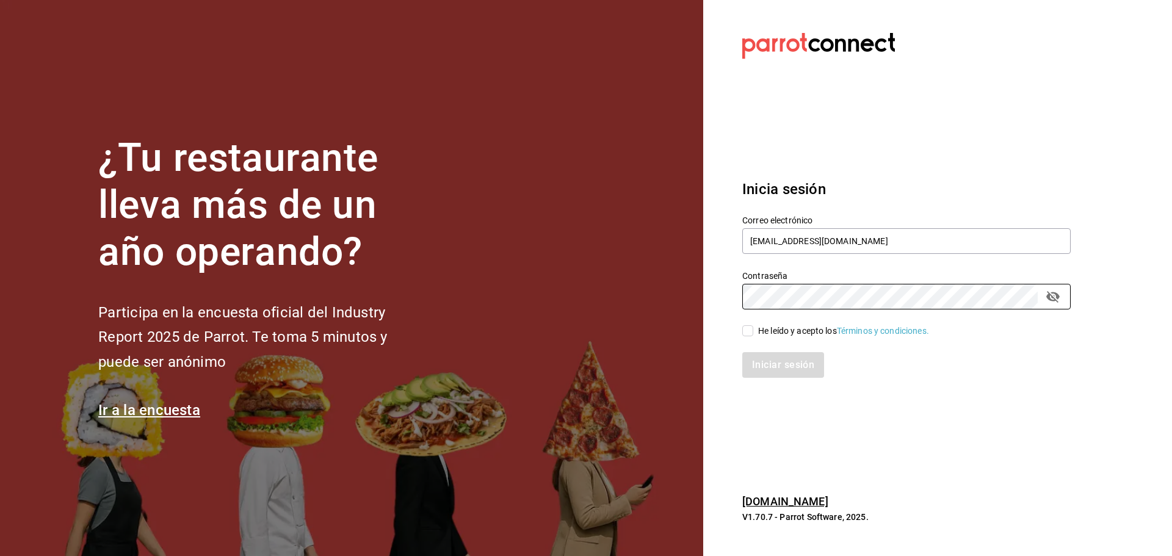
checkbox input "true"
click at [776, 360] on button "Iniciar sesión" at bounding box center [783, 365] width 83 height 26
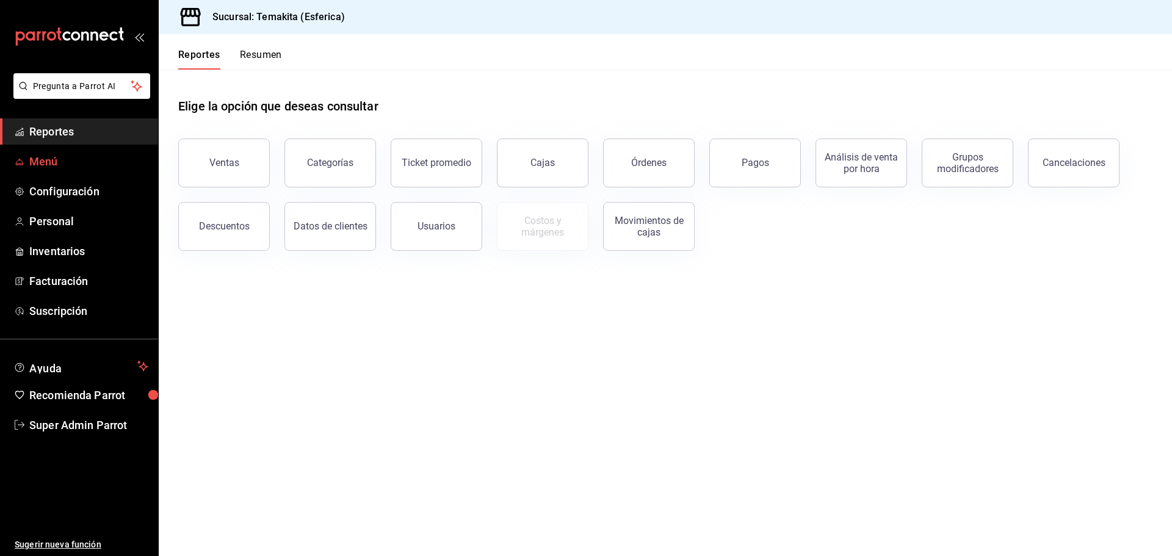
click at [53, 164] on span "Menú" at bounding box center [88, 161] width 119 height 16
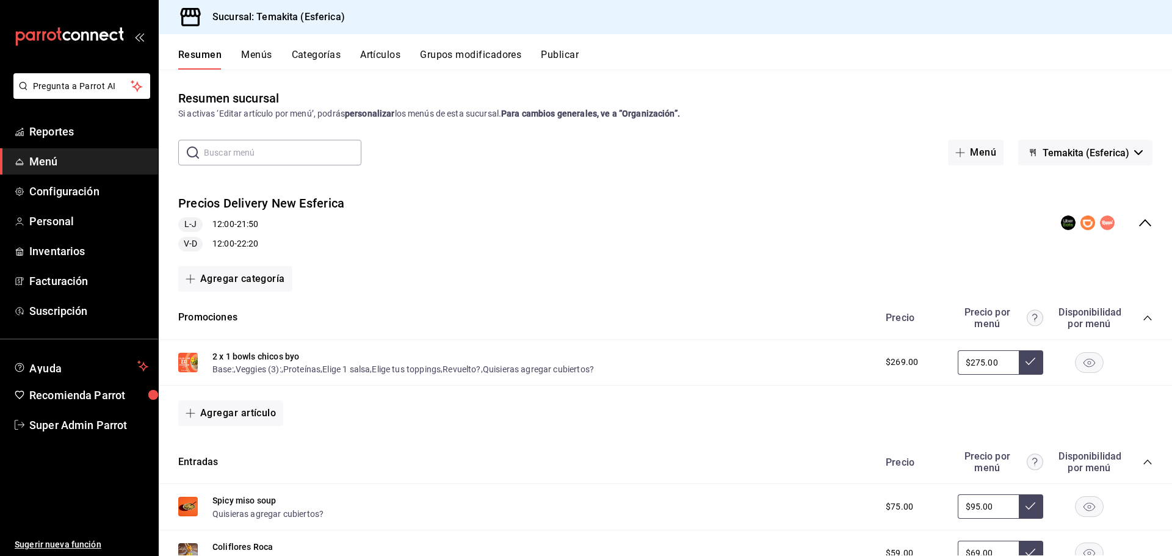
click at [1142, 317] on icon "collapse-category-row" at bounding box center [1147, 318] width 10 height 10
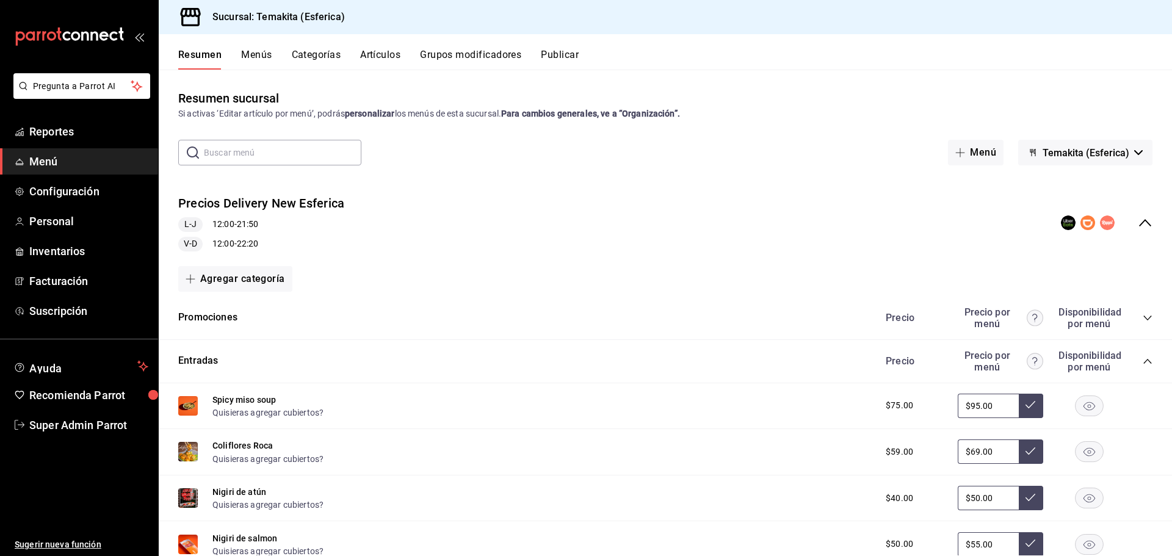
click at [1142, 357] on icon "collapse-category-row" at bounding box center [1147, 361] width 10 height 10
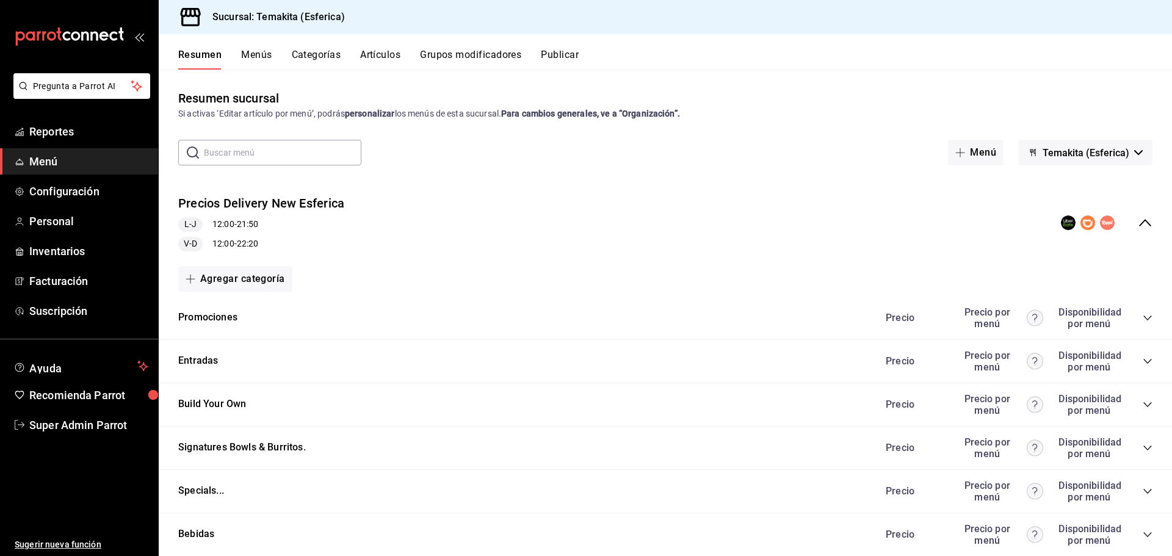
click at [1137, 216] on icon "collapse-menu-row" at bounding box center [1144, 222] width 15 height 15
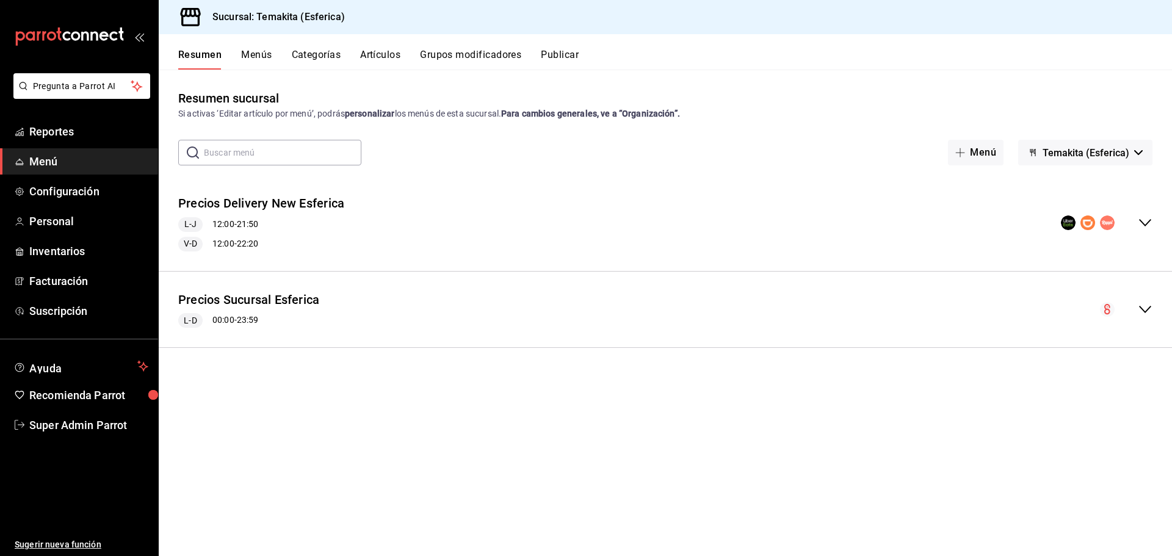
click at [1140, 304] on icon "collapse-menu-row" at bounding box center [1144, 309] width 15 height 15
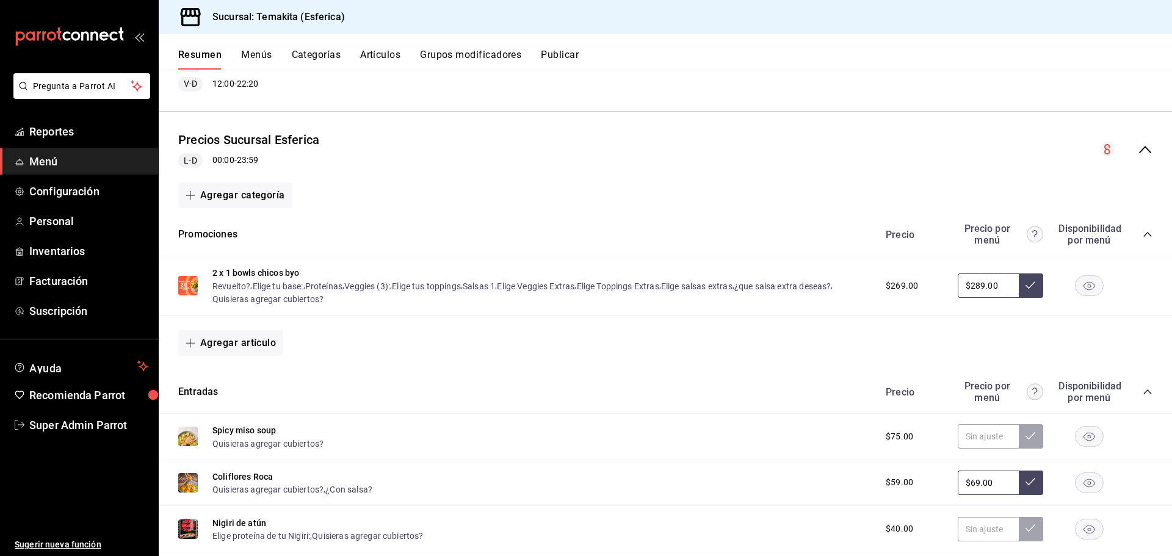
scroll to position [61, 0]
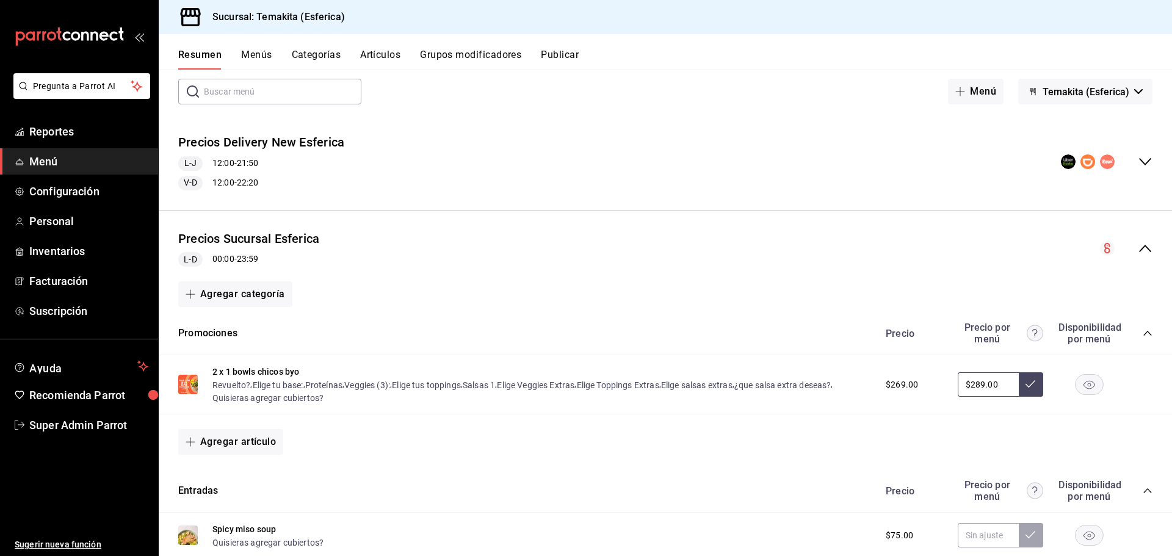
click at [1140, 326] on div "Precio Precio por menú Disponibilidad por menú" at bounding box center [1012, 333] width 279 height 23
click at [1142, 331] on icon "collapse-category-row" at bounding box center [1147, 333] width 10 height 10
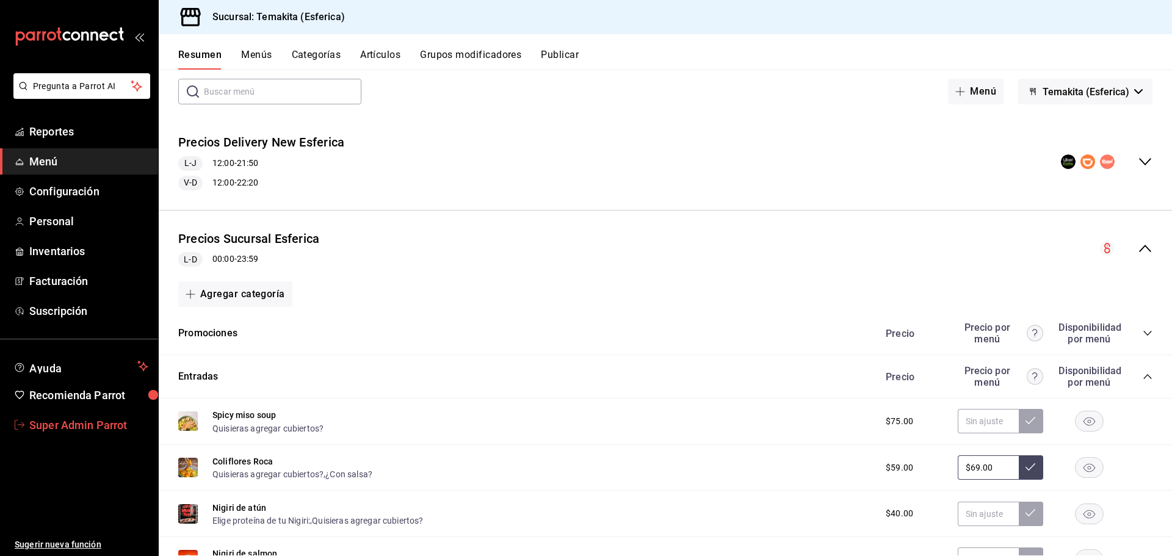
click at [67, 420] on span "Super Admin Parrot" at bounding box center [88, 425] width 119 height 16
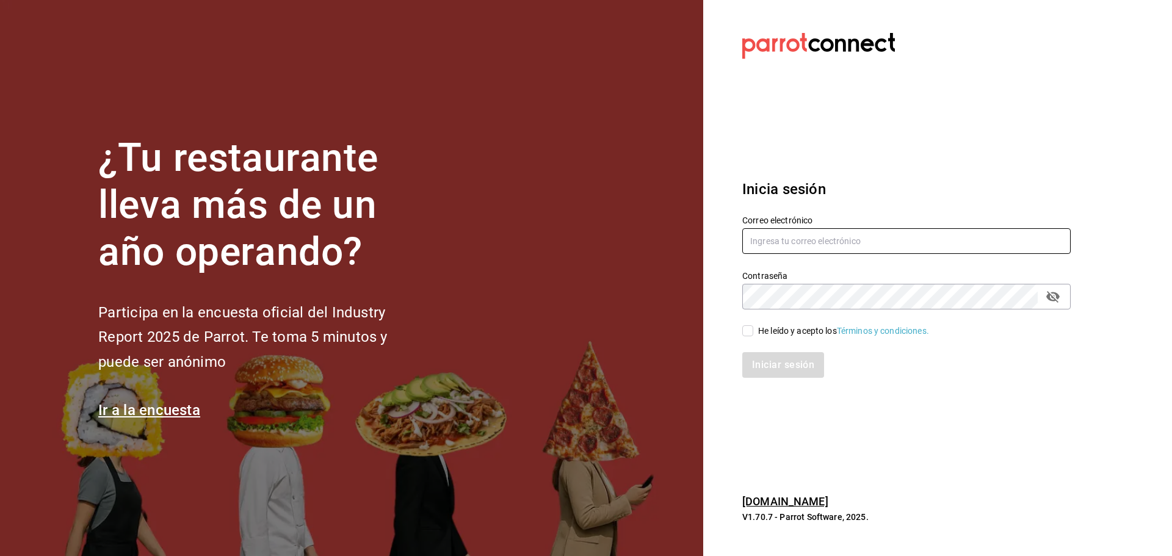
click at [777, 236] on input "text" at bounding box center [906, 241] width 328 height 26
paste input "[EMAIL_ADDRESS][PERSON_NAME][DOMAIN_NAME]"
type input "[EMAIL_ADDRESS][PERSON_NAME][DOMAIN_NAME]"
click at [765, 331] on div "He leído y acepto los Términos y condiciones." at bounding box center [843, 331] width 171 height 13
click at [753, 331] on input "He leído y acepto los Términos y condiciones." at bounding box center [747, 330] width 11 height 11
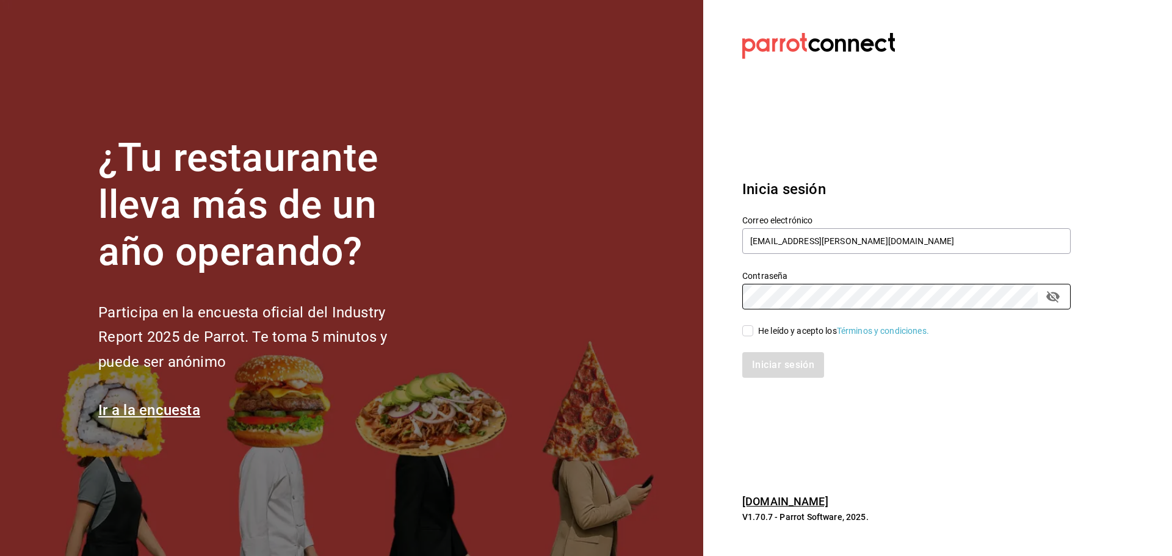
checkbox input "true"
click at [771, 369] on button "Iniciar sesión" at bounding box center [783, 365] width 83 height 26
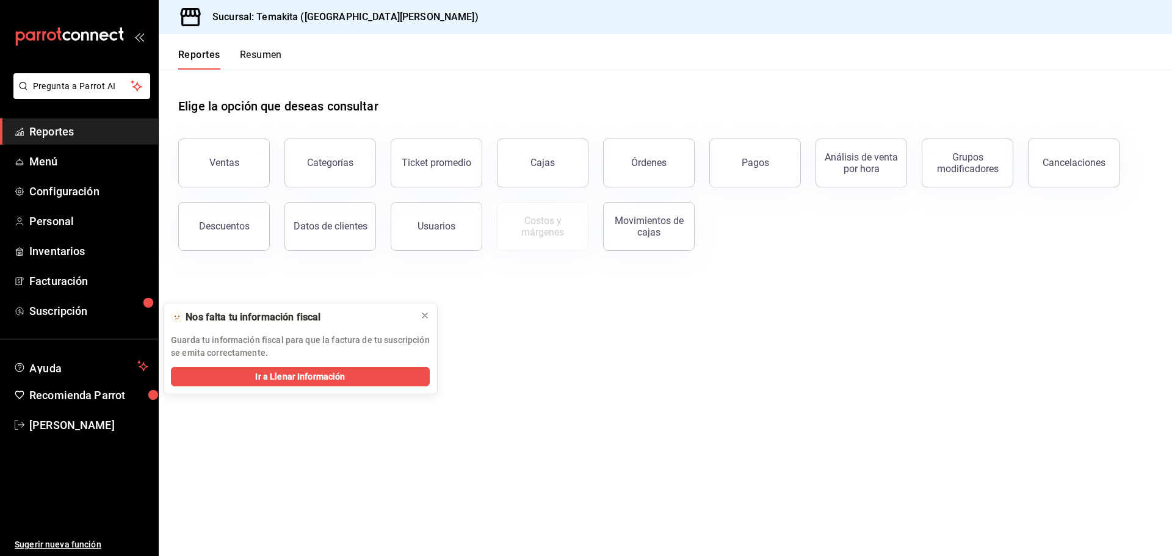
click at [58, 134] on span "Reportes" at bounding box center [88, 131] width 119 height 16
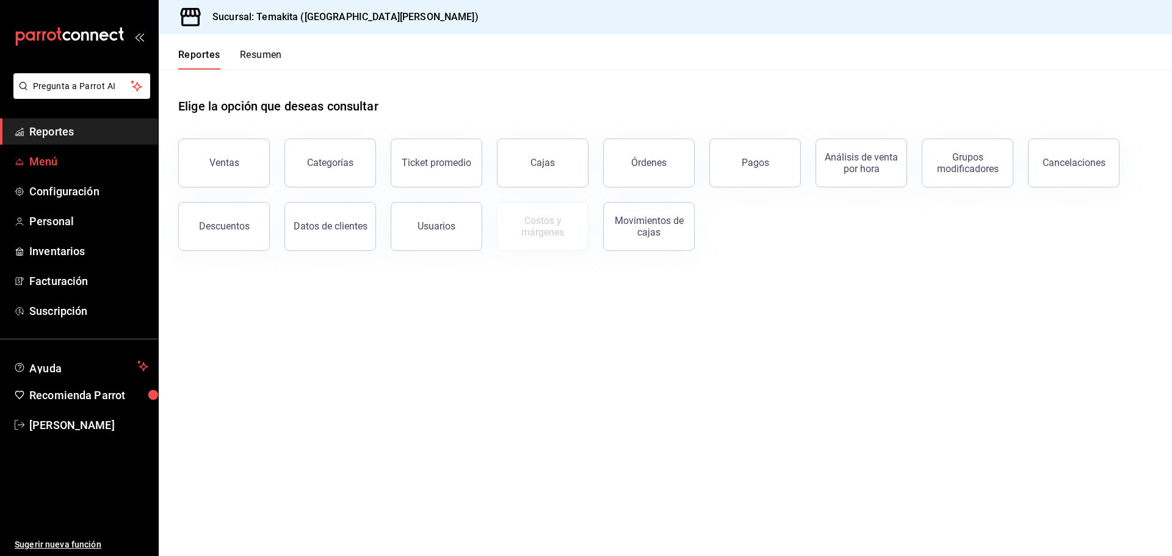
click at [39, 165] on span "Menú" at bounding box center [88, 161] width 119 height 16
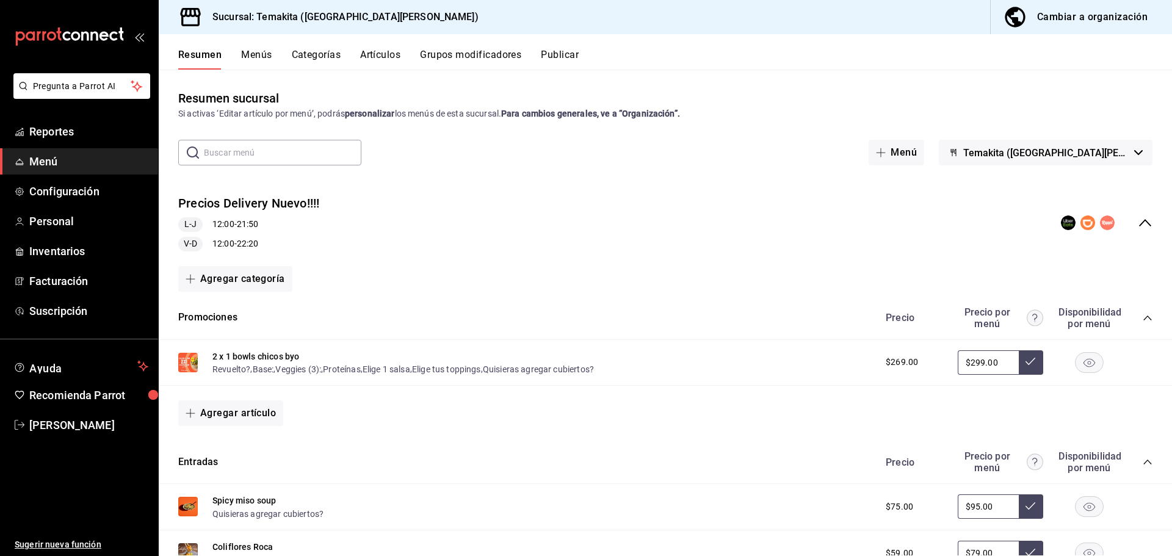
click at [1094, 13] on div "Cambiar a organización" at bounding box center [1092, 17] width 110 height 17
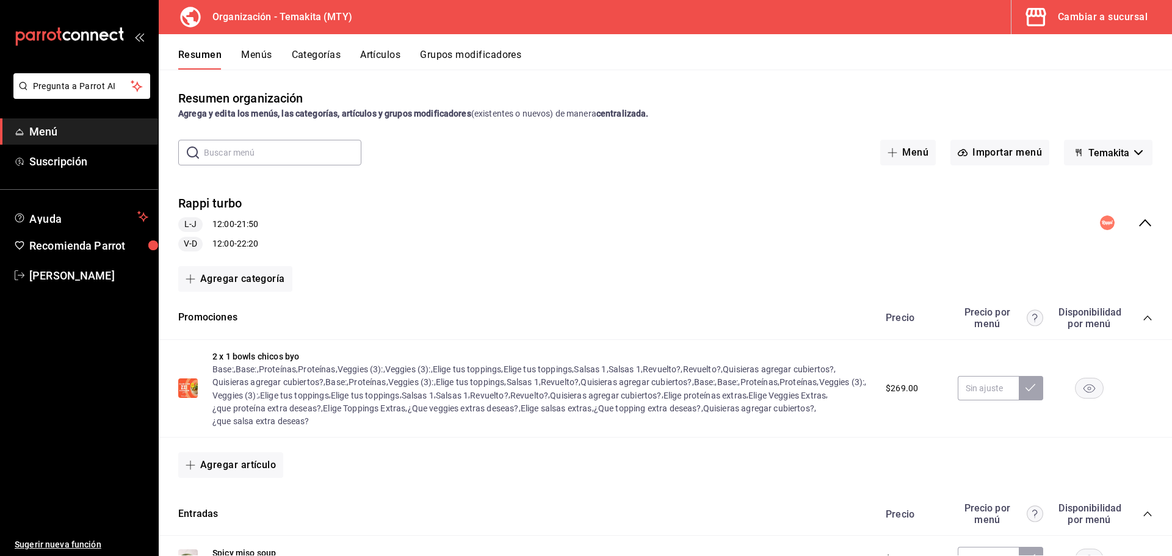
click at [1143, 222] on div "Rappi turbo L-J 12:00 - 21:50 V-D 12:00 - 22:20" at bounding box center [665, 223] width 1013 height 76
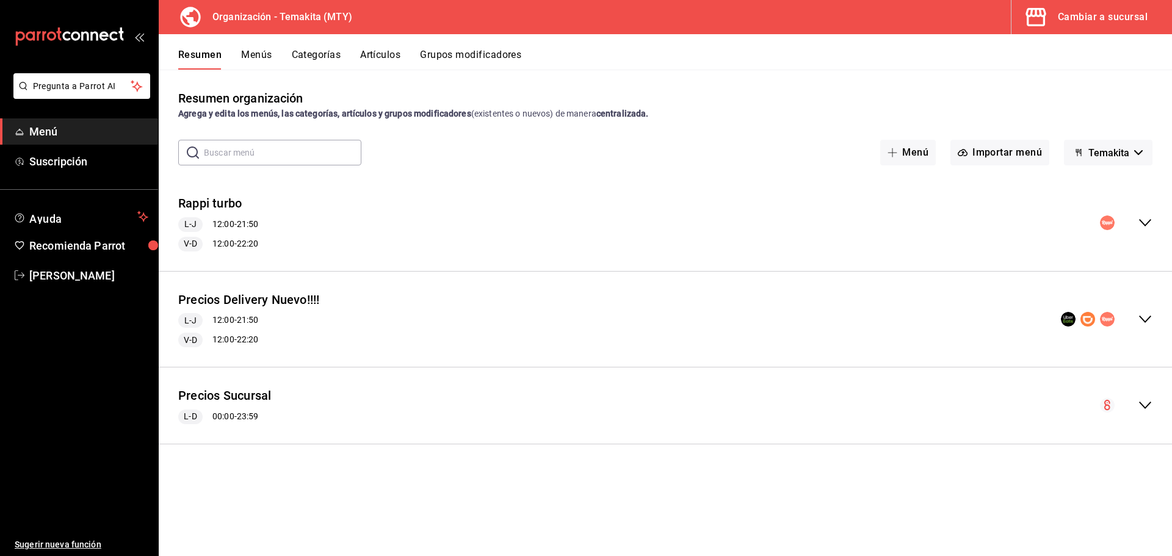
click at [1150, 404] on icon "collapse-menu-row" at bounding box center [1144, 405] width 15 height 15
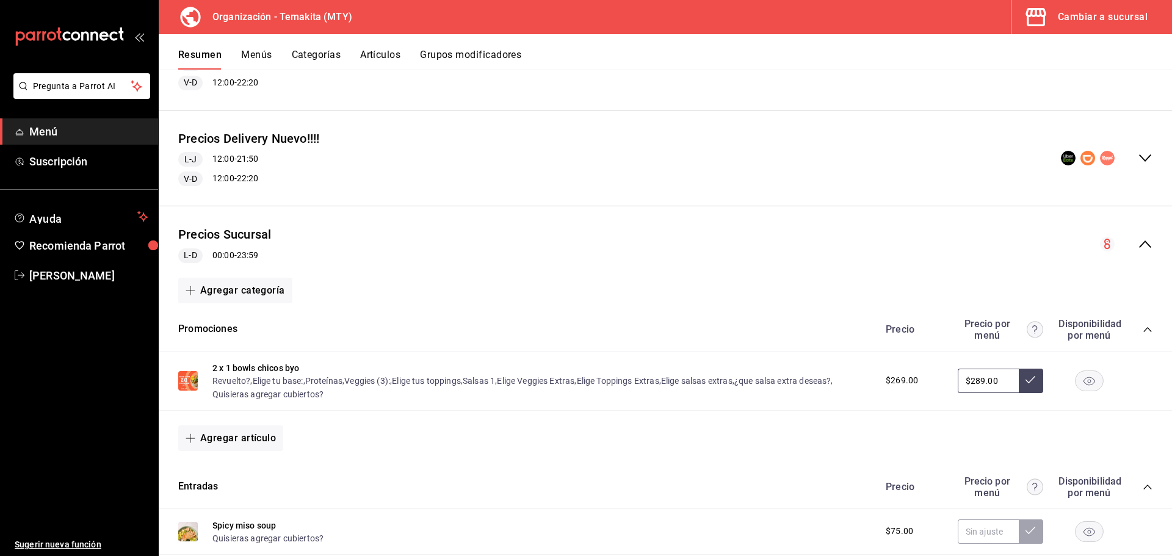
scroll to position [183, 0]
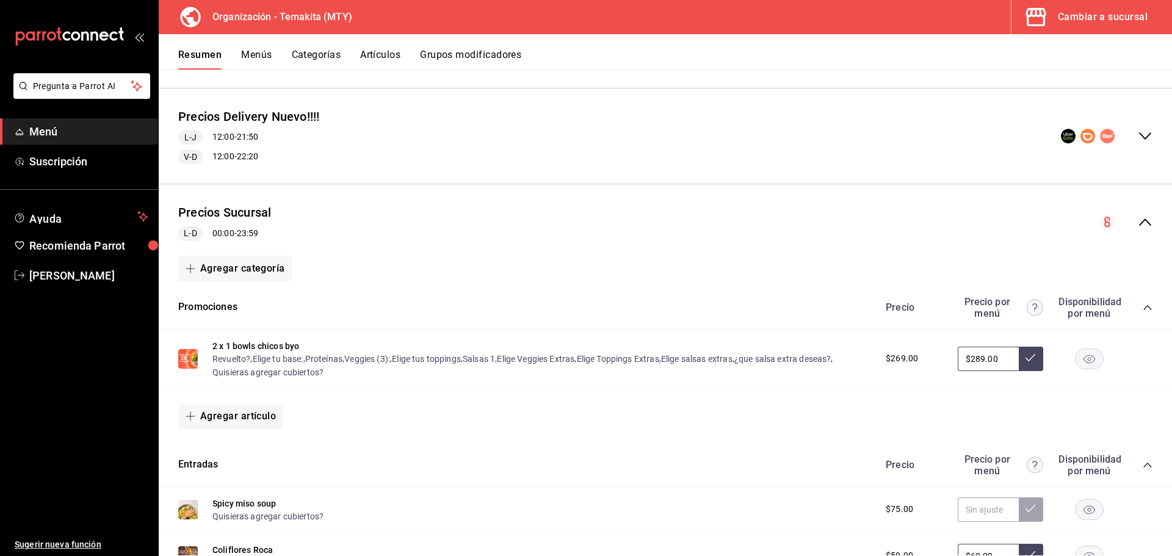
click at [1142, 303] on icon "collapse-category-row" at bounding box center [1147, 308] width 10 height 10
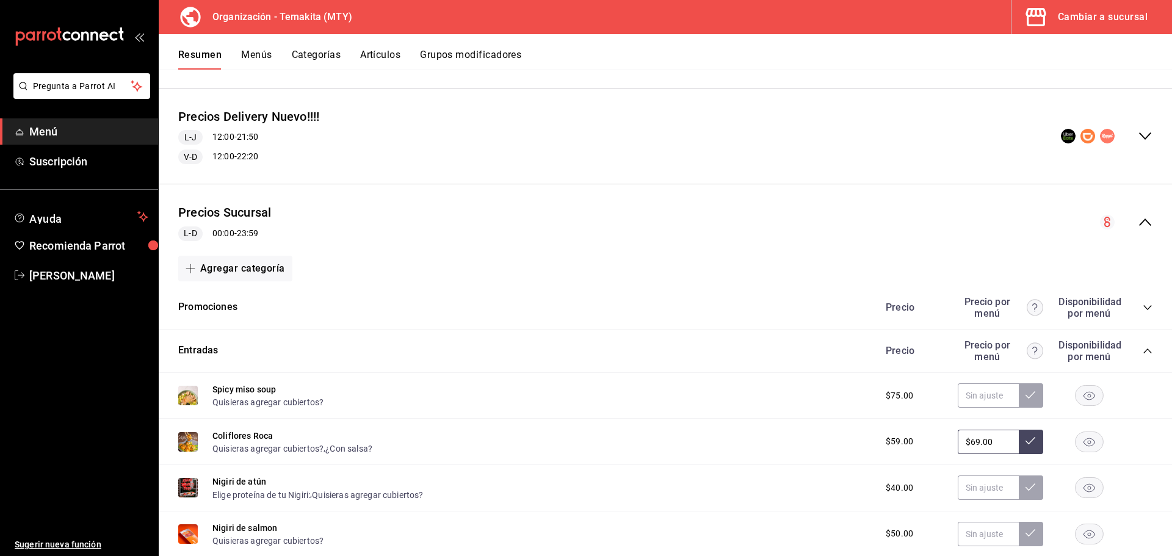
click at [1142, 350] on icon "collapse-category-row" at bounding box center [1147, 351] width 10 height 10
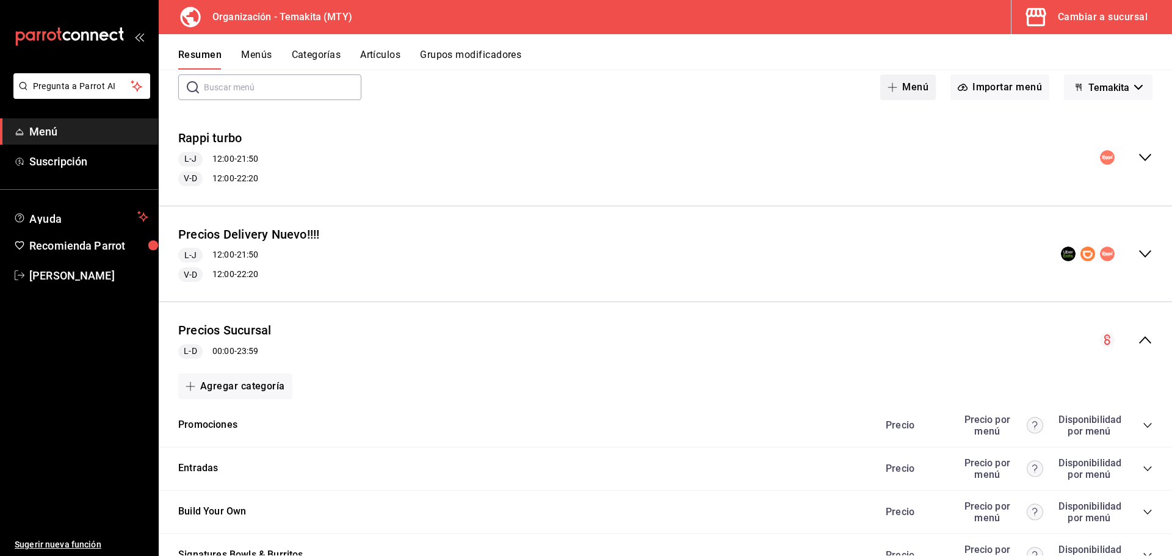
scroll to position [0, 0]
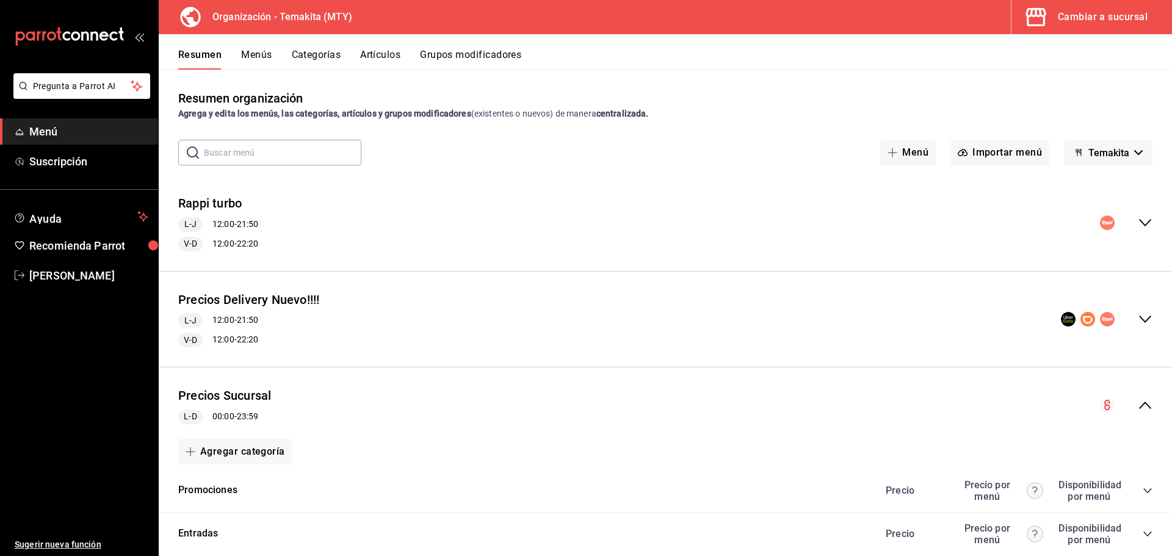
click at [1103, 13] on div "Cambiar a sucursal" at bounding box center [1102, 17] width 90 height 17
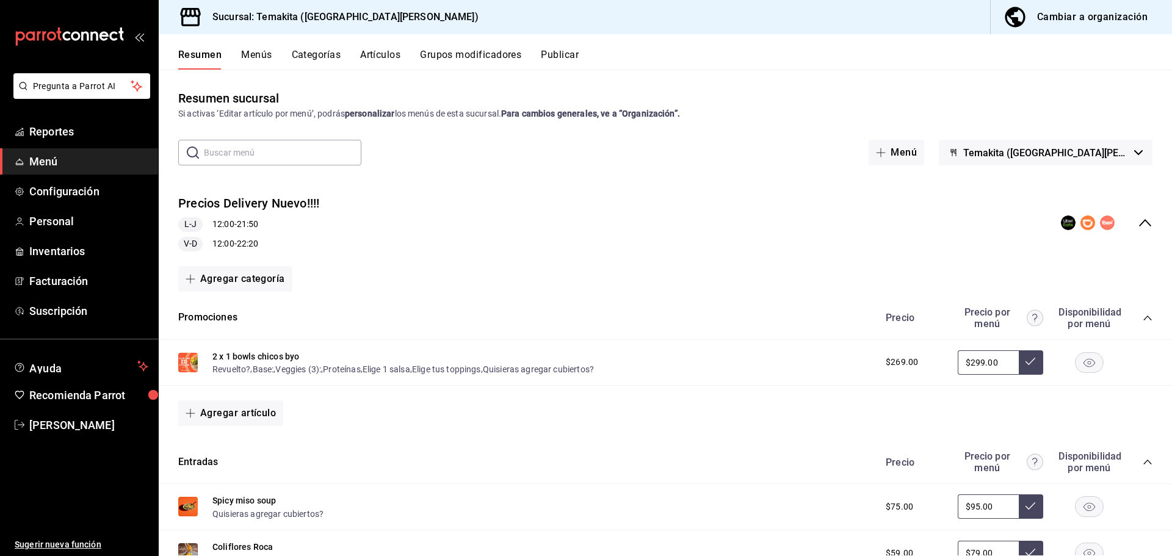
click at [1142, 319] on icon "collapse-category-row" at bounding box center [1147, 318] width 10 height 10
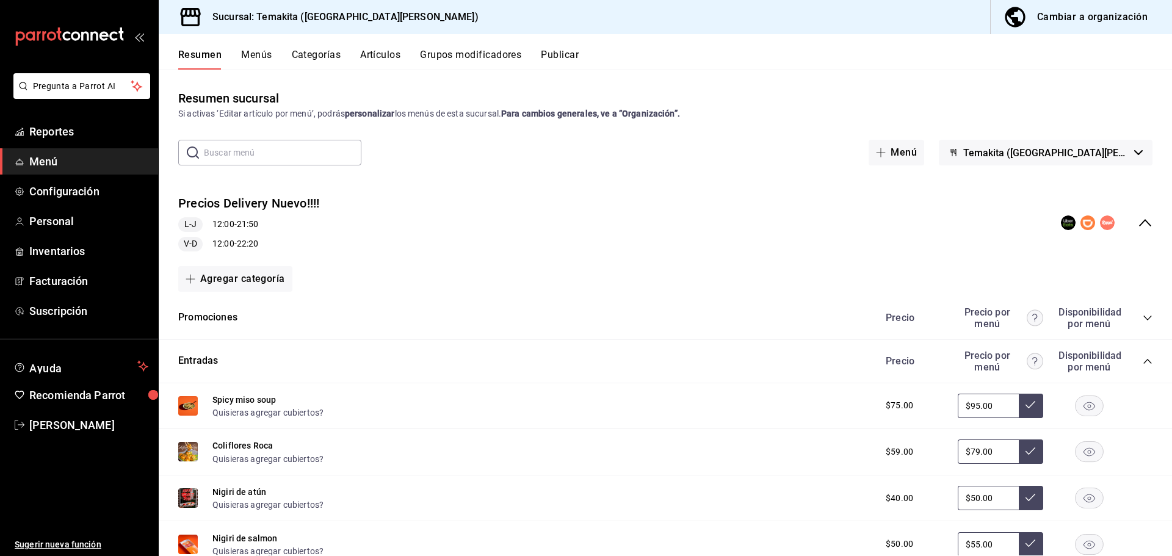
click at [1146, 223] on div "Precios Delivery Nuevo!!!! L-J 12:00 - 21:50 V-D 12:00 - 22:20" at bounding box center [665, 223] width 1013 height 76
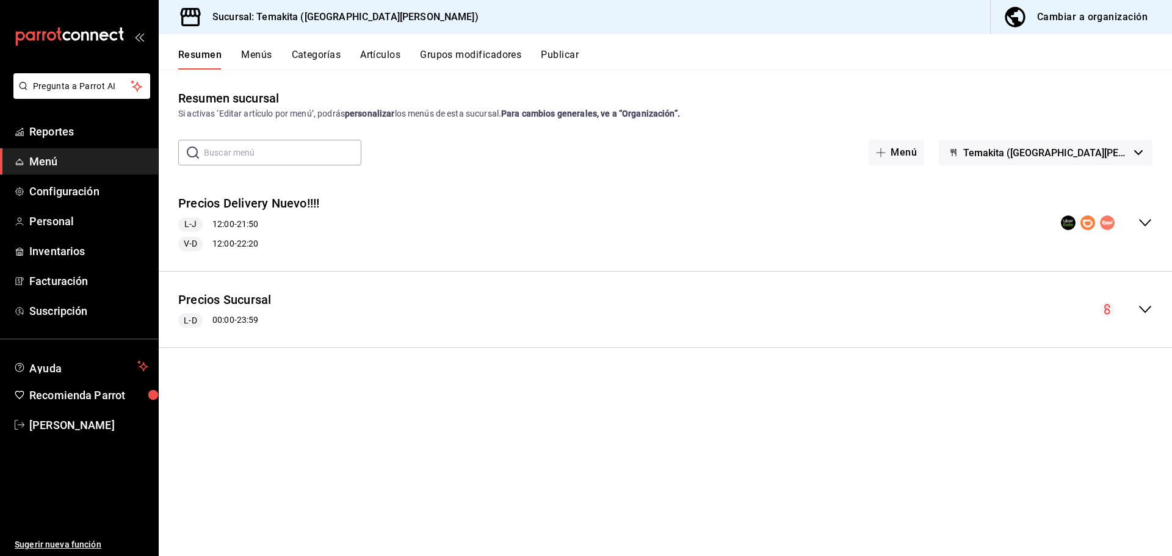
click at [1138, 309] on icon "collapse-menu-row" at bounding box center [1144, 309] width 15 height 15
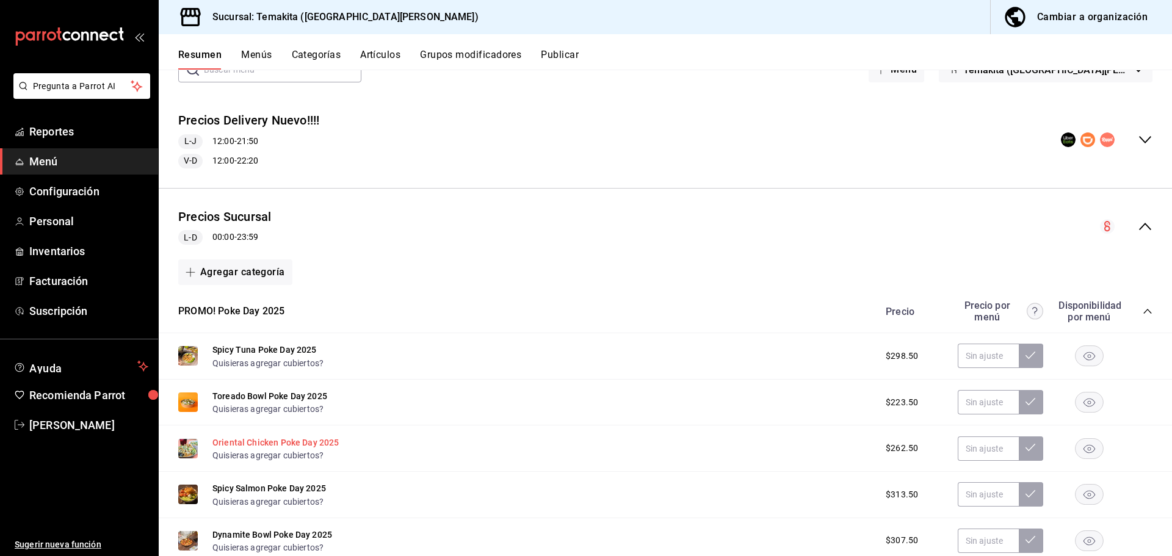
scroll to position [61, 0]
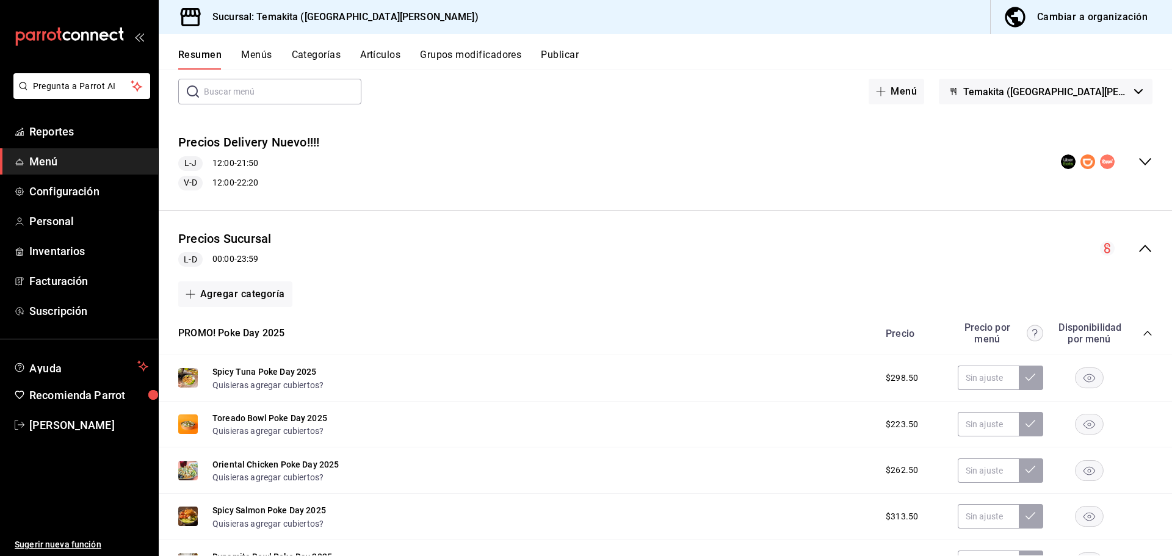
click at [1142, 331] on icon "collapse-category-row" at bounding box center [1147, 333] width 10 height 10
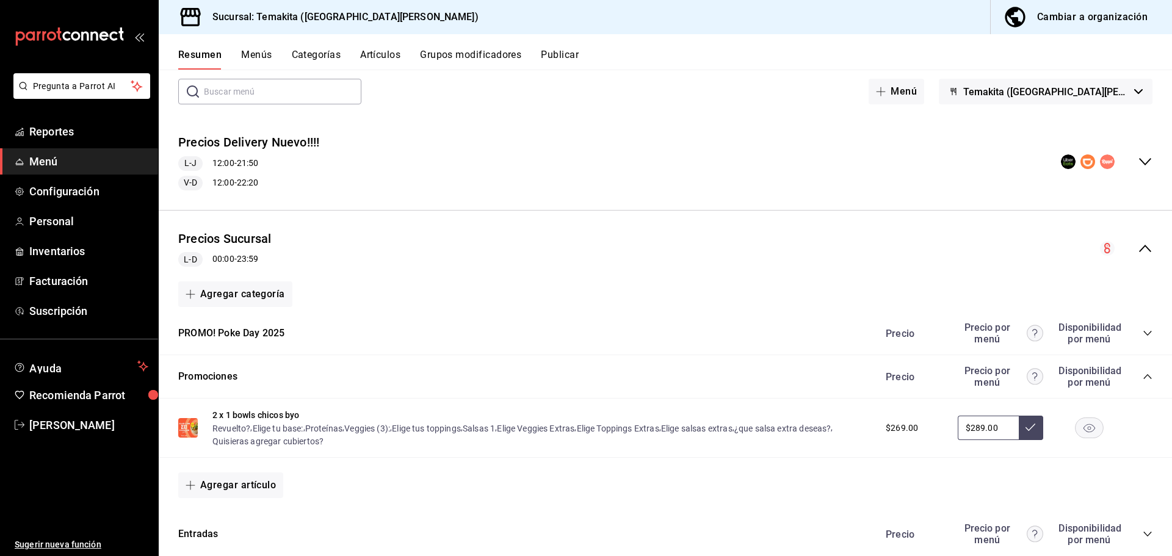
click at [1137, 242] on icon "collapse-menu-row" at bounding box center [1144, 248] width 15 height 15
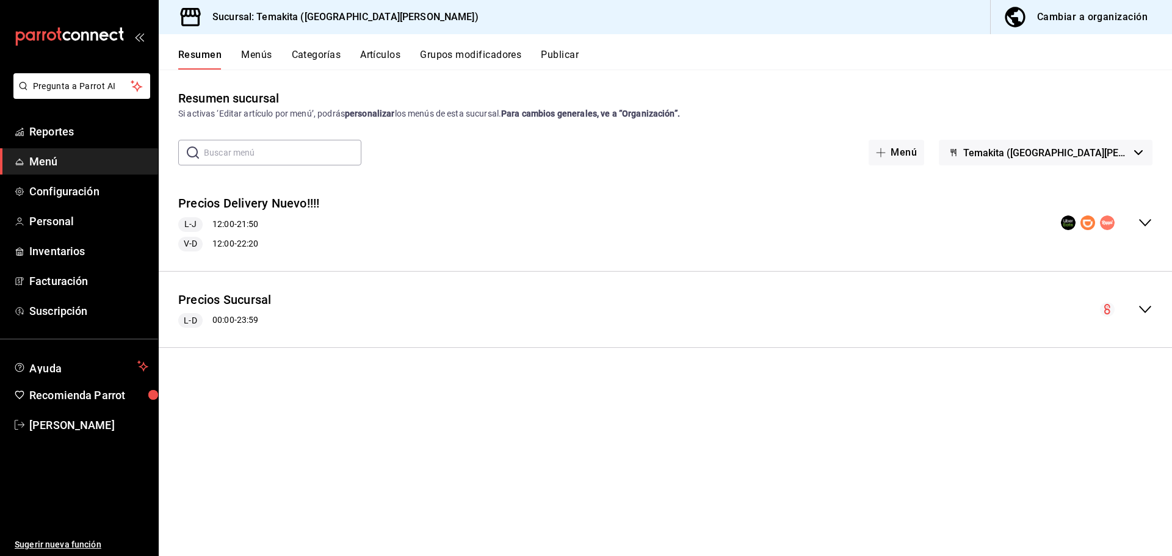
scroll to position [0, 0]
click at [1075, 18] on div "Cambiar a organización" at bounding box center [1092, 17] width 110 height 17
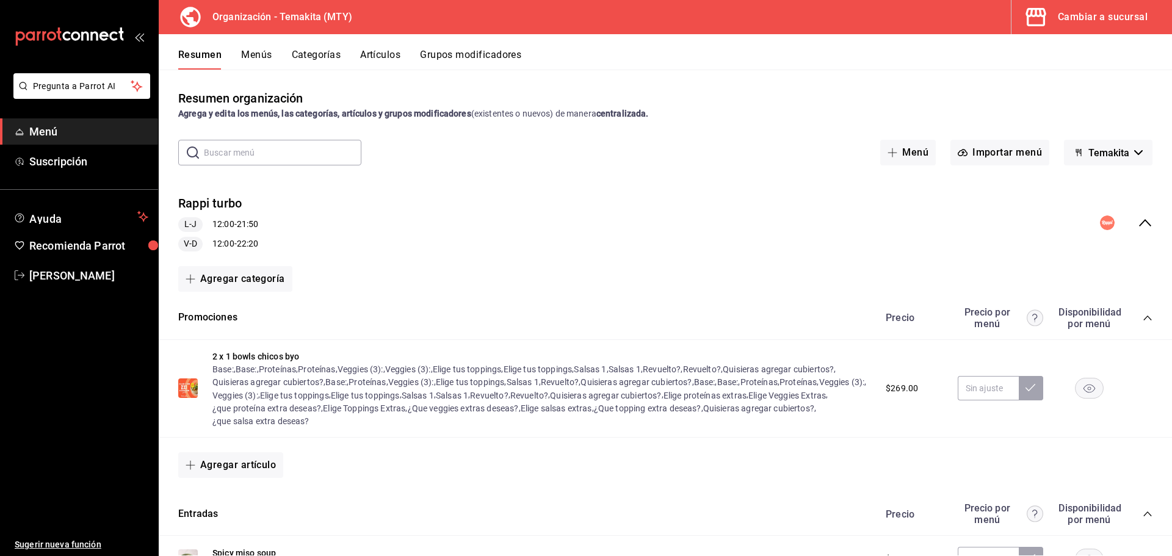
click at [1142, 315] on icon "collapse-category-row" at bounding box center [1147, 318] width 10 height 10
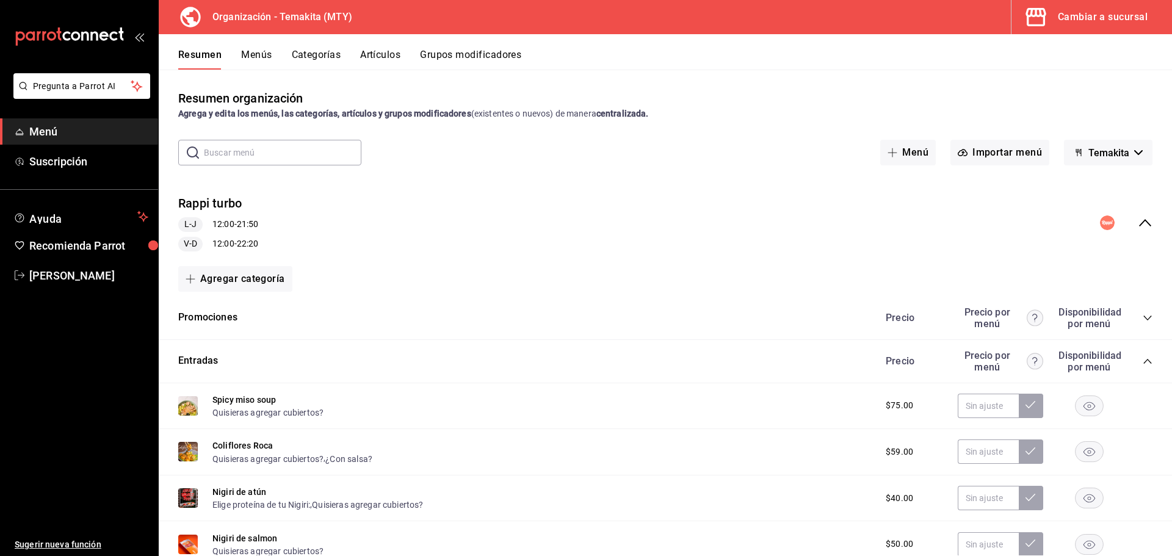
click at [1142, 356] on icon "collapse-category-row" at bounding box center [1147, 361] width 10 height 10
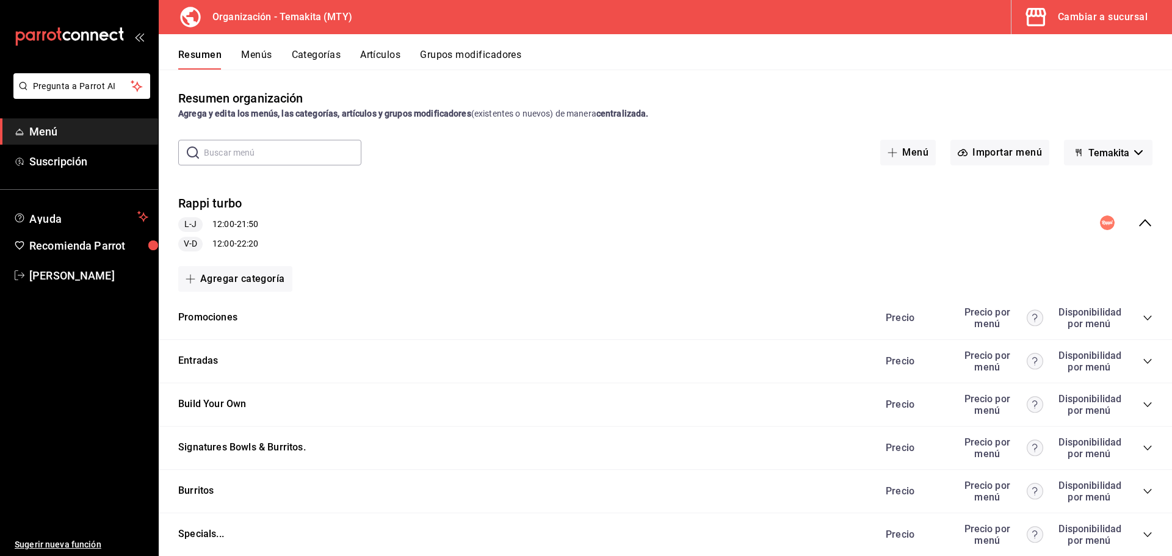
click at [1137, 228] on icon "collapse-menu-row" at bounding box center [1144, 222] width 15 height 15
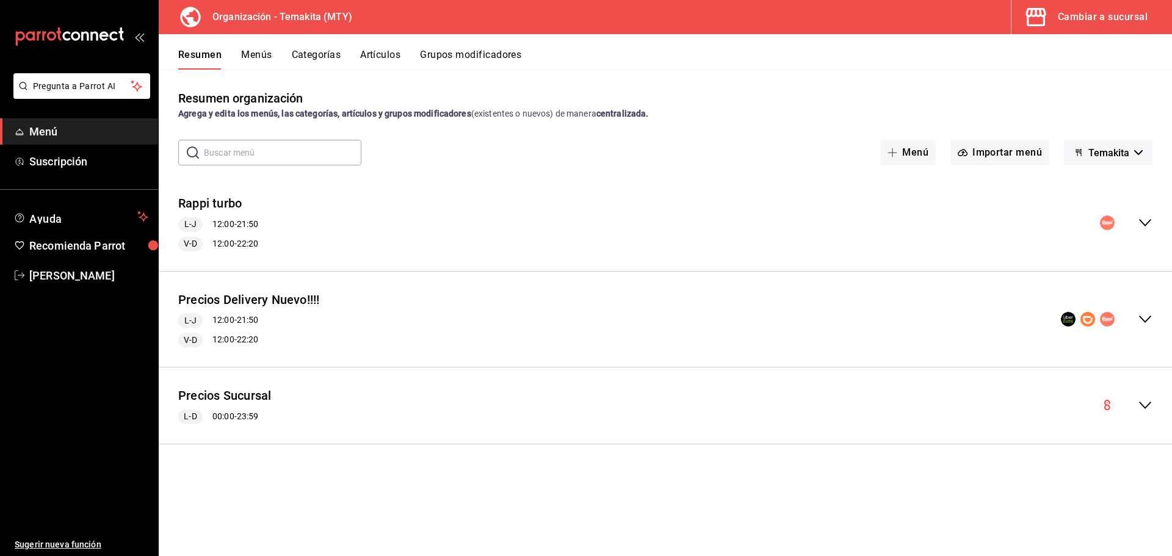
click at [251, 49] on button "Menús" at bounding box center [256, 59] width 31 height 21
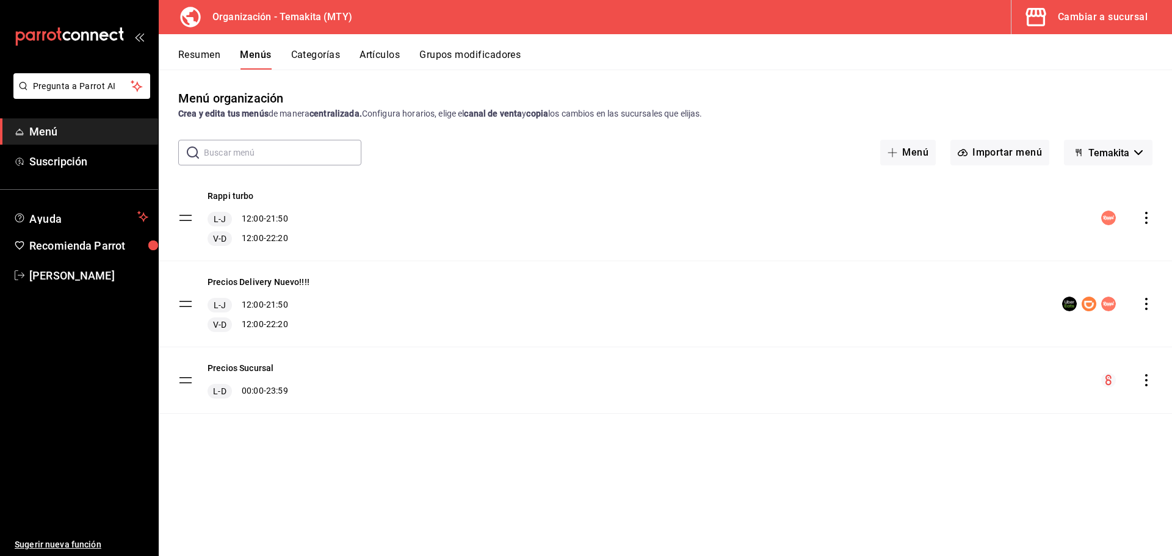
click at [1144, 380] on icon "actions" at bounding box center [1146, 380] width 12 height 12
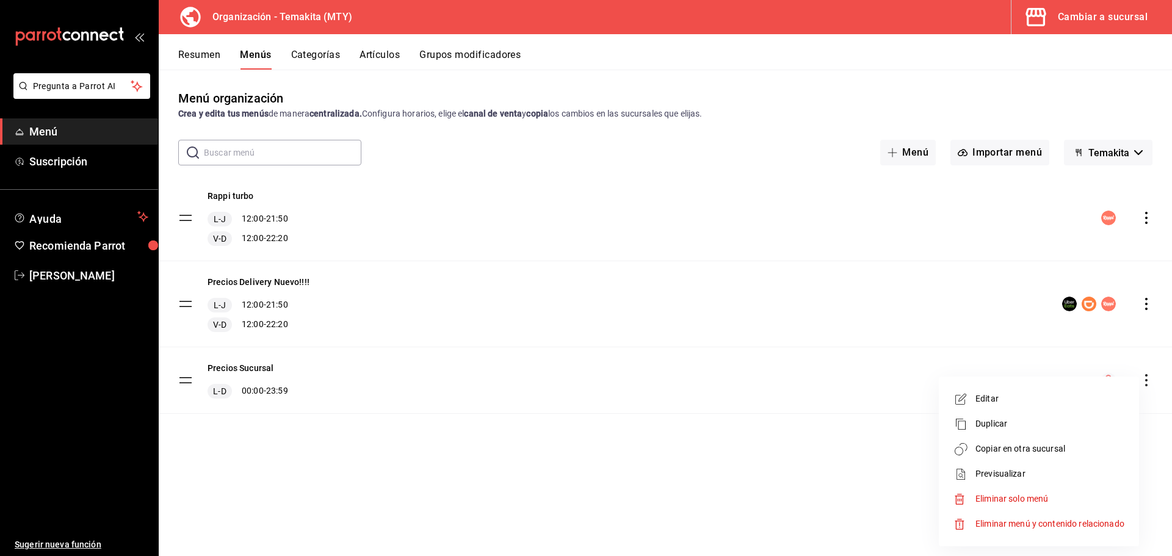
click at [1062, 18] on div at bounding box center [586, 278] width 1172 height 556
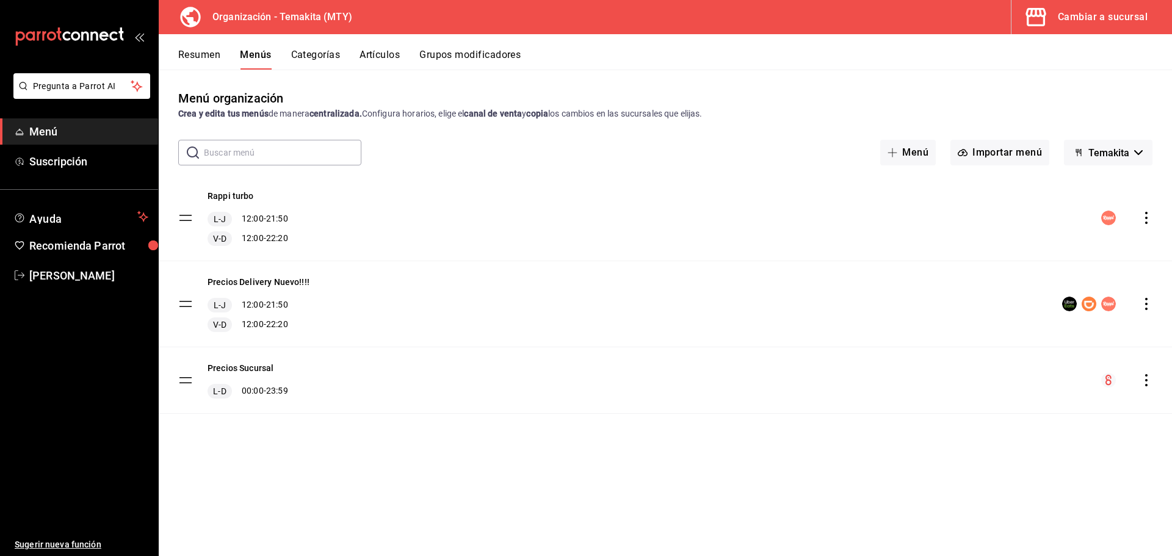
click at [1076, 10] on div "Cambiar a sucursal" at bounding box center [1102, 17] width 90 height 17
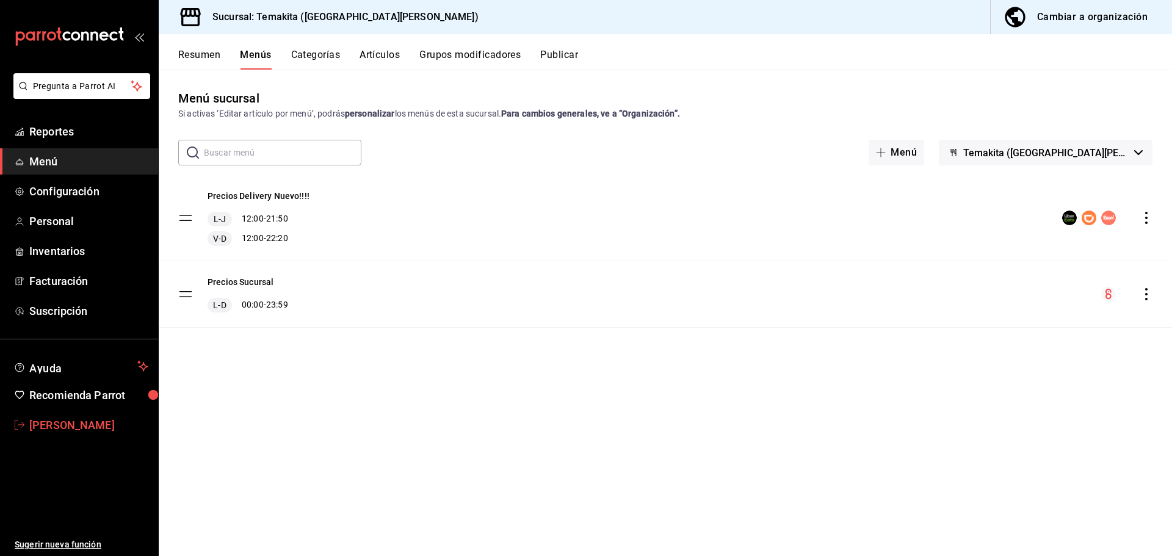
click at [74, 430] on span "Thelma Barrera" at bounding box center [88, 425] width 119 height 16
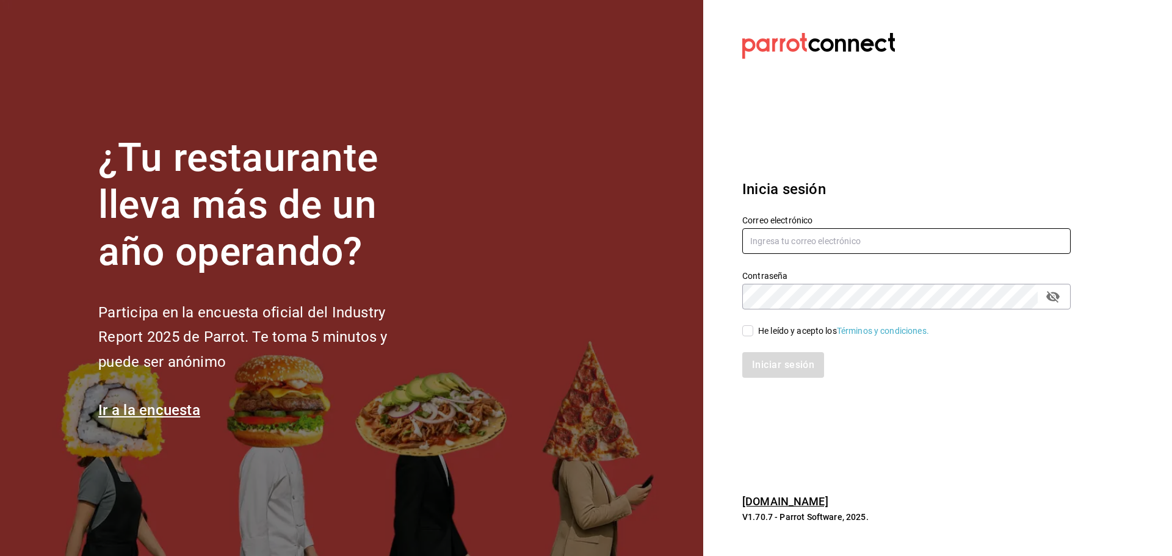
click at [796, 247] on input "text" at bounding box center [906, 241] width 328 height 26
paste input "negrito@chiapas.com"
type input "negrito@chiapas.com"
click at [754, 333] on span "He leído y acepto los Términos y condiciones." at bounding box center [841, 331] width 176 height 13
click at [753, 333] on input "He leído y acepto los Términos y condiciones." at bounding box center [747, 330] width 11 height 11
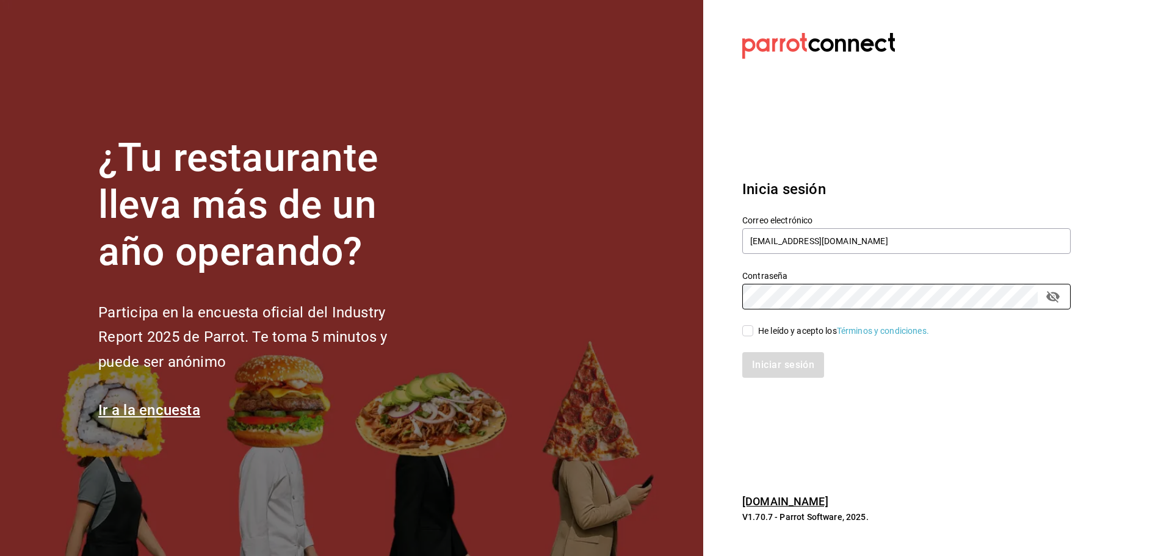
checkbox input "true"
click at [773, 372] on button "Iniciar sesión" at bounding box center [783, 365] width 83 height 26
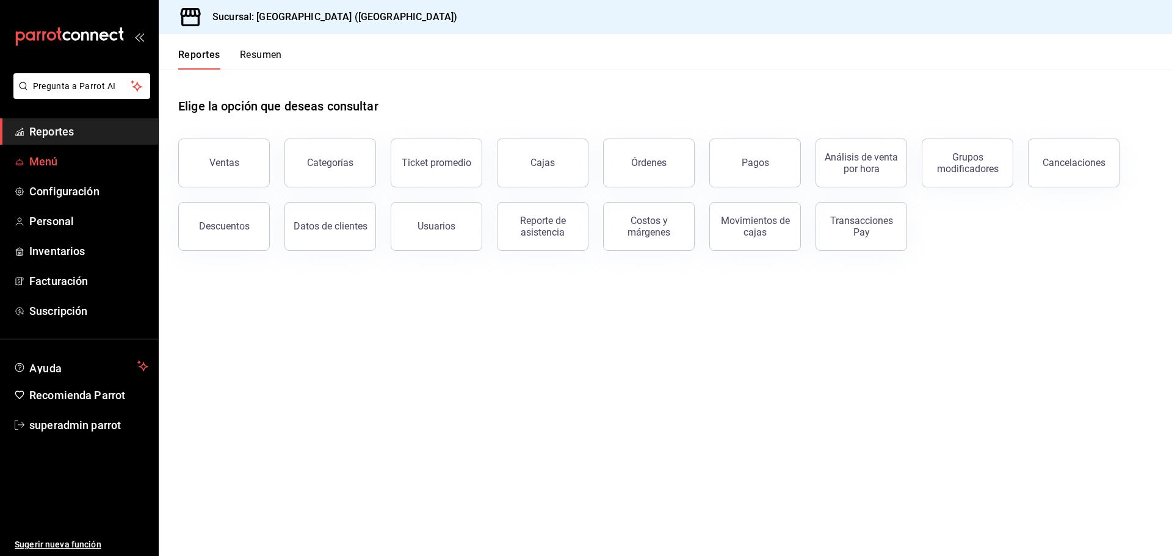
click at [79, 156] on span "Menú" at bounding box center [88, 161] width 119 height 16
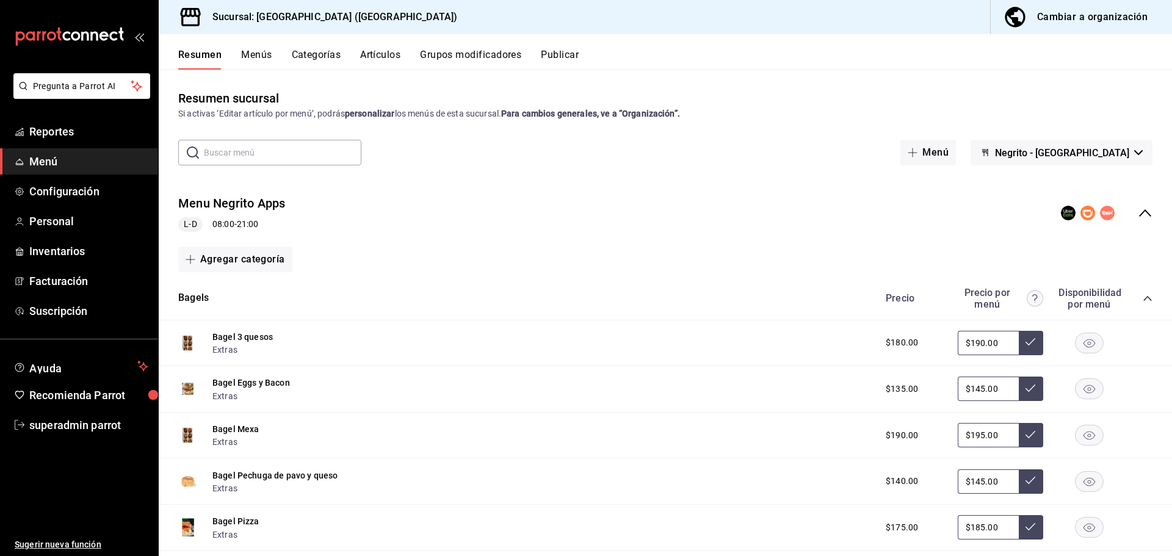
click at [251, 52] on button "Menús" at bounding box center [256, 59] width 31 height 21
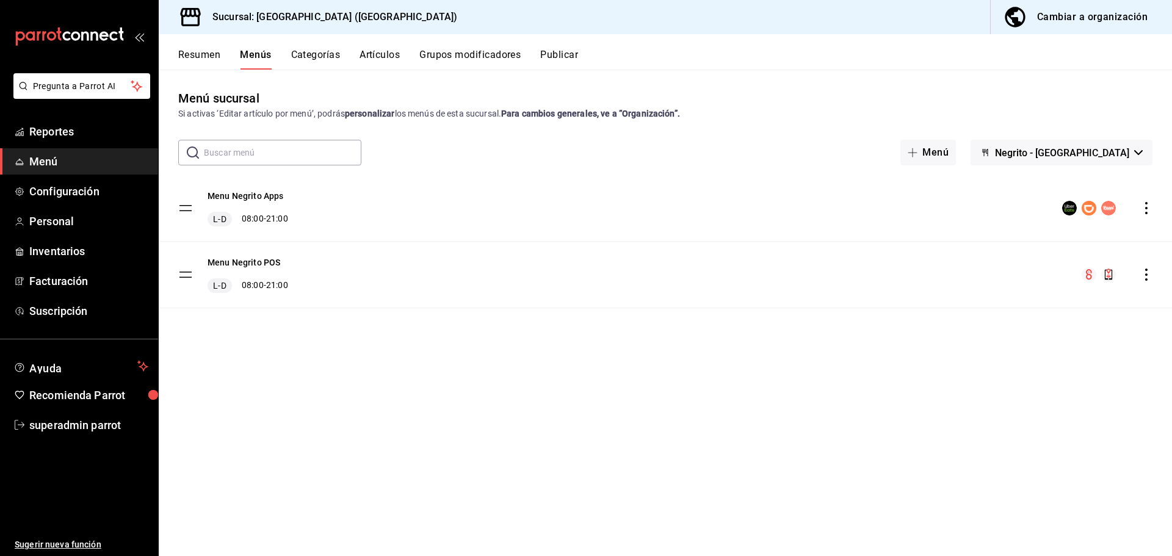
click at [1151, 273] on icon "actions" at bounding box center [1146, 274] width 12 height 12
click at [1015, 330] on span "Duplicar" at bounding box center [1049, 328] width 149 height 13
click at [198, 51] on button "Resumen" at bounding box center [199, 59] width 42 height 21
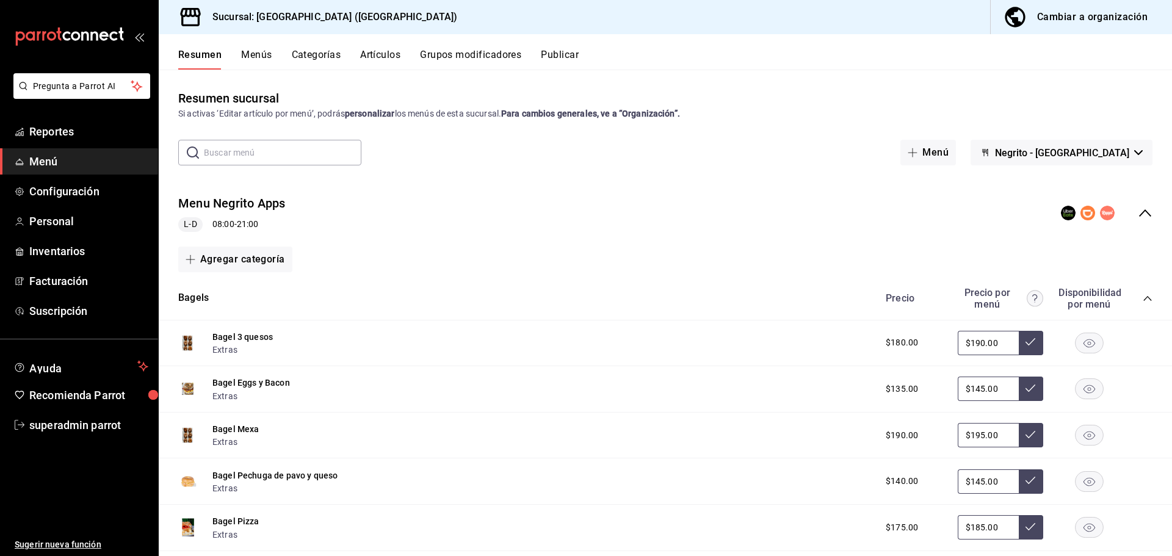
click at [1137, 214] on icon "collapse-menu-row" at bounding box center [1144, 213] width 15 height 15
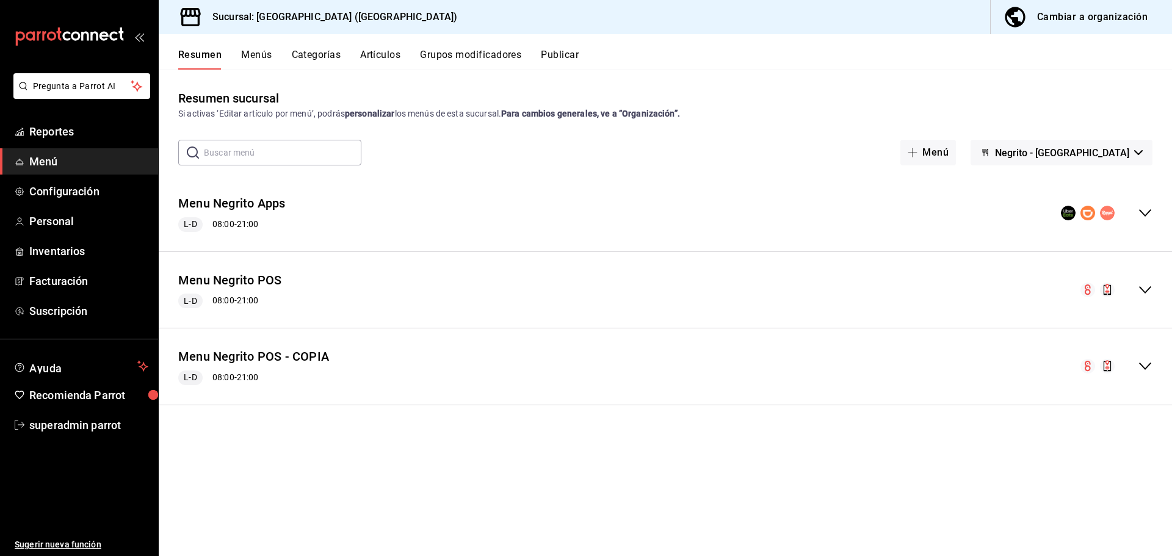
click at [246, 55] on button "Menús" at bounding box center [256, 59] width 31 height 21
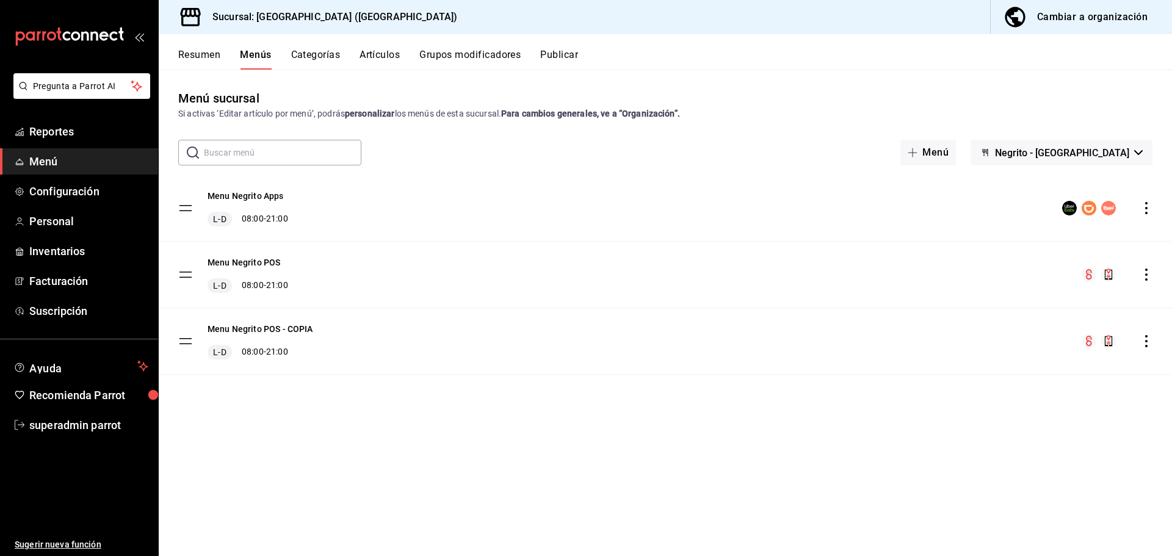
click at [1147, 342] on icon "actions" at bounding box center [1146, 341] width 12 height 12
click at [995, 442] on span "Eliminar solo menú" at bounding box center [1011, 444] width 73 height 10
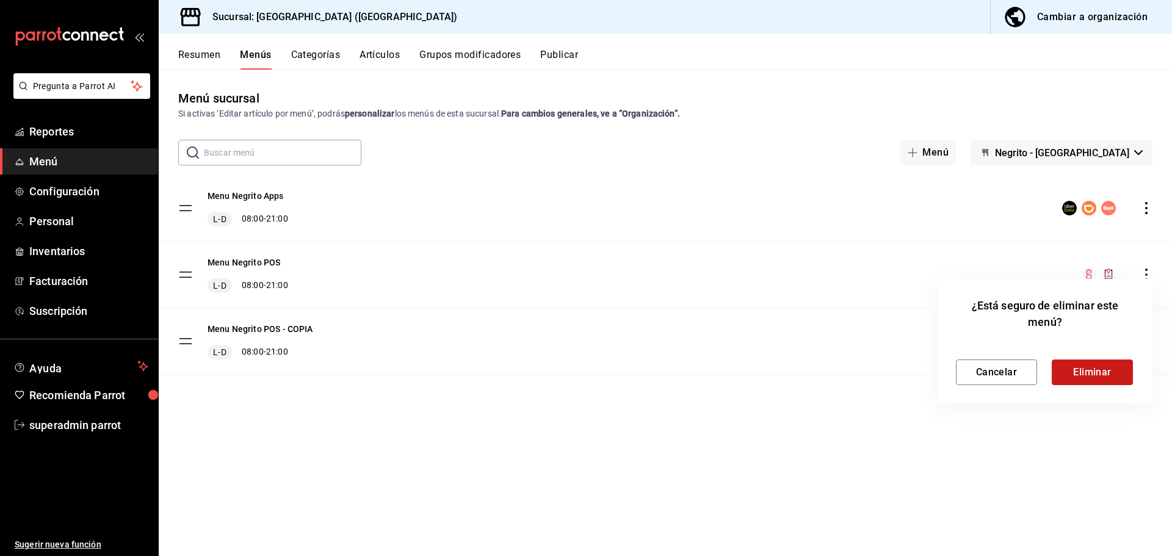
click at [1082, 366] on button "Eliminar" at bounding box center [1091, 372] width 81 height 26
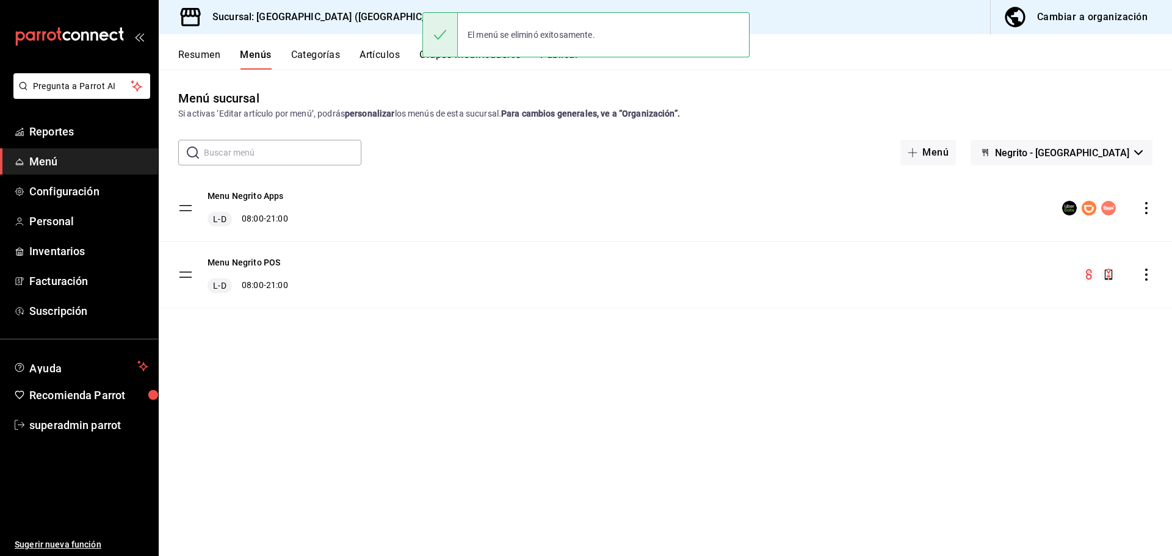
click at [376, 54] on button "Artículos" at bounding box center [379, 59] width 40 height 21
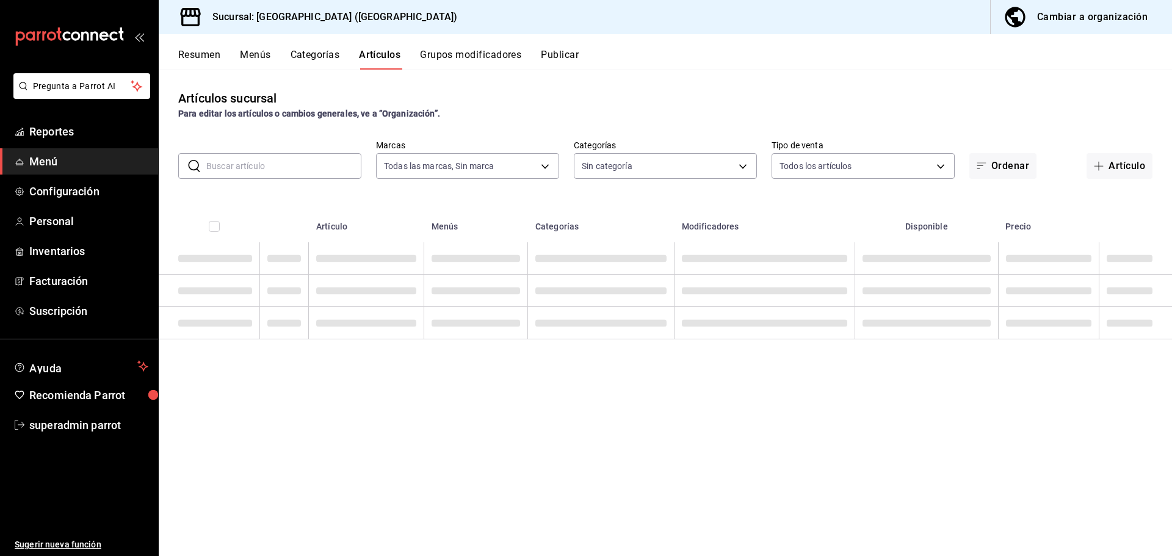
type input "287774e0-f4ba-4ef7-b69d-38b7dbe72ed9"
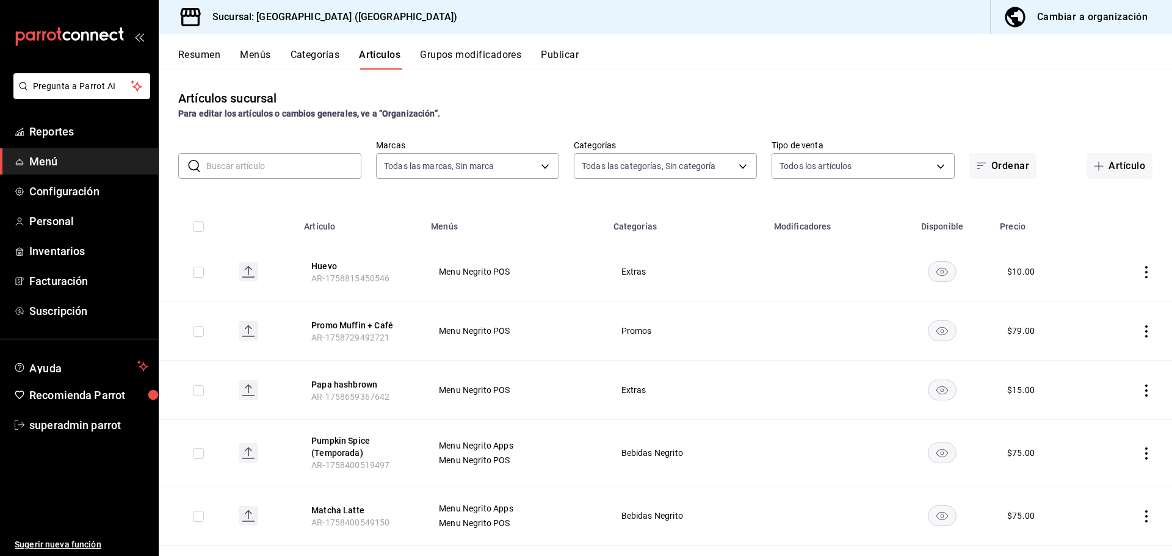
type input "58f0ccdc-7803-4efc-895d-68e637178344,04179152-9d8b-4da6-8fd7-33c55e9b75bc,2ec7e…"
click at [1140, 268] on icon "actions" at bounding box center [1146, 272] width 12 height 12
click at [171, 201] on div at bounding box center [586, 278] width 1172 height 556
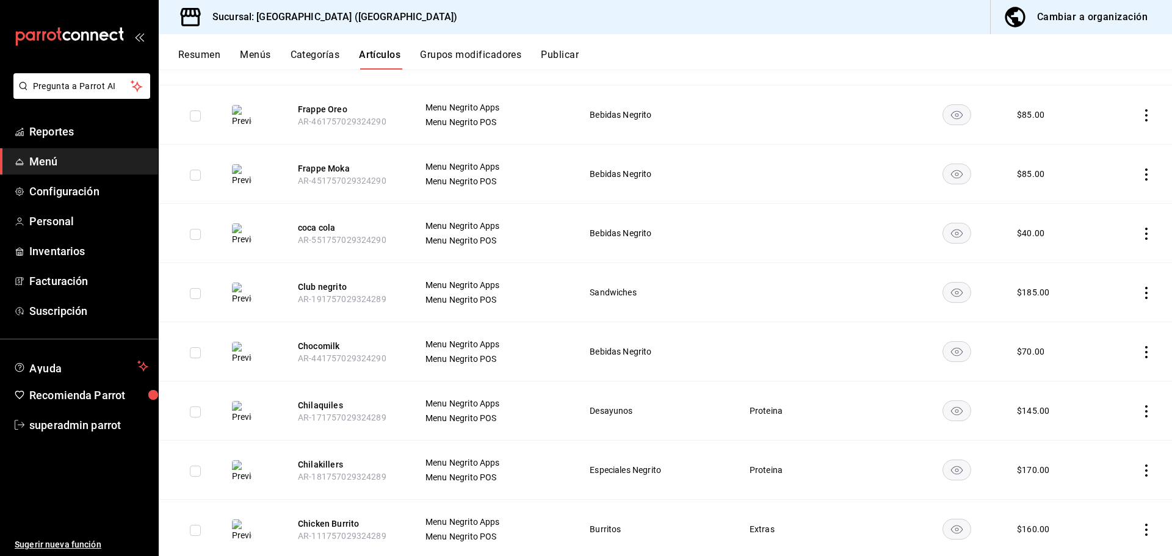
scroll to position [11275, 0]
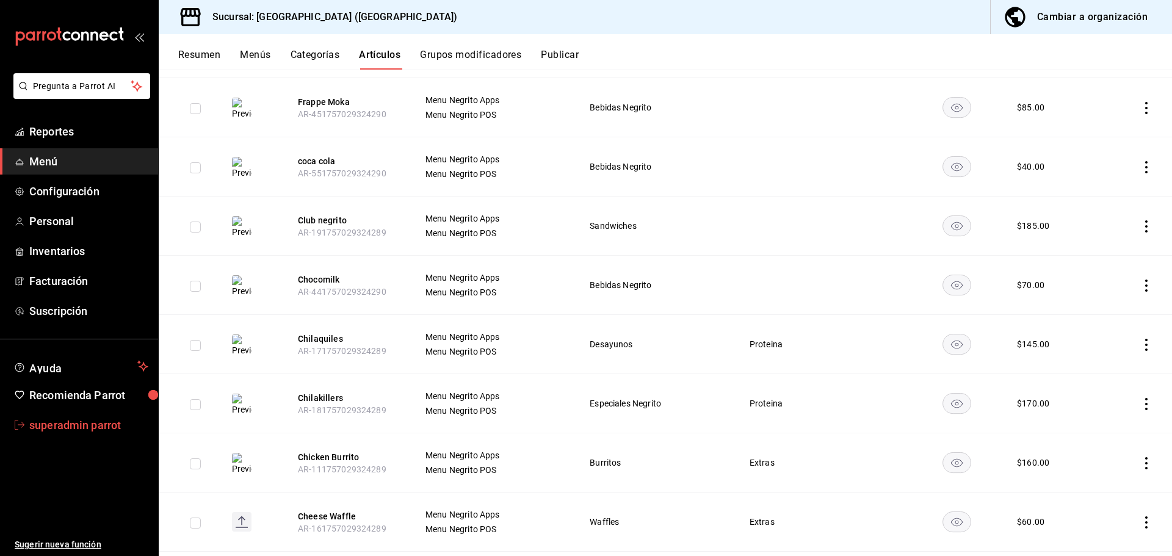
click at [48, 425] on span "superadmin parrot" at bounding box center [88, 425] width 119 height 16
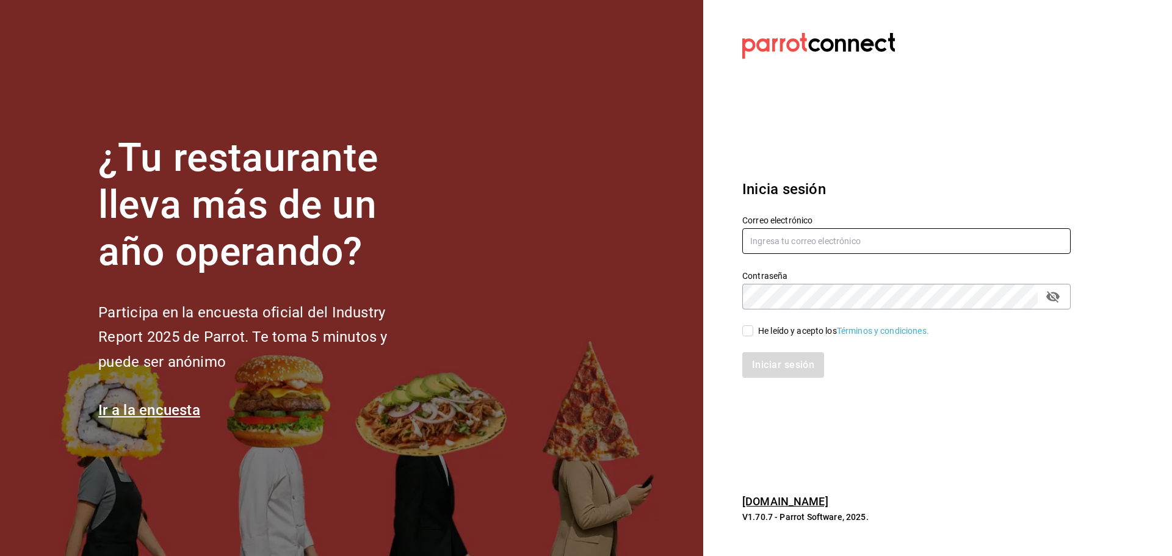
click at [762, 239] on input "text" at bounding box center [906, 241] width 328 height 26
paste input "sanjuan@mty.com"
type input "sanjuan@mty.com"
click at [756, 320] on div "He leído y acepto los Términos y condiciones." at bounding box center [898, 323] width 343 height 28
click at [761, 333] on div "He leído y acepto los Términos y condiciones." at bounding box center [843, 331] width 171 height 13
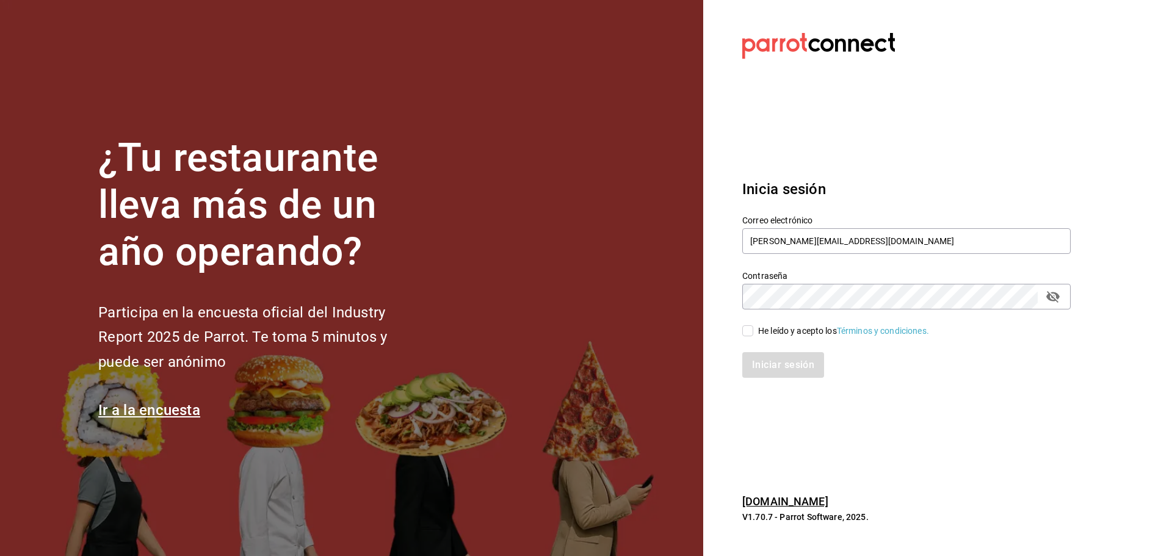
click at [753, 333] on input "He leído y acepto los Términos y condiciones." at bounding box center [747, 330] width 11 height 11
checkbox input "true"
drag, startPoint x: 768, startPoint y: 362, endPoint x: 769, endPoint y: 356, distance: 6.4
click at [768, 356] on button "Iniciar sesión" at bounding box center [783, 365] width 83 height 26
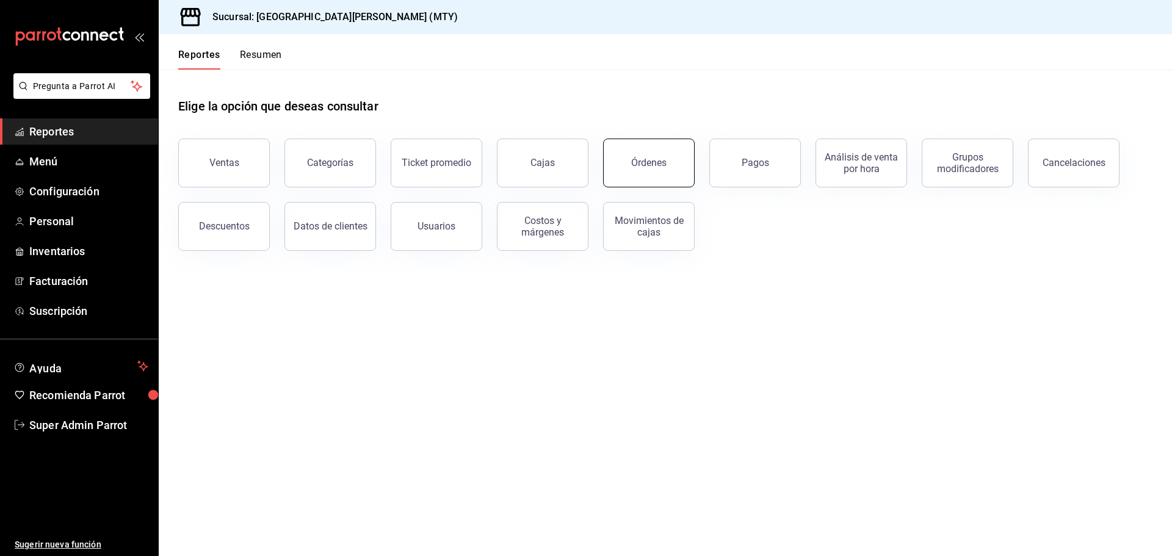
click at [623, 165] on button "Órdenes" at bounding box center [649, 163] width 92 height 49
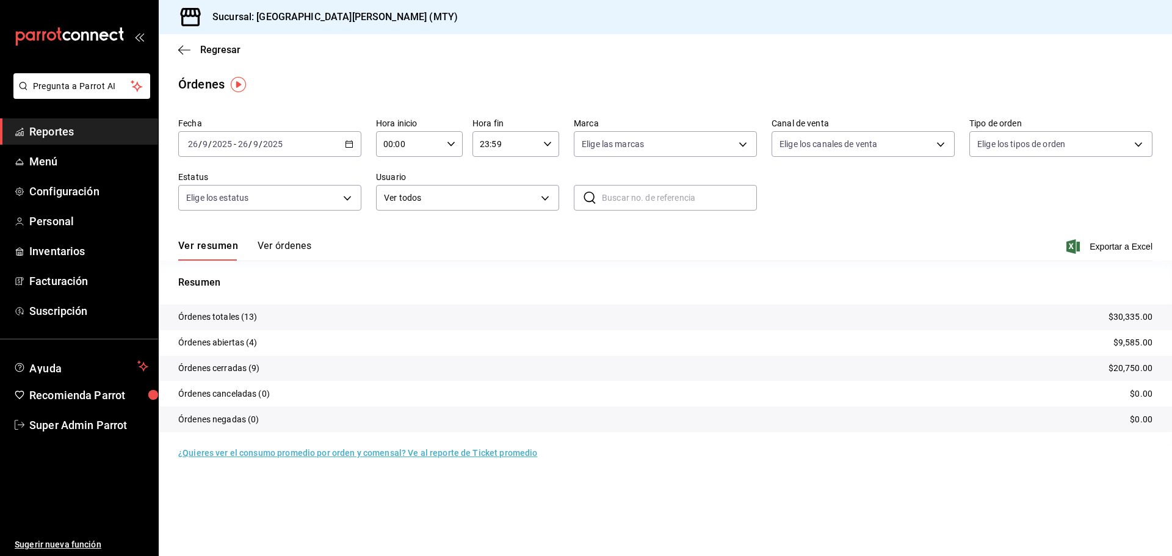
click at [355, 142] on div "[DATE] [DATE] - [DATE] [DATE]" at bounding box center [269, 144] width 183 height 26
click at [230, 262] on span "Mes actual" at bounding box center [236, 263] width 95 height 13
click at [291, 247] on button "Ver órdenes" at bounding box center [285, 250] width 54 height 21
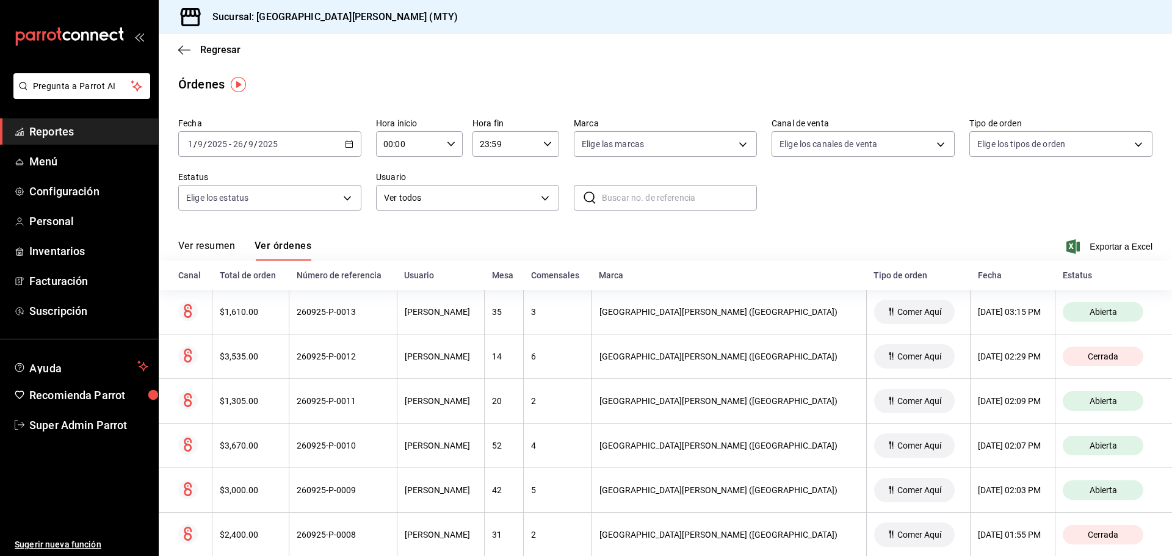
click at [71, 126] on span "Reportes" at bounding box center [88, 131] width 119 height 16
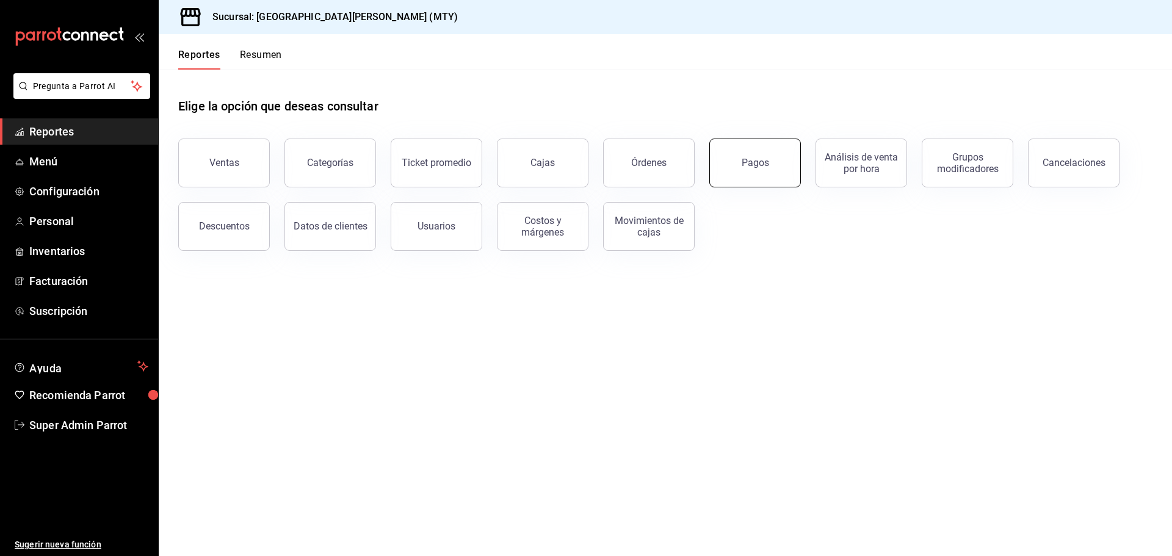
click at [746, 168] on div "Pagos" at bounding box center [754, 163] width 27 height 12
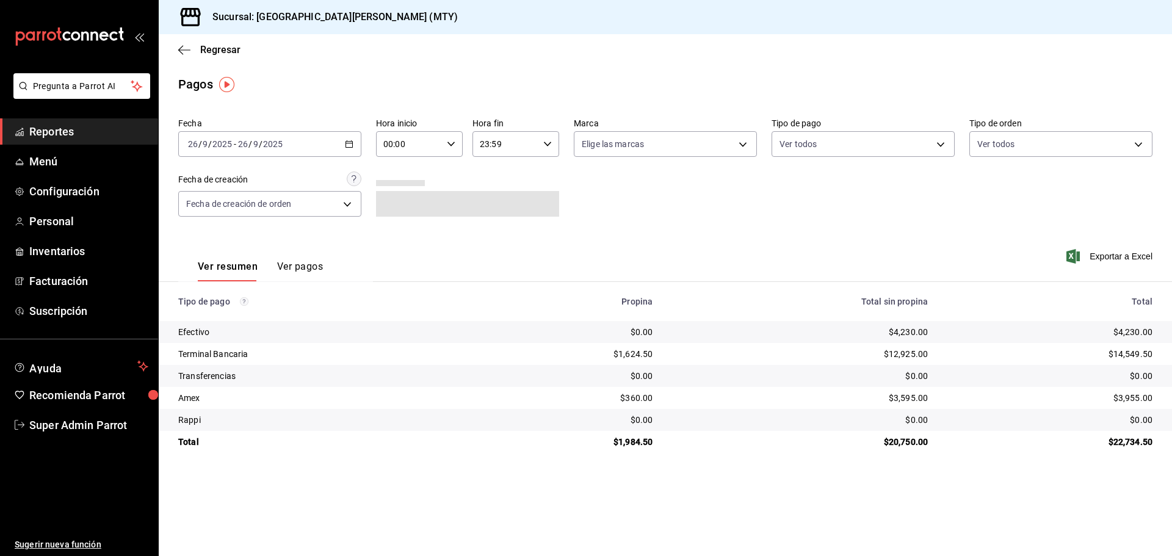
click at [290, 265] on button "Ver pagos" at bounding box center [300, 271] width 46 height 21
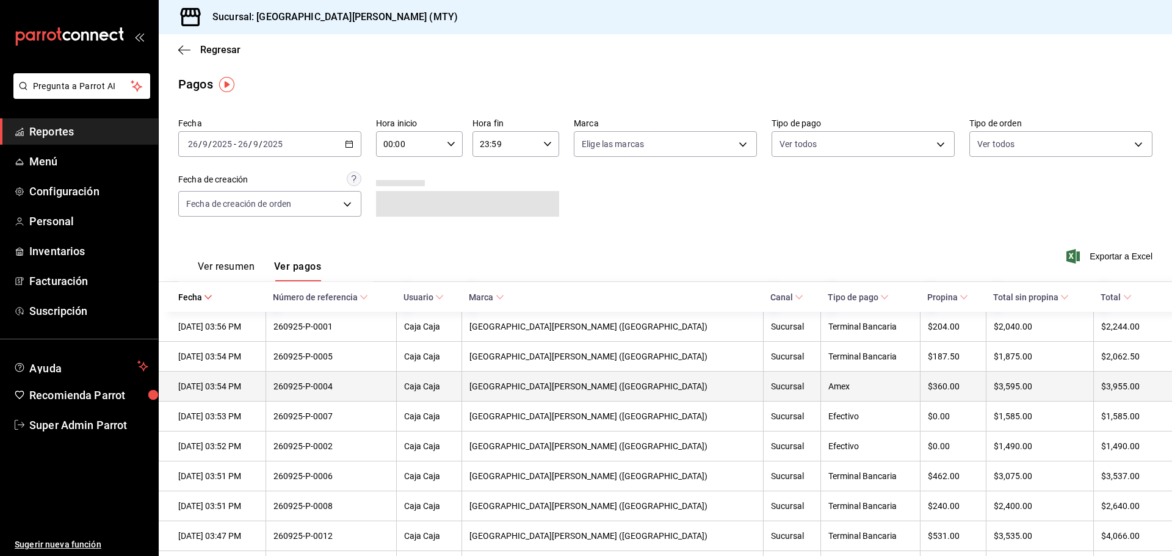
scroll to position [51, 0]
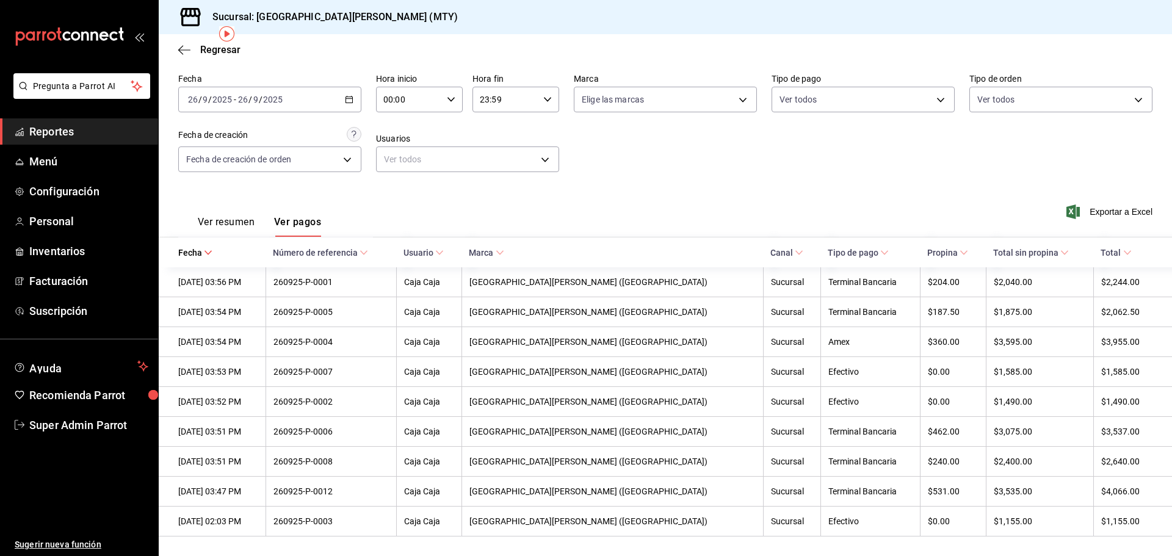
click at [348, 96] on icon "button" at bounding box center [349, 99] width 9 height 9
click at [224, 160] on span "Ayer" at bounding box center [236, 163] width 95 height 13
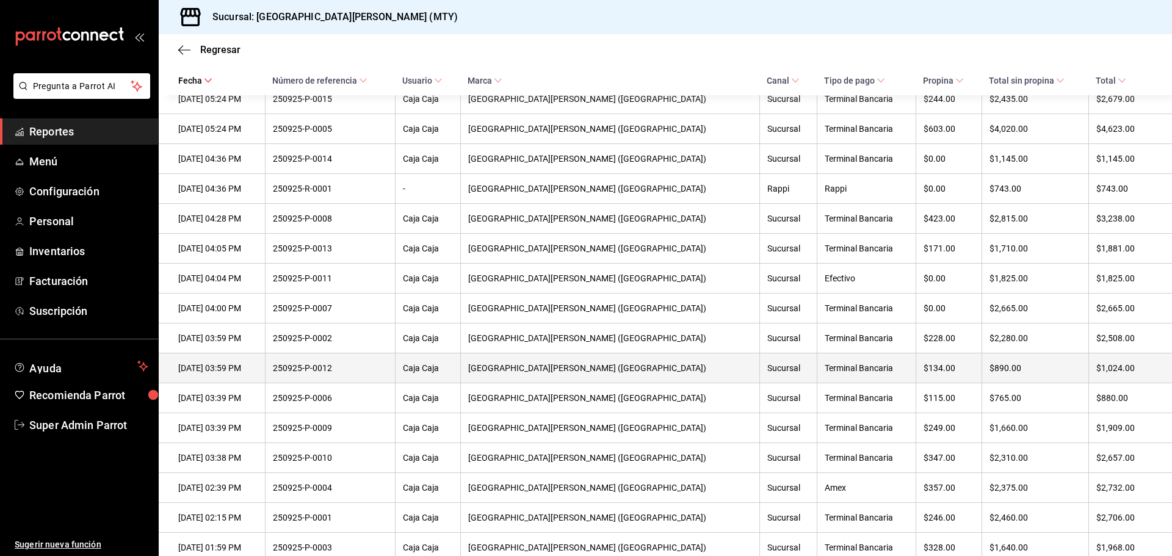
scroll to position [966, 0]
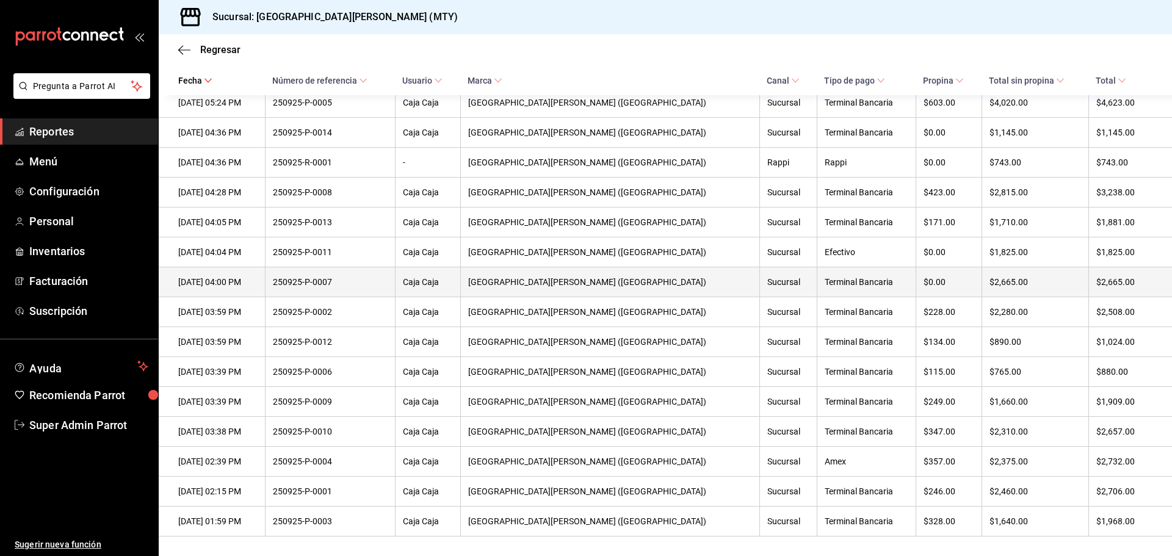
click at [367, 277] on div "250925-P-0007" at bounding box center [330, 282] width 115 height 10
click at [349, 277] on div "250925-P-0007" at bounding box center [330, 282] width 115 height 10
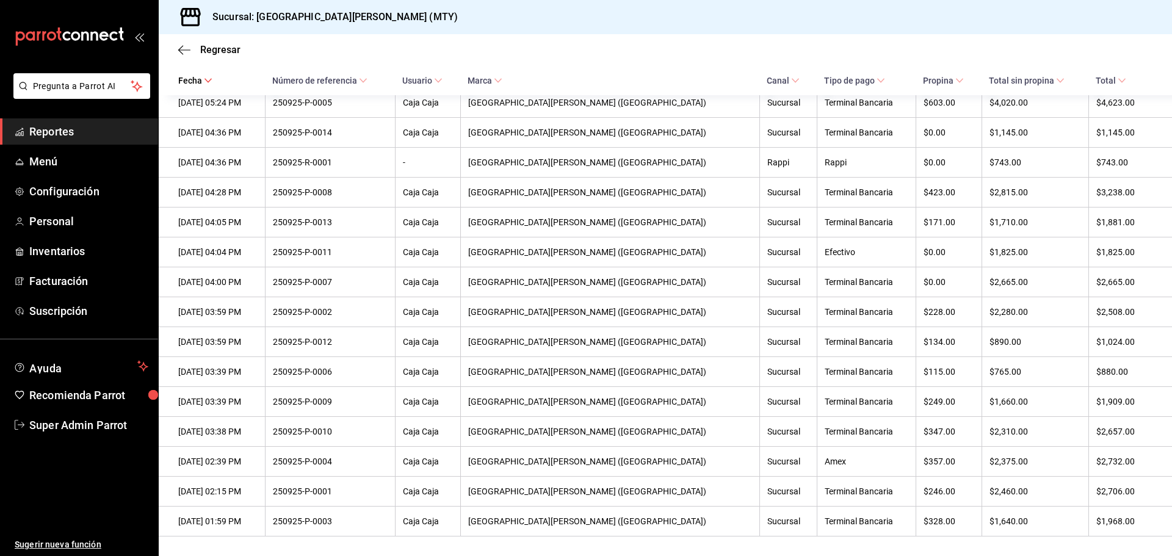
click at [71, 132] on span "Reportes" at bounding box center [88, 131] width 119 height 16
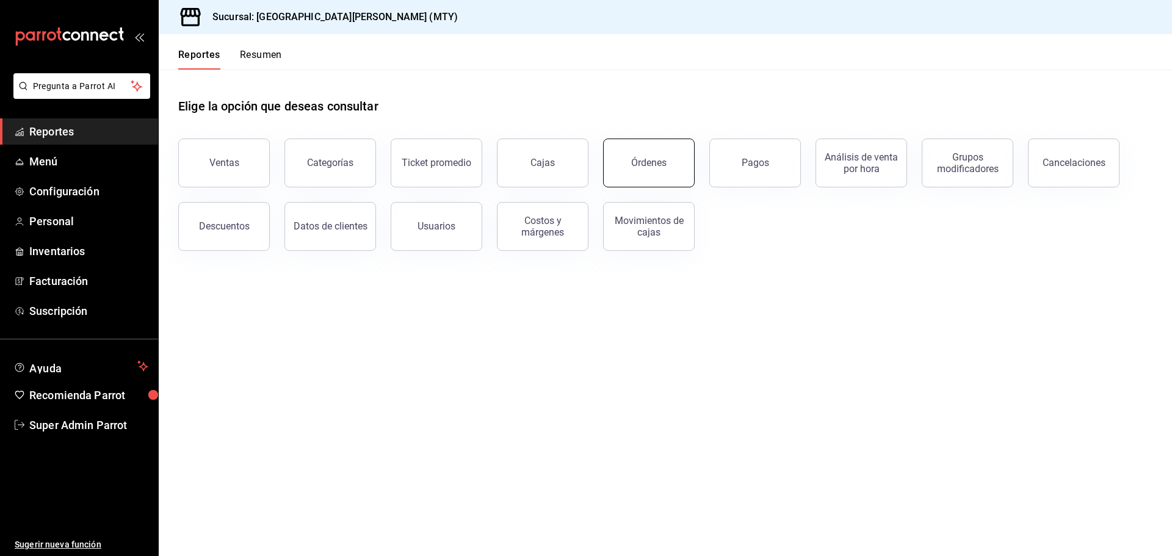
click at [653, 163] on div "Órdenes" at bounding box center [648, 163] width 35 height 12
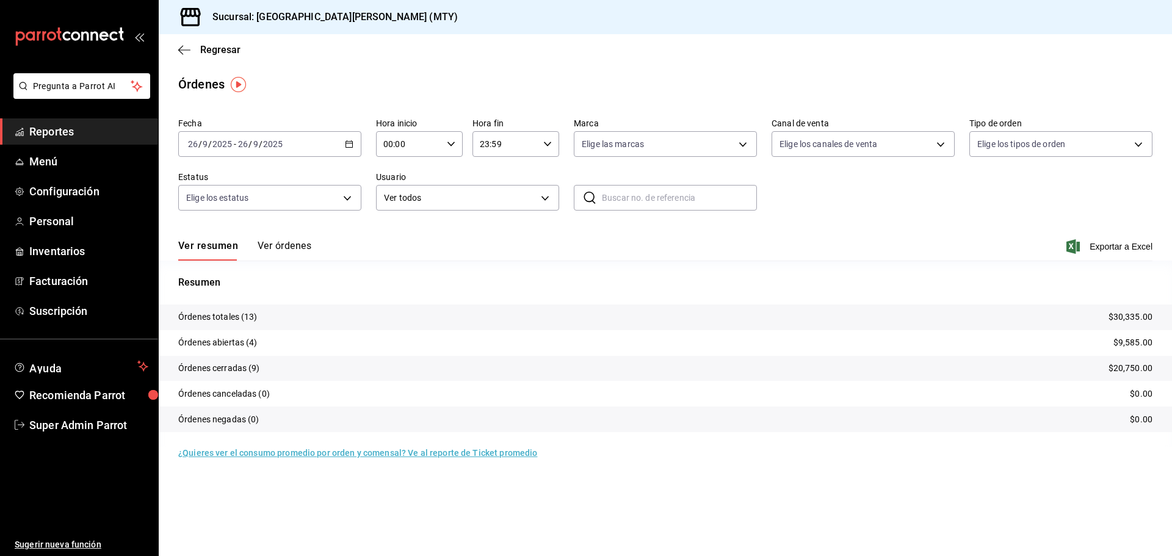
click at [622, 203] on input "text" at bounding box center [679, 197] width 155 height 24
click at [329, 143] on div "[DATE] [DATE] - [DATE] [DATE]" at bounding box center [269, 144] width 183 height 26
click at [232, 265] on span "Mes actual" at bounding box center [236, 263] width 95 height 13
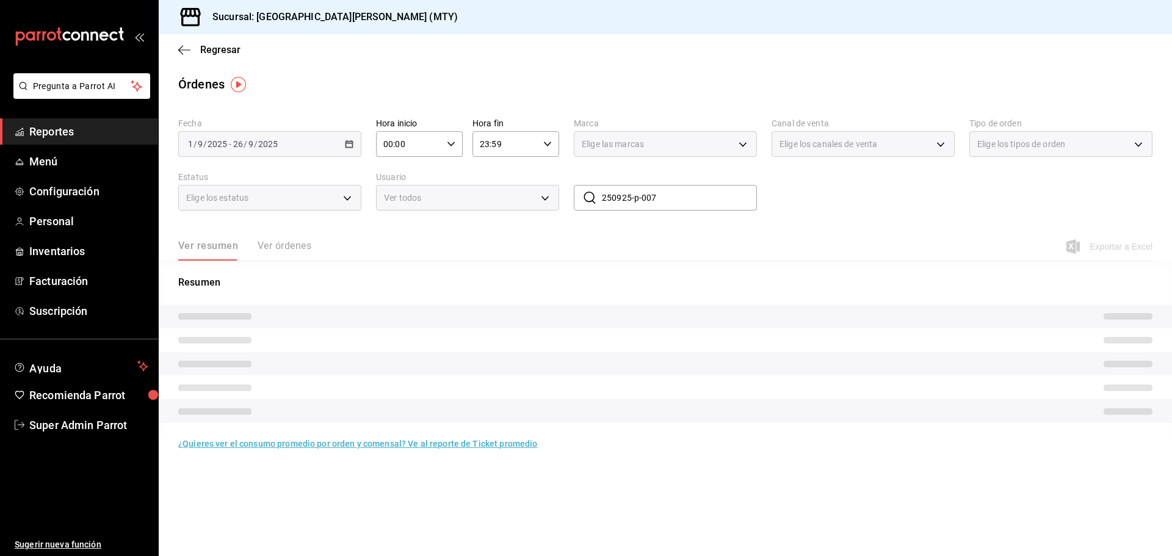
click at [672, 198] on input "250925-p-007" at bounding box center [679, 197] width 155 height 24
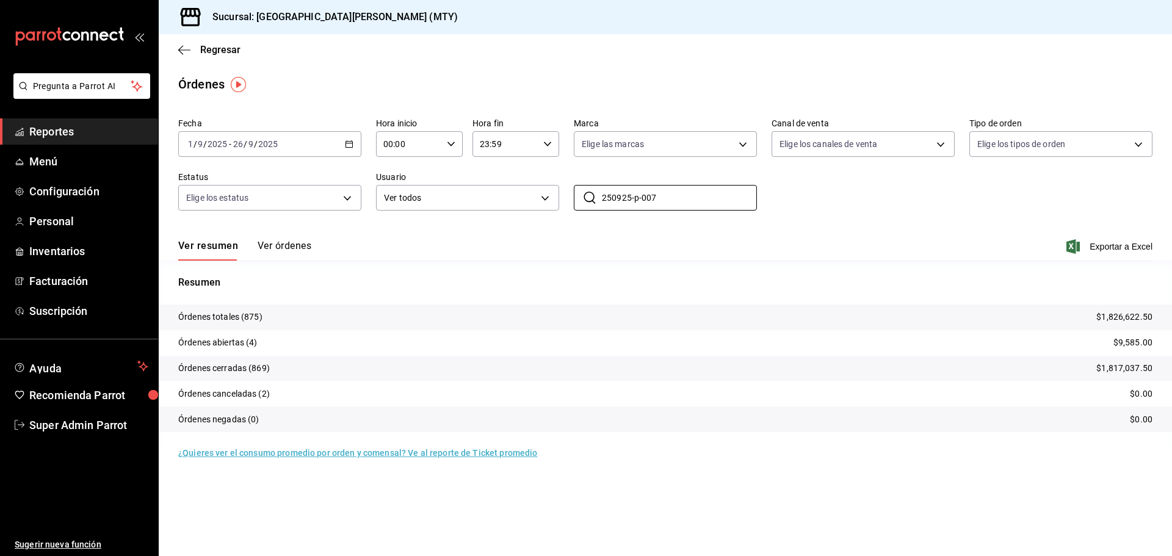
click at [287, 245] on button "Ver órdenes" at bounding box center [285, 250] width 54 height 21
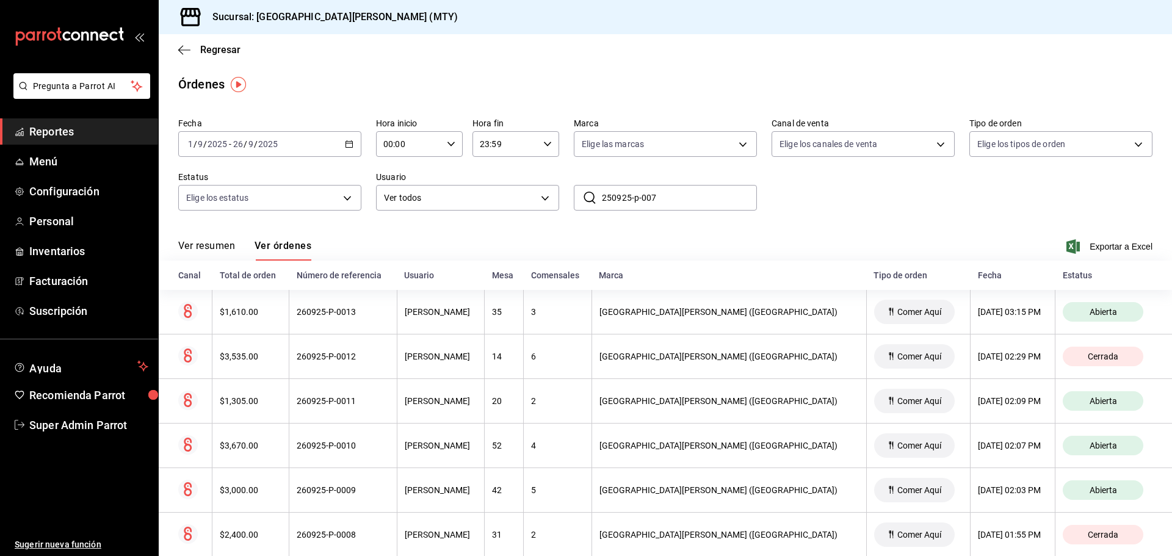
click at [665, 197] on input "250925-p-007" at bounding box center [679, 197] width 155 height 24
click at [645, 193] on input "250925-p-007" at bounding box center [679, 197] width 155 height 24
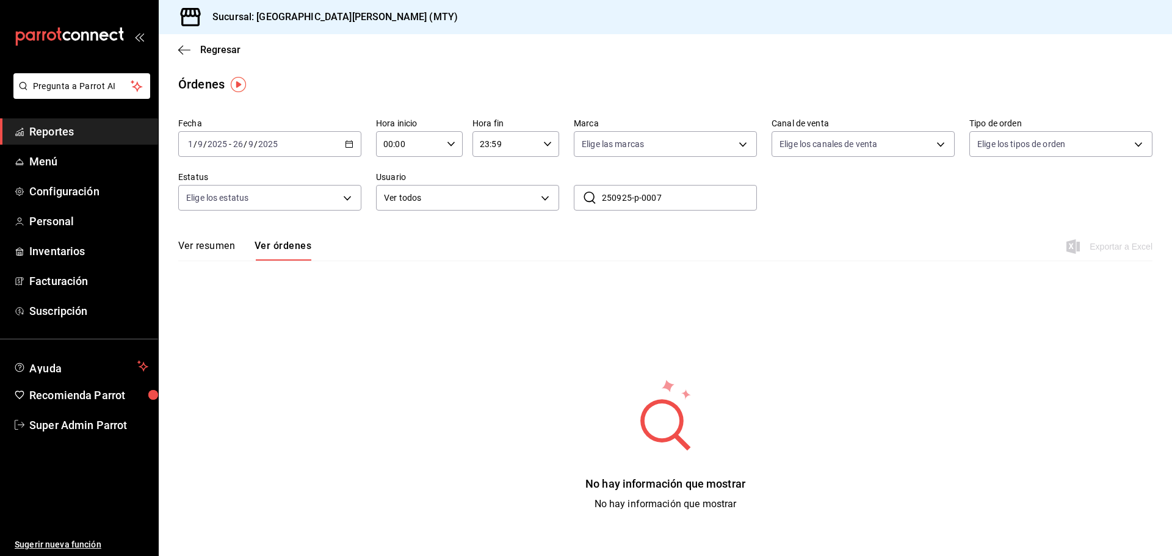
click at [637, 192] on input "250925-p-0007" at bounding box center [679, 197] width 155 height 24
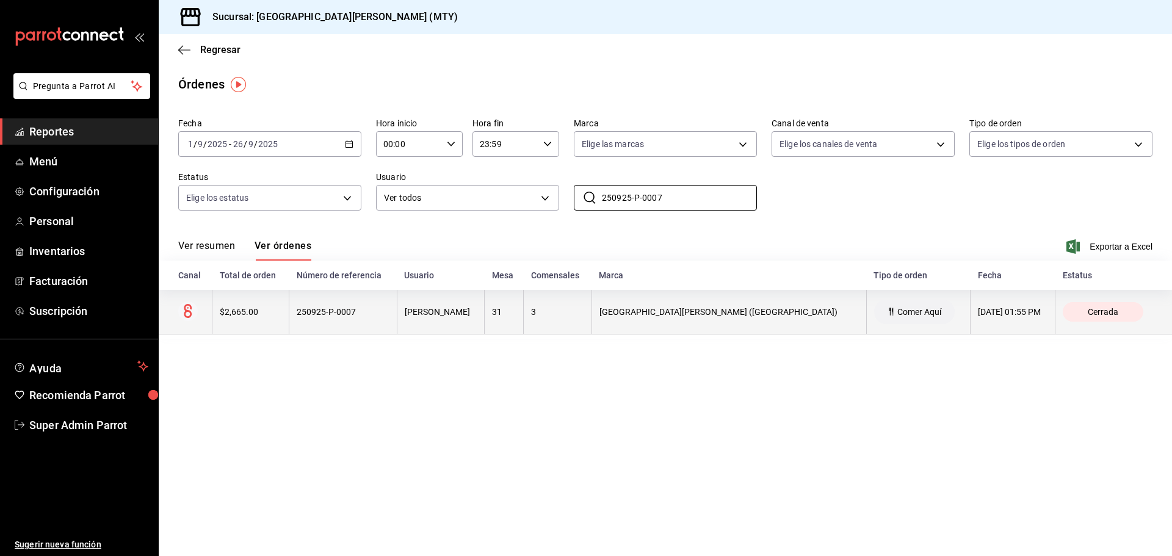
type input "250925-P-0007"
click at [342, 303] on th "250925-P-0007" at bounding box center [343, 312] width 108 height 45
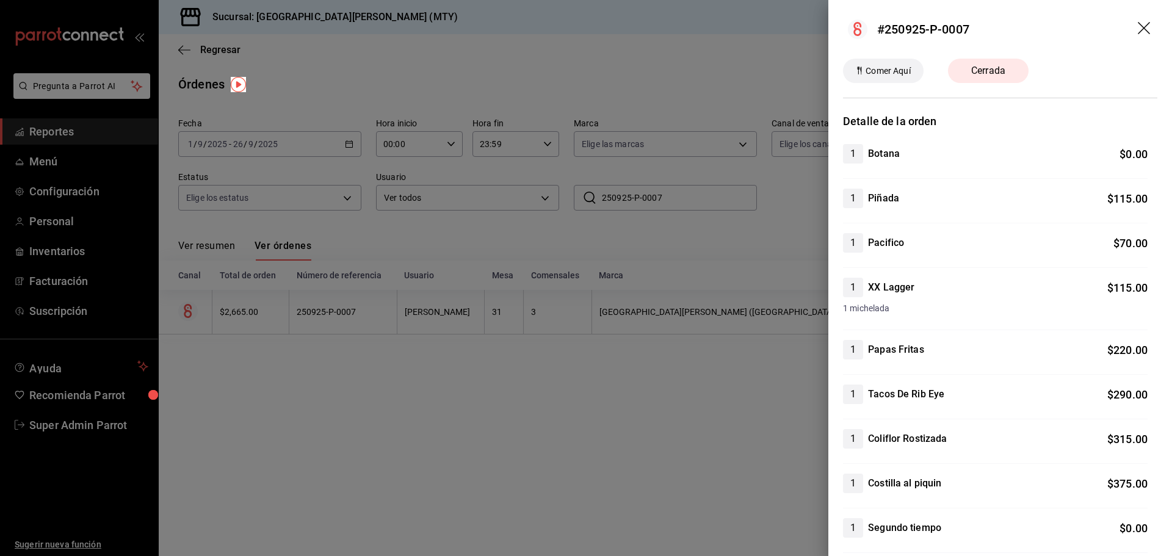
click at [758, 490] on div at bounding box center [586, 278] width 1172 height 556
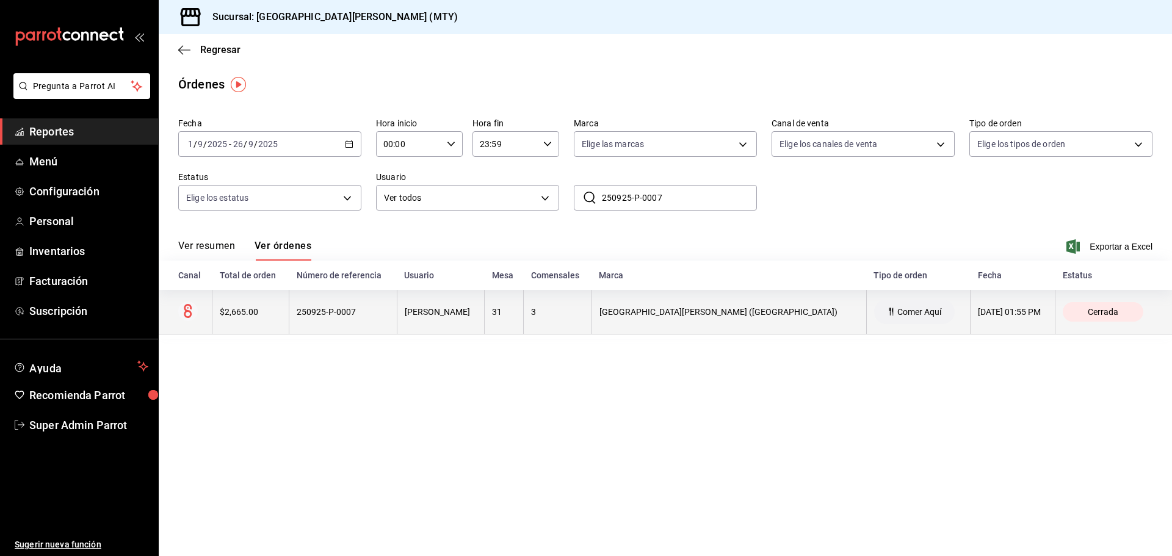
click at [351, 316] on div "250925-P-0007" at bounding box center [343, 312] width 93 height 10
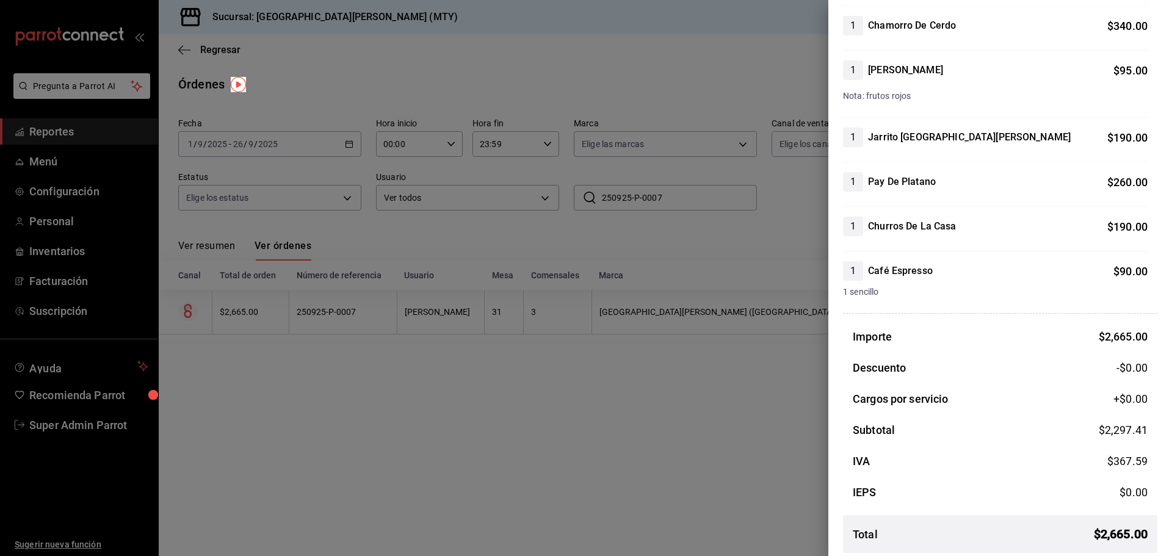
scroll to position [553, 0]
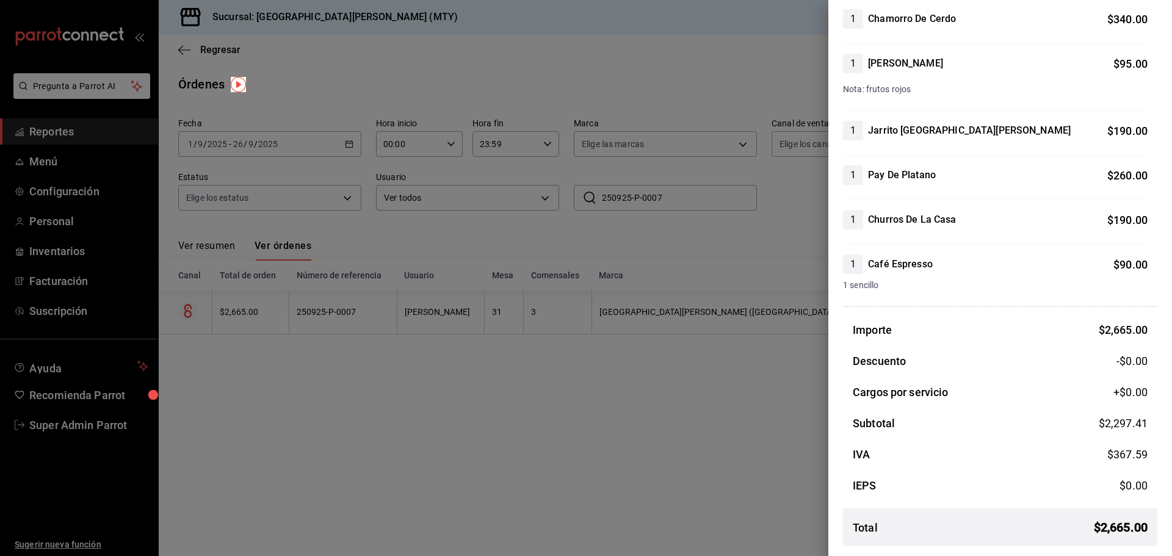
click at [668, 411] on div at bounding box center [586, 278] width 1172 height 556
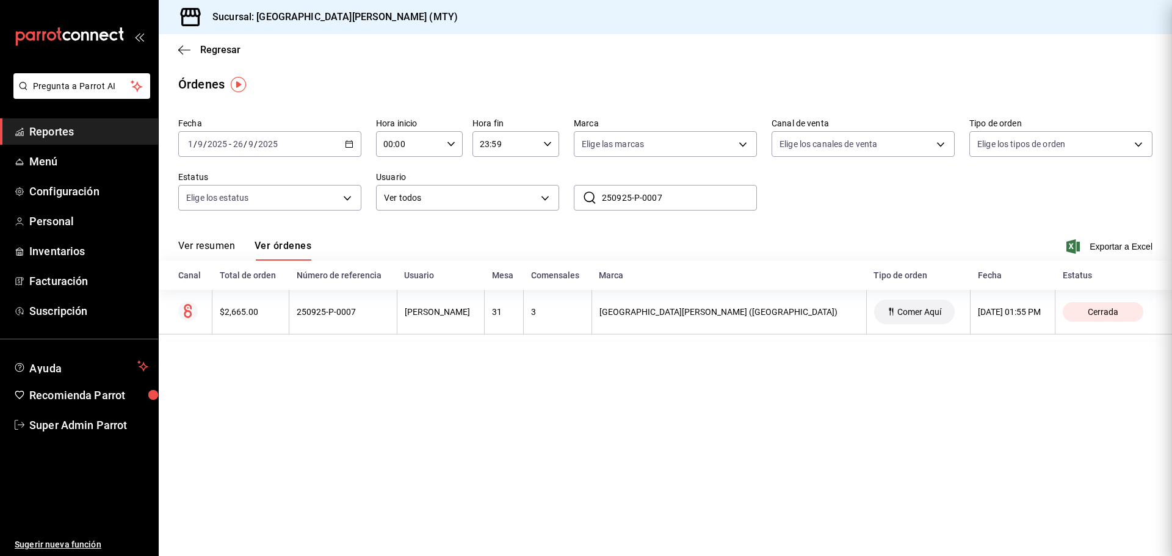
scroll to position [0, 0]
click at [52, 123] on link "Reportes" at bounding box center [79, 131] width 158 height 26
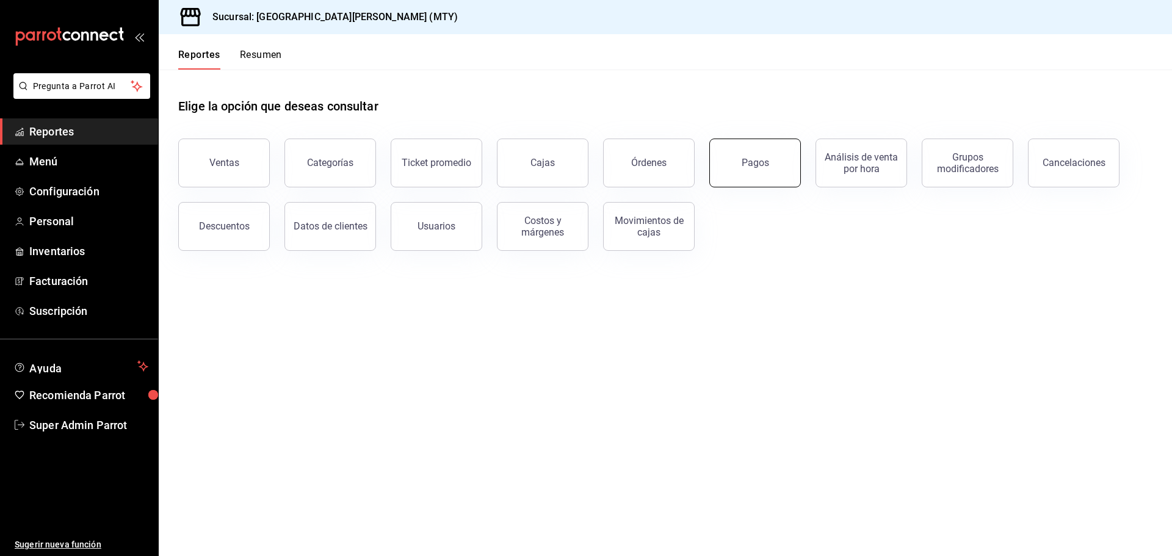
click at [723, 160] on button "Pagos" at bounding box center [755, 163] width 92 height 49
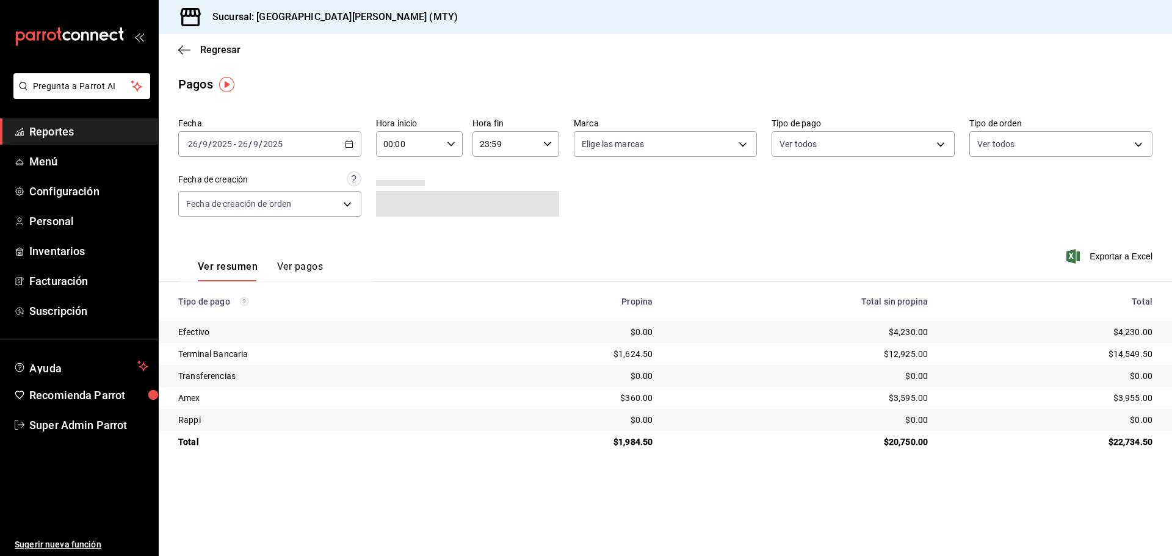
click at [309, 264] on button "Ver pagos" at bounding box center [300, 271] width 46 height 21
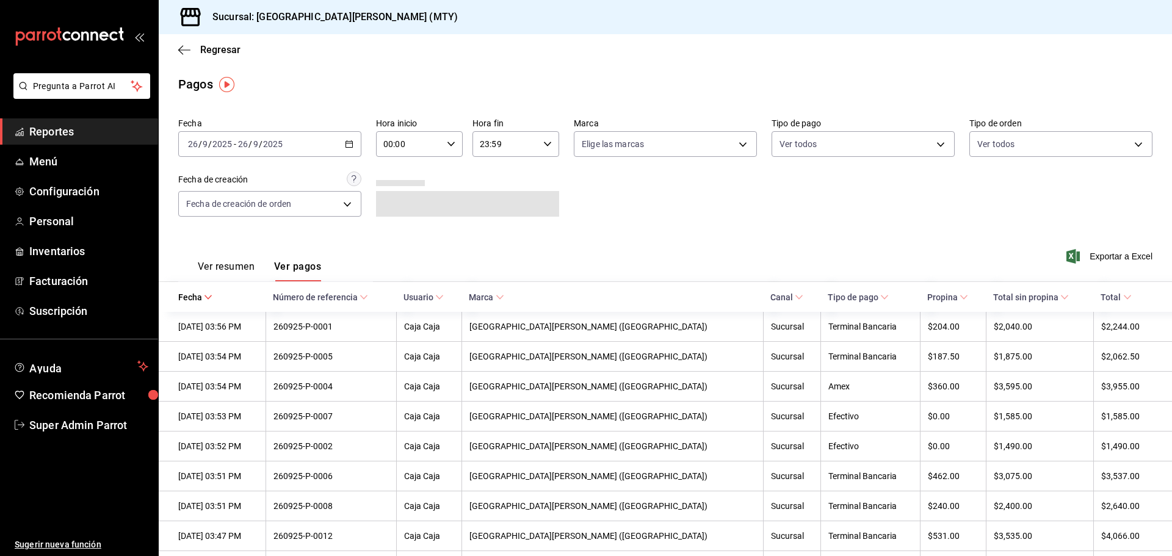
click at [345, 142] on \(Stroke\) "button" at bounding box center [348, 144] width 7 height 7
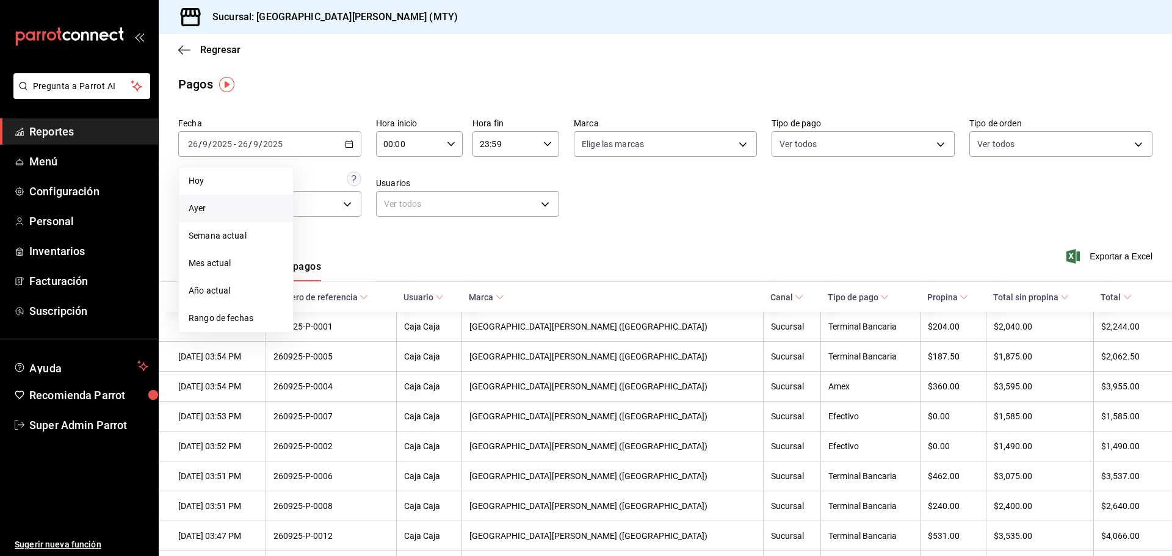
click at [223, 206] on span "Ayer" at bounding box center [236, 208] width 95 height 13
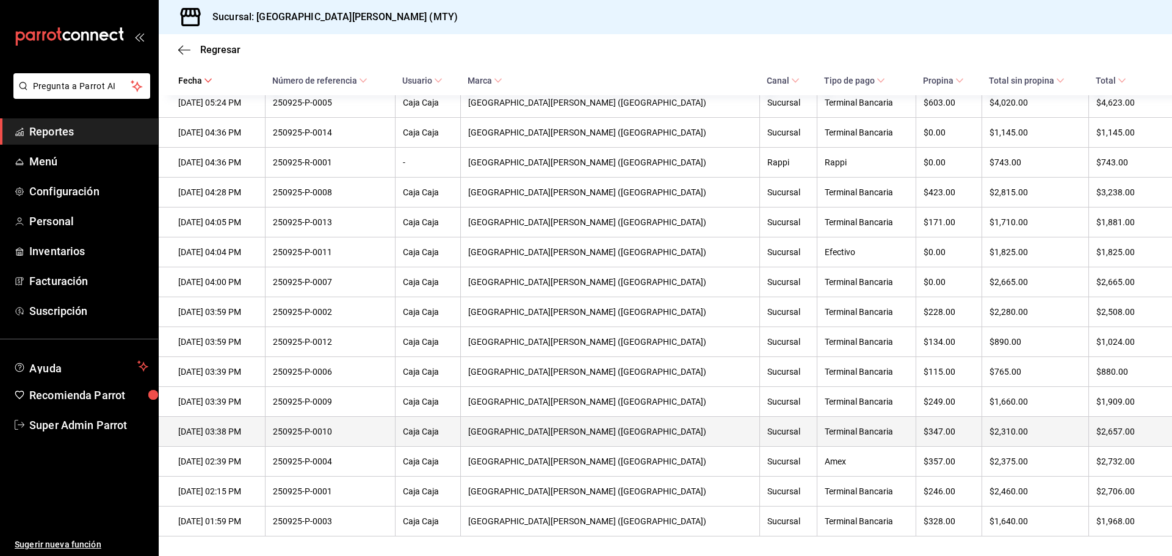
scroll to position [966, 0]
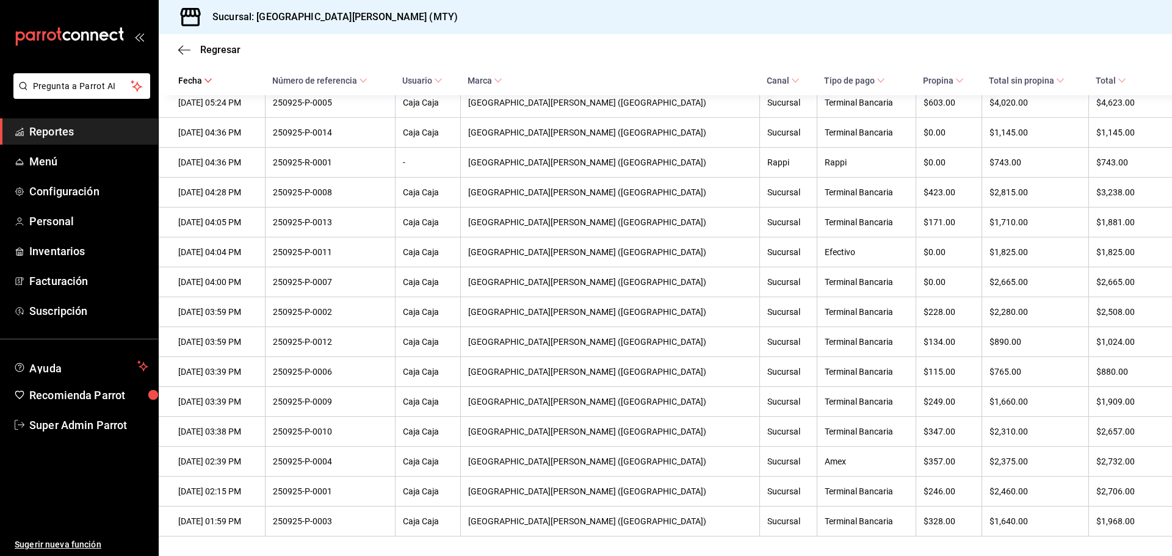
click at [66, 129] on span "Reportes" at bounding box center [88, 131] width 119 height 16
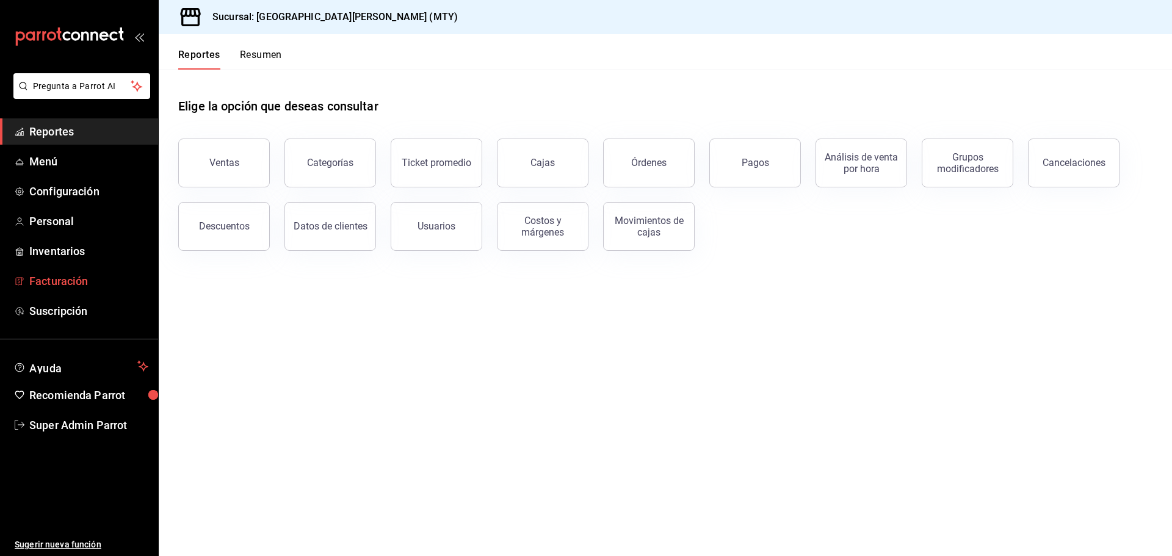
click at [59, 283] on span "Facturación" at bounding box center [88, 281] width 119 height 16
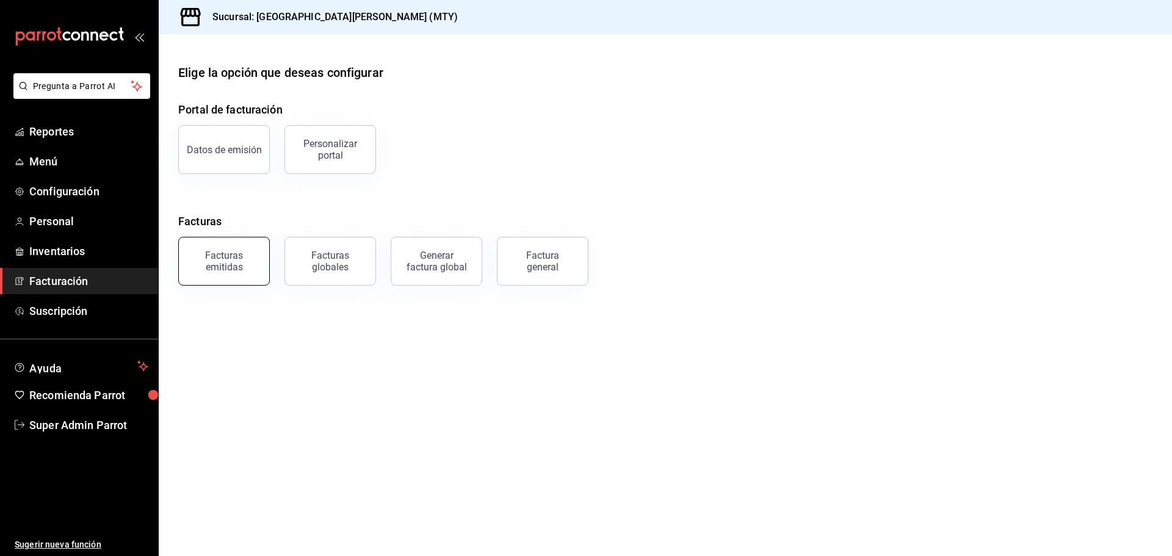
click at [214, 272] on div "Facturas emitidas" at bounding box center [224, 261] width 76 height 23
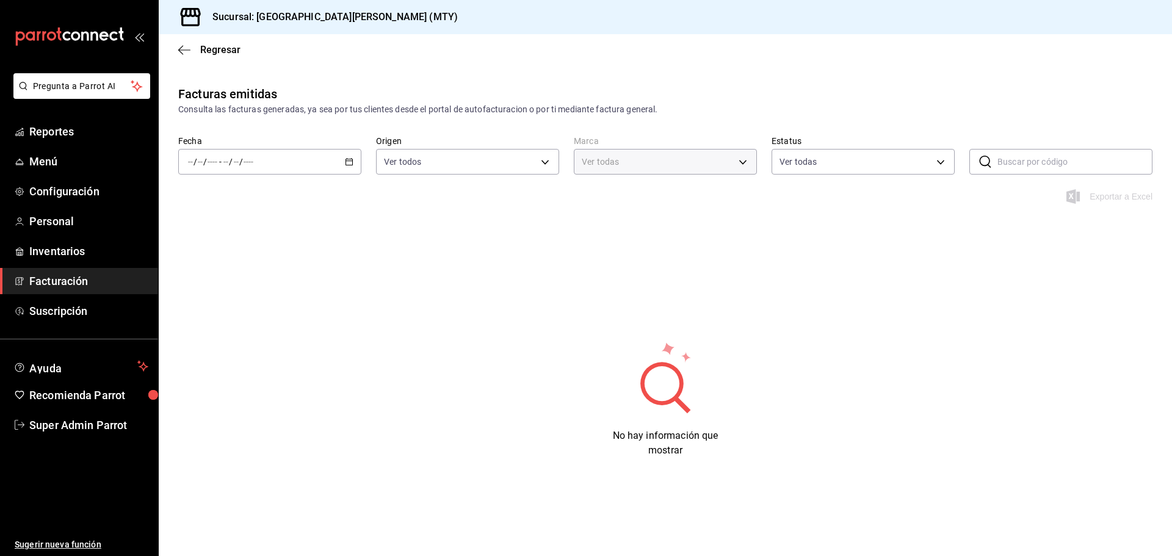
type input "993182a7-2c84-4ec8-9ef4-4438dae30c02"
click at [348, 160] on icon "button" at bounding box center [349, 161] width 9 height 9
click at [226, 231] on span "Ayer" at bounding box center [236, 226] width 95 height 13
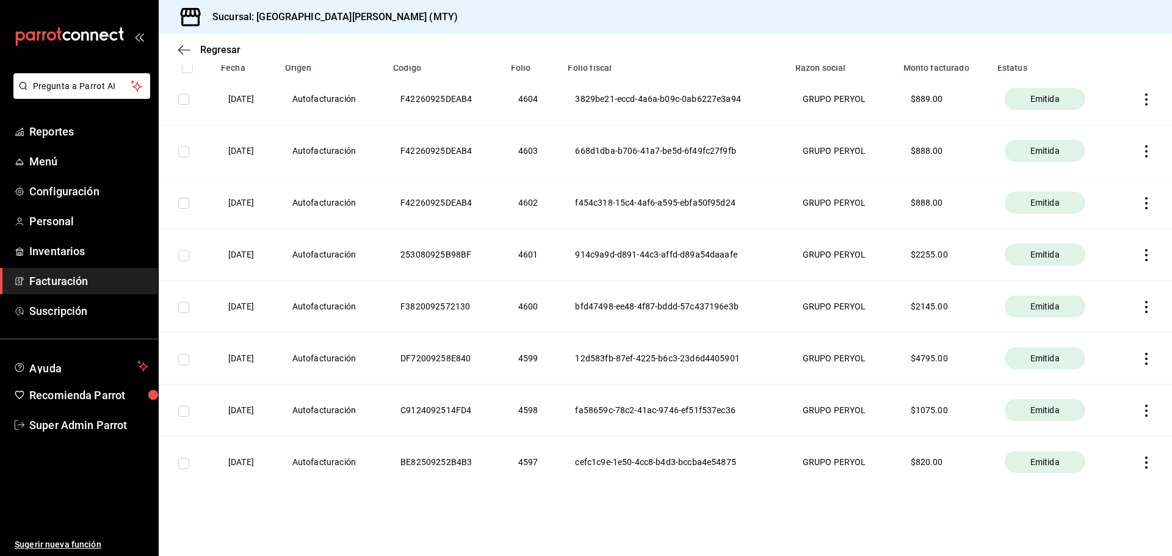
scroll to position [143, 0]
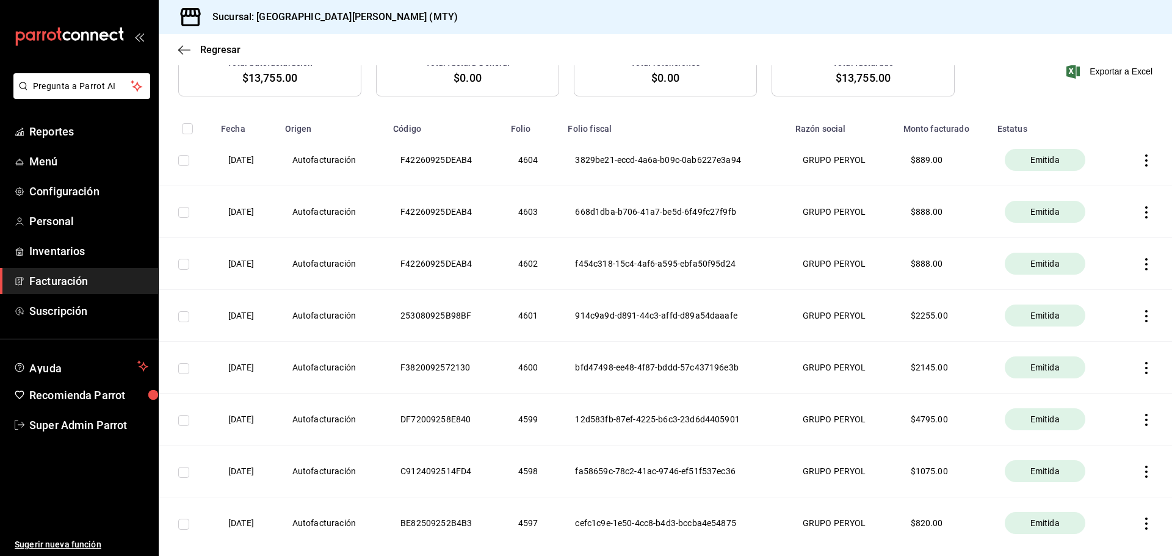
click at [1140, 159] on icon "button" at bounding box center [1146, 160] width 12 height 12
click at [1001, 98] on div at bounding box center [586, 278] width 1172 height 556
click at [1145, 156] on icon "button" at bounding box center [1146, 160] width 2 height 12
click at [1101, 127] on div "Descargar PDF" at bounding box center [1098, 130] width 59 height 10
click at [1140, 159] on icon "button" at bounding box center [1146, 160] width 12 height 12
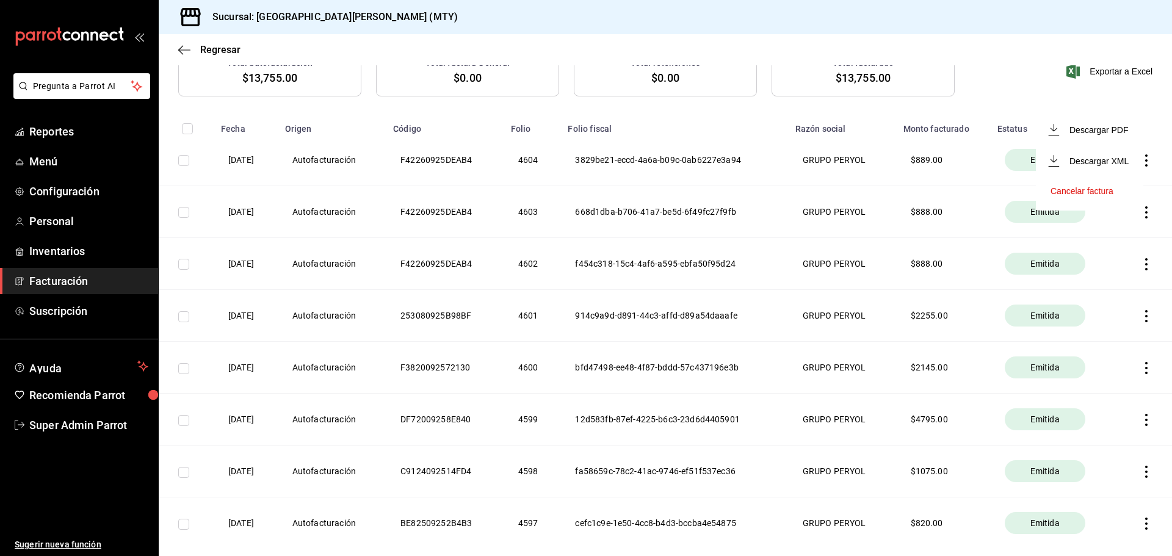
click at [890, 187] on div at bounding box center [586, 278] width 1172 height 556
click at [1140, 159] on icon "button" at bounding box center [1146, 160] width 12 height 12
click at [981, 59] on div at bounding box center [586, 278] width 1172 height 556
click at [649, 157] on th "3829be21-eccd-4a6a-b09c-0ab6227e3a94" at bounding box center [673, 160] width 227 height 52
click at [331, 155] on th "Autofacturación" at bounding box center [332, 160] width 108 height 52
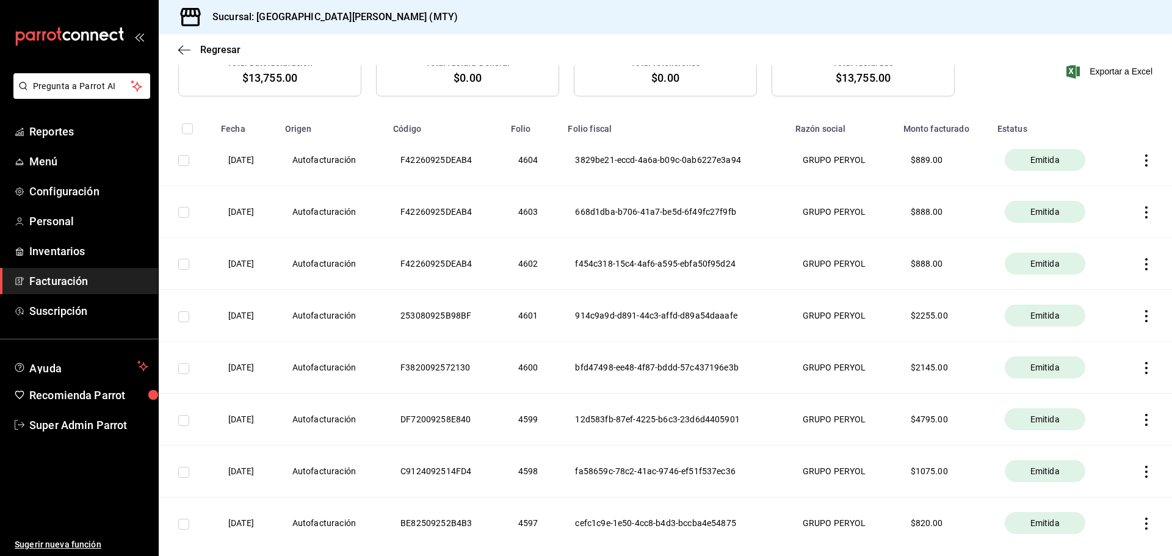
click at [1140, 157] on icon "button" at bounding box center [1146, 160] width 12 height 12
click at [1079, 130] on div "Descargar PDF" at bounding box center [1098, 130] width 59 height 10
click at [1140, 207] on icon "button" at bounding box center [1146, 212] width 12 height 12
click at [1086, 182] on div "Descargar PDF" at bounding box center [1098, 182] width 59 height 10
click at [1140, 262] on icon "button" at bounding box center [1146, 264] width 12 height 12
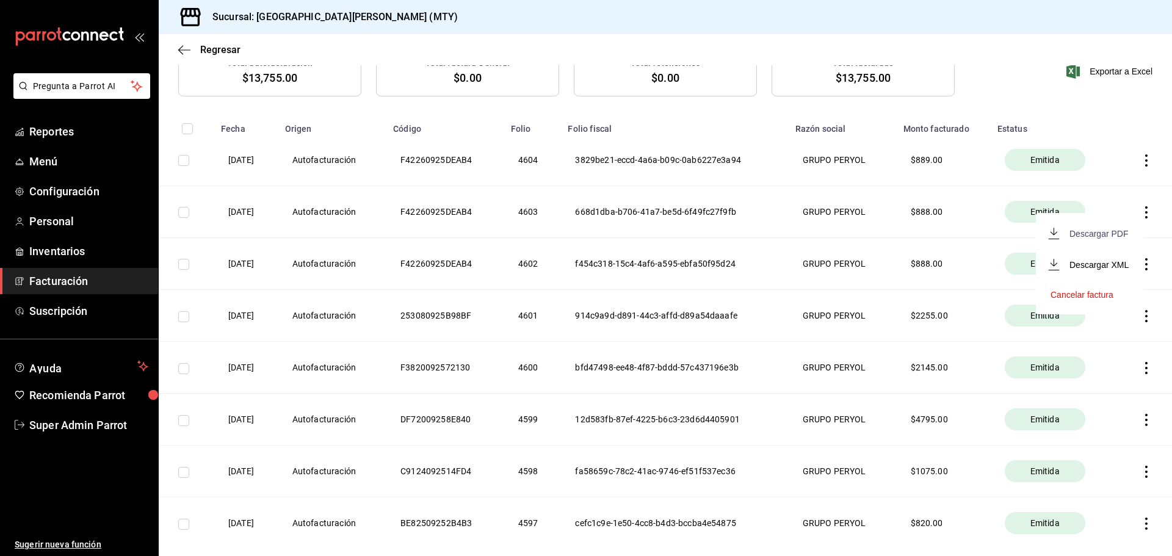
click at [1090, 237] on div "Descargar PDF" at bounding box center [1098, 234] width 59 height 10
click at [1140, 157] on icon "button" at bounding box center [1146, 160] width 12 height 12
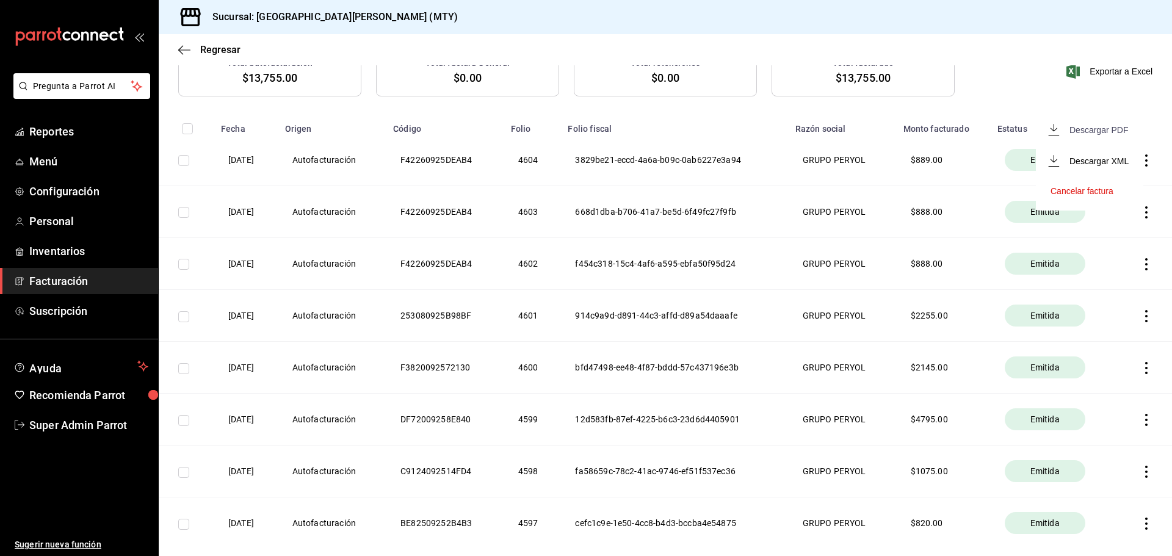
click at [1101, 132] on div "Descargar PDF" at bounding box center [1098, 130] width 59 height 10
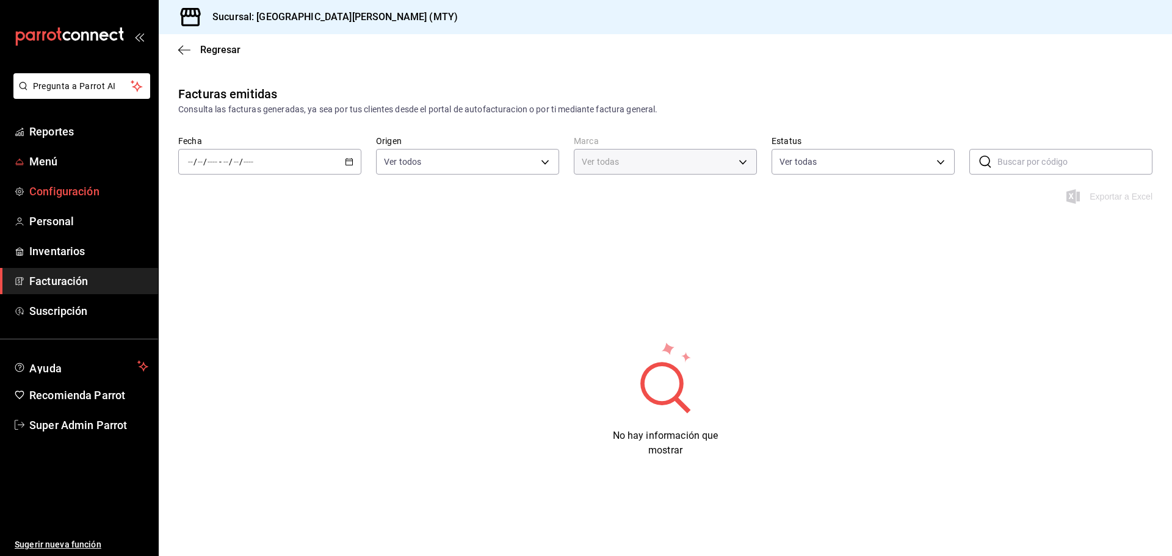
type input "993182a7-2c84-4ec8-9ef4-4438dae30c02"
click at [76, 126] on span "Reportes" at bounding box center [88, 131] width 119 height 16
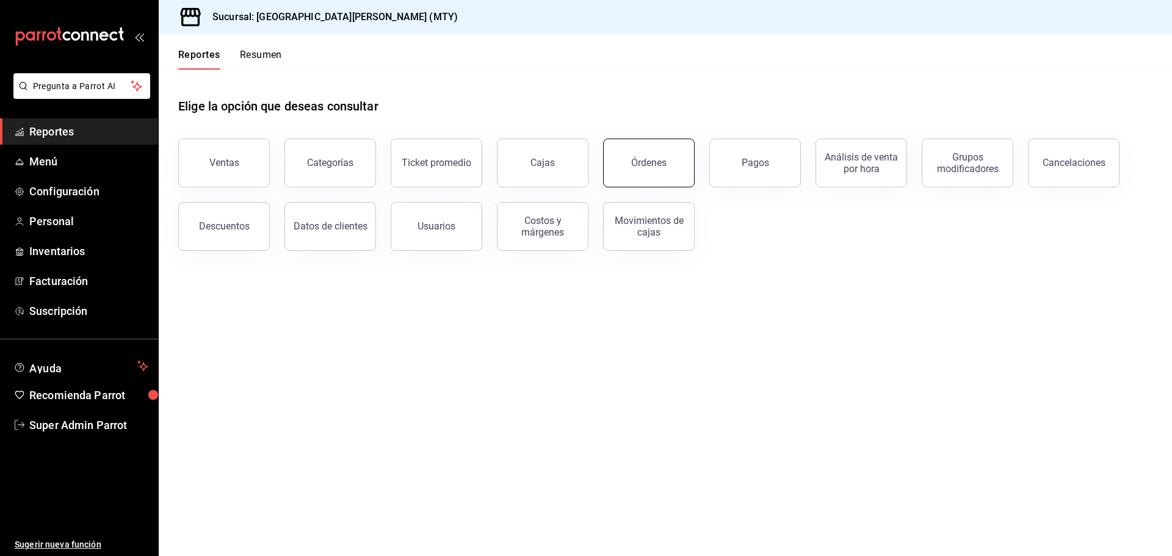
click at [641, 159] on div "Órdenes" at bounding box center [648, 163] width 35 height 12
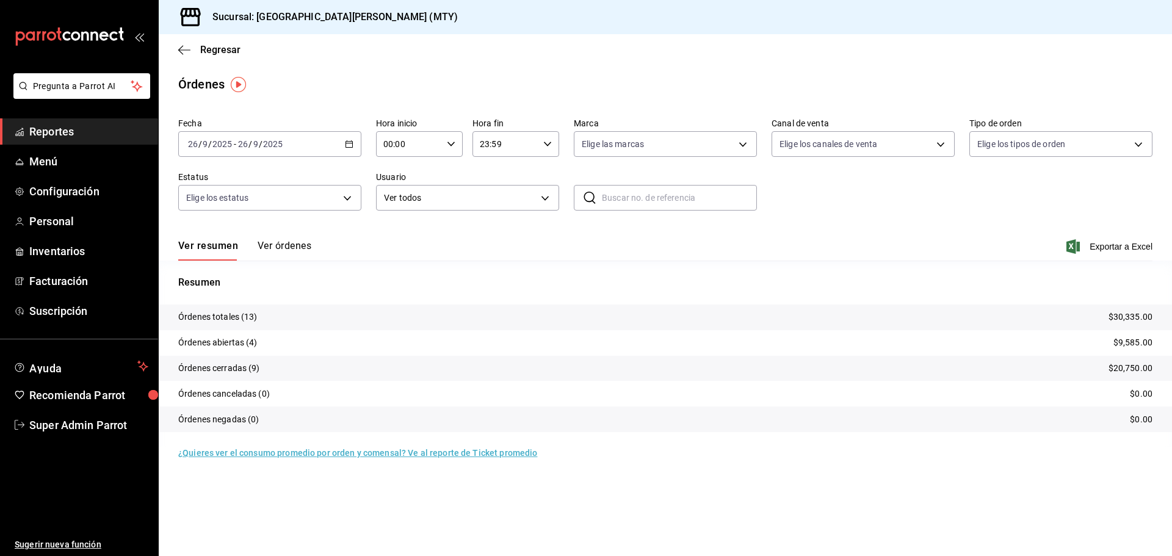
click at [276, 150] on div "[DATE] [DATE] - [DATE] [DATE]" at bounding box center [269, 144] width 183 height 26
click at [211, 211] on span "Ayer" at bounding box center [236, 208] width 95 height 13
click at [639, 198] on input "text" at bounding box center [679, 197] width 155 height 24
type input "250925-P-0031"
click at [269, 236] on div "Ver resumen Ver órdenes Exportar a Excel" at bounding box center [665, 242] width 974 height 35
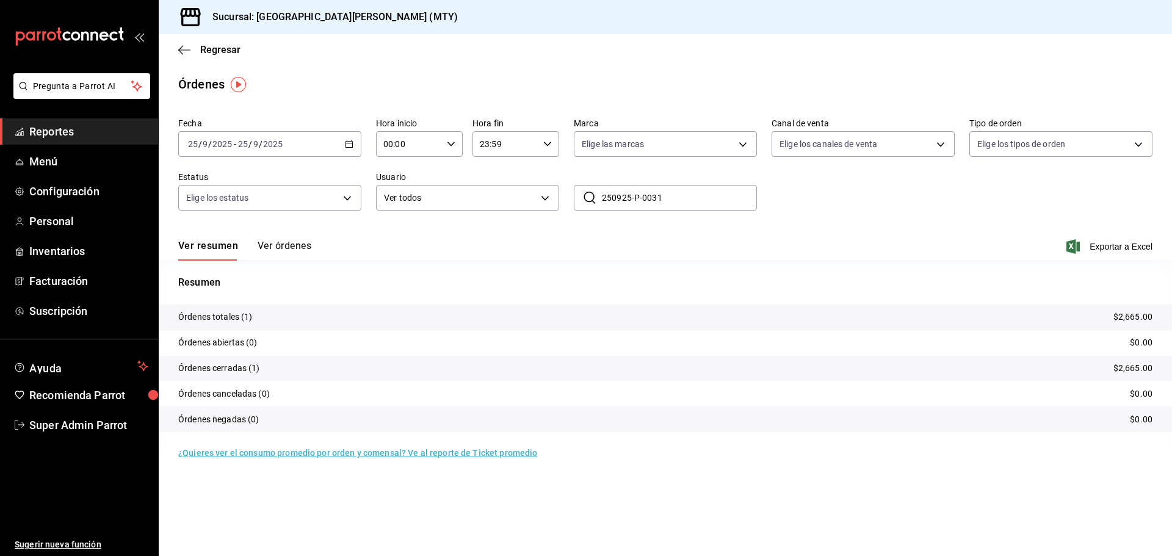
click at [280, 247] on button "Ver órdenes" at bounding box center [285, 250] width 54 height 21
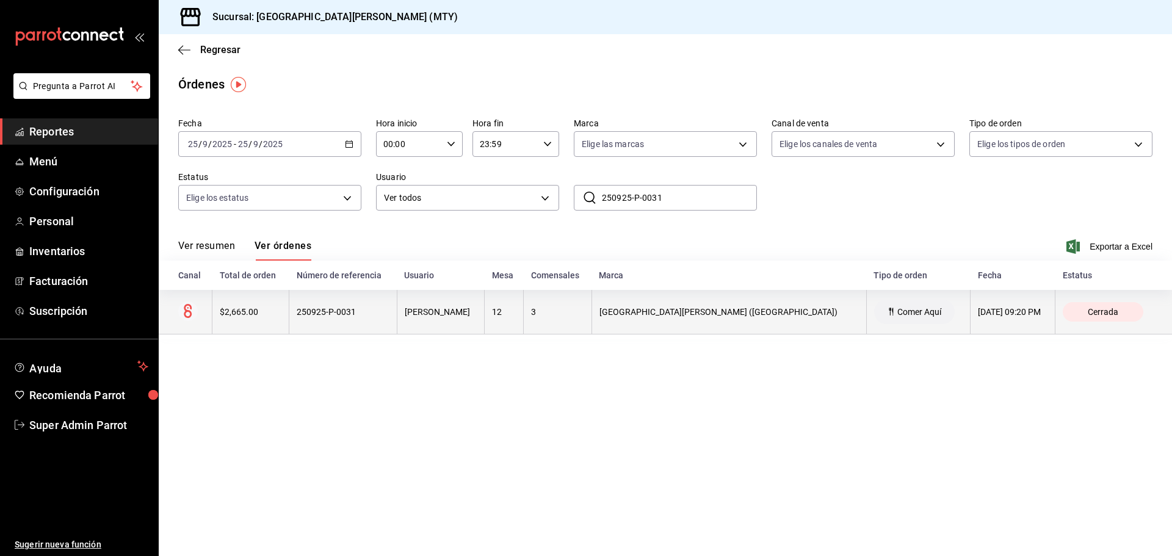
click at [336, 309] on div "250925-P-0031" at bounding box center [343, 312] width 93 height 10
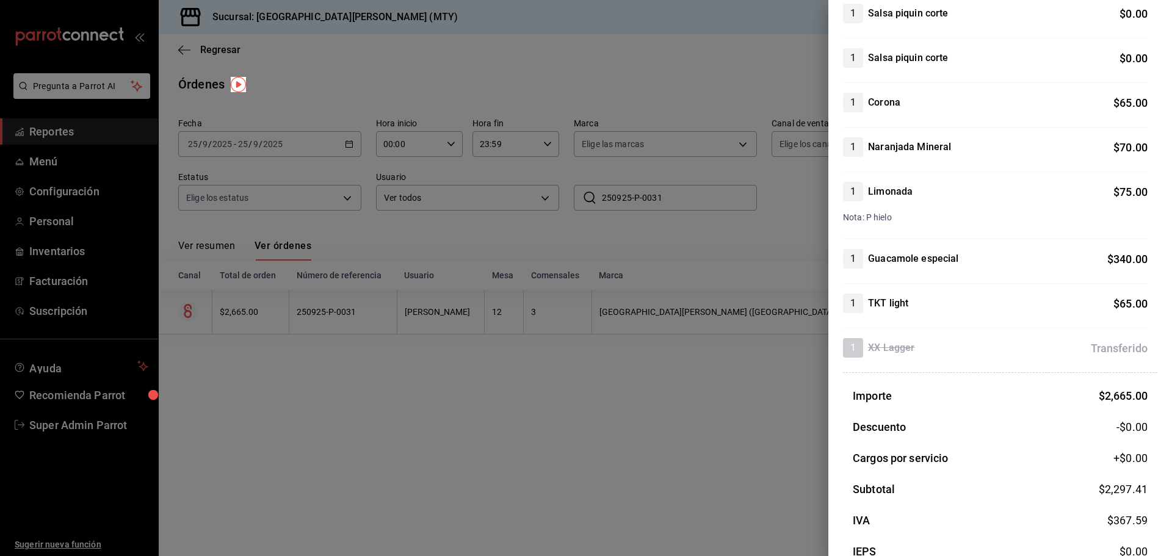
scroll to position [482, 0]
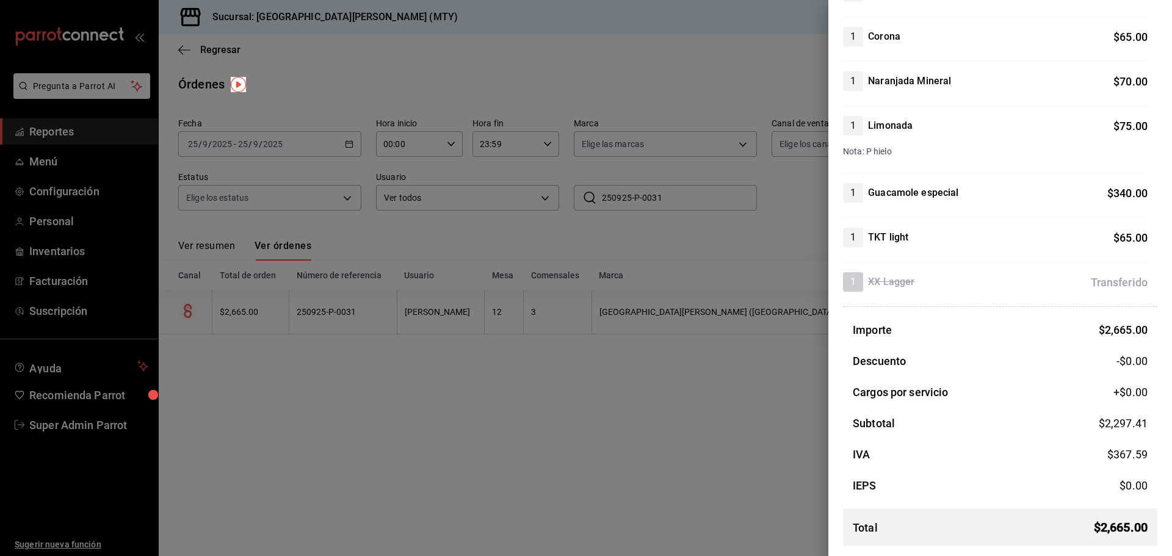
drag, startPoint x: 510, startPoint y: 402, endPoint x: 503, endPoint y: 398, distance: 8.5
click at [503, 399] on div at bounding box center [586, 278] width 1172 height 556
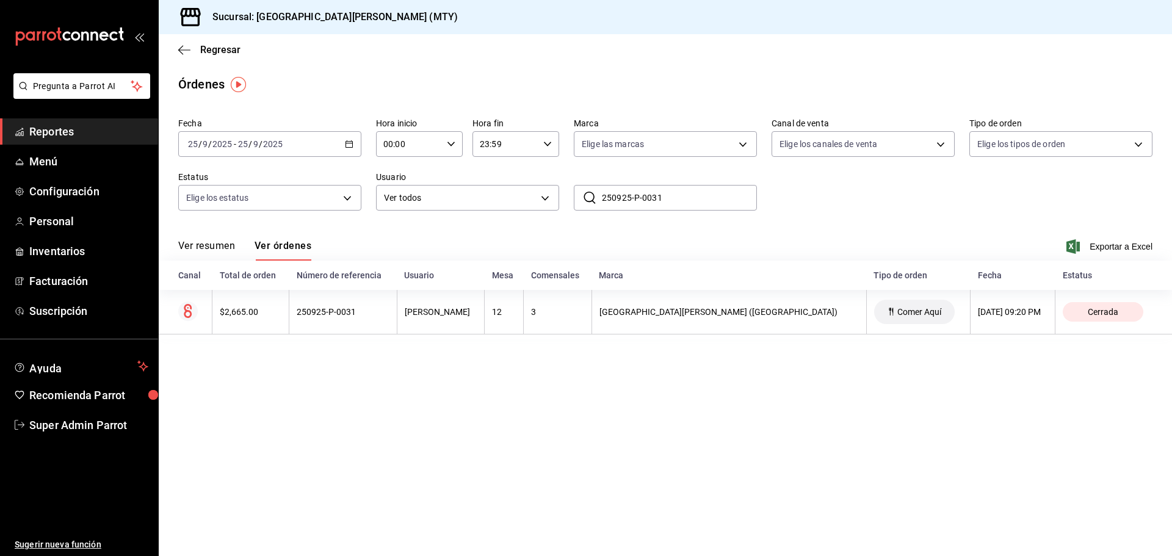
click at [68, 131] on span "Reportes" at bounding box center [88, 131] width 119 height 16
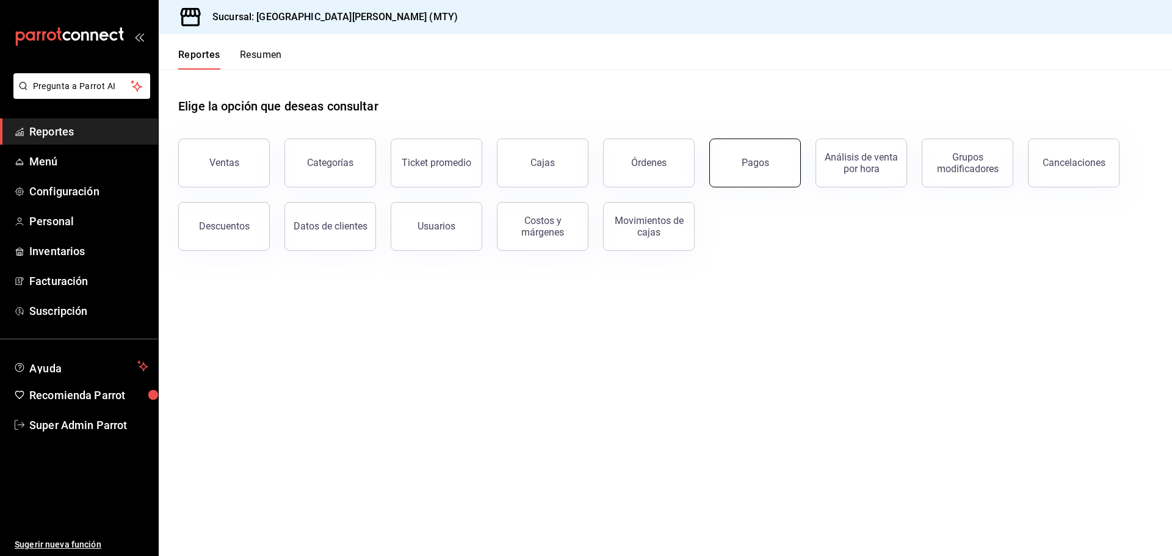
click at [723, 160] on button "Pagos" at bounding box center [755, 163] width 92 height 49
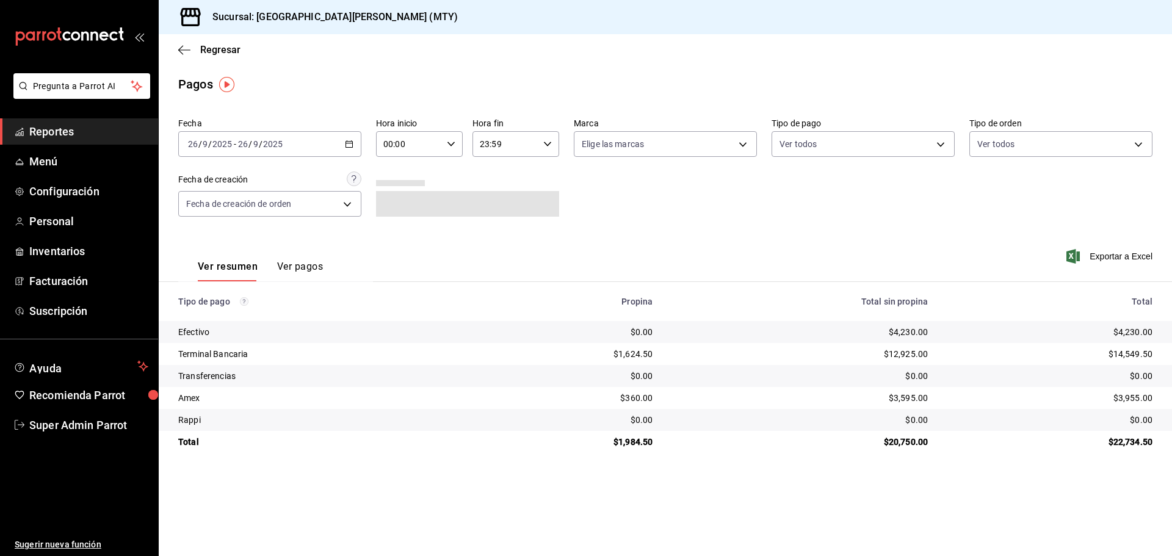
click at [281, 269] on button "Ver pagos" at bounding box center [300, 271] width 46 height 21
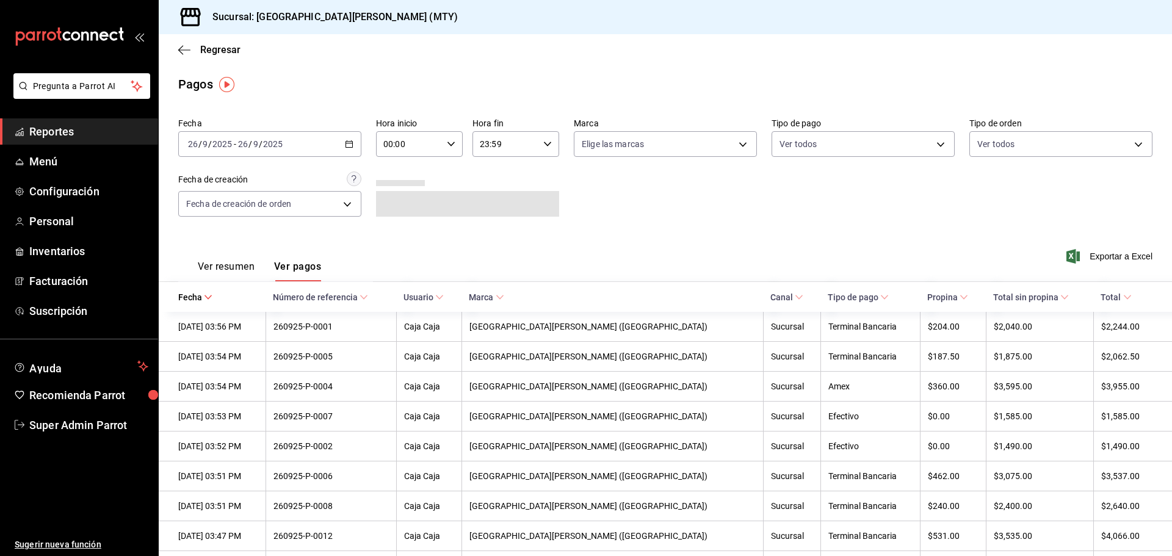
click at [340, 143] on div "[DATE] [DATE] - [DATE] [DATE]" at bounding box center [269, 144] width 183 height 26
click at [200, 215] on li "Ayer" at bounding box center [236, 208] width 114 height 27
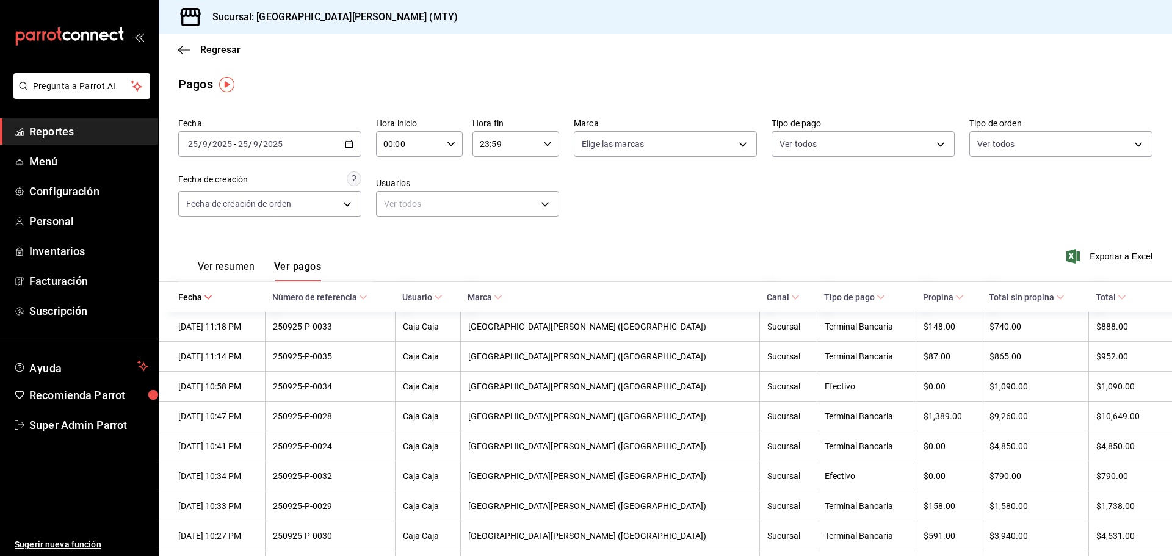
drag, startPoint x: 84, startPoint y: 129, endPoint x: 130, endPoint y: 132, distance: 45.9
click at [84, 129] on span "Reportes" at bounding box center [88, 131] width 119 height 16
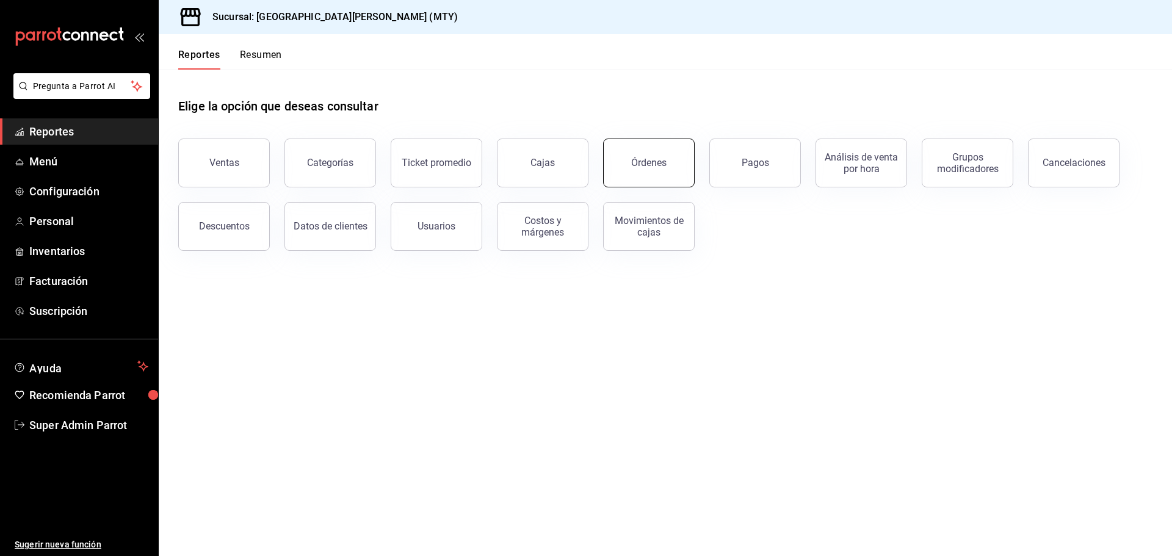
drag, startPoint x: 659, startPoint y: 164, endPoint x: 668, endPoint y: 187, distance: 24.7
click at [668, 187] on div "Ventas Categorías Ticket promedio Cajas Órdenes Pagos Análisis de venta por hor…" at bounding box center [658, 187] width 989 height 127
click at [664, 174] on button "Órdenes" at bounding box center [649, 163] width 92 height 49
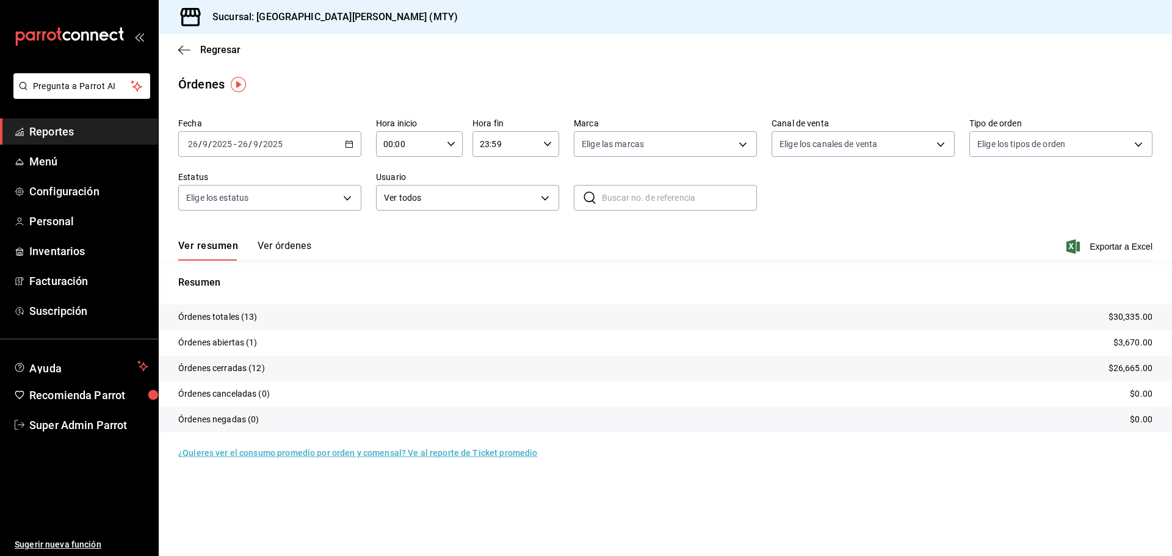
click at [337, 146] on div "[DATE] [DATE] - [DATE] [DATE]" at bounding box center [269, 144] width 183 height 26
click at [223, 215] on li "Ayer" at bounding box center [236, 208] width 114 height 27
click at [597, 203] on div "​ ​" at bounding box center [665, 198] width 183 height 26
click at [294, 239] on div "Ver resumen Ver órdenes Exportar a Excel" at bounding box center [665, 242] width 974 height 35
click at [289, 247] on button "Ver órdenes" at bounding box center [285, 250] width 54 height 21
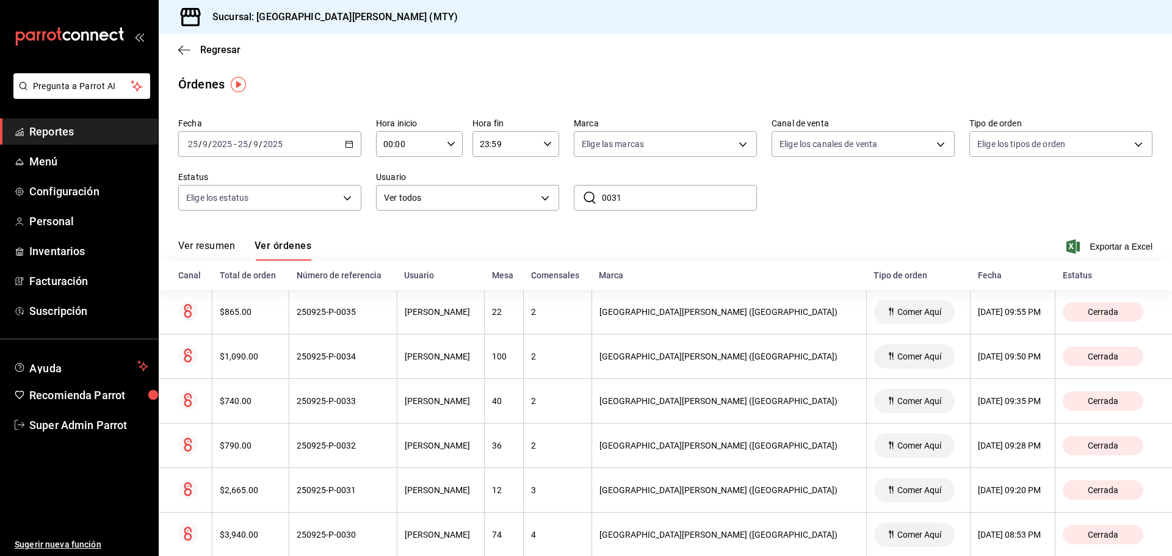
drag, startPoint x: 624, startPoint y: 196, endPoint x: 582, endPoint y: 196, distance: 42.7
click at [582, 196] on div "​ 0031 ​" at bounding box center [665, 198] width 183 height 26
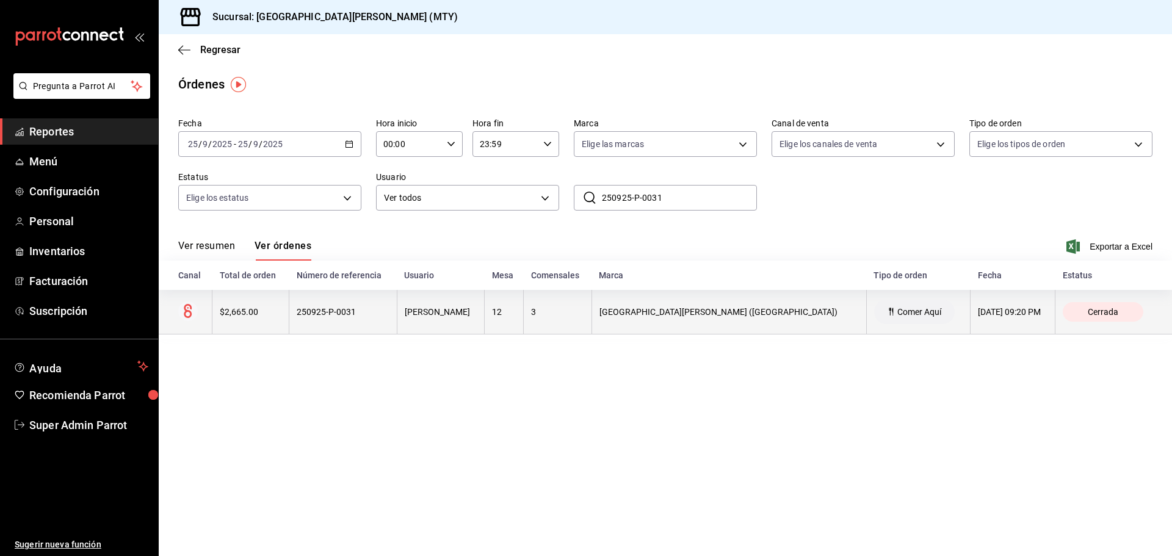
click at [351, 311] on div "250925-P-0031" at bounding box center [343, 312] width 93 height 10
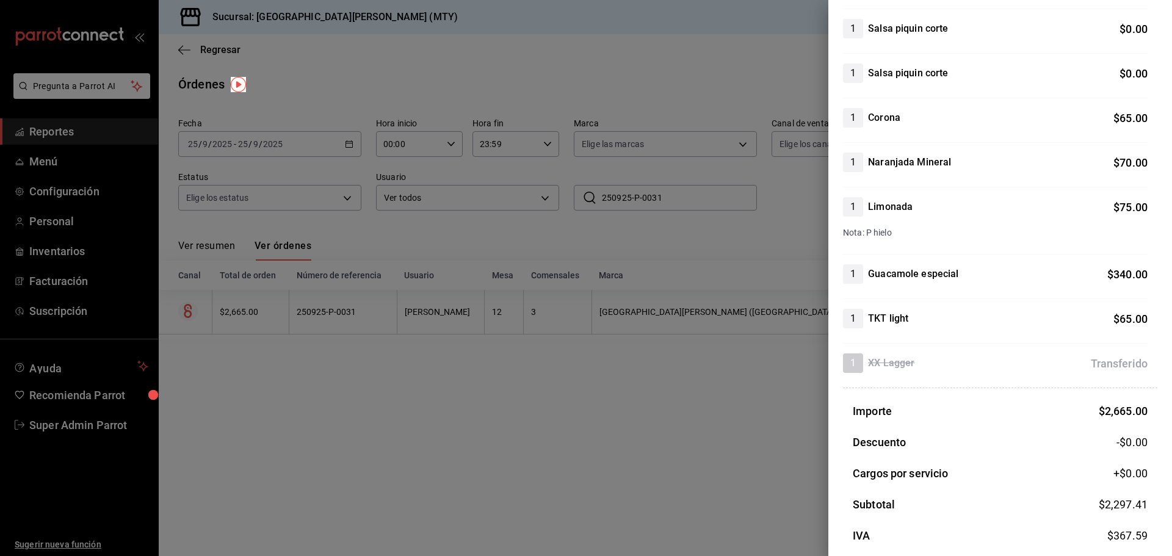
scroll to position [482, 0]
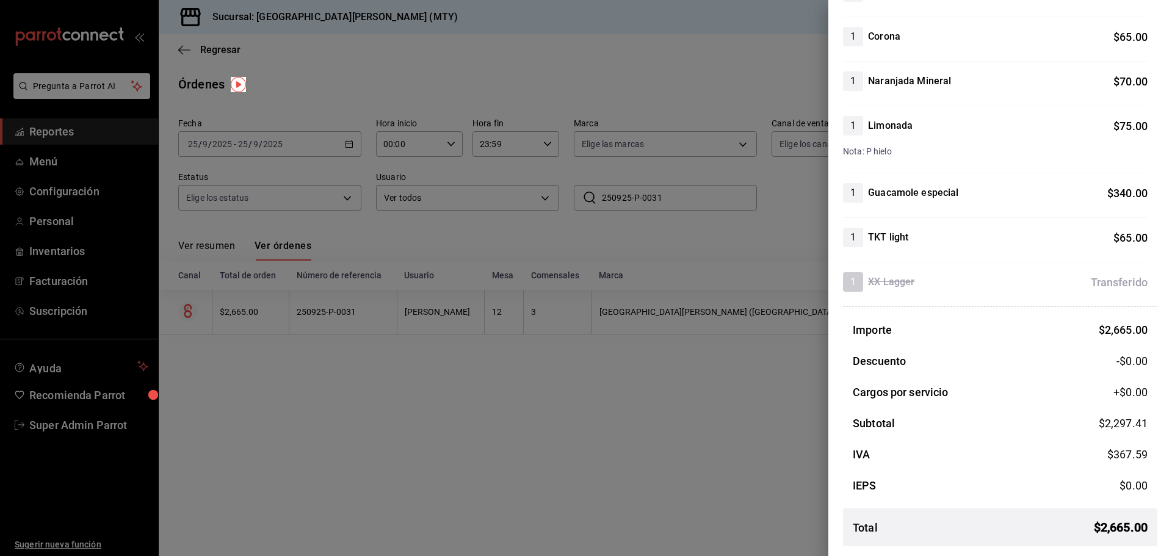
click at [713, 458] on div at bounding box center [586, 278] width 1172 height 556
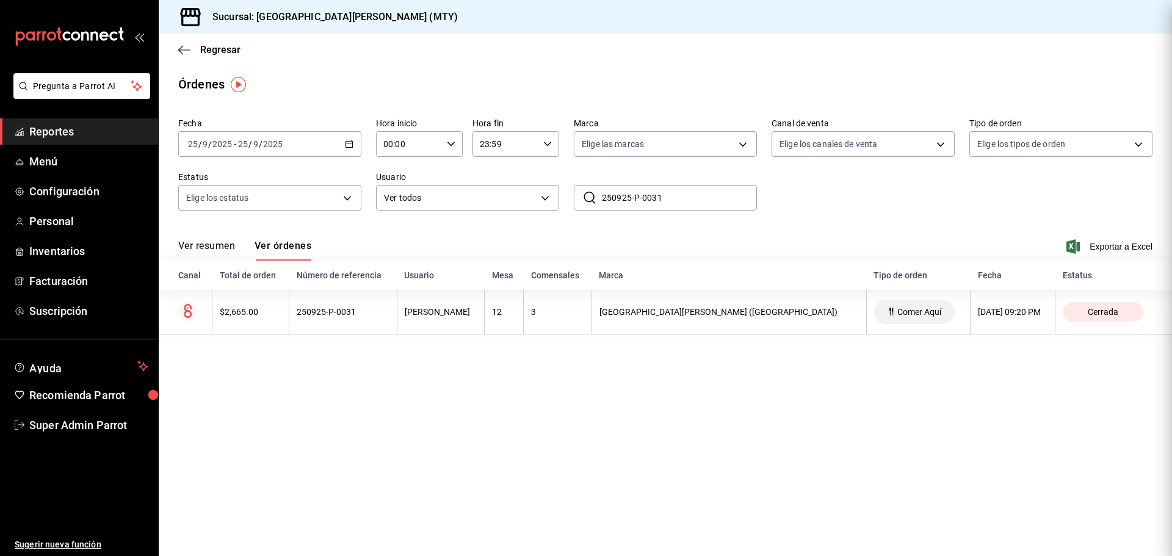
scroll to position [0, 0]
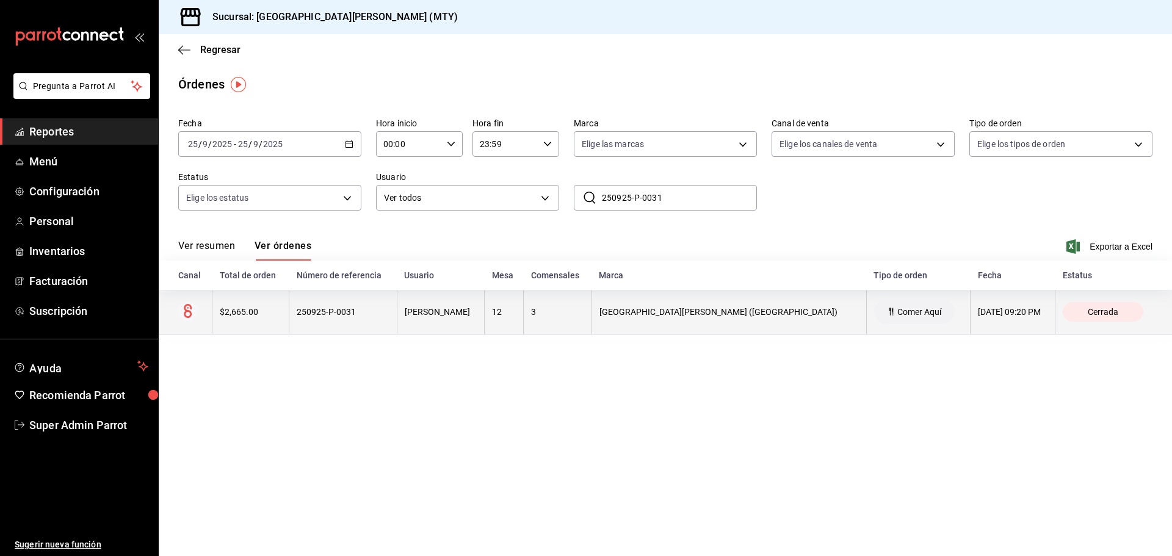
click at [358, 312] on div "250925-P-0031" at bounding box center [343, 312] width 93 height 10
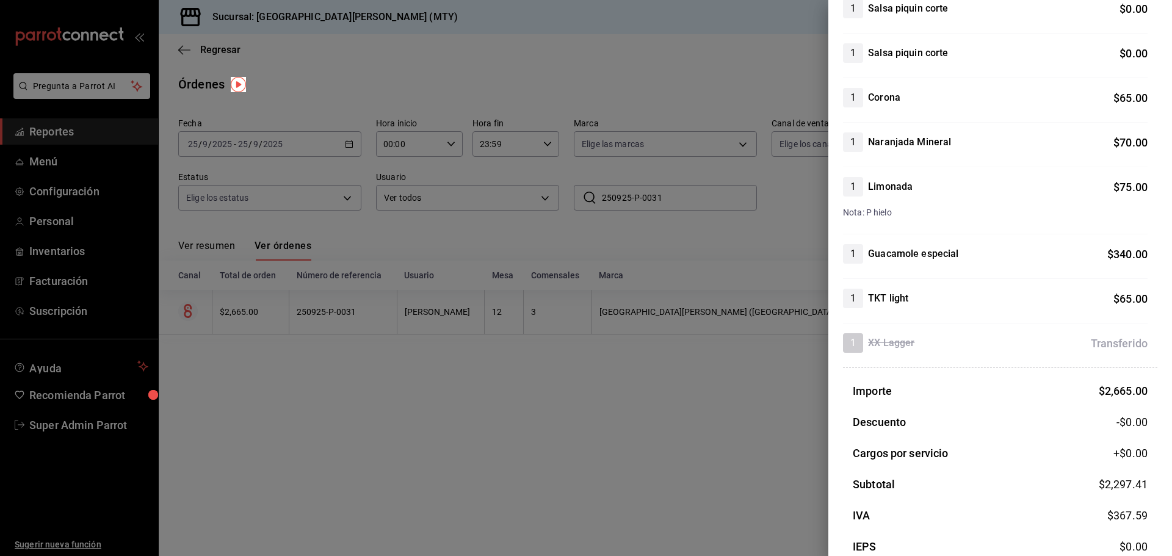
scroll to position [482, 0]
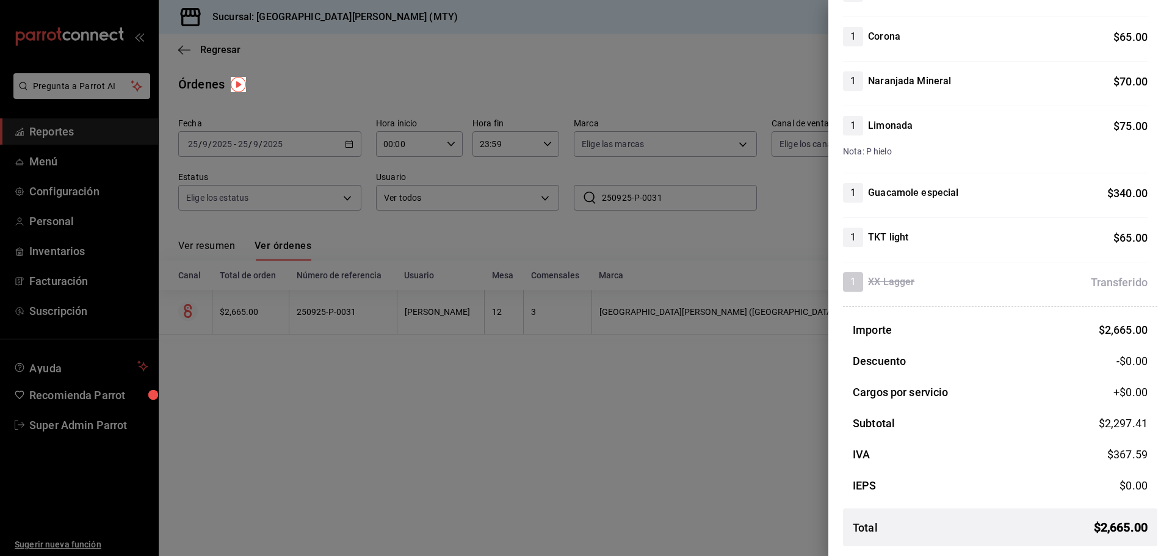
click at [577, 431] on div at bounding box center [586, 278] width 1172 height 556
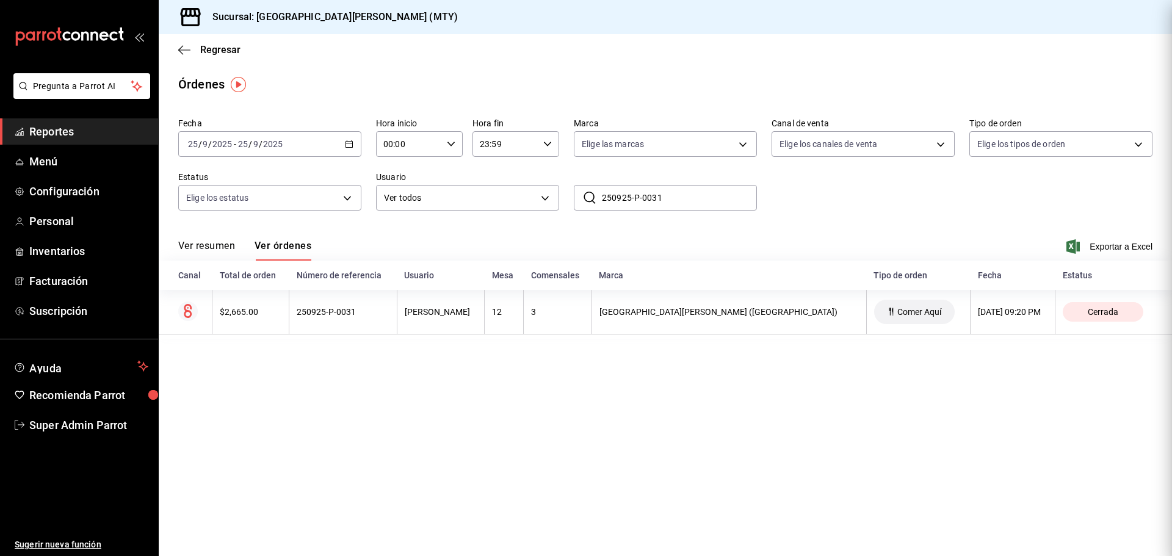
scroll to position [0, 0]
click at [675, 197] on input "250925-P-0031" at bounding box center [679, 197] width 155 height 24
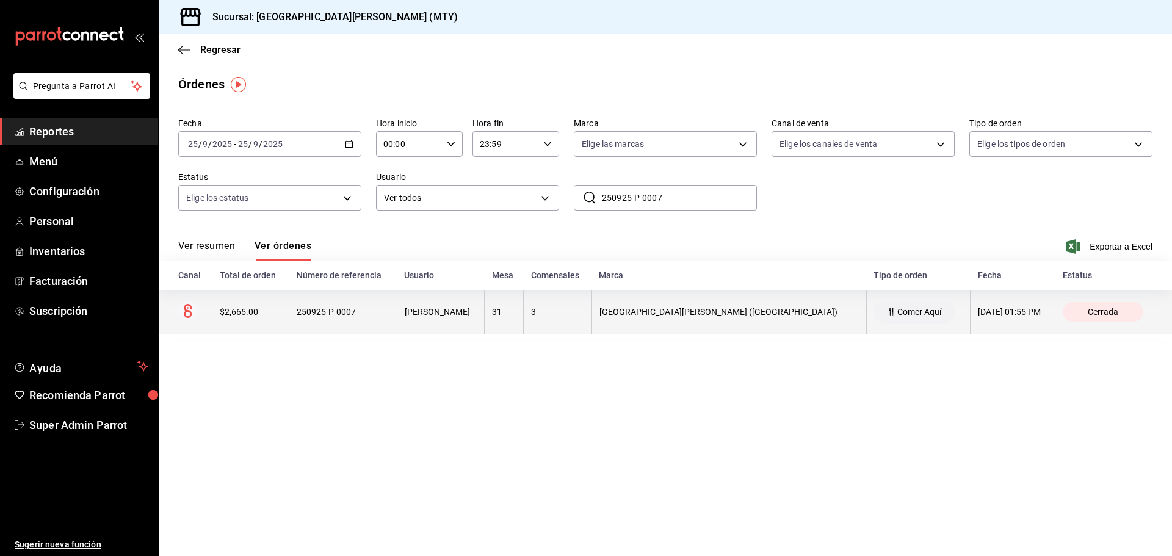
click at [337, 304] on th "250925-P-0007" at bounding box center [343, 312] width 108 height 45
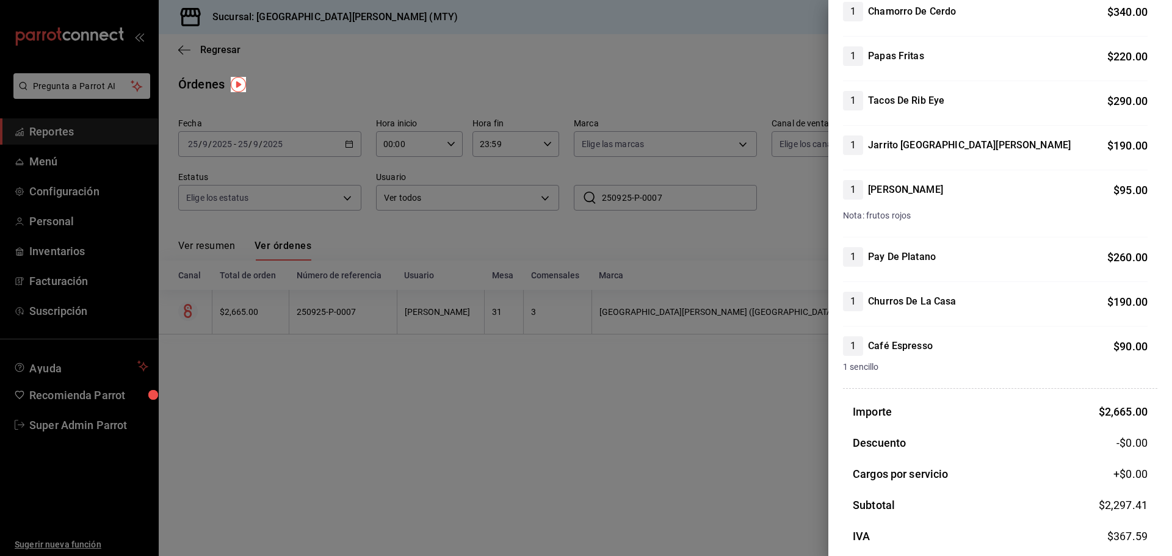
scroll to position [553, 0]
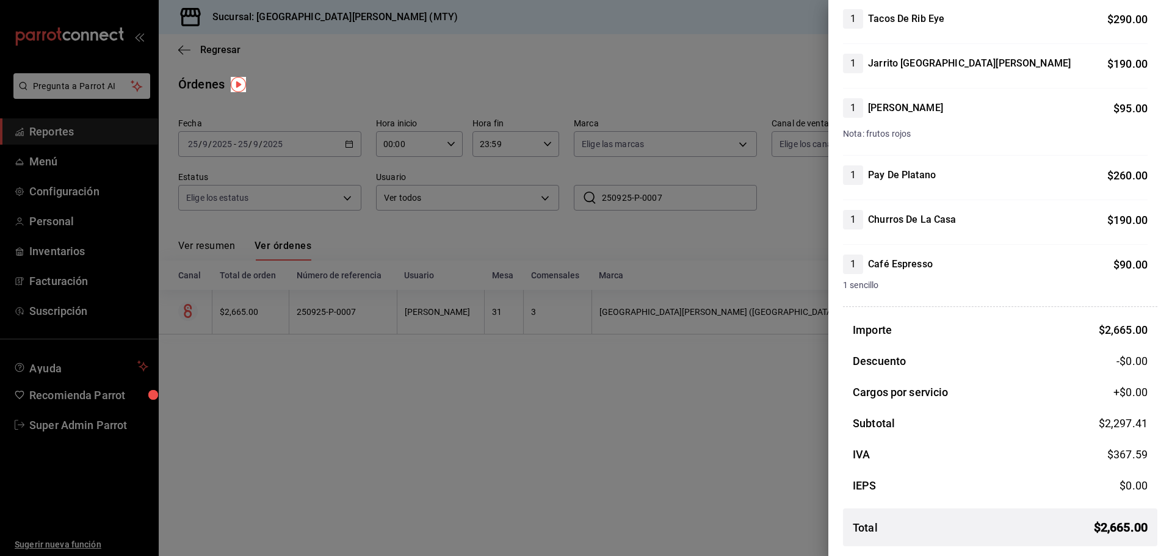
click at [635, 441] on div at bounding box center [586, 278] width 1172 height 556
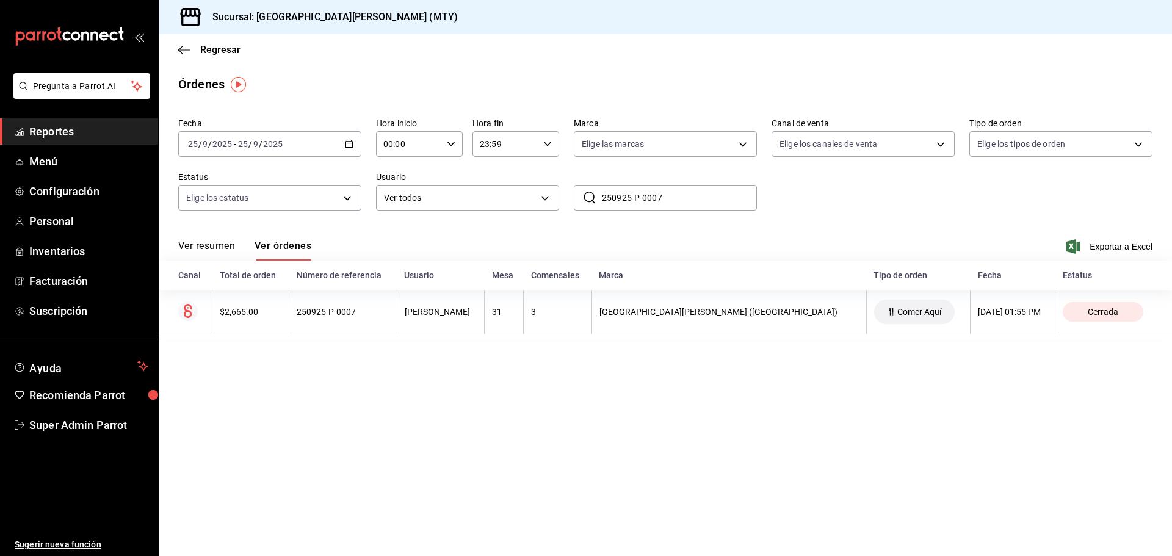
click at [680, 228] on div "Ver resumen Ver órdenes Exportar a Excel" at bounding box center [665, 242] width 974 height 35
click at [675, 196] on input "250925-P-0007" at bounding box center [679, 197] width 155 height 24
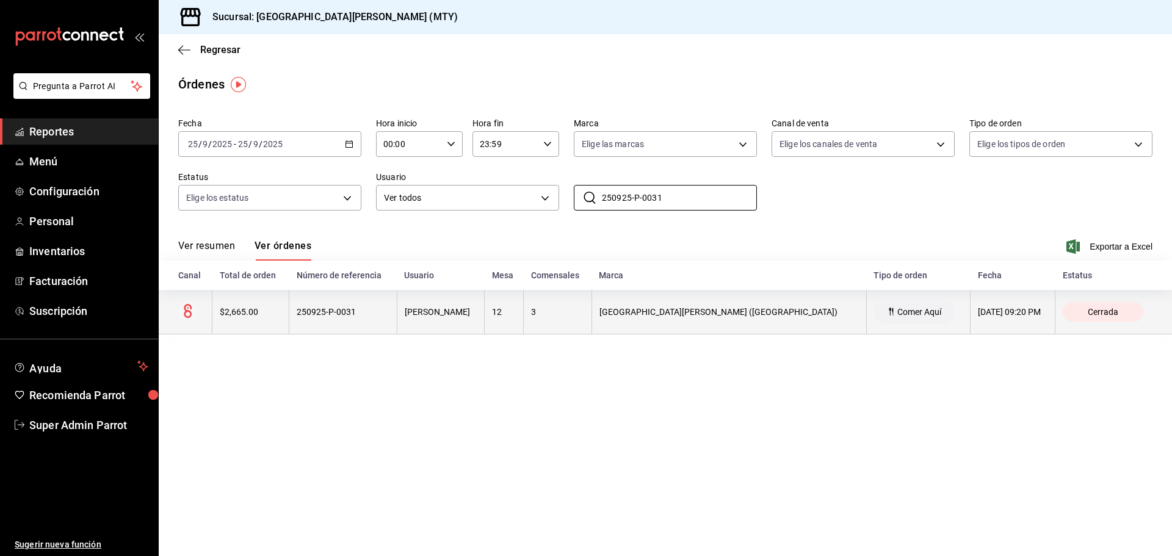
type input "250925-P-0031"
click at [352, 314] on div "250925-P-0031" at bounding box center [343, 312] width 93 height 10
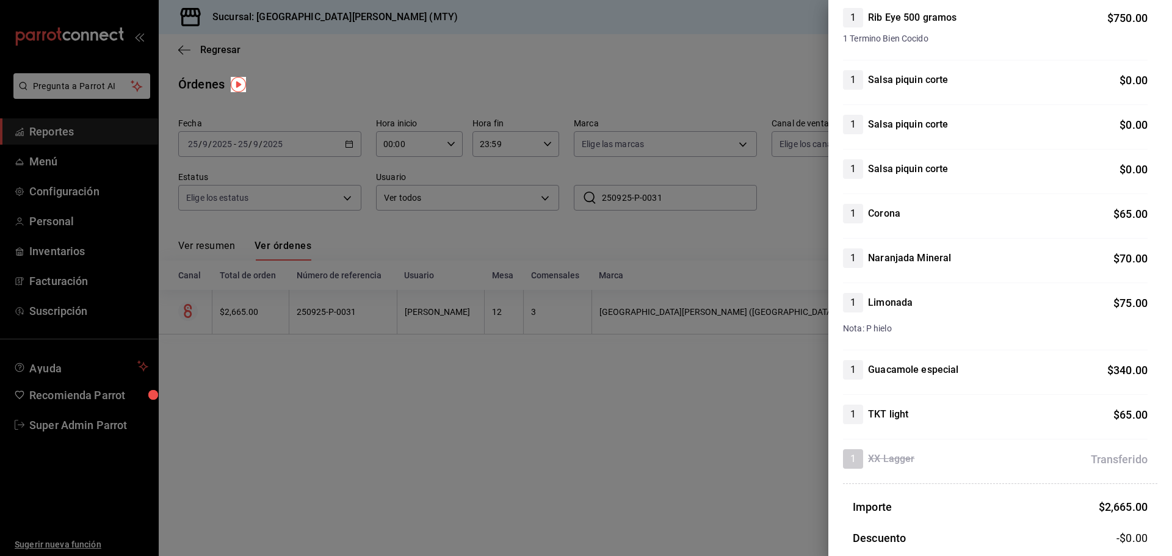
scroll to position [482, 0]
